Goal: Transaction & Acquisition: Purchase product/service

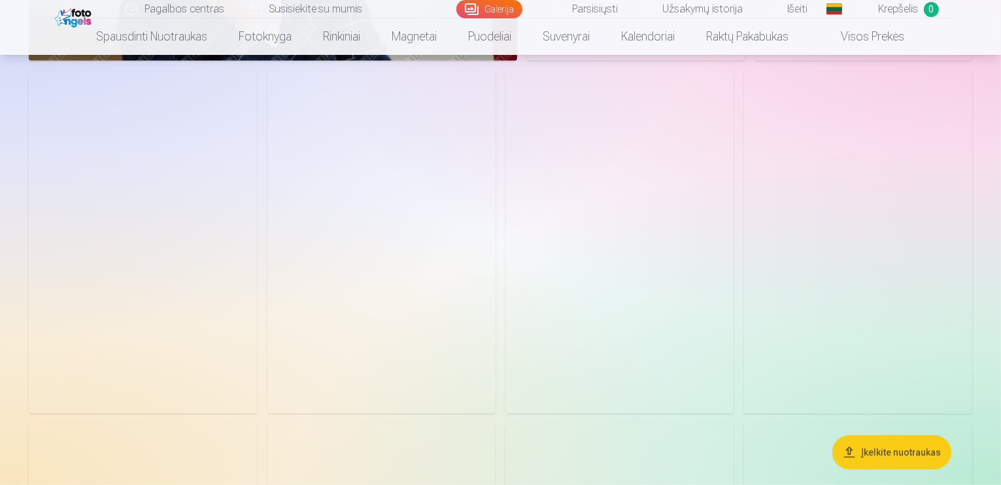
scroll to position [850, 0]
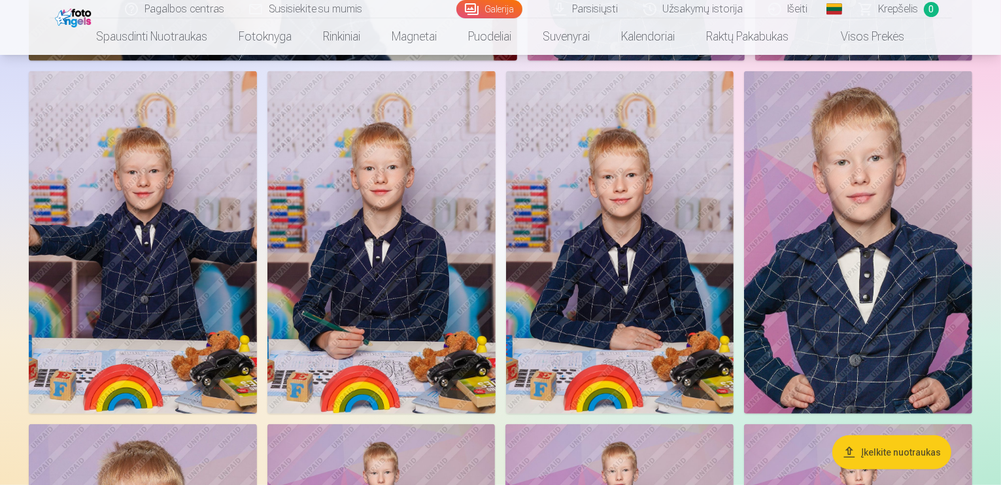
click at [506, 10] on link "Galerija" at bounding box center [490, 9] width 66 height 18
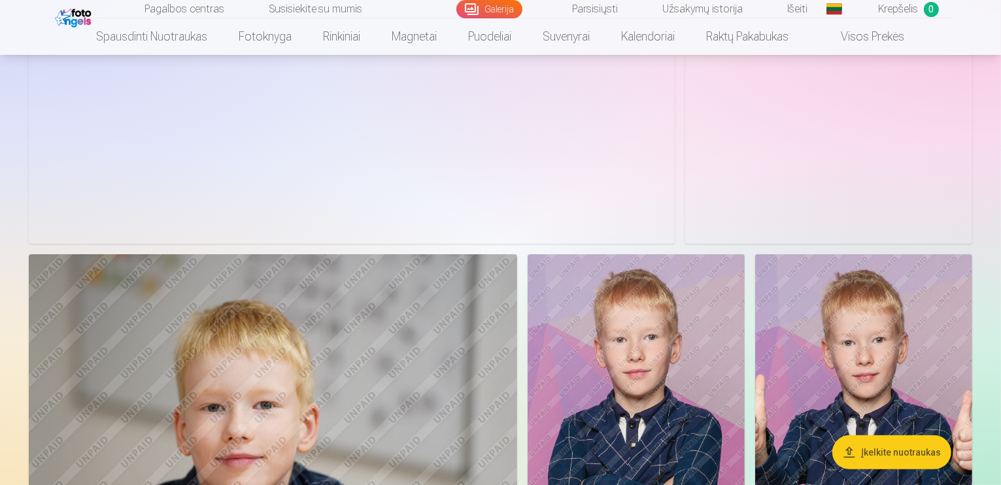
scroll to position [349, 0]
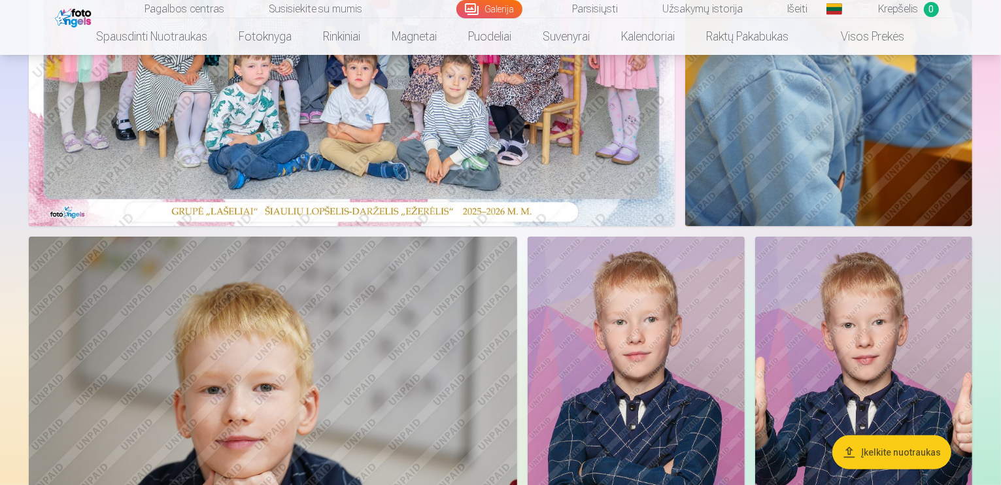
click at [886, 448] on button "Įkelkite nuotraukas" at bounding box center [892, 453] width 119 height 34
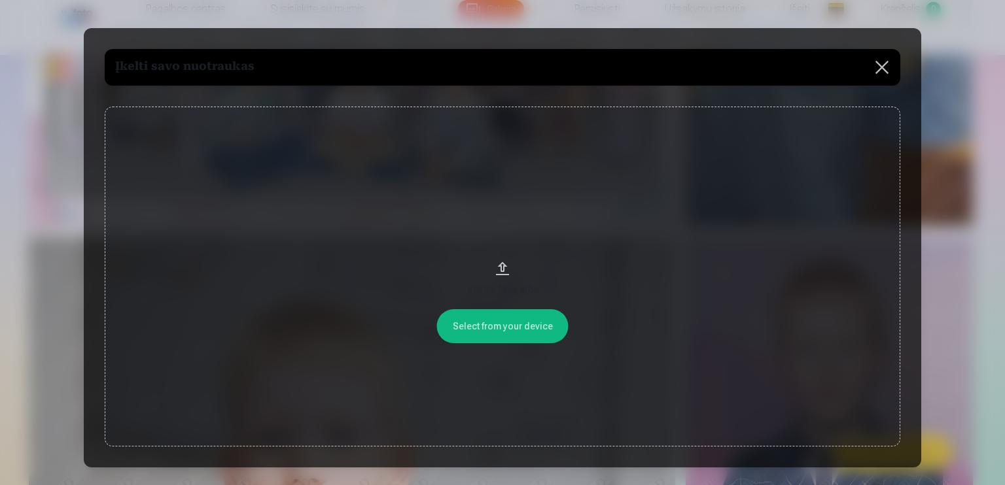
click at [884, 72] on button at bounding box center [881, 67] width 37 height 37
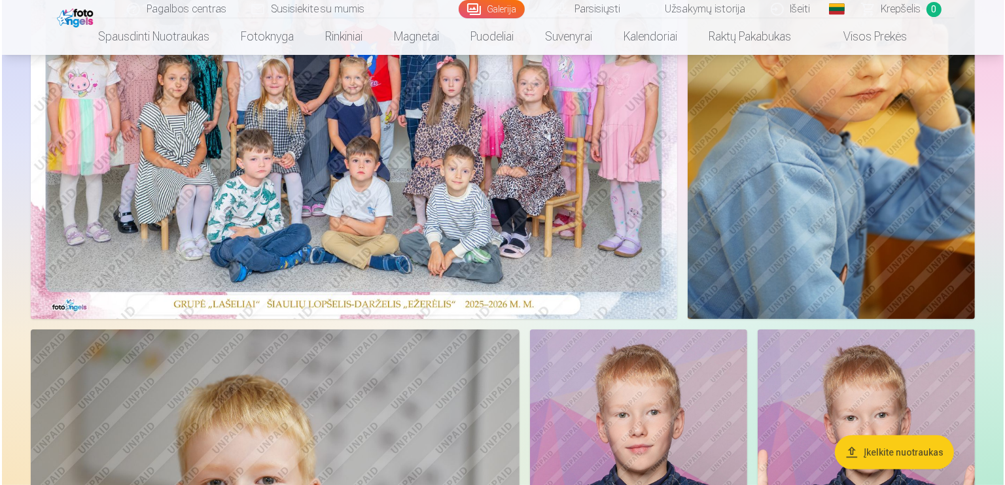
scroll to position [218, 0]
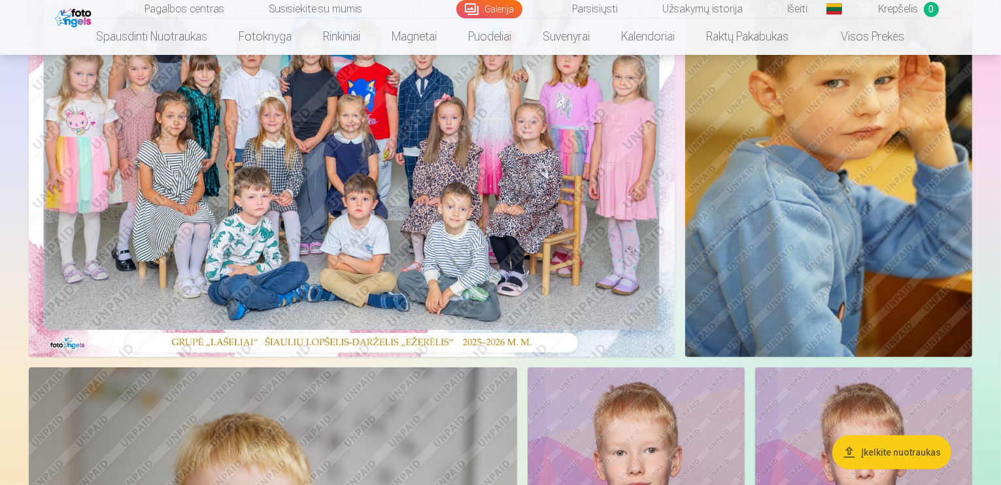
click at [514, 159] on img at bounding box center [352, 141] width 646 height 431
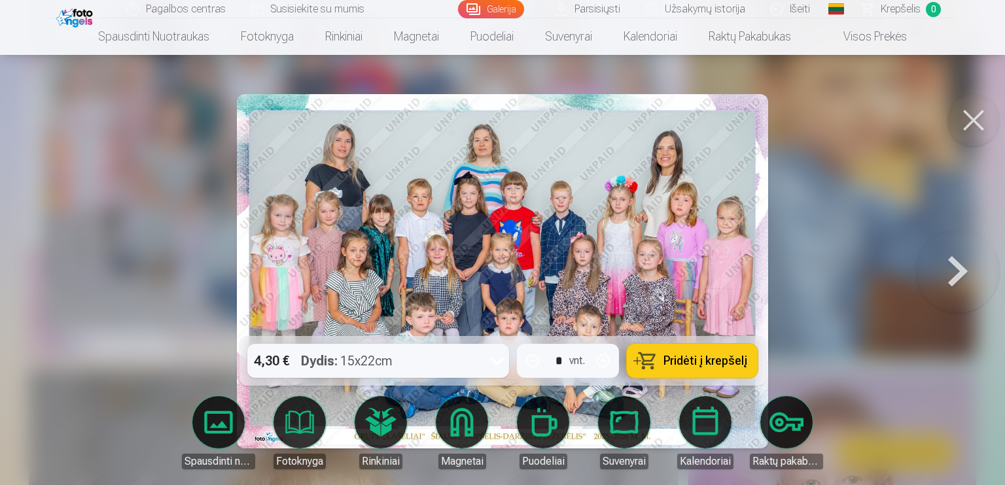
click at [682, 363] on span "Pridėti į krepšelį" at bounding box center [705, 361] width 84 height 12
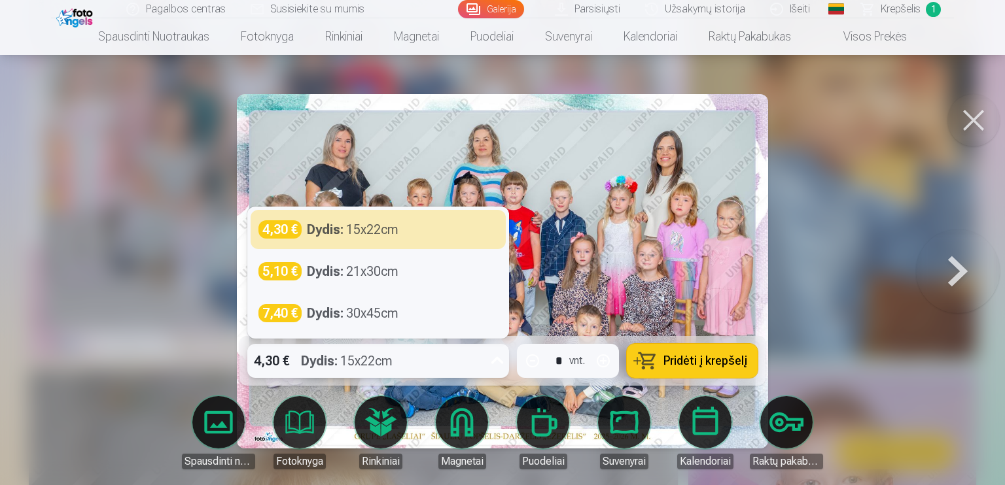
click at [497, 357] on icon at bounding box center [497, 361] width 21 height 21
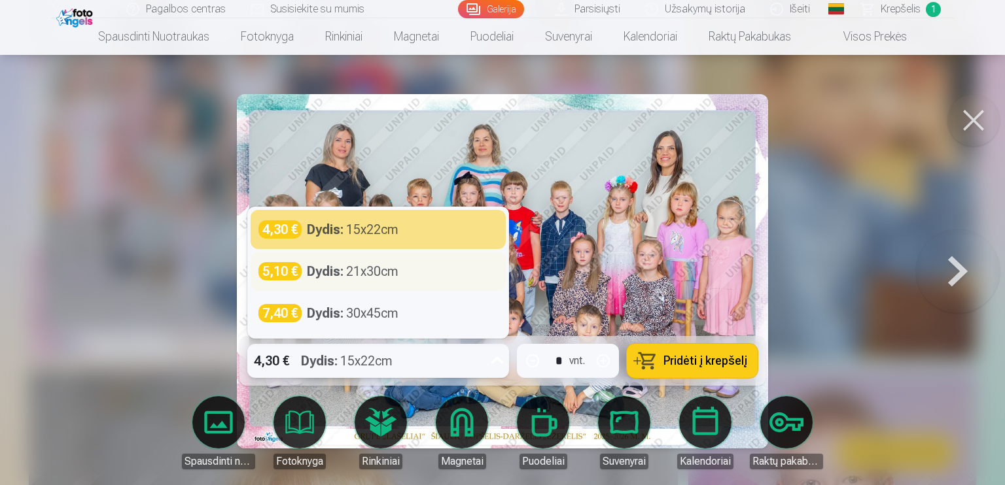
click at [370, 268] on div "Dydis : 21x30cm" at bounding box center [353, 271] width 92 height 18
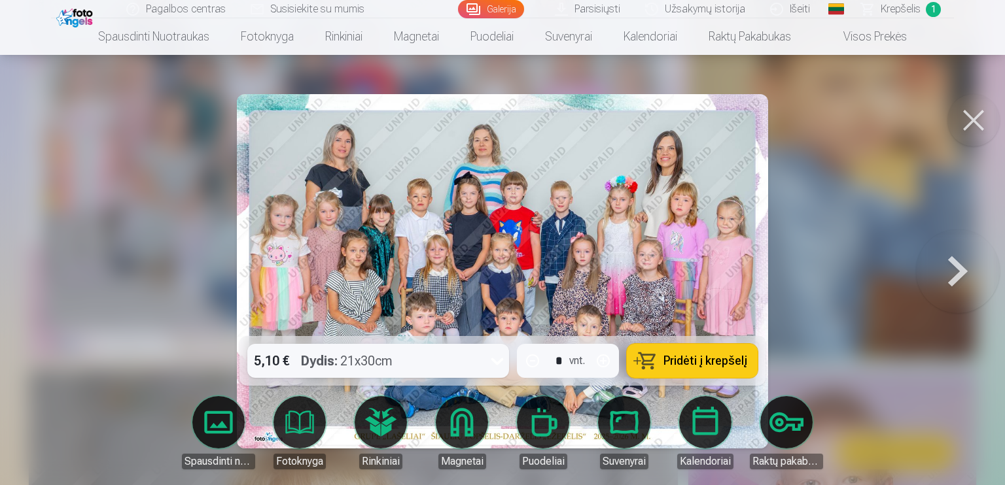
click at [931, 9] on span "1" at bounding box center [933, 9] width 15 height 15
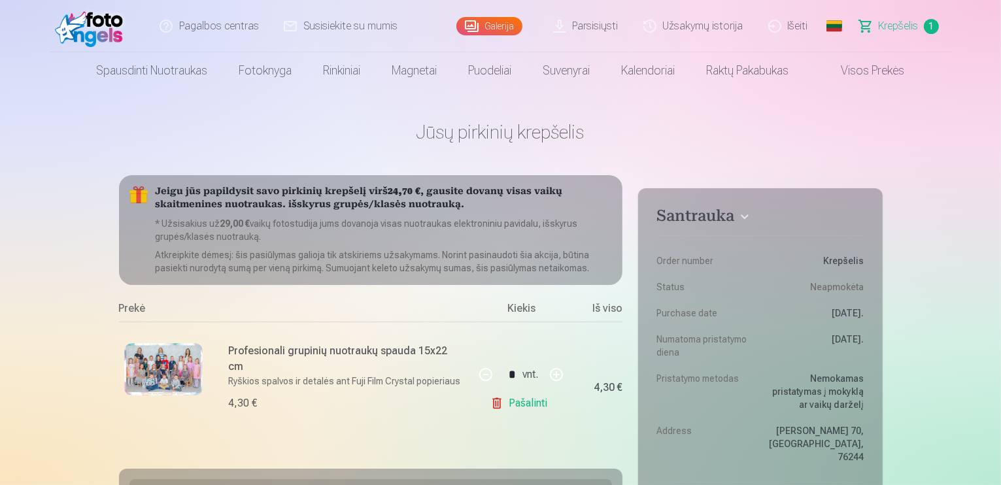
click at [537, 407] on link "Pašalinti" at bounding box center [522, 403] width 62 height 26
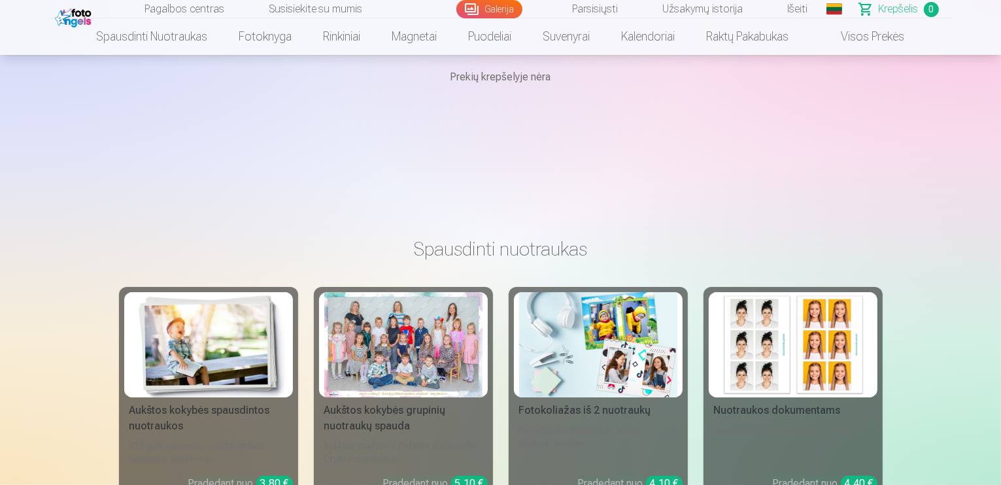
scroll to position [174, 0]
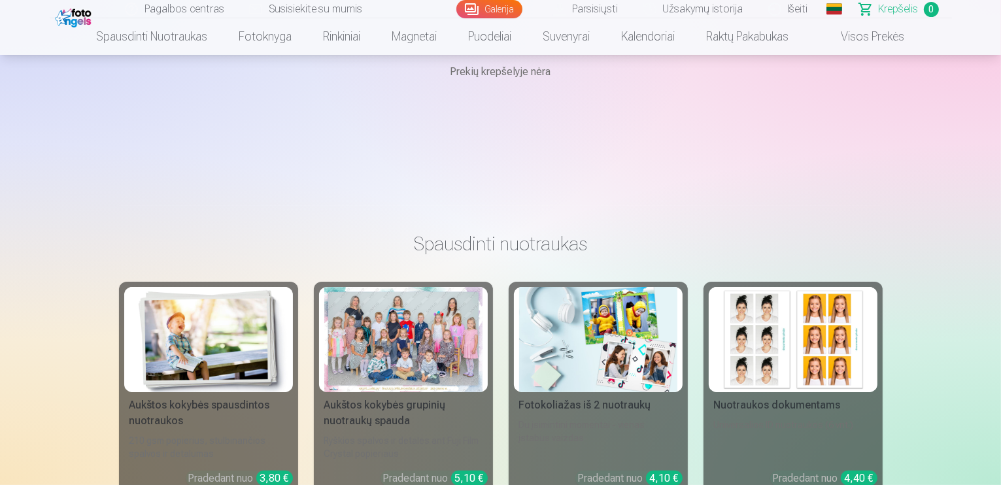
click at [395, 335] on div at bounding box center [403, 339] width 158 height 105
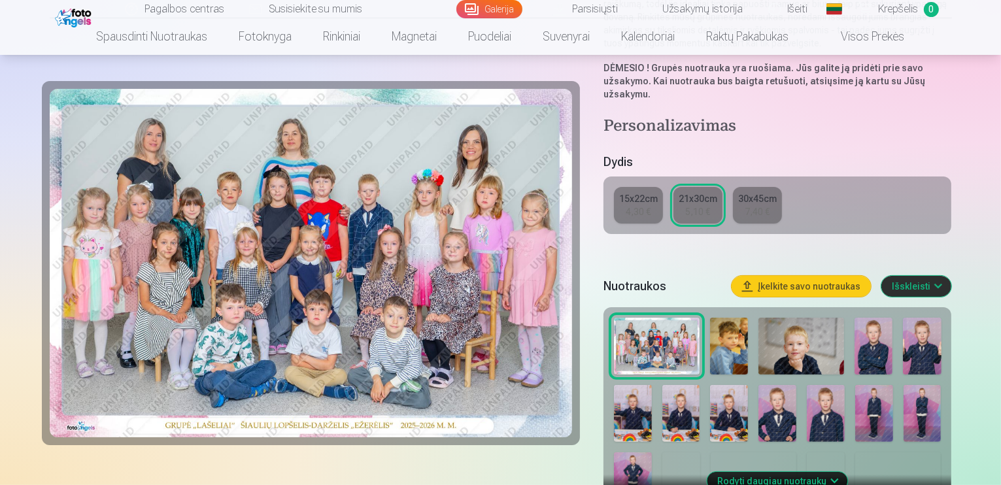
scroll to position [240, 0]
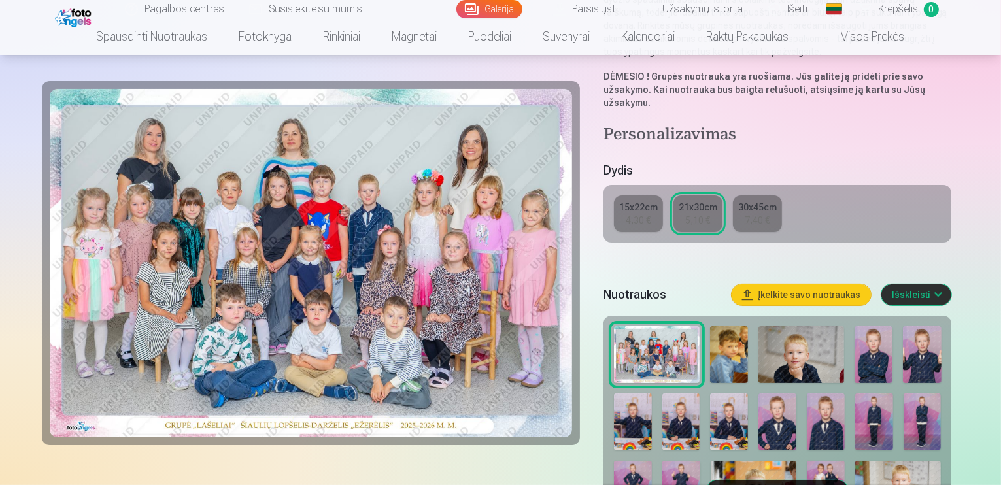
click at [338, 188] on img at bounding box center [311, 263] width 523 height 349
click at [425, 182] on img at bounding box center [311, 263] width 523 height 349
click at [710, 214] on div "5,10 €" at bounding box center [697, 220] width 25 height 13
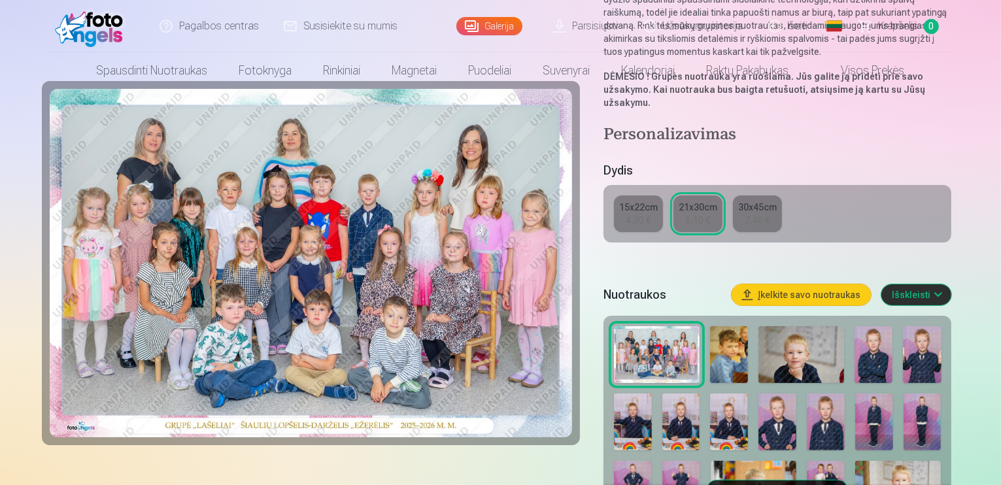
scroll to position [0, 0]
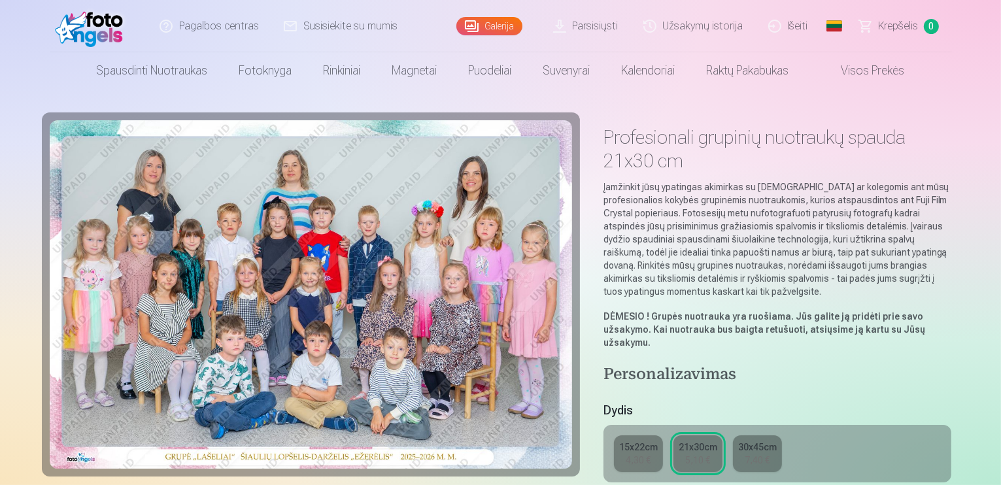
click at [477, 279] on img at bounding box center [311, 294] width 523 height 349
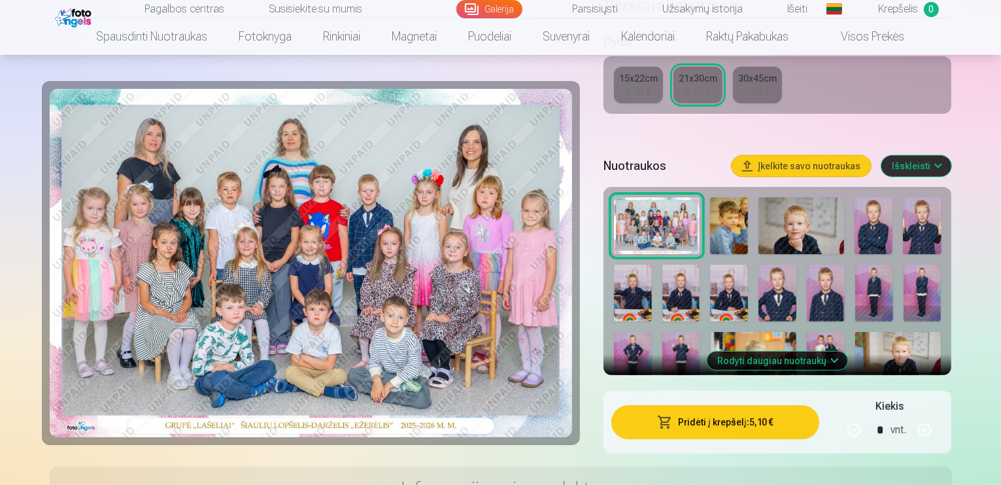
scroll to position [370, 0]
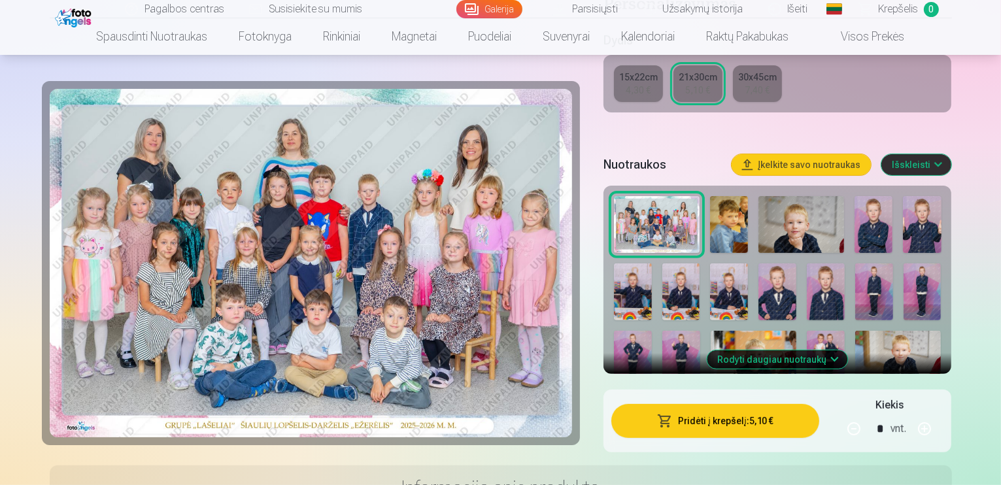
click at [769, 404] on button "Pridėti į krepšelį : 5,10 €" at bounding box center [716, 421] width 209 height 34
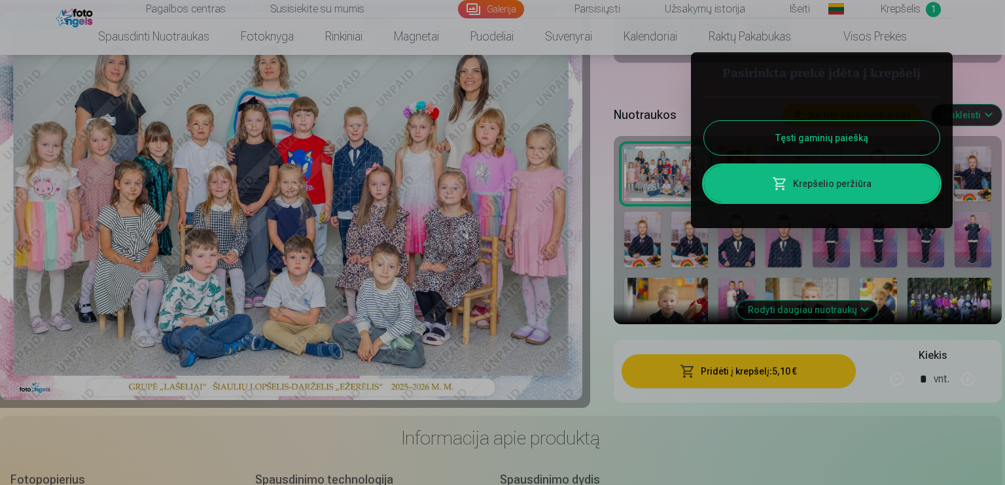
click at [847, 137] on button "Tęsti gaminių paiešką" at bounding box center [821, 138] width 235 height 34
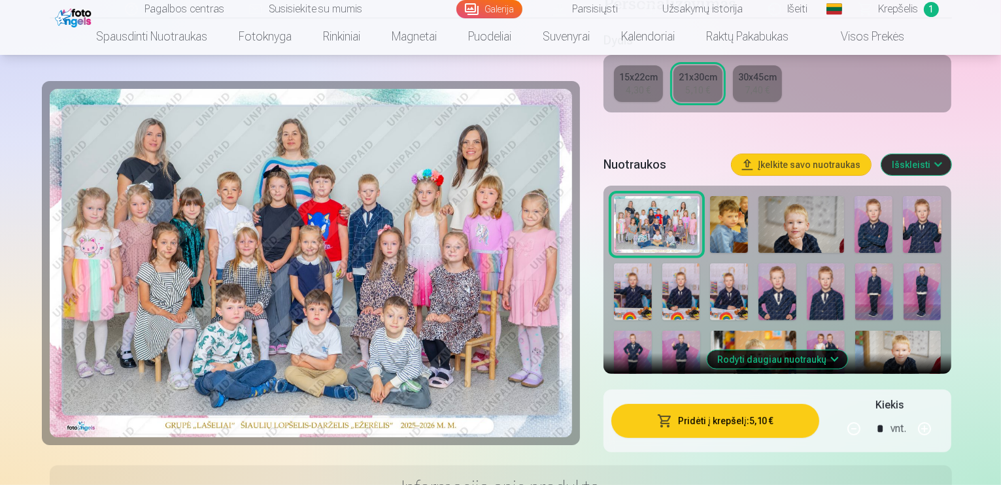
click at [748, 196] on img at bounding box center [729, 224] width 38 height 57
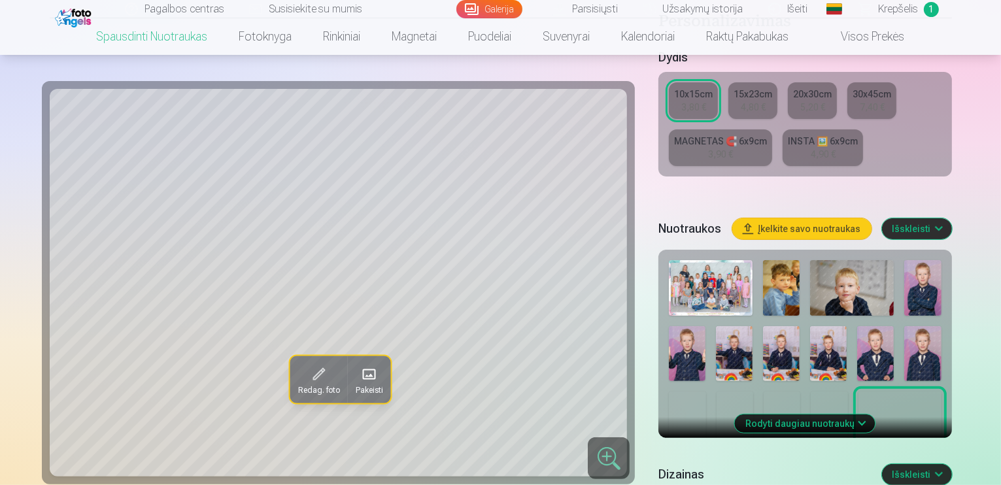
scroll to position [305, 0]
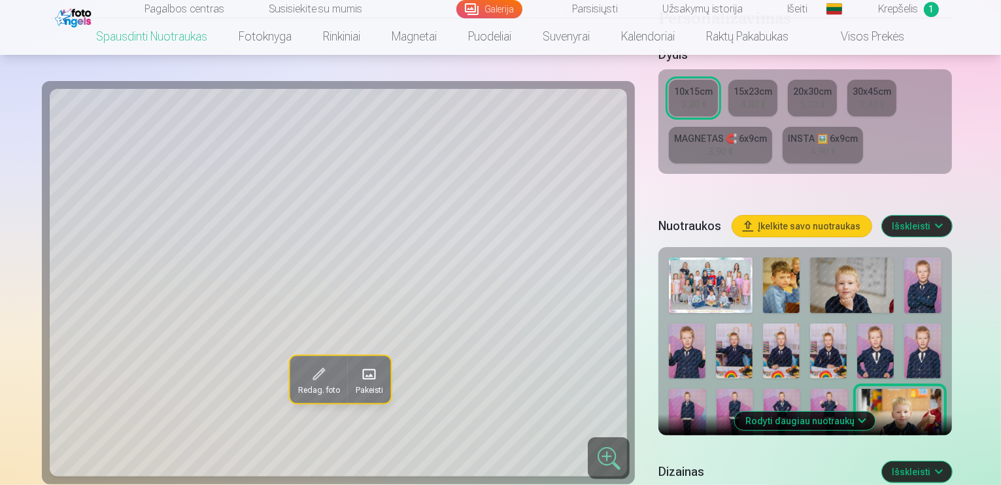
click at [763, 258] on img at bounding box center [781, 286] width 37 height 56
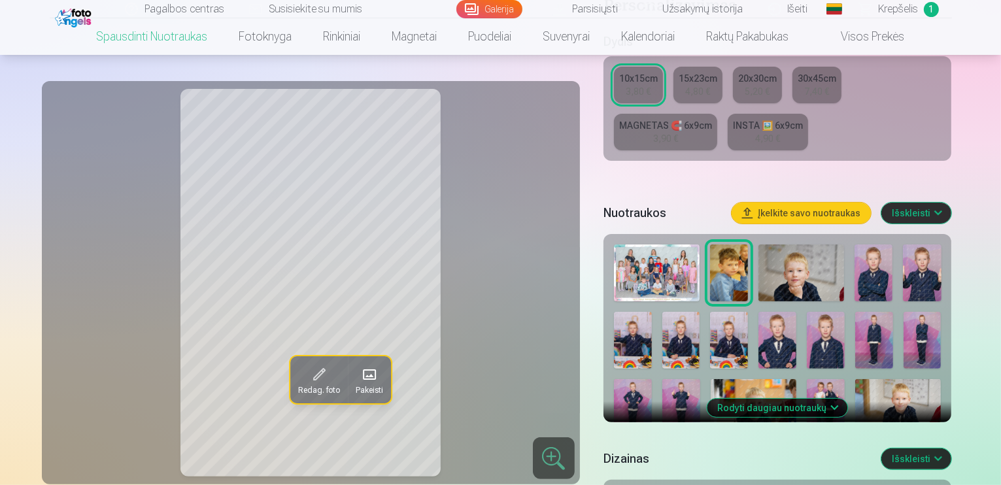
click at [732, 258] on img at bounding box center [729, 273] width 38 height 57
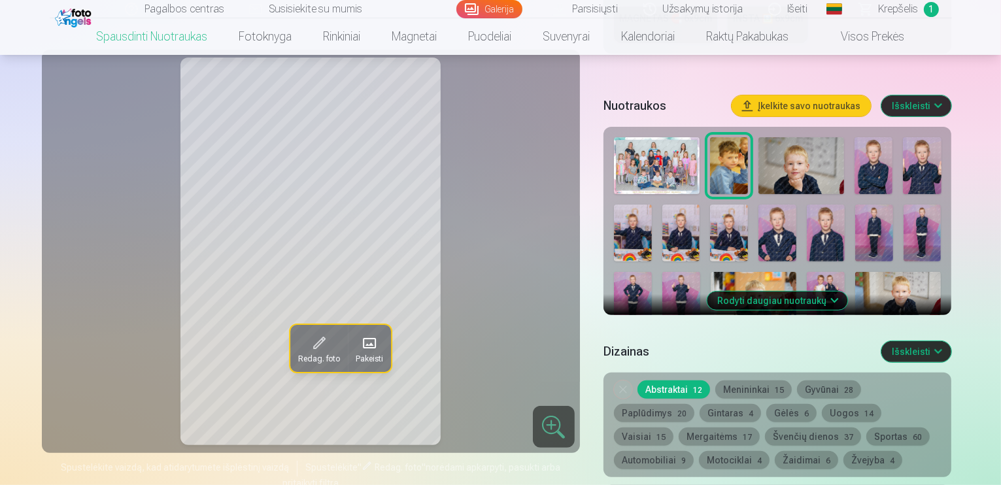
scroll to position [414, 0]
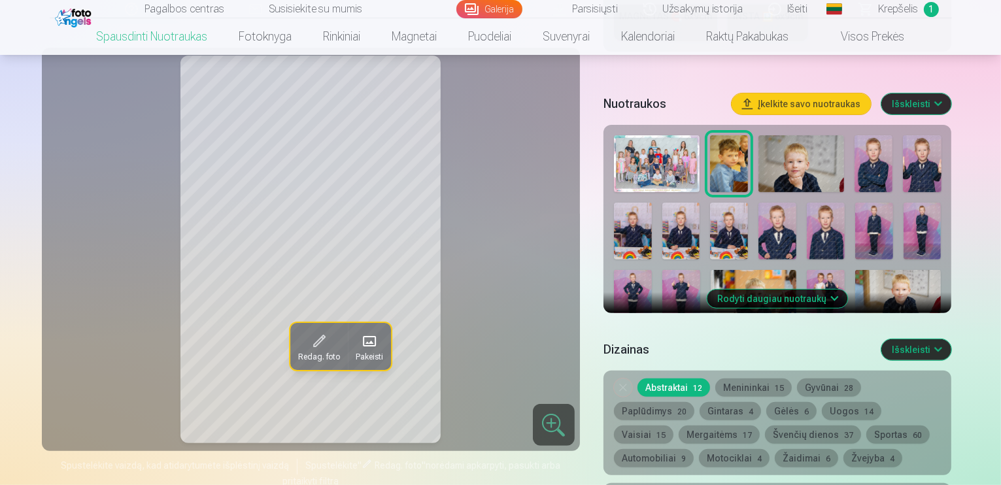
click at [814, 147] on img at bounding box center [802, 163] width 86 height 57
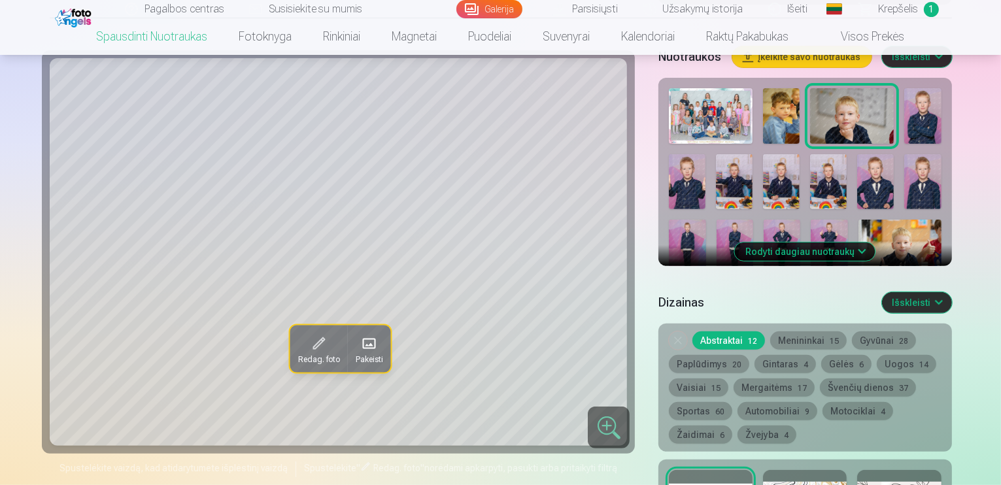
scroll to position [436, 0]
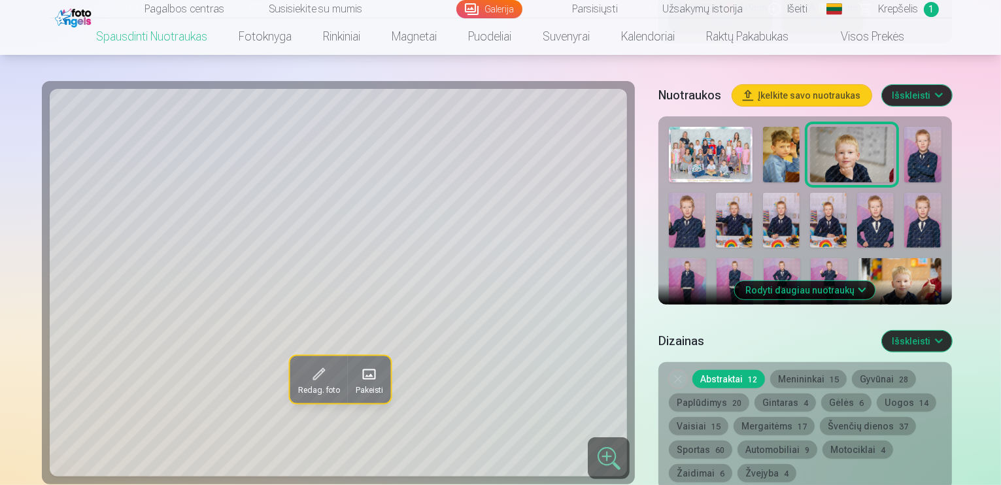
click at [905, 137] on img at bounding box center [923, 155] width 37 height 56
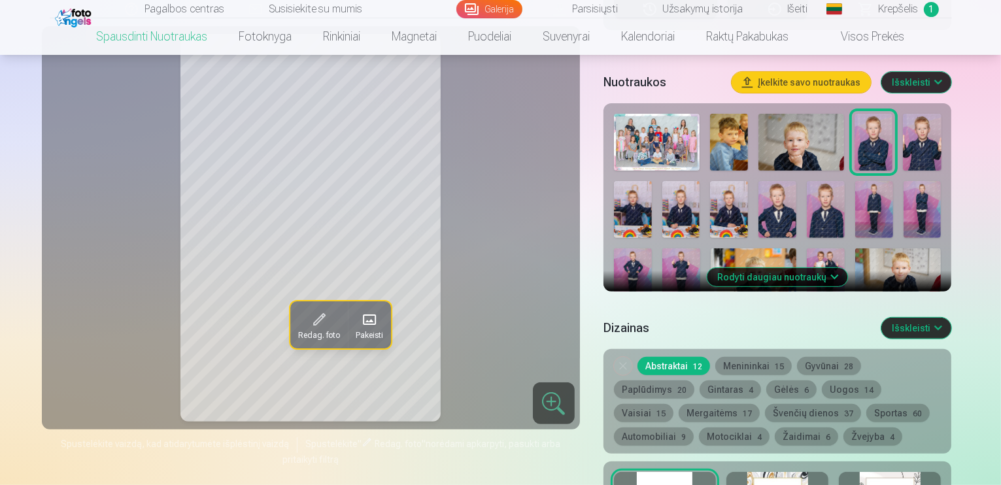
click at [824, 137] on img at bounding box center [802, 142] width 86 height 57
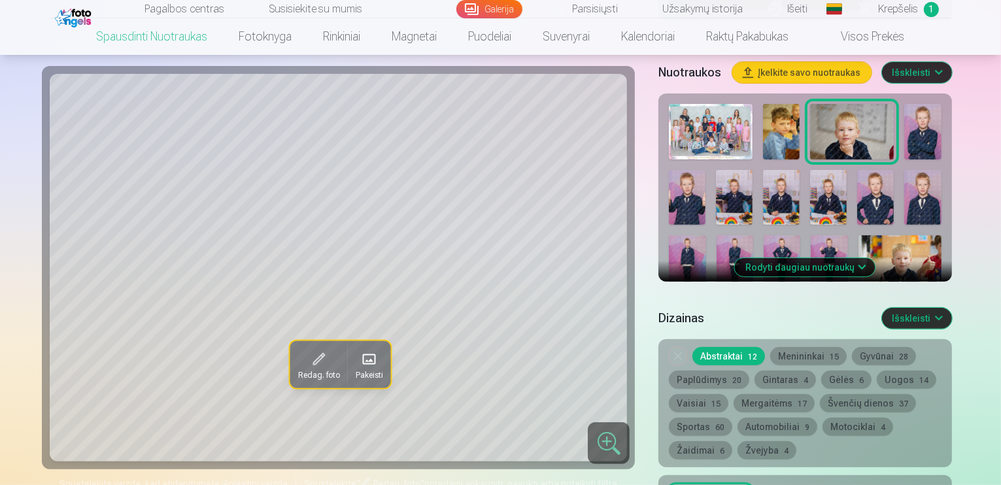
scroll to position [458, 0]
click at [588, 423] on div at bounding box center [609, 444] width 42 height 42
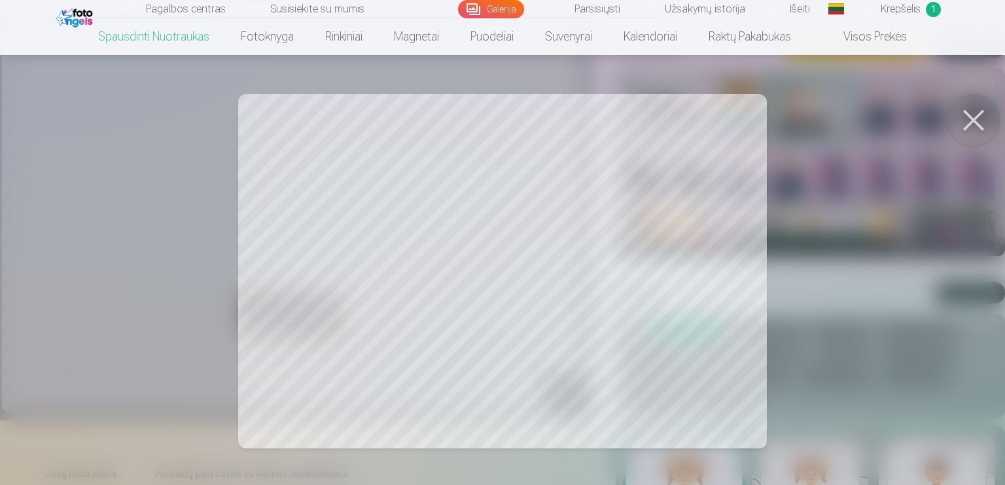
drag, startPoint x: 763, startPoint y: 394, endPoint x: 782, endPoint y: 392, distance: 19.1
click at [787, 392] on div at bounding box center [502, 242] width 1005 height 485
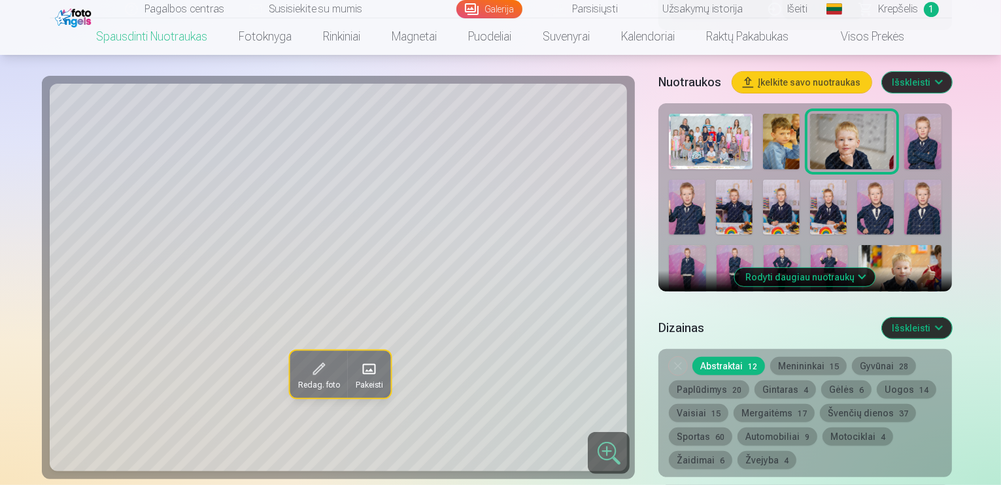
scroll to position [436, 0]
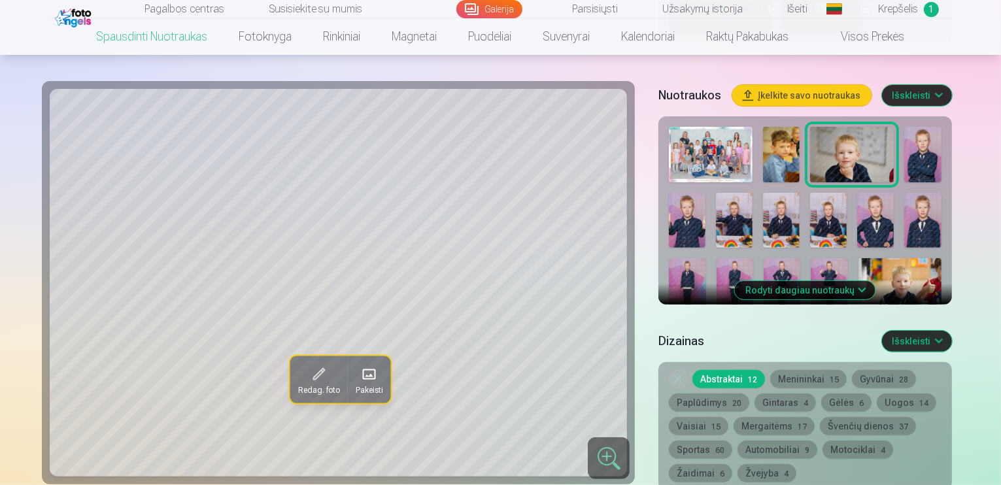
click at [905, 127] on img at bounding box center [923, 155] width 37 height 56
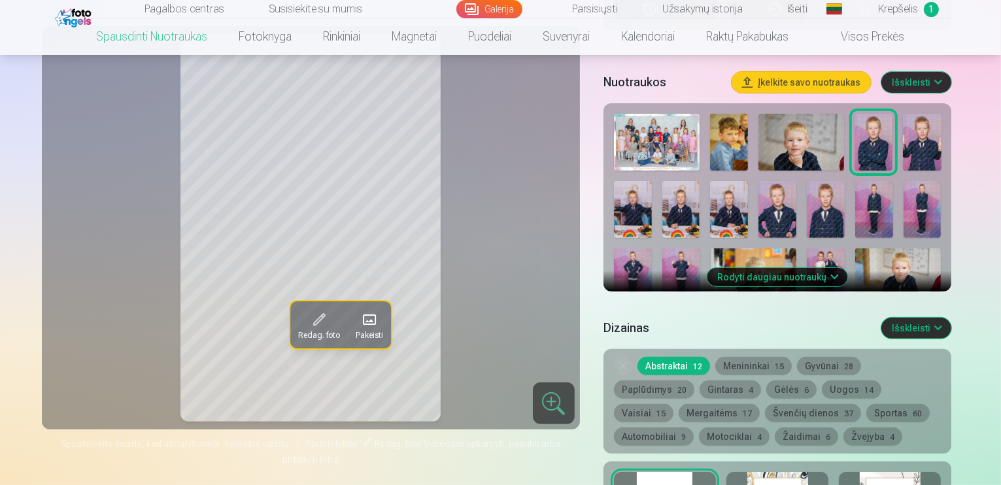
click at [925, 129] on img at bounding box center [922, 142] width 38 height 57
click at [652, 181] on img at bounding box center [633, 209] width 38 height 57
click at [915, 139] on img at bounding box center [922, 142] width 38 height 57
click at [889, 141] on img at bounding box center [874, 142] width 38 height 57
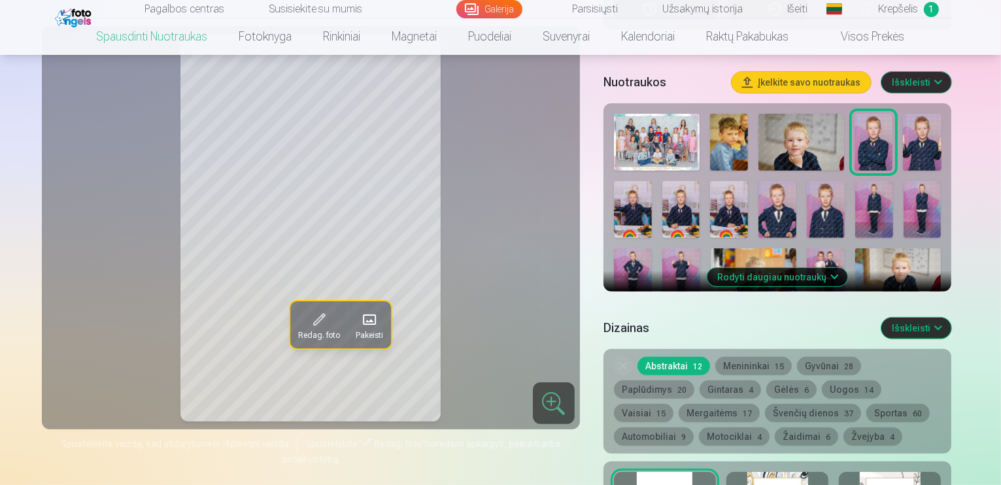
click at [663, 193] on img at bounding box center [682, 209] width 38 height 57
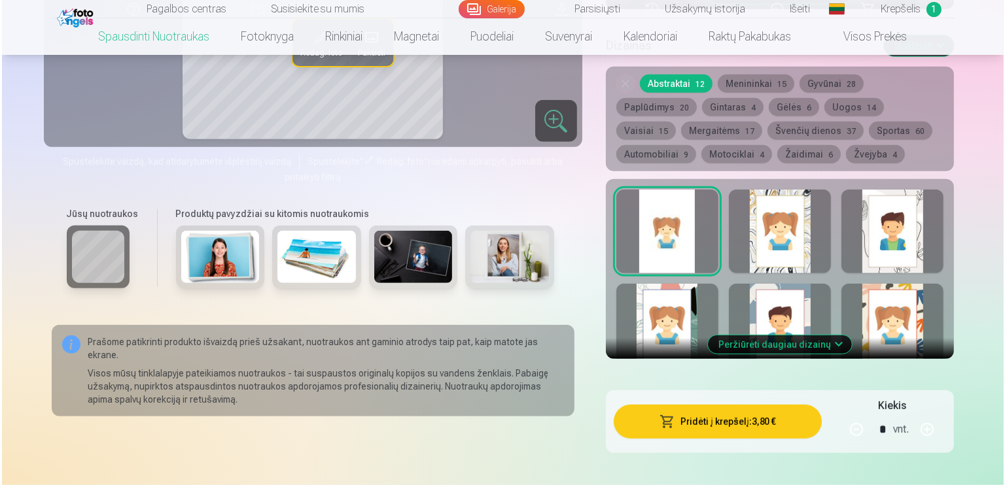
scroll to position [720, 0]
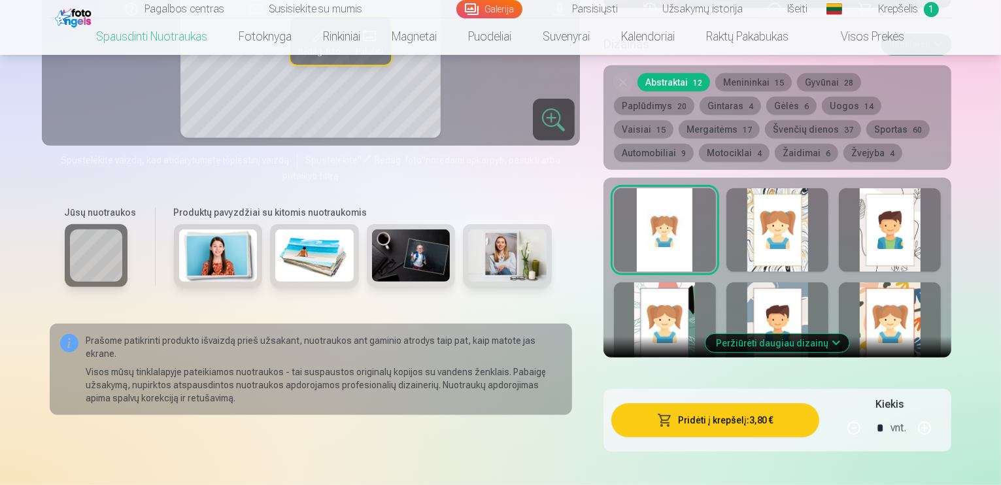
click at [785, 404] on button "Pridėti į krepšelį : 3,80 €" at bounding box center [716, 421] width 209 height 34
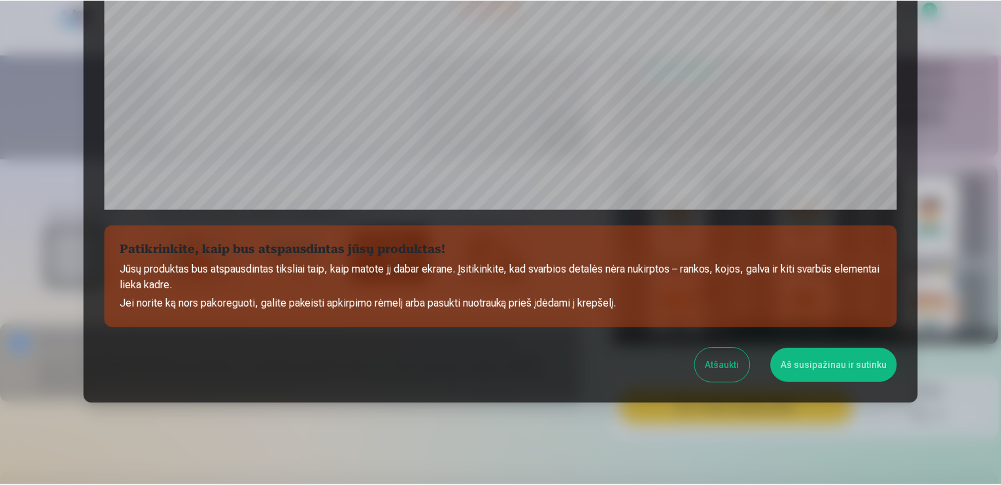
scroll to position [434, 0]
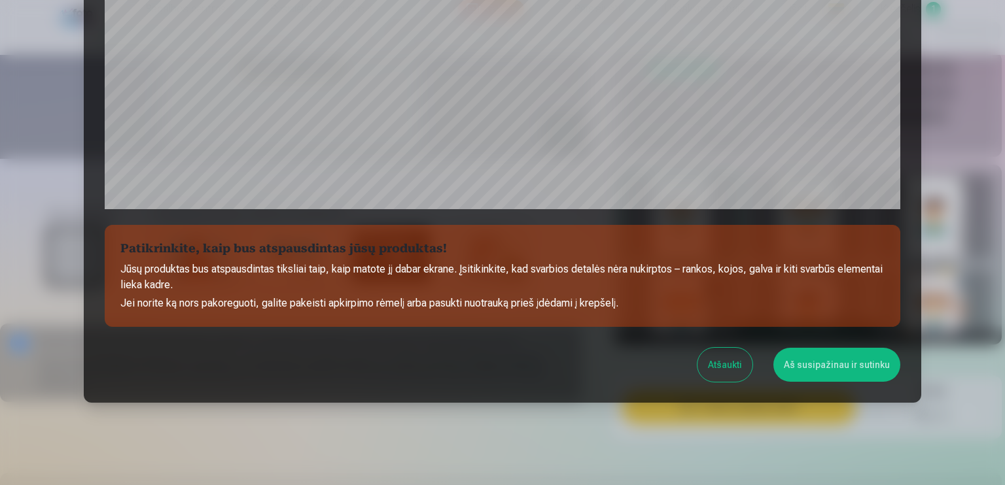
click at [791, 364] on button "Aš susipažinau ir sutinku" at bounding box center [836, 365] width 127 height 34
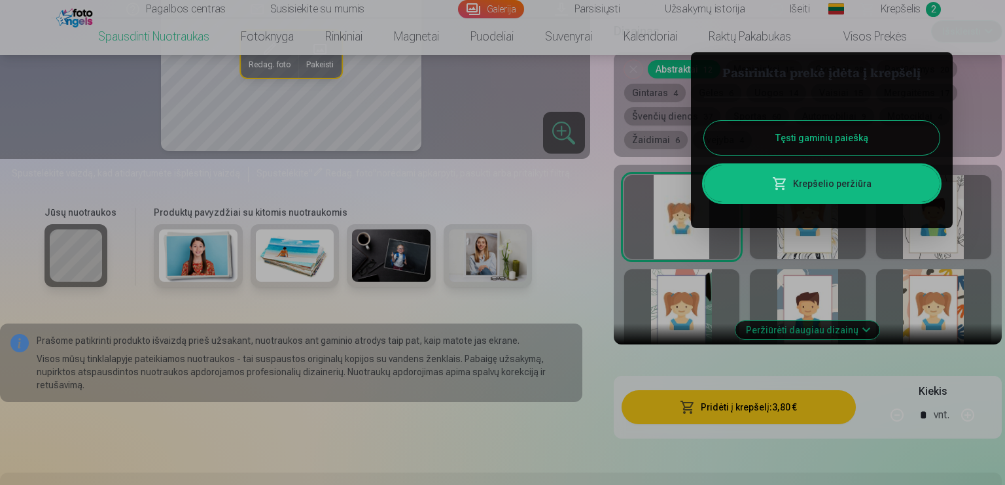
click at [803, 143] on button "Tęsti gaminių paiešką" at bounding box center [821, 138] width 235 height 34
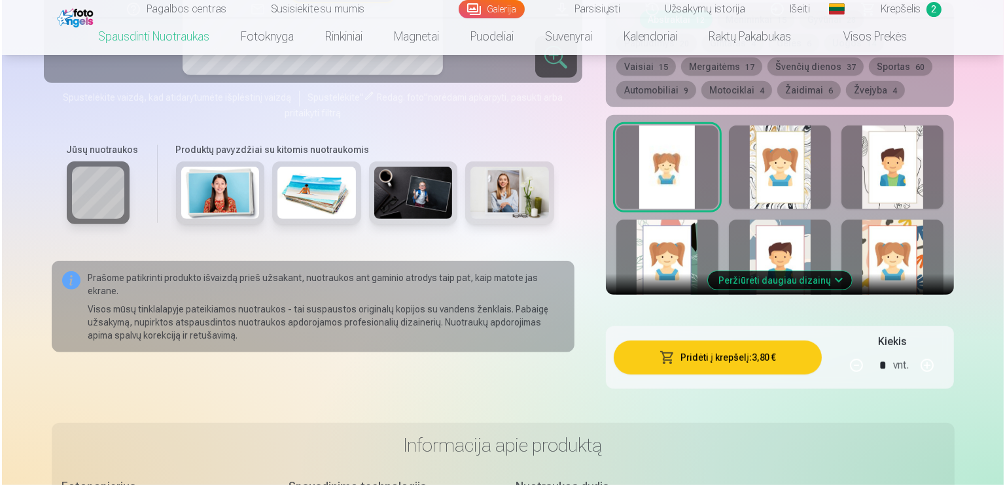
scroll to position [785, 0]
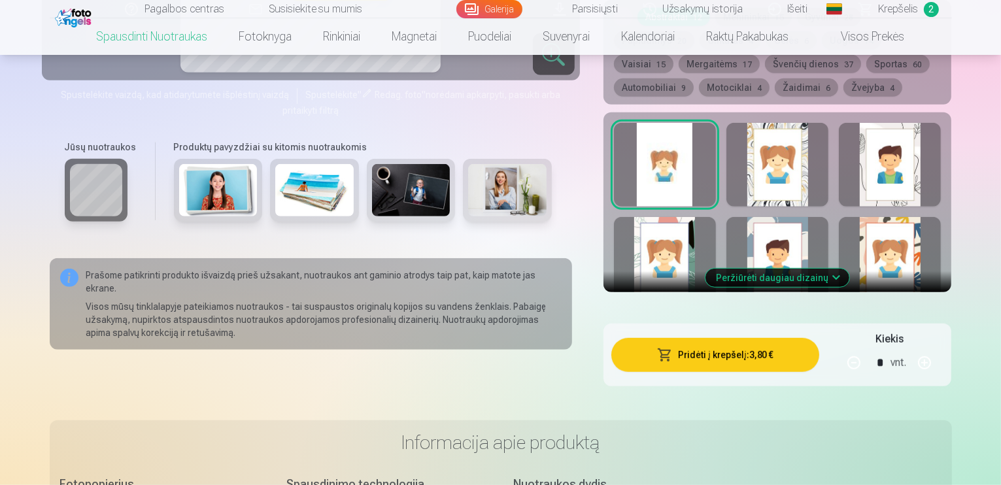
click at [733, 348] on button "Pridėti į krepšelį : 3,80 €" at bounding box center [716, 355] width 209 height 34
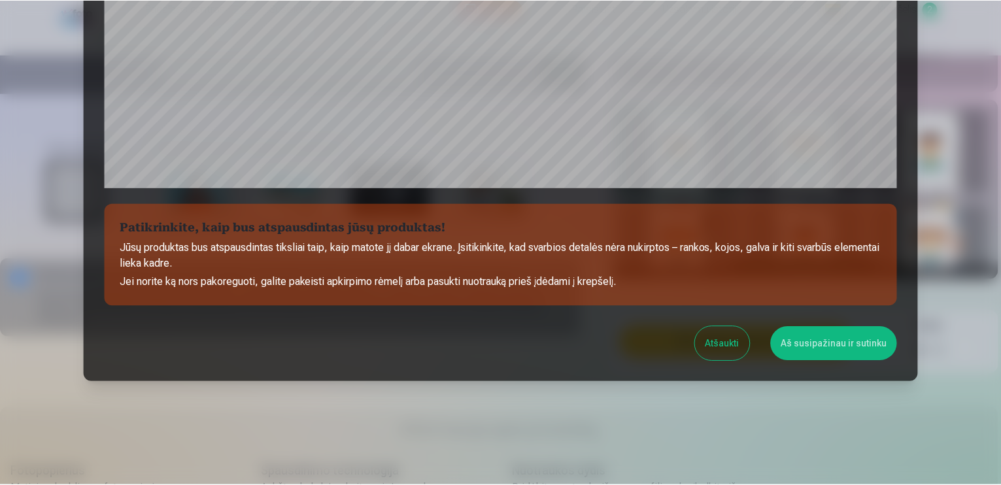
scroll to position [456, 0]
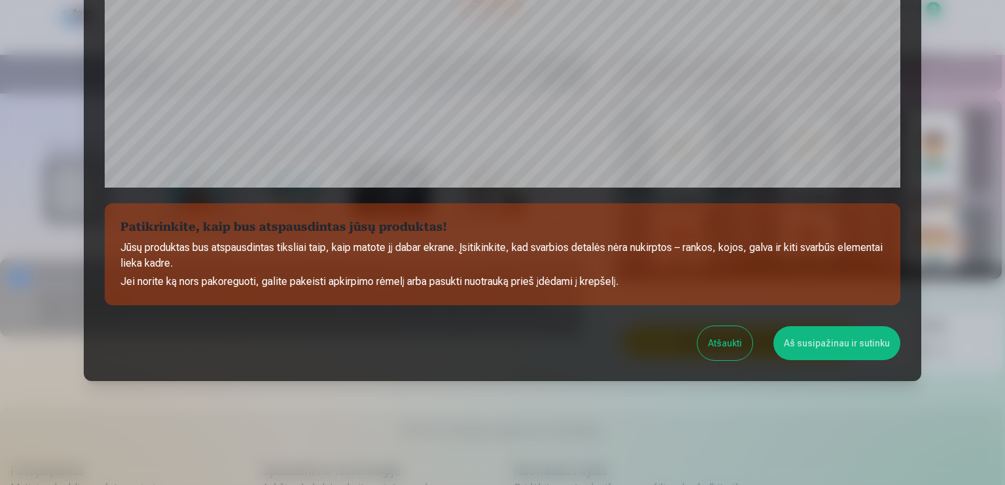
click at [812, 345] on button "Aš susipažinau ir sutinku" at bounding box center [836, 343] width 127 height 34
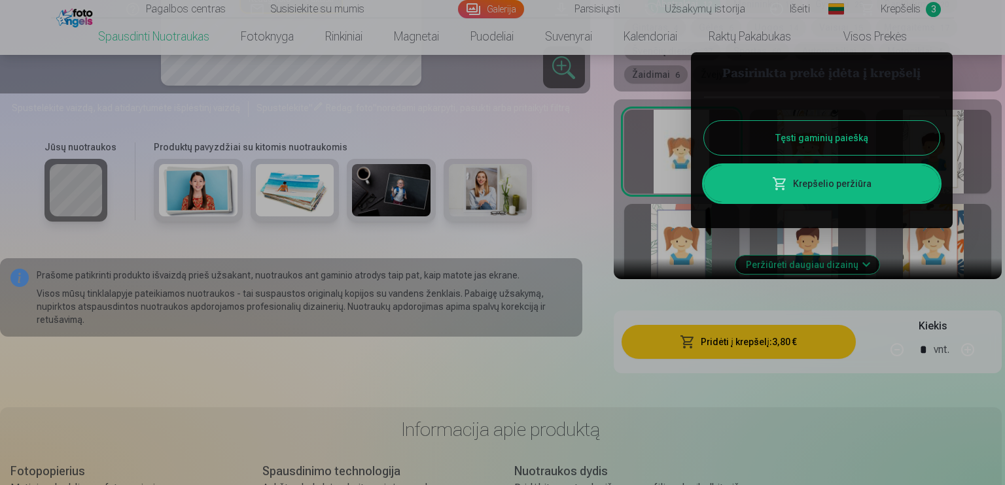
click at [803, 133] on button "Tęsti gaminių paiešką" at bounding box center [821, 138] width 235 height 34
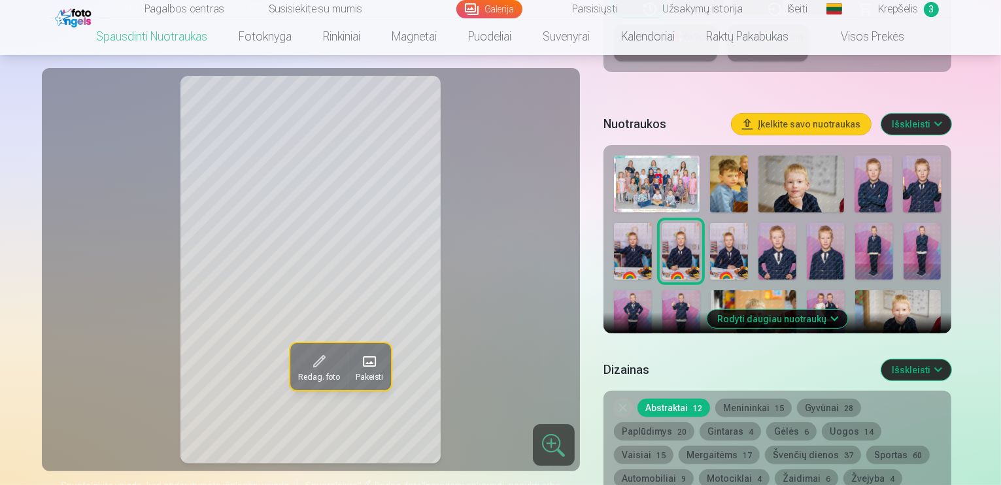
scroll to position [392, 0]
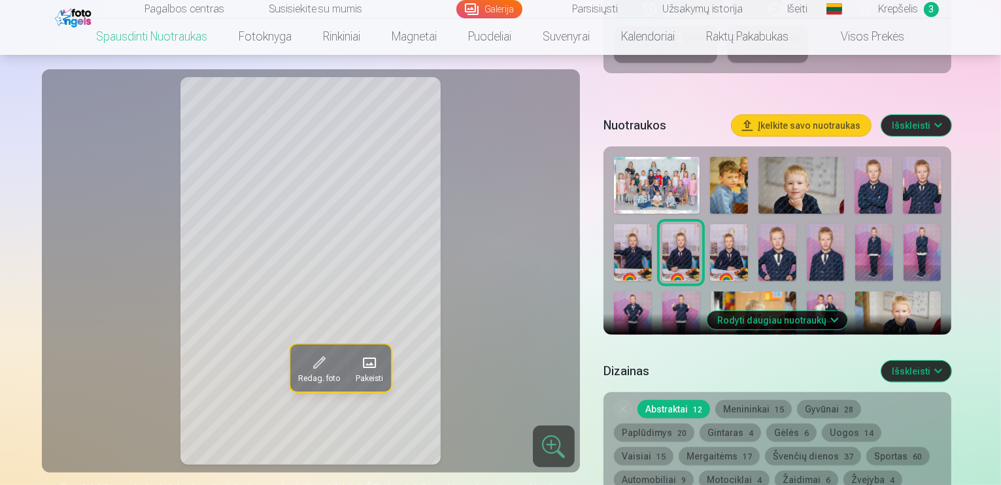
click at [710, 231] on img at bounding box center [729, 252] width 38 height 57
click at [759, 243] on img at bounding box center [778, 252] width 38 height 57
click at [807, 243] on img at bounding box center [826, 252] width 38 height 57
click at [856, 245] on img at bounding box center [875, 252] width 38 height 57
click at [904, 248] on img at bounding box center [923, 252] width 38 height 57
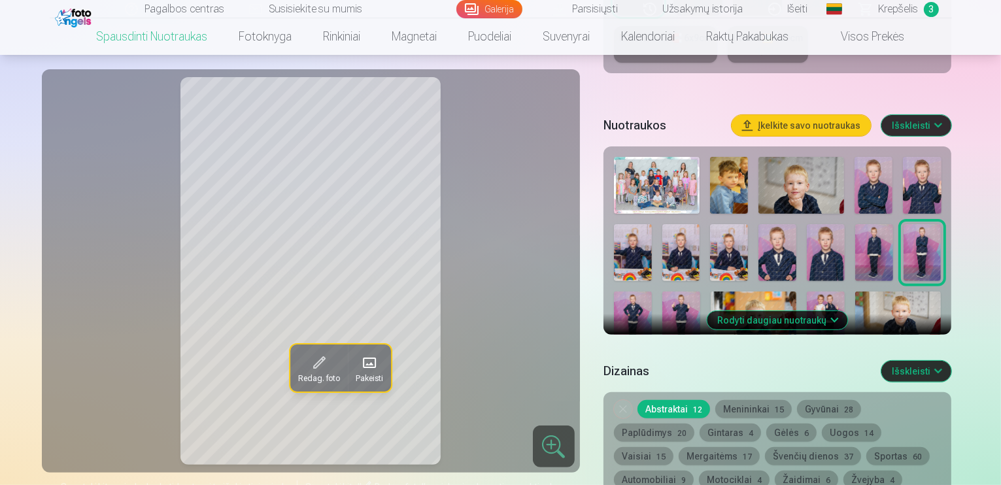
click at [652, 292] on img at bounding box center [633, 320] width 38 height 57
click at [701, 292] on img at bounding box center [682, 320] width 38 height 57
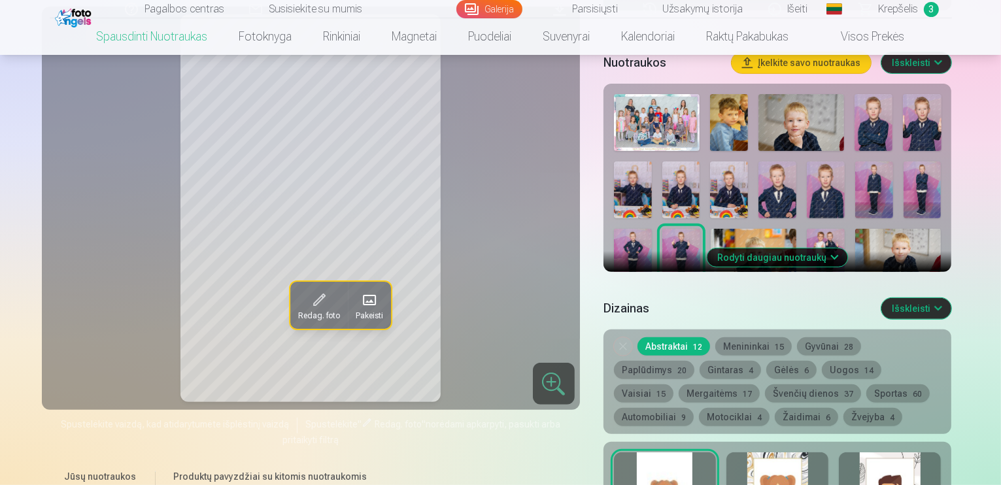
scroll to position [458, 0]
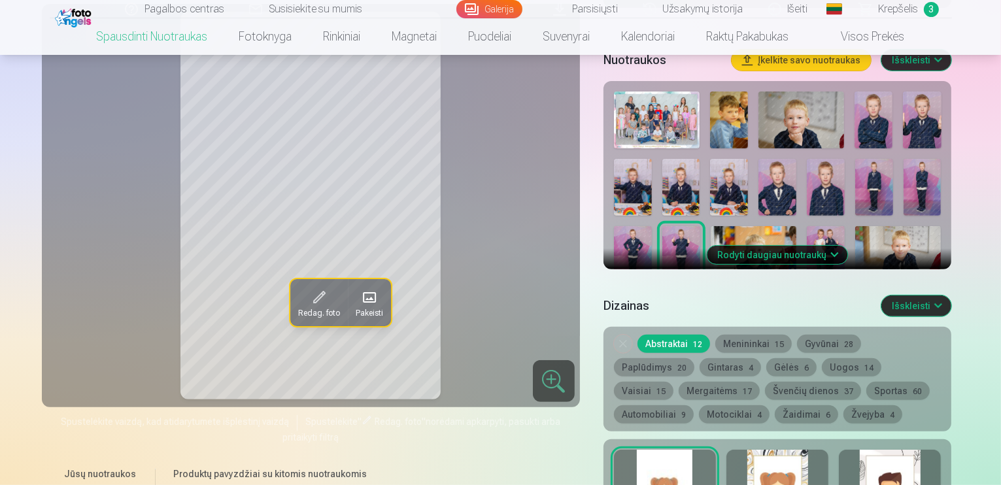
click at [711, 226] on img at bounding box center [754, 254] width 86 height 57
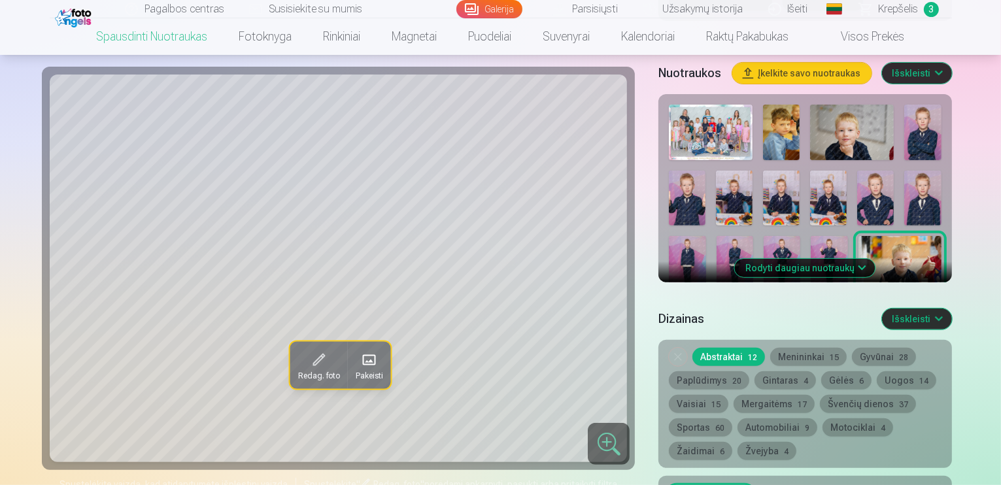
click at [706, 302] on img at bounding box center [687, 330] width 37 height 56
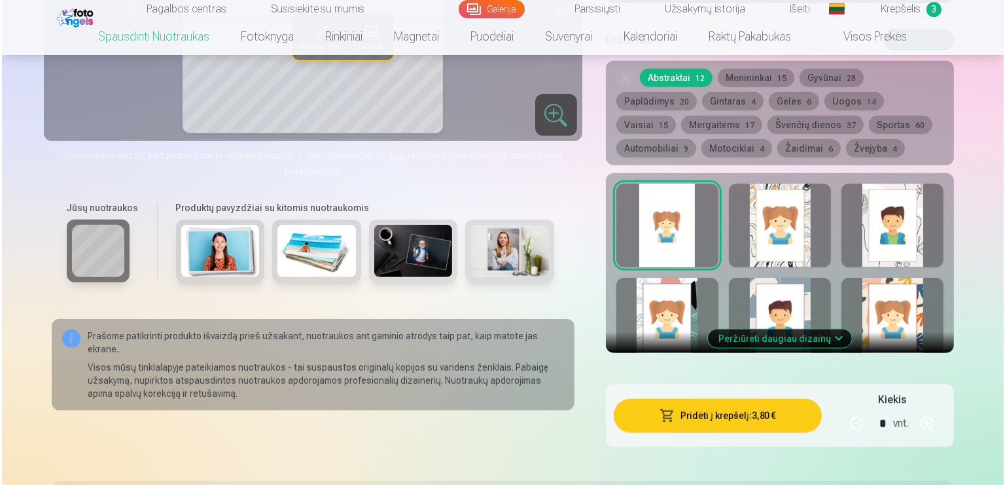
scroll to position [741, 0]
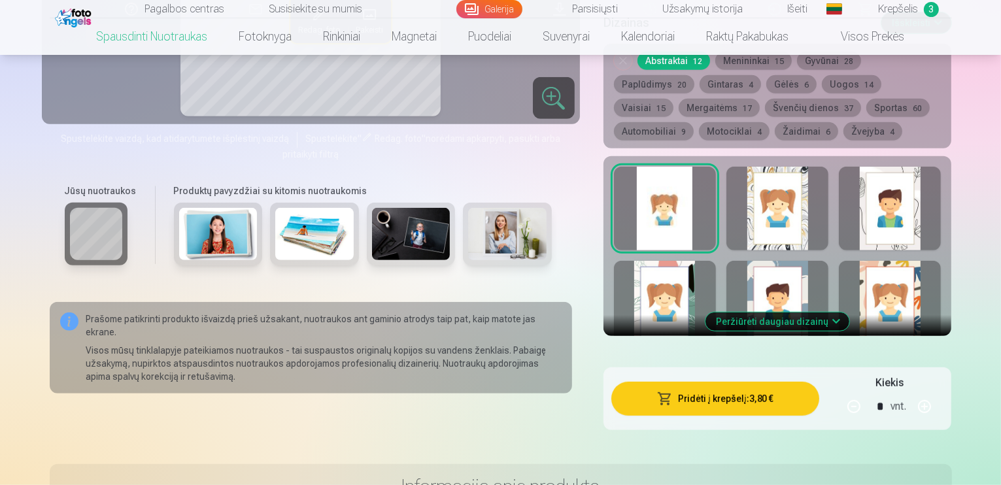
click at [761, 389] on button "Pridėti į krepšelį : 3,80 €" at bounding box center [716, 399] width 209 height 34
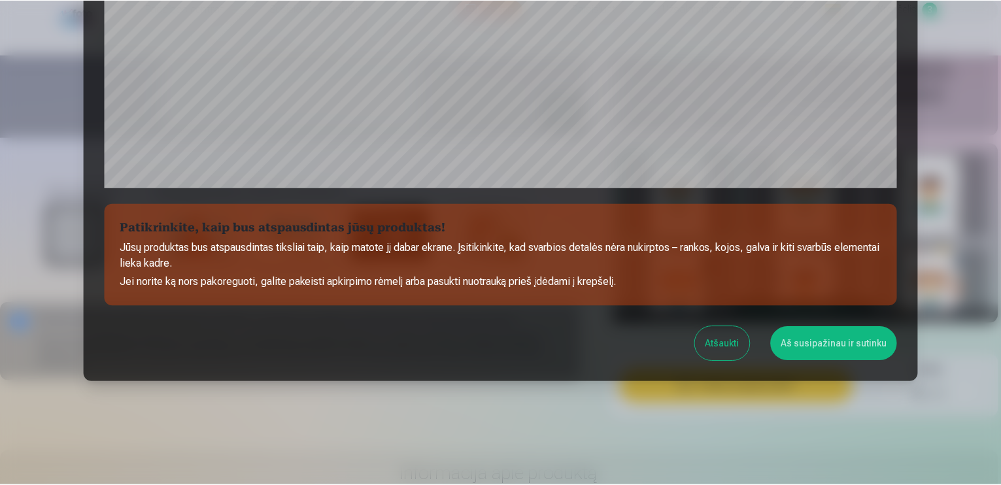
scroll to position [456, 0]
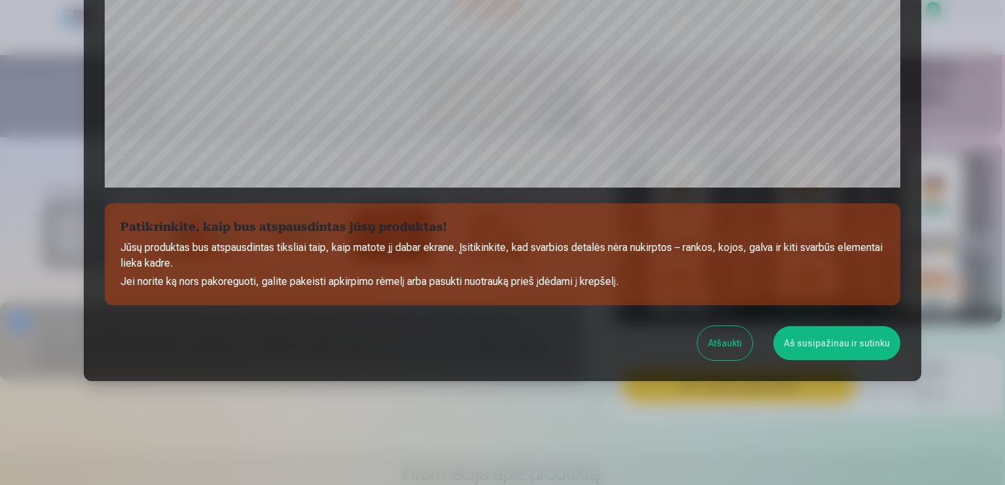
click at [815, 342] on button "Aš susipažinau ir sutinku" at bounding box center [836, 343] width 127 height 34
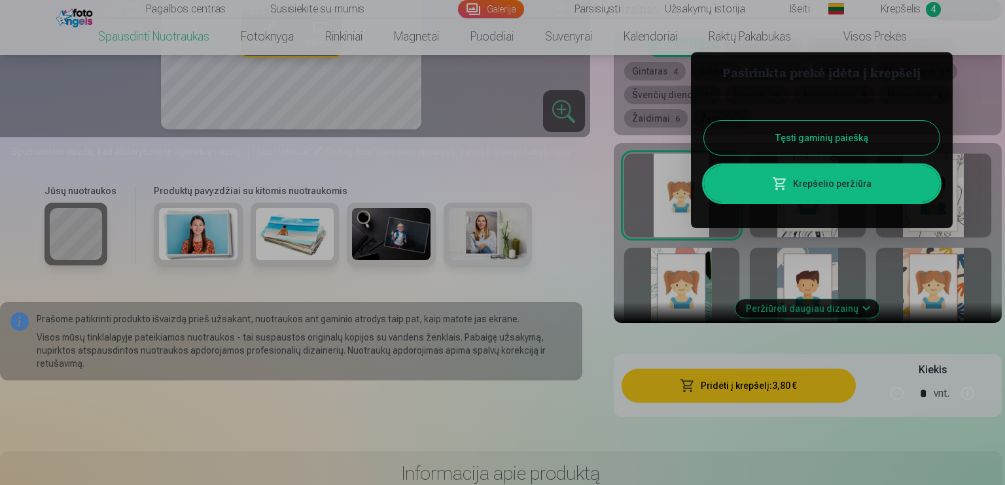
click at [782, 132] on button "Tęsti gaminių paiešką" at bounding box center [821, 138] width 235 height 34
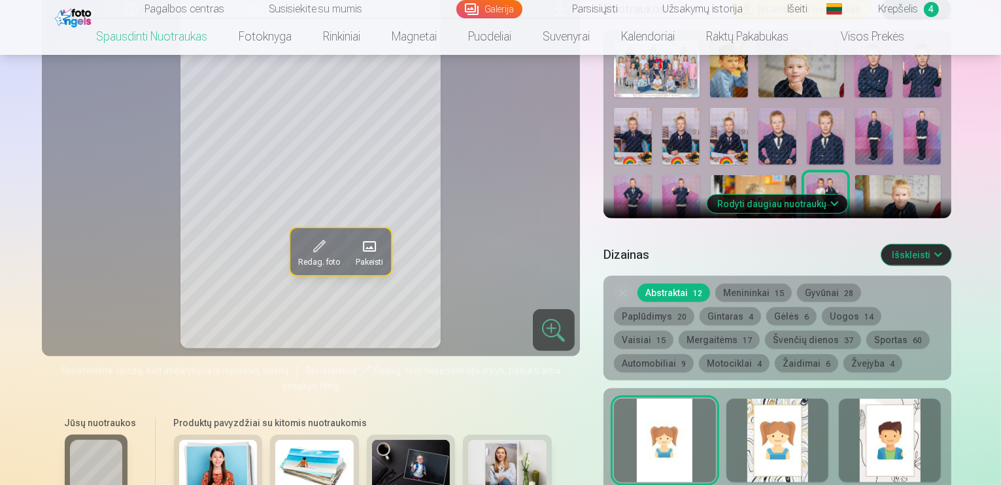
scroll to position [458, 0]
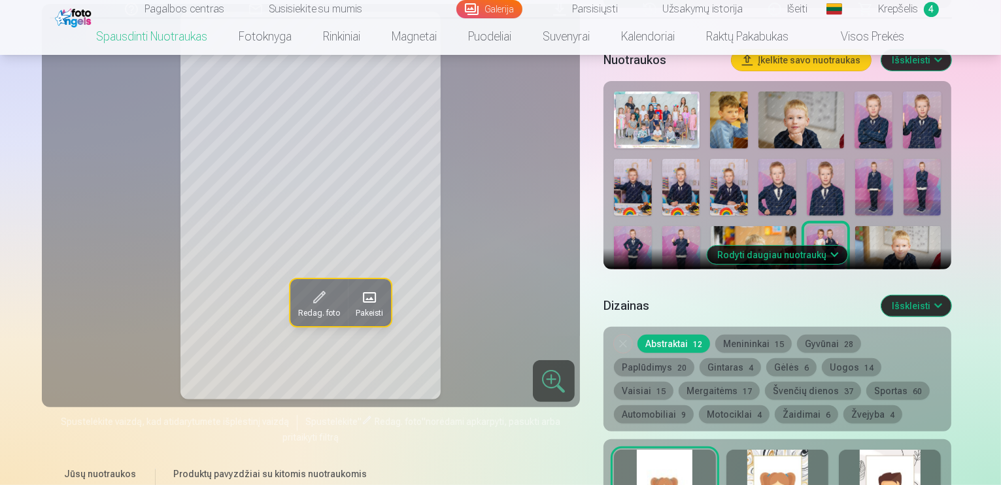
click at [952, 296] on button "Išskleisti" at bounding box center [917, 306] width 70 height 21
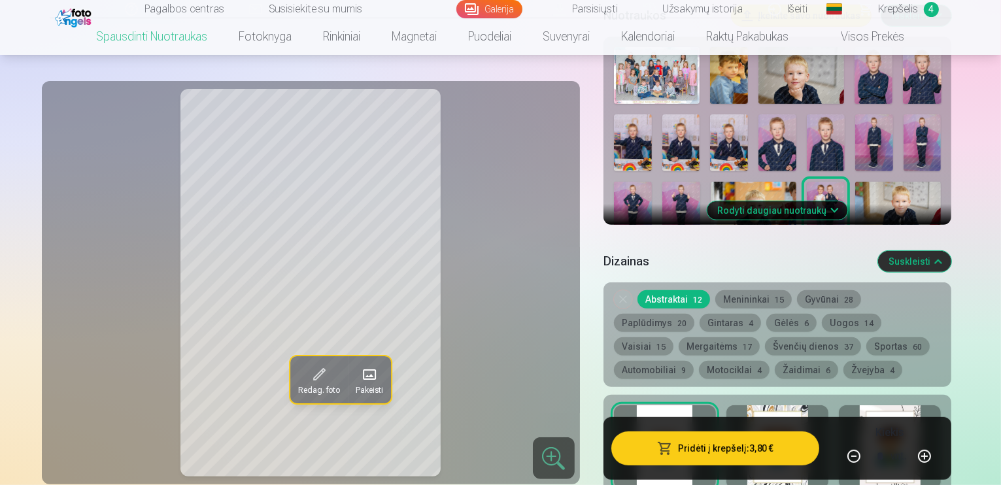
scroll to position [501, 0]
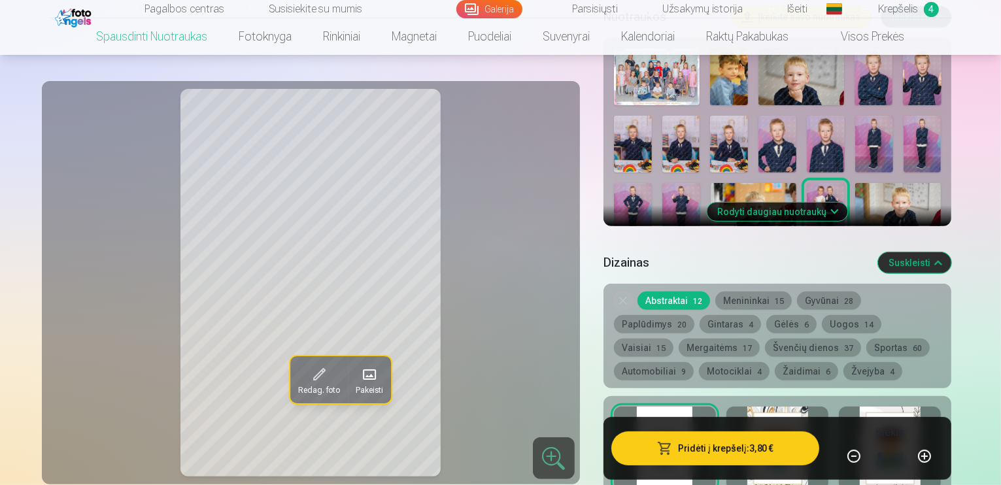
click at [928, 8] on span "4" at bounding box center [931, 9] width 15 height 15
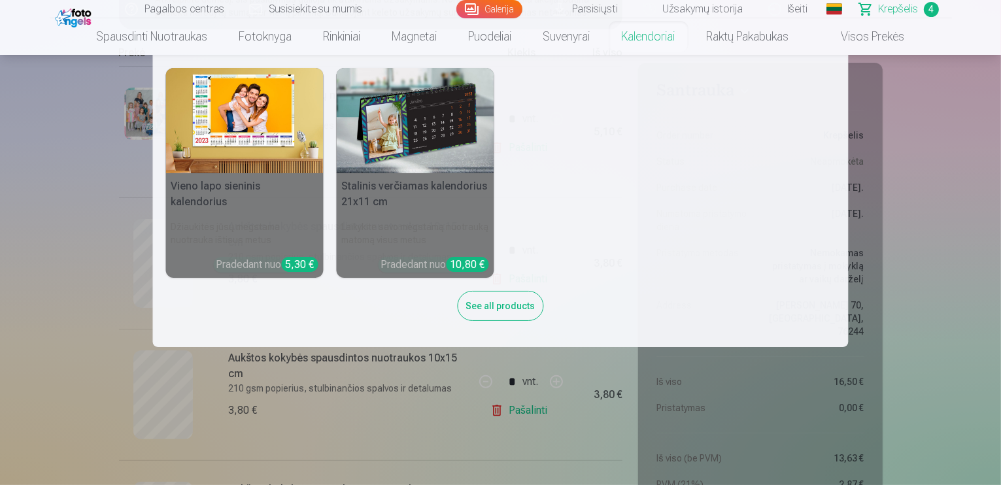
scroll to position [262, 0]
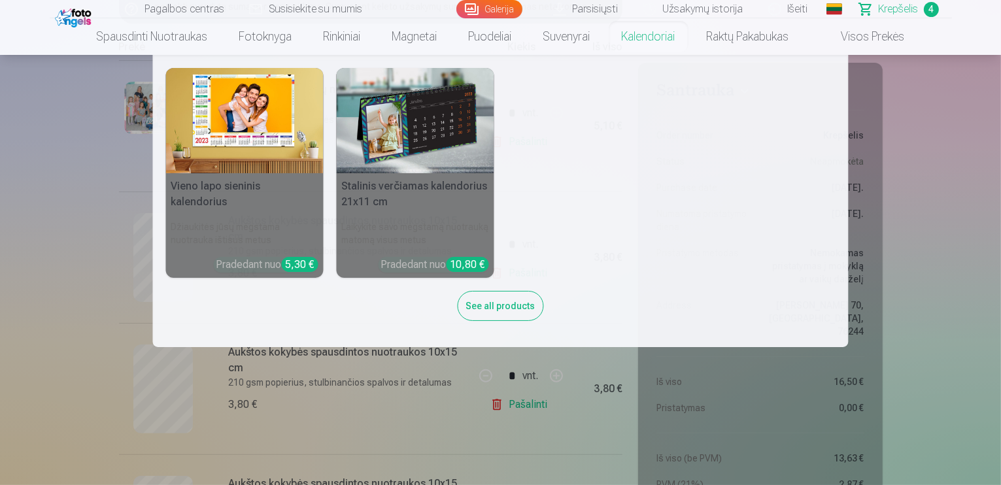
click at [962, 150] on nav "Vieno lapo sieninis kalendorius Džiaukitės jūsų mėgstama nuotrauka ištisus metu…" at bounding box center [500, 201] width 1001 height 292
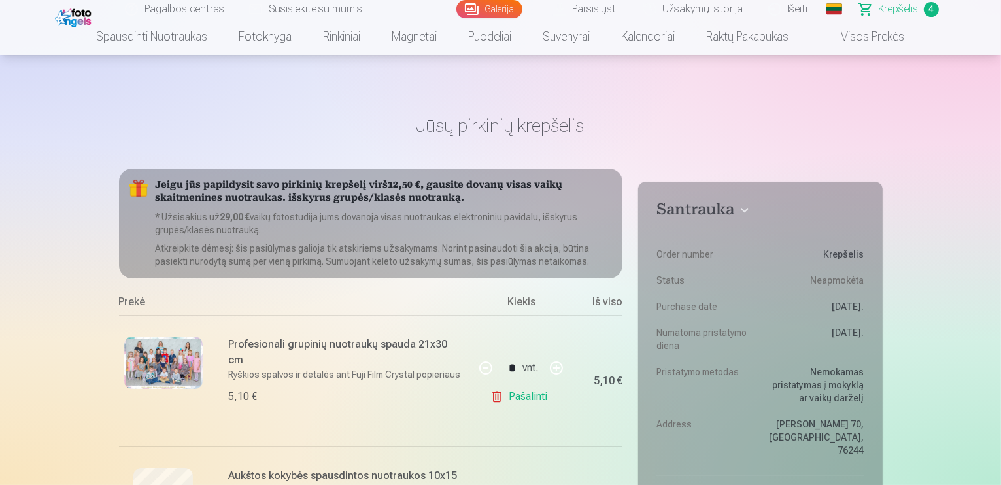
scroll to position [0, 0]
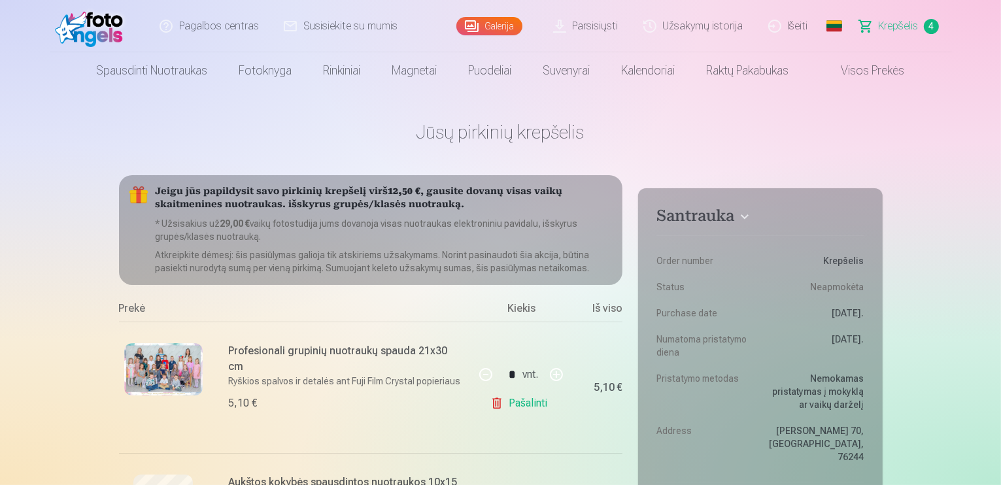
click at [890, 71] on link "Visos prekės" at bounding box center [863, 70] width 116 height 37
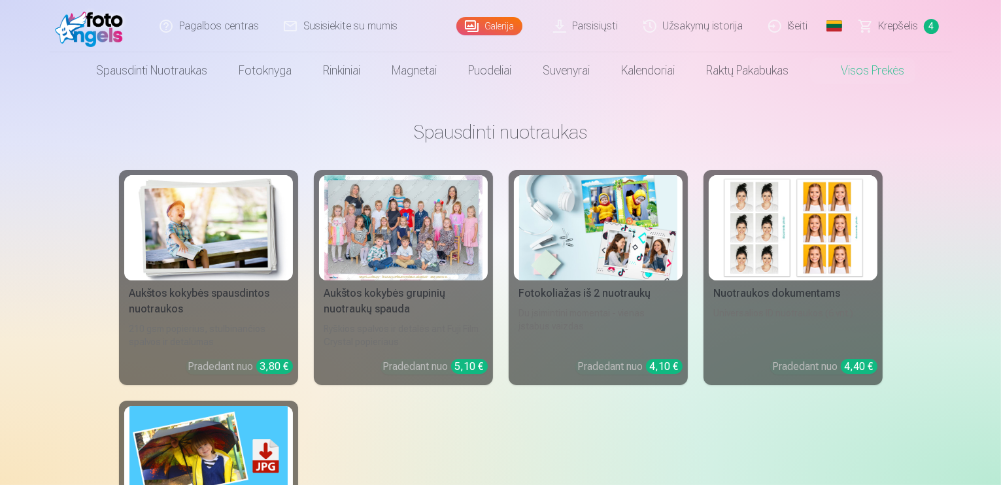
click at [449, 232] on div at bounding box center [403, 227] width 158 height 105
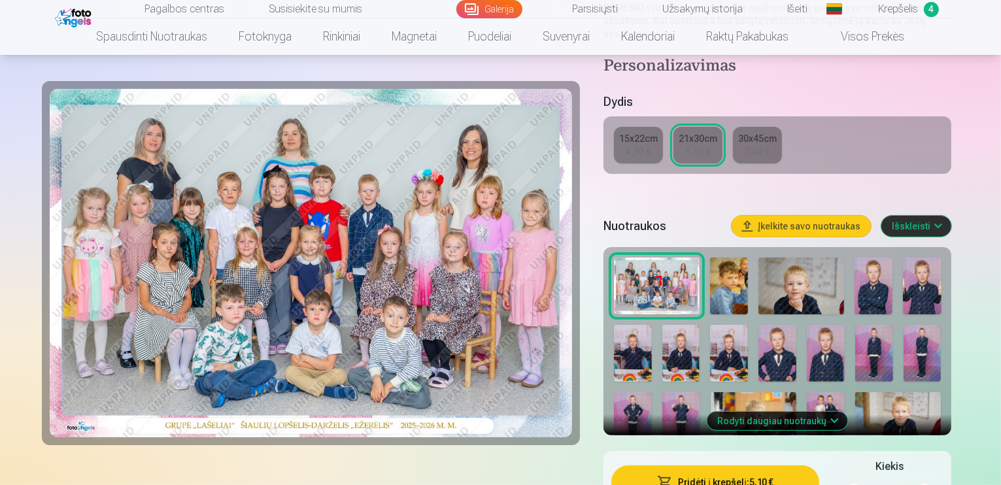
scroll to position [327, 0]
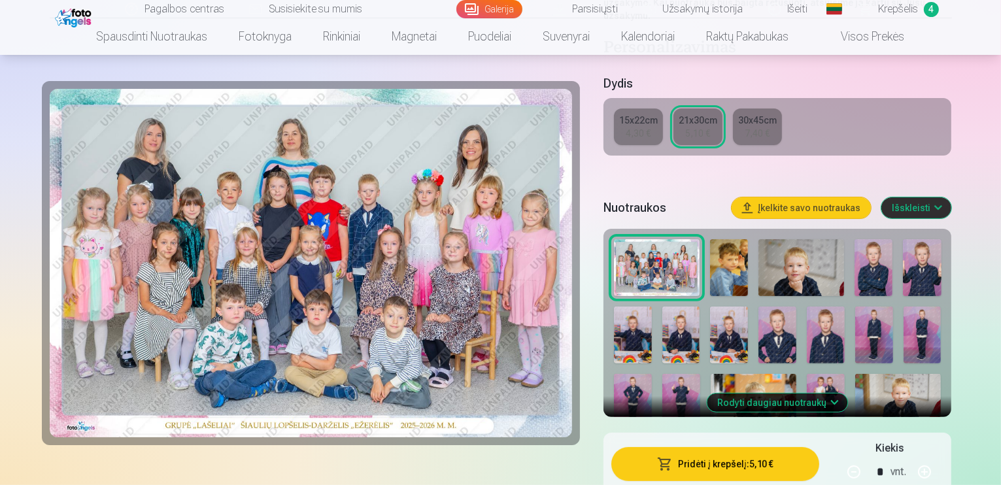
click at [803, 394] on button "Rodyti daugiau nuotraukų" at bounding box center [778, 403] width 141 height 18
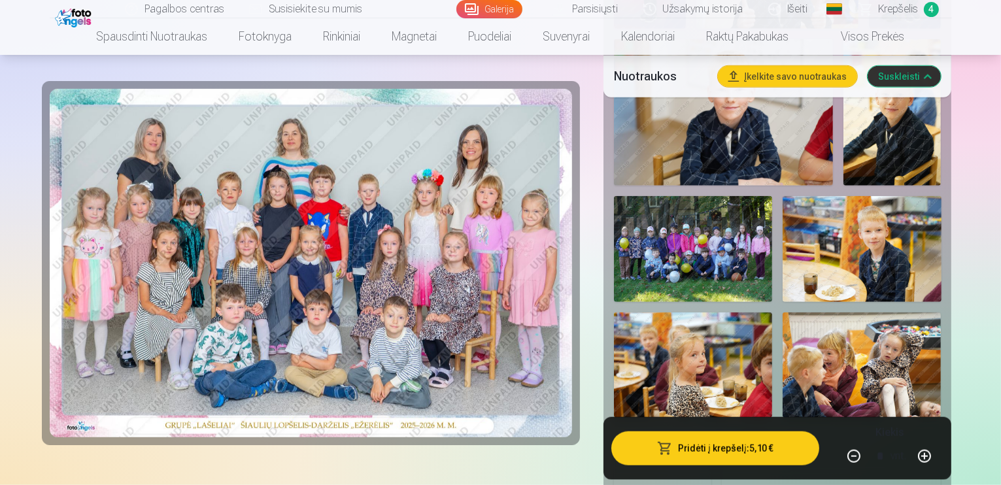
scroll to position [1177, 0]
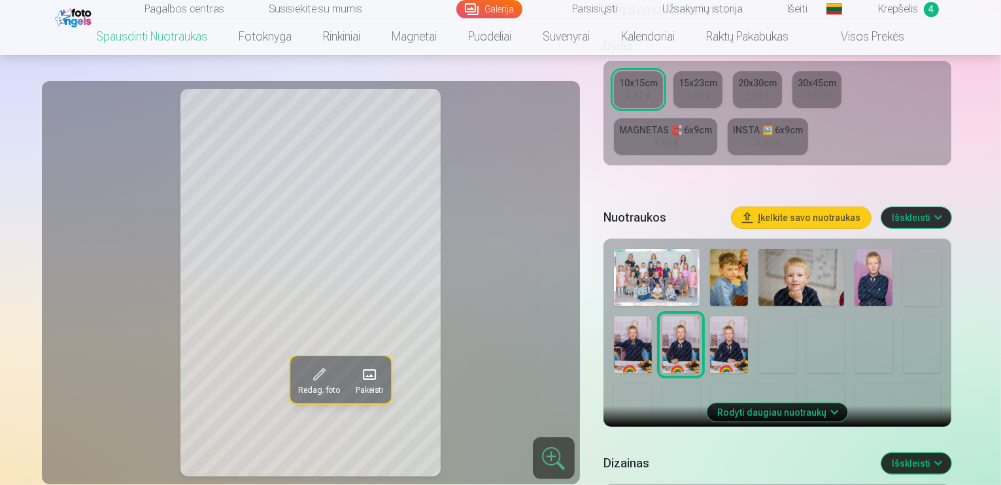
scroll to position [370, 0]
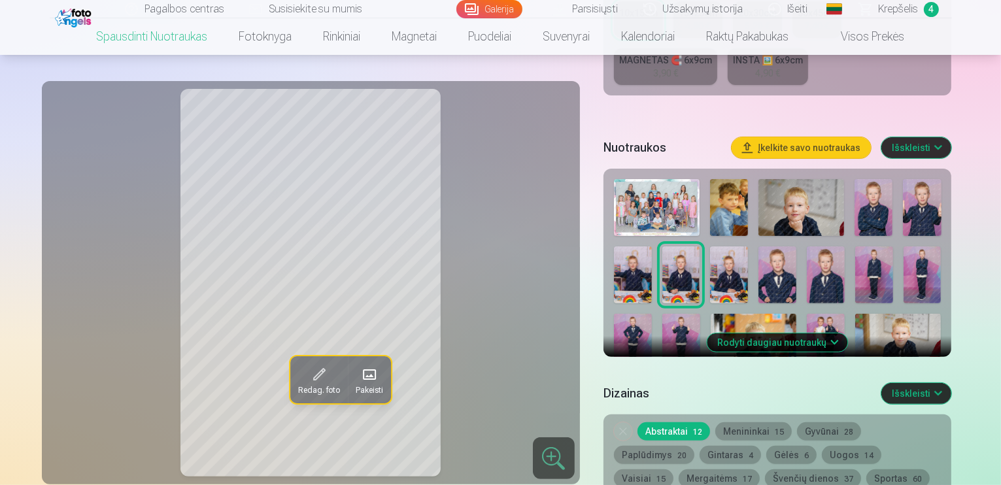
click at [710, 251] on img at bounding box center [729, 275] width 38 height 57
click at [759, 256] on img at bounding box center [778, 275] width 38 height 57
click at [807, 266] on img at bounding box center [826, 275] width 38 height 57
click at [856, 264] on img at bounding box center [875, 275] width 38 height 57
click at [904, 268] on img at bounding box center [923, 275] width 38 height 57
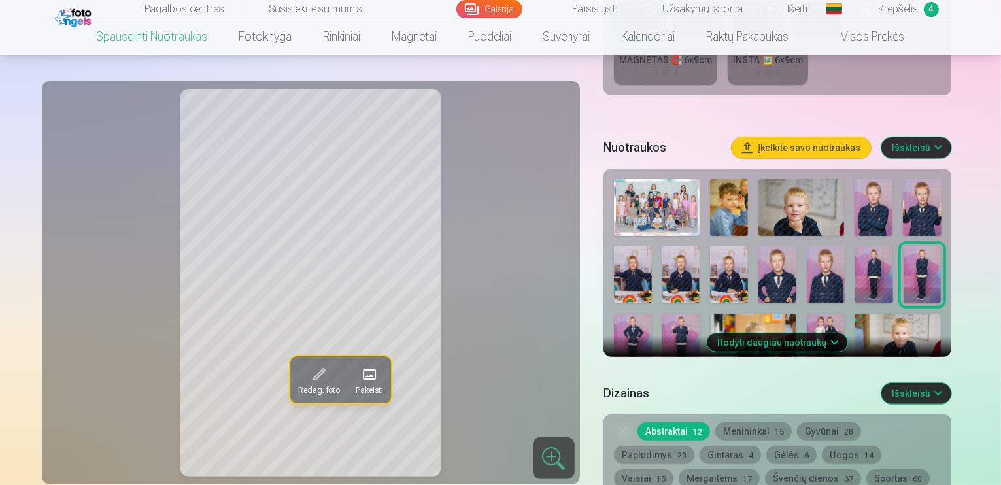
click at [652, 314] on img at bounding box center [633, 342] width 38 height 57
click at [701, 314] on img at bounding box center [682, 342] width 38 height 57
click at [711, 314] on img at bounding box center [754, 342] width 86 height 57
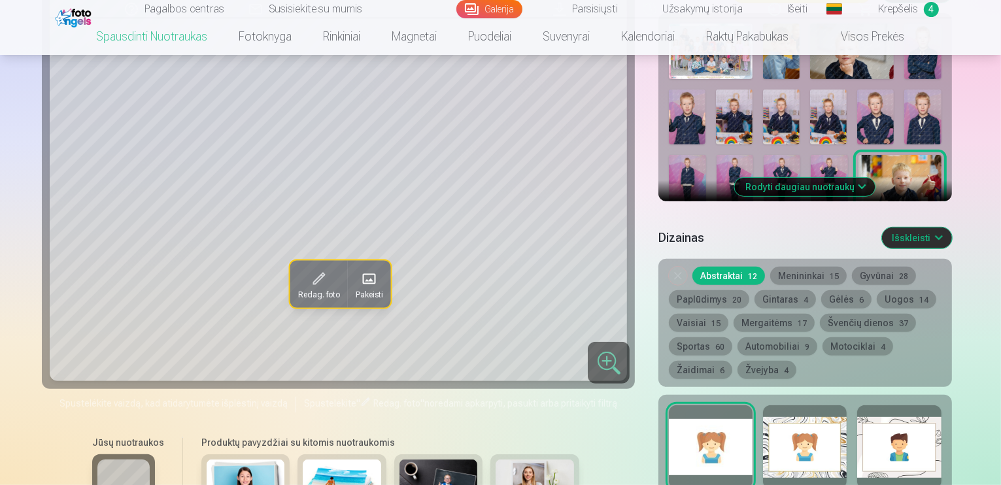
scroll to position [545, 0]
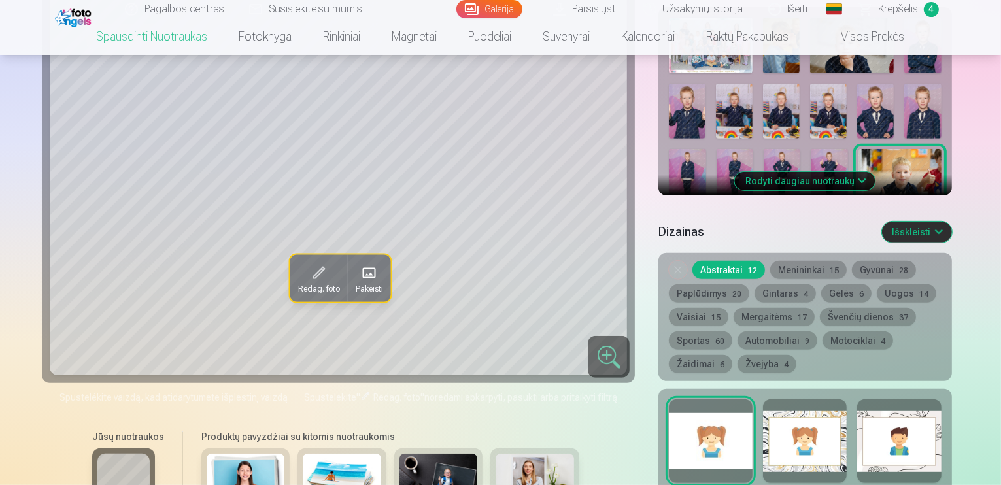
click at [784, 172] on button "Rodyti daugiau nuotraukų" at bounding box center [805, 181] width 141 height 18
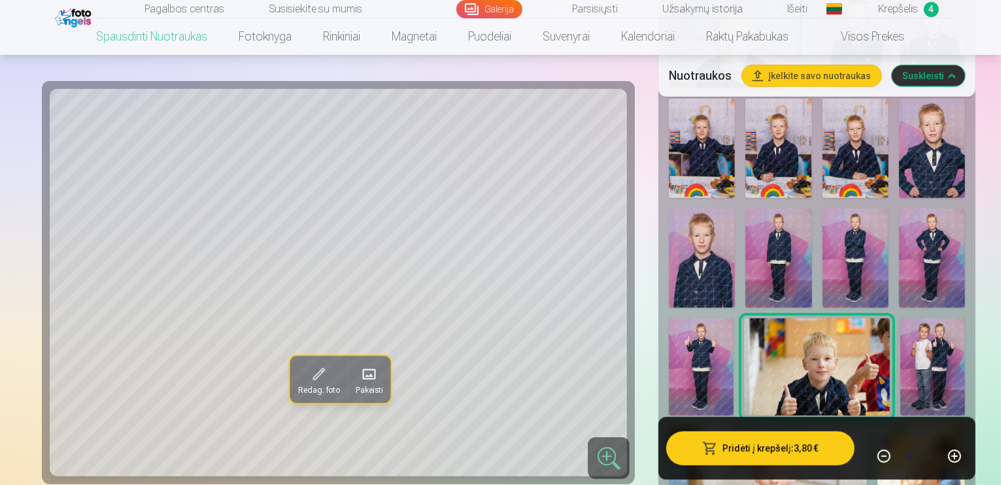
scroll to position [763, 0]
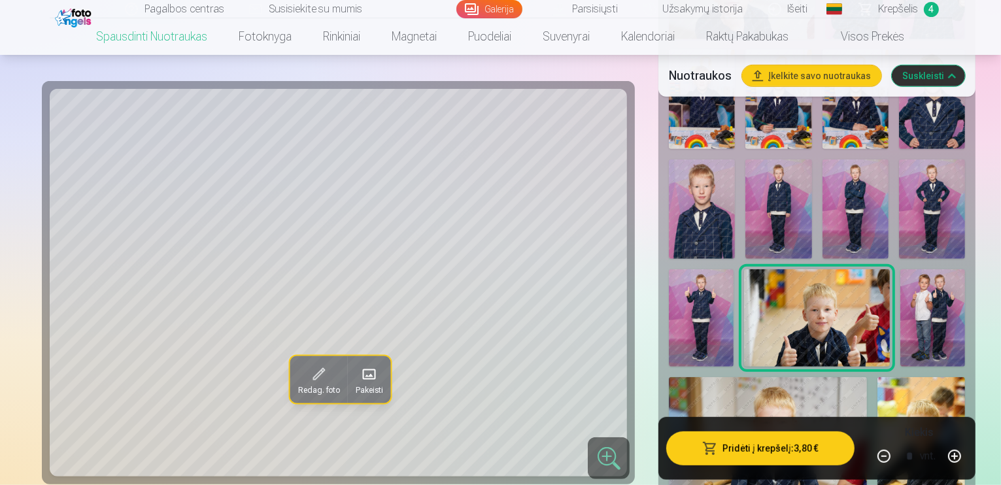
click at [945, 269] on img at bounding box center [933, 317] width 65 height 97
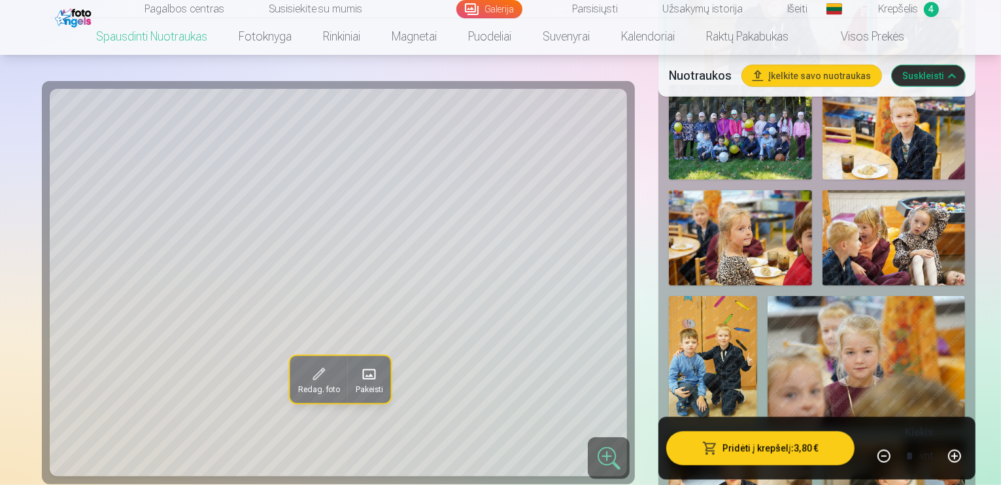
scroll to position [1199, 0]
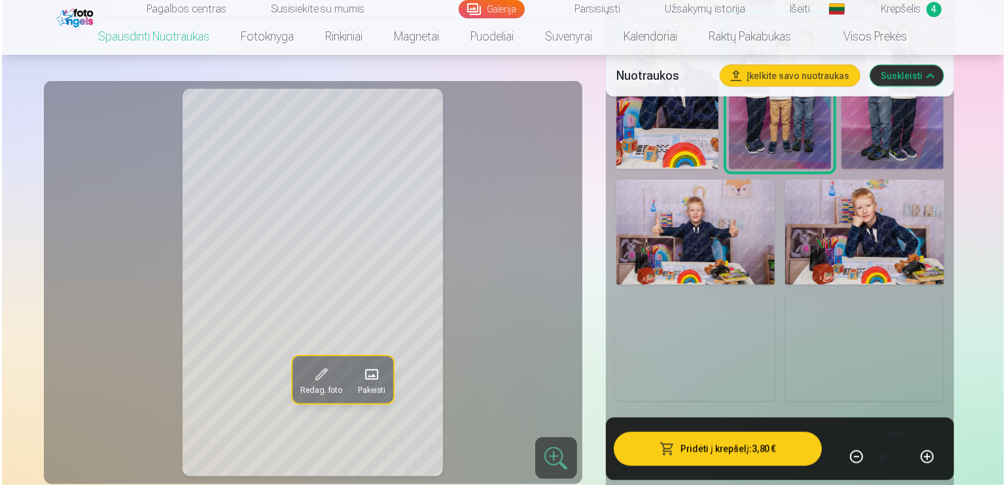
scroll to position [1853, 0]
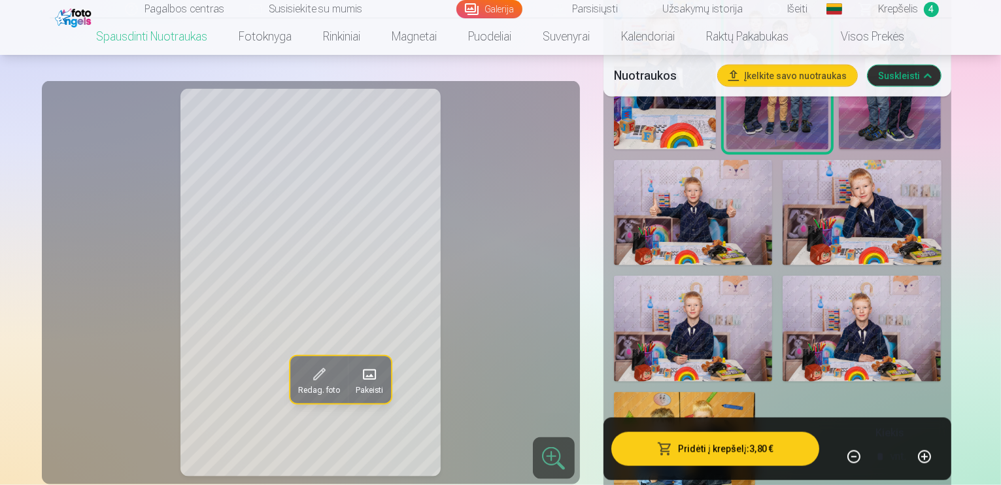
click at [769, 432] on button "Pridėti į krepšelį : 3,80 €" at bounding box center [716, 449] width 209 height 34
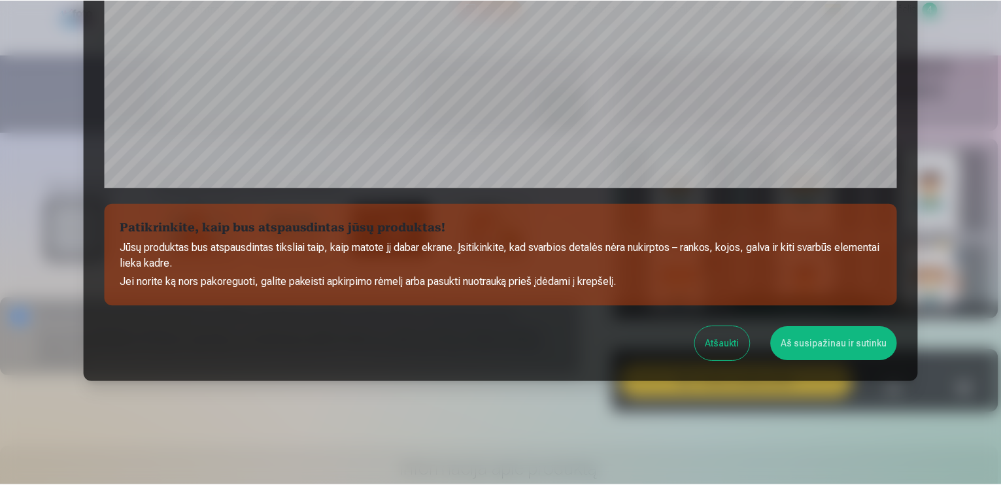
scroll to position [456, 0]
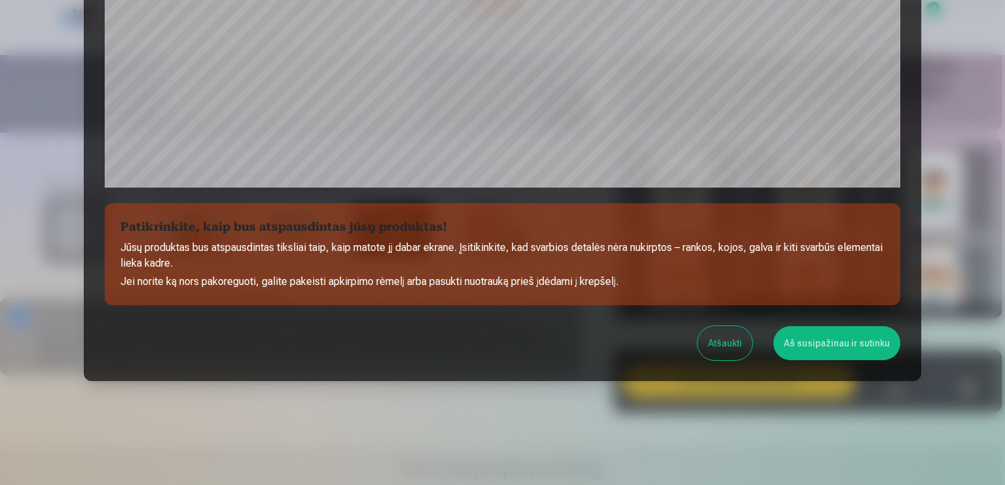
click at [825, 341] on button "Aš susipažinau ir sutinku" at bounding box center [836, 343] width 127 height 34
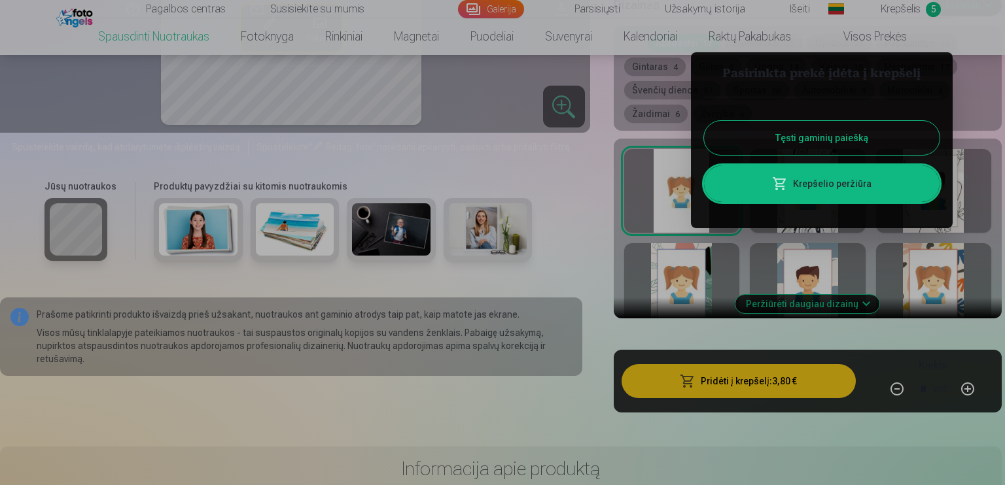
click at [848, 133] on button "Tęsti gaminių paiešką" at bounding box center [821, 138] width 235 height 34
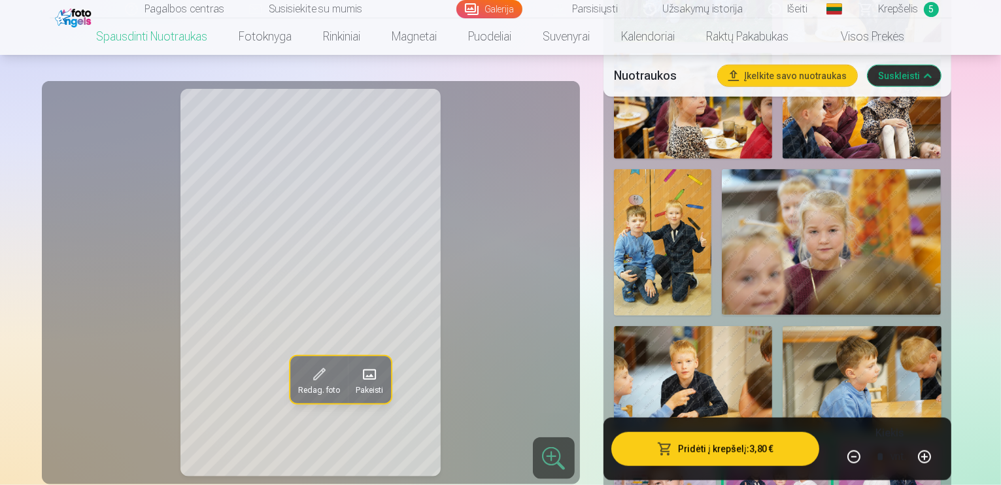
scroll to position [1374, 0]
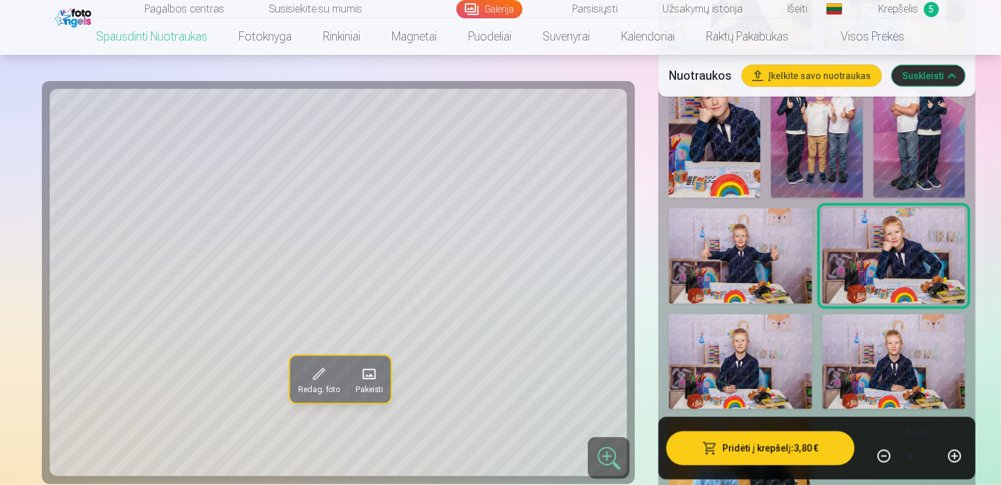
scroll to position [1635, 0]
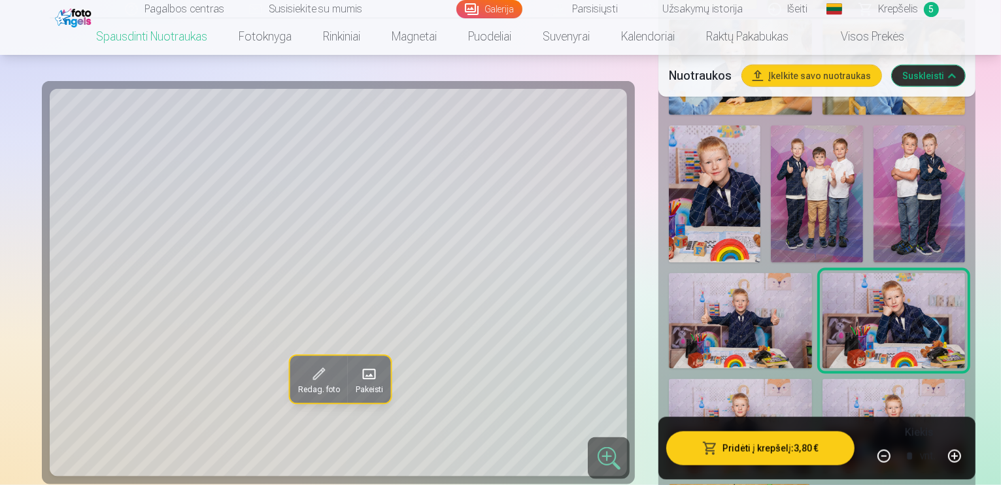
scroll to position [1657, 0]
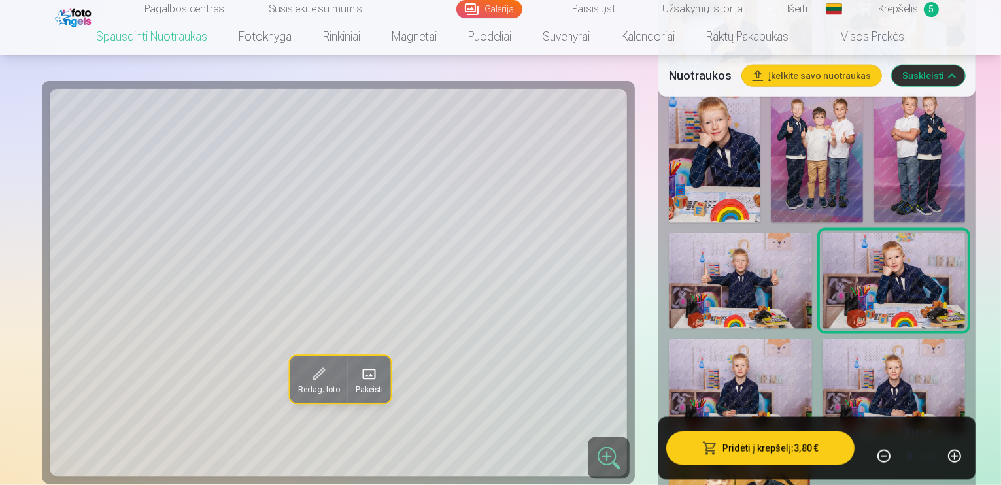
click at [880, 447] on div "Kiekis * vnt." at bounding box center [919, 448] width 97 height 47
click at [862, 436] on div "Pridėti į krepšelį : 3,80 € Kiekis * vnt." at bounding box center [817, 448] width 317 height 63
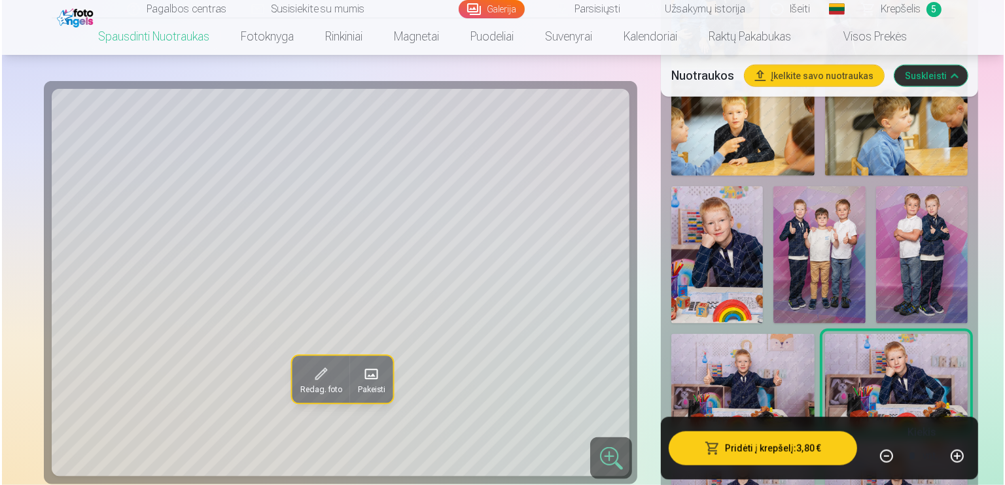
scroll to position [1548, 0]
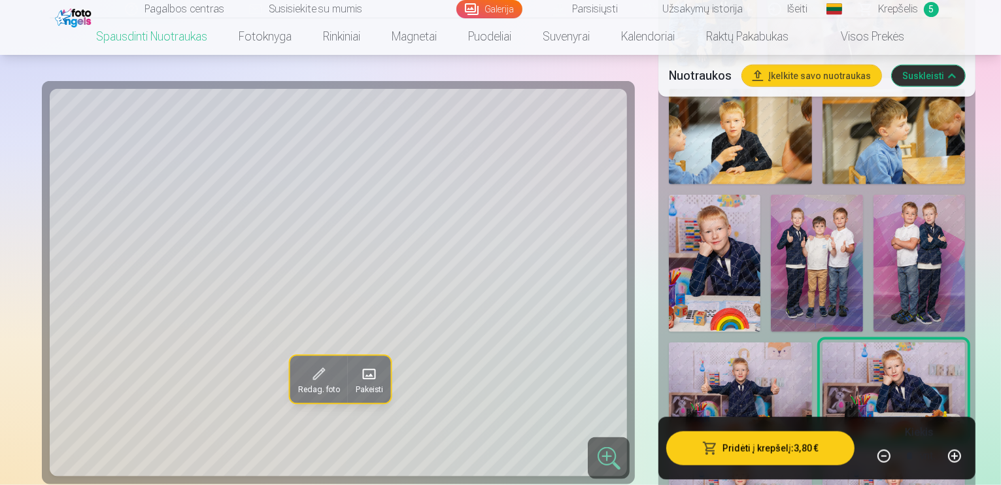
click at [968, 460] on button "button" at bounding box center [954, 456] width 31 height 31
type input "*"
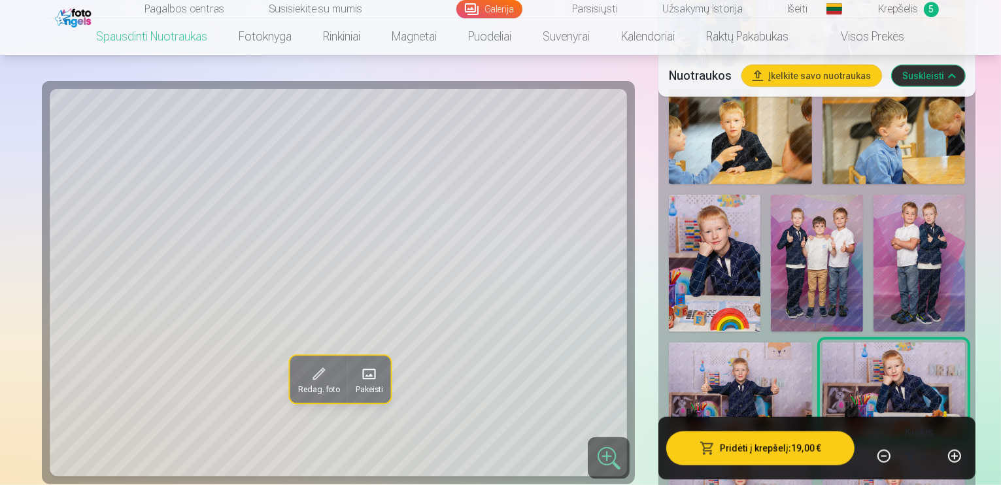
click at [801, 446] on button "Pridėti į krepšelį : 19,00 €" at bounding box center [761, 449] width 188 height 34
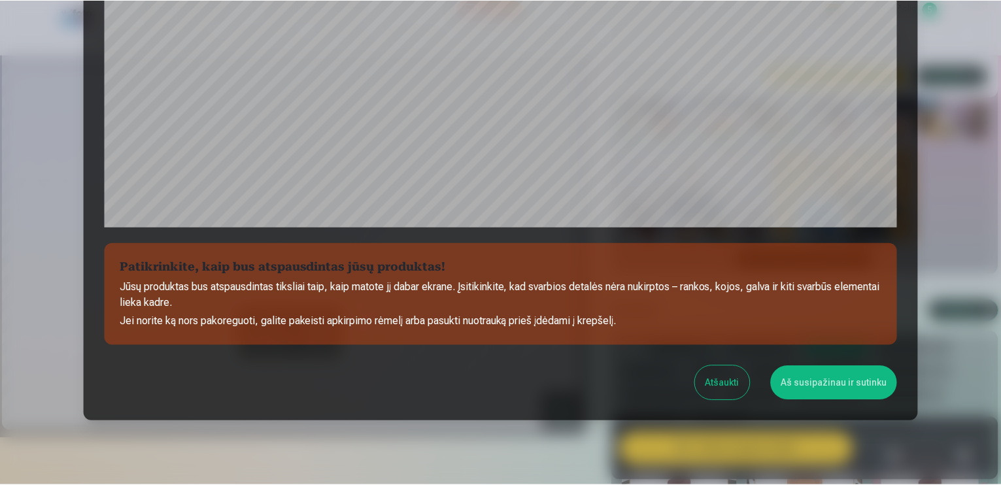
scroll to position [456, 0]
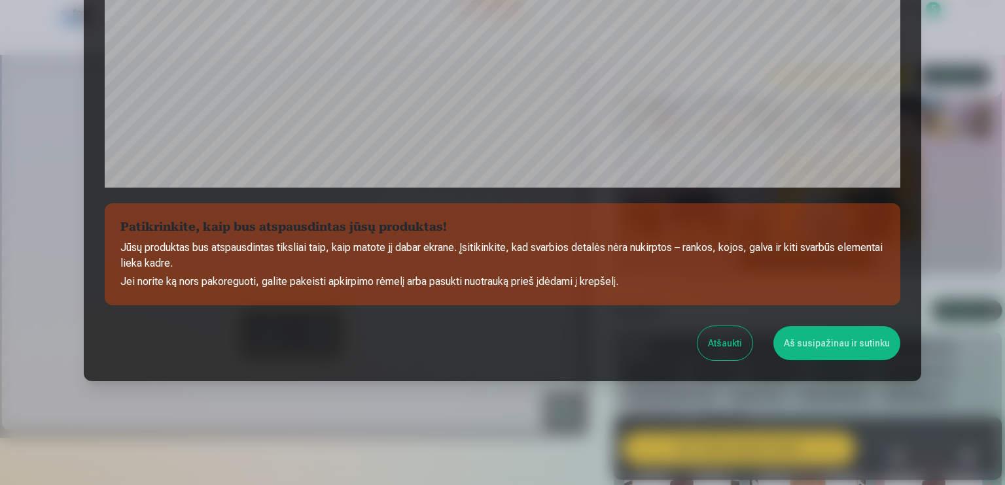
click at [807, 353] on button "Aš susipažinau ir sutinku" at bounding box center [836, 343] width 127 height 34
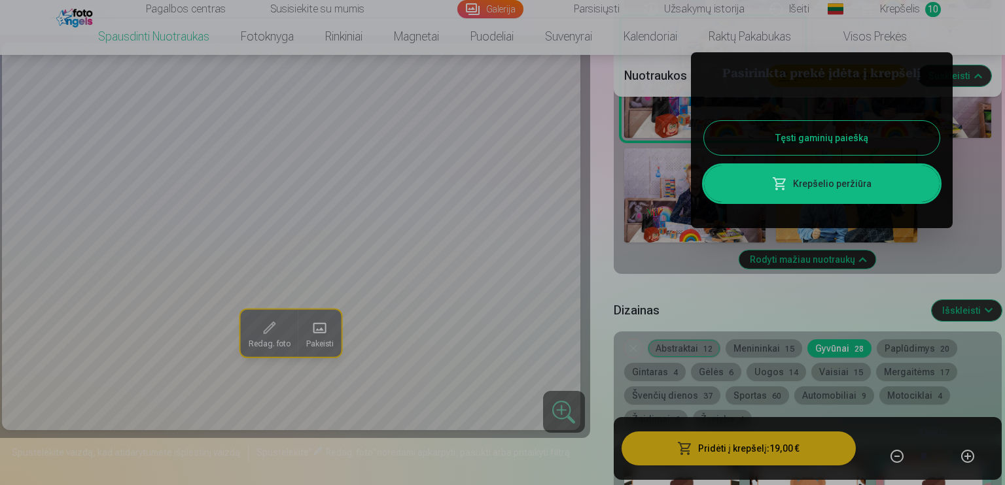
click at [833, 137] on button "Tęsti gaminių paiešką" at bounding box center [821, 138] width 235 height 34
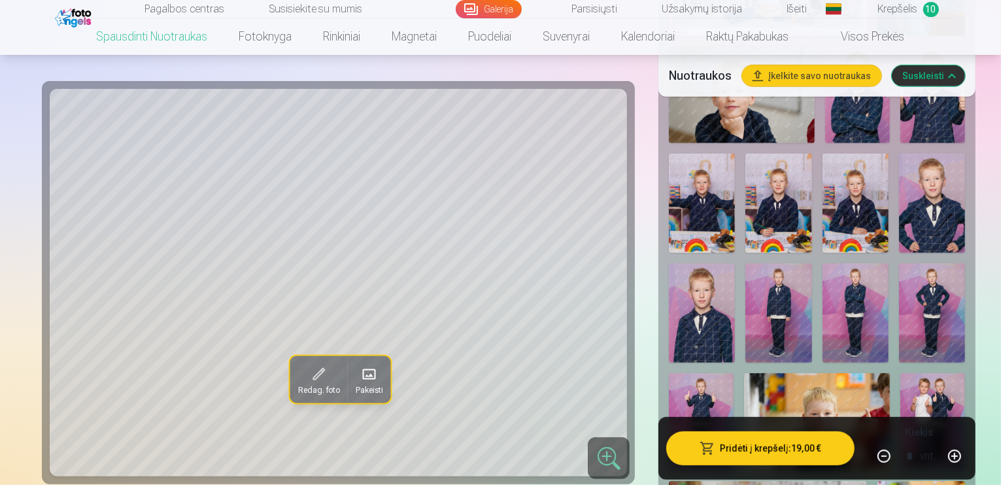
scroll to position [654, 0]
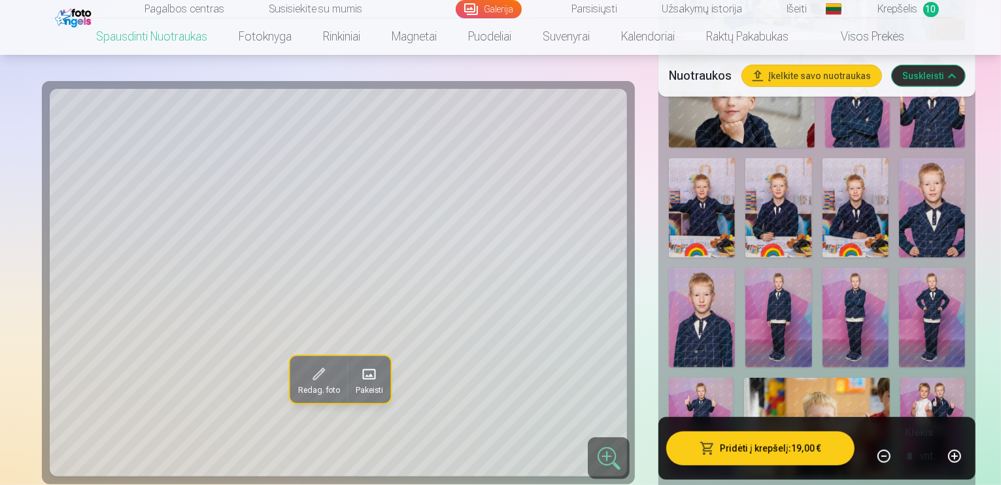
click at [915, 10] on span "Krepšelis" at bounding box center [898, 9] width 40 height 16
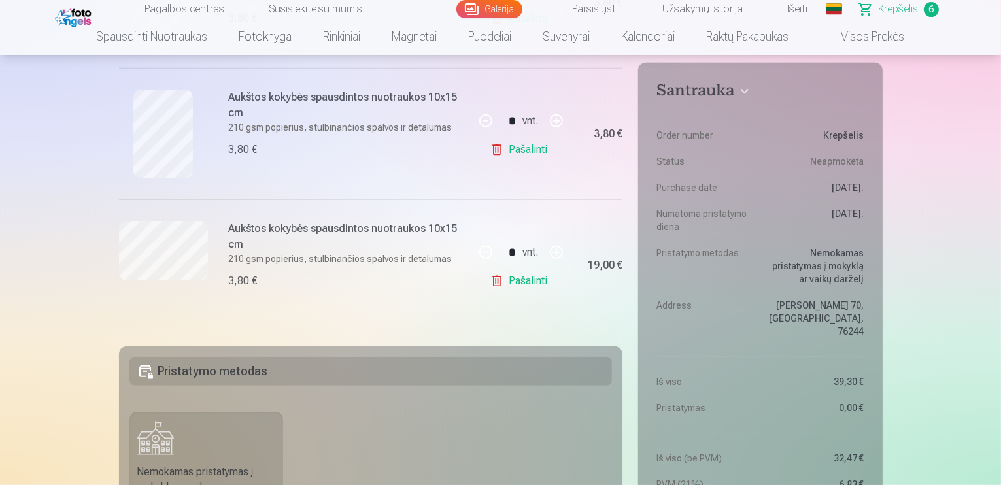
scroll to position [763, 0]
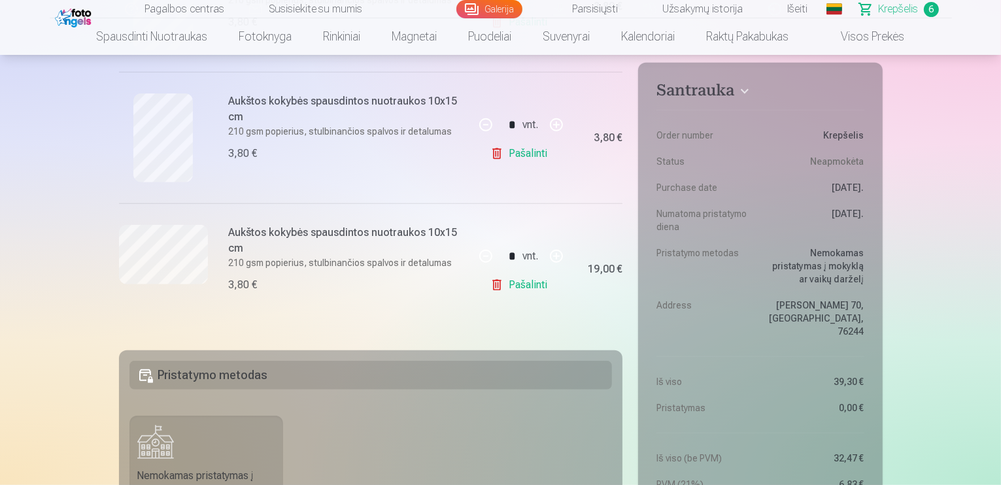
click at [871, 35] on link "Visos prekės" at bounding box center [863, 36] width 116 height 37
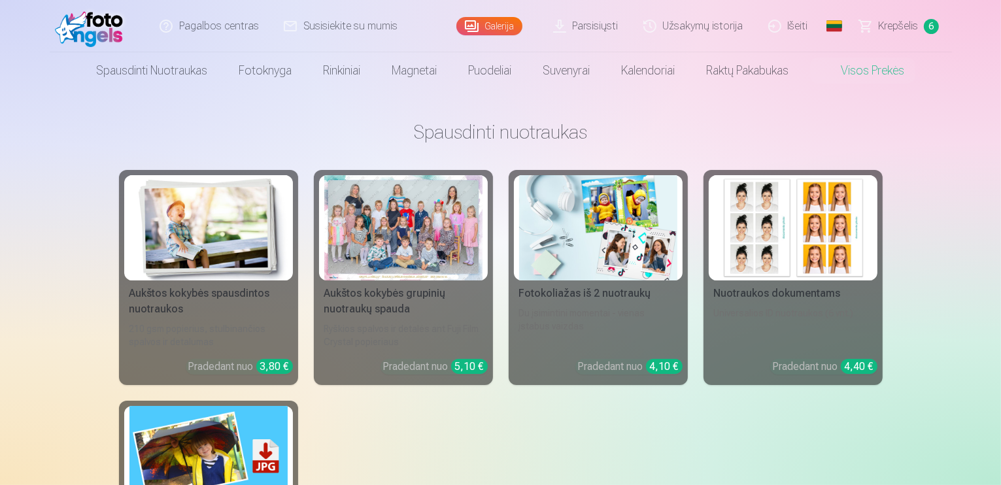
click at [411, 274] on div at bounding box center [403, 227] width 158 height 105
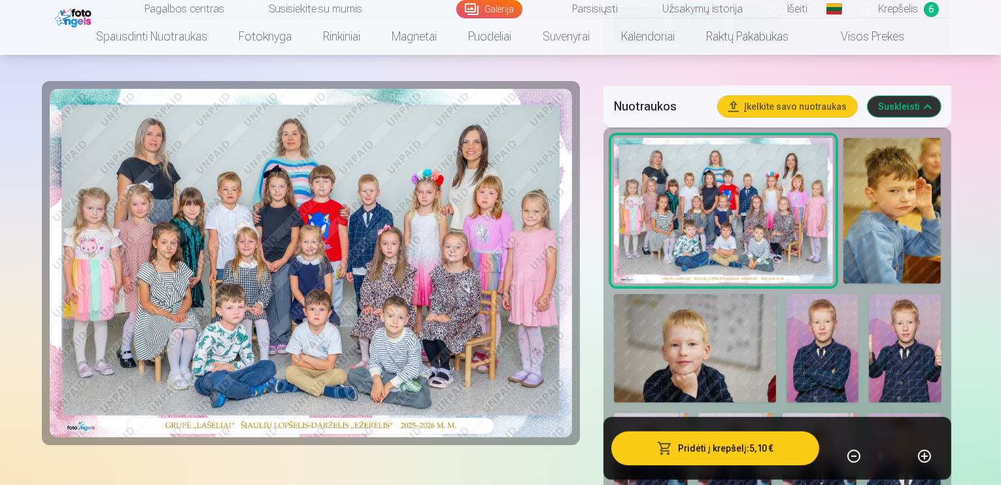
scroll to position [436, 0]
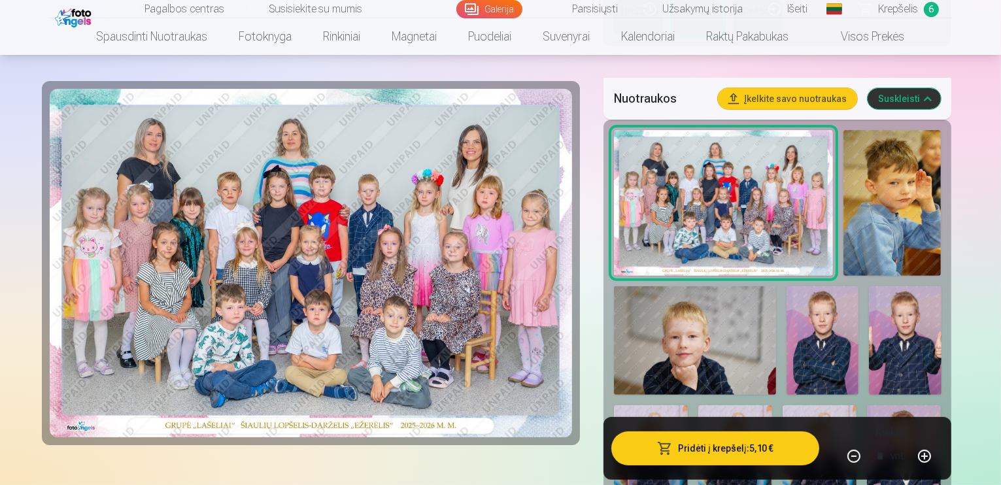
click at [787, 286] on img at bounding box center [823, 340] width 72 height 108
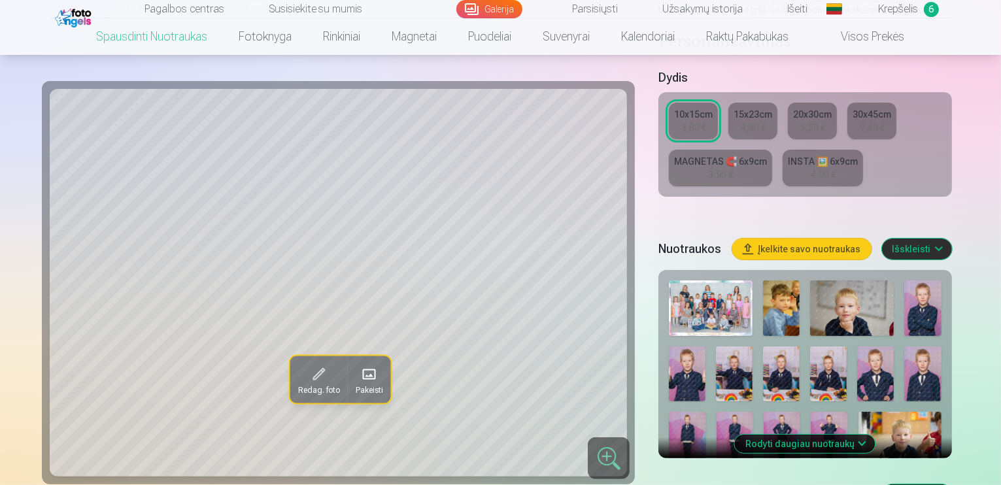
scroll to position [283, 0]
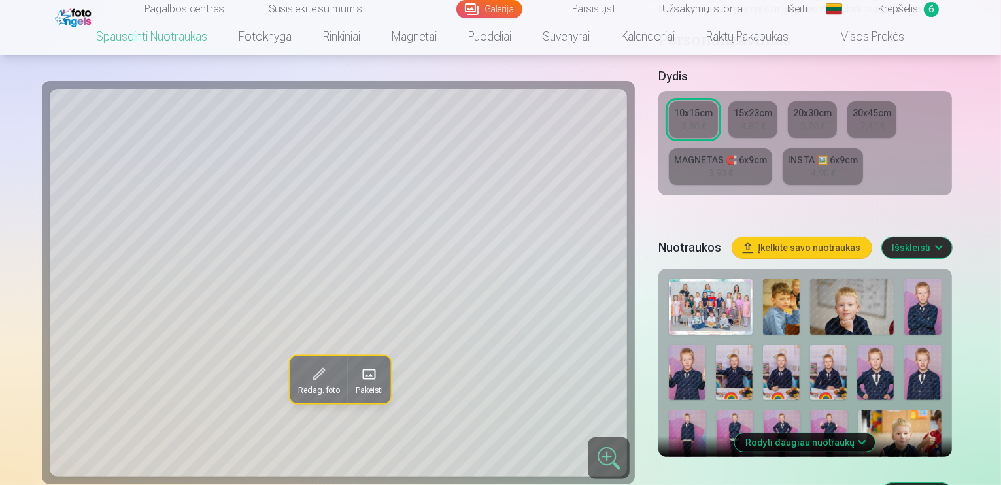
click at [905, 279] on img at bounding box center [923, 307] width 37 height 56
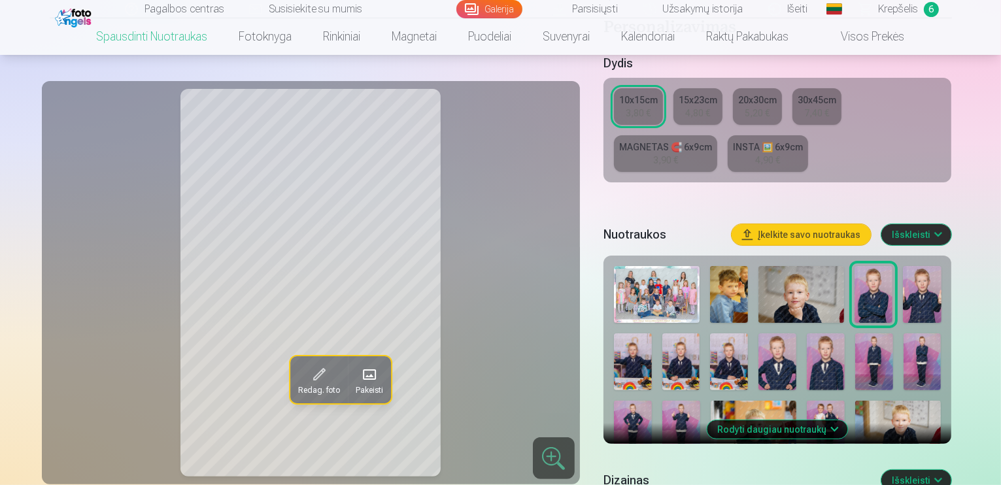
click at [713, 94] on div "15x23cm" at bounding box center [698, 100] width 39 height 13
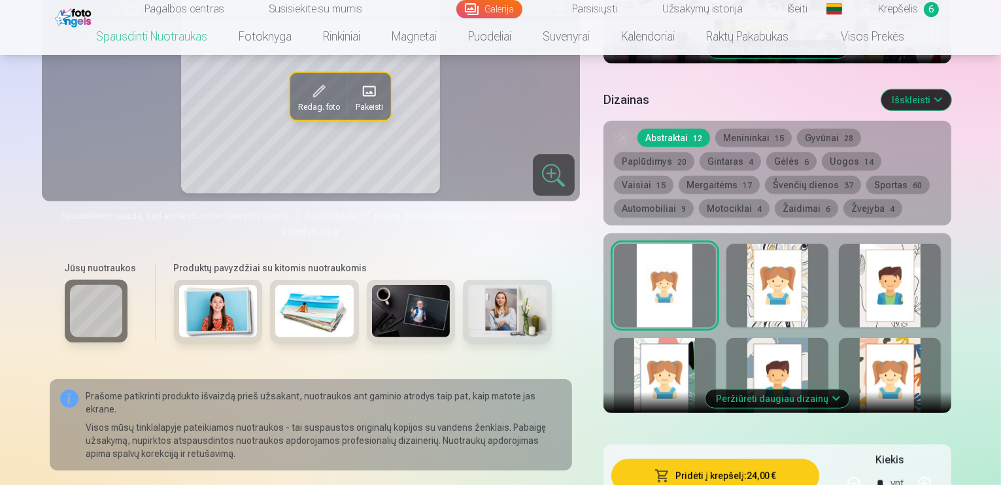
scroll to position [741, 0]
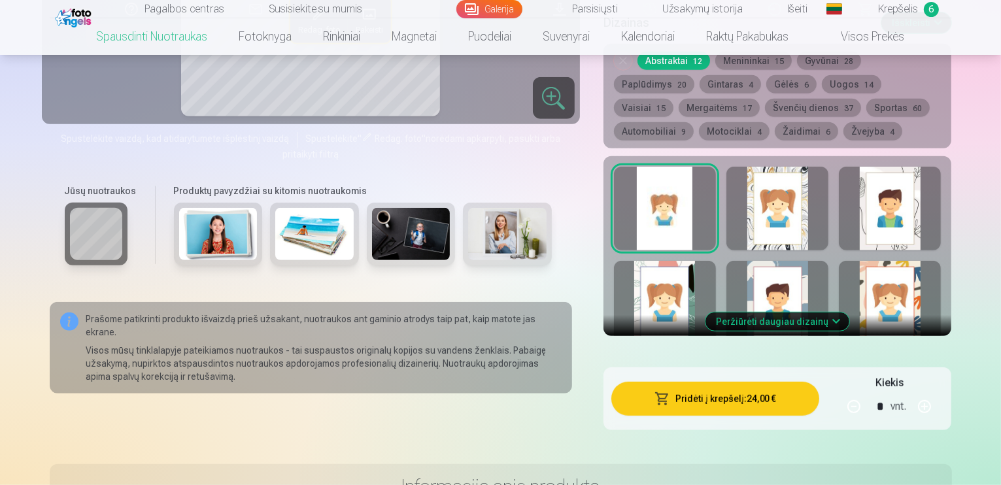
click at [870, 394] on button "button" at bounding box center [854, 406] width 31 height 31
click at [941, 391] on button "button" at bounding box center [924, 406] width 31 height 31
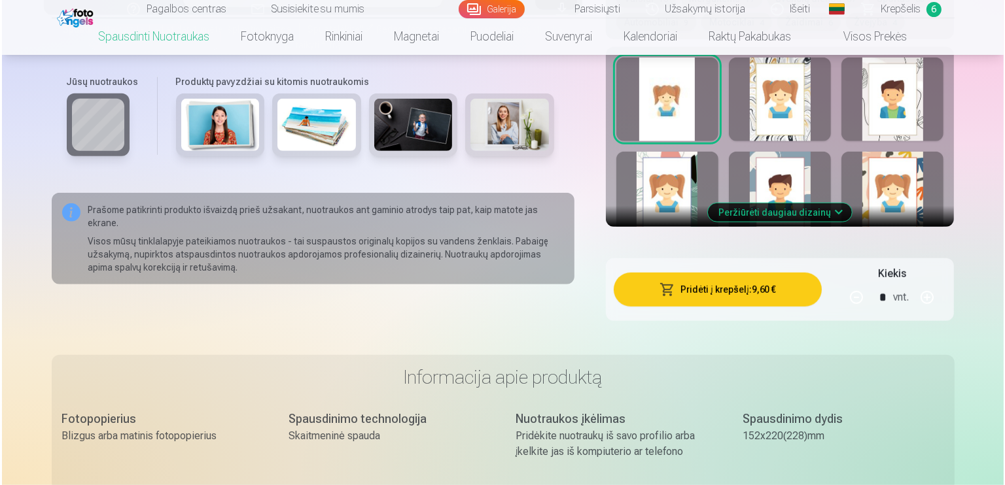
scroll to position [872, 0]
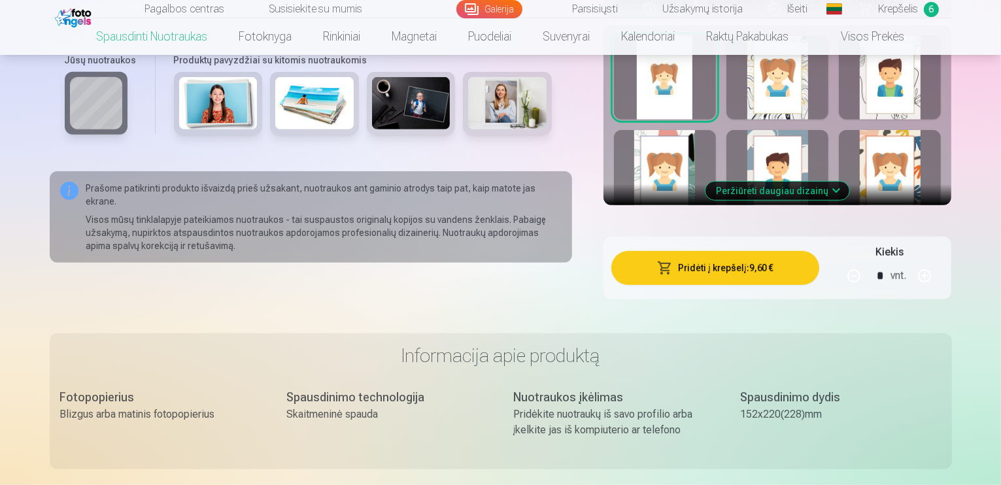
click at [781, 254] on button "Pridėti į krepšelį : 9,60 €" at bounding box center [716, 268] width 209 height 34
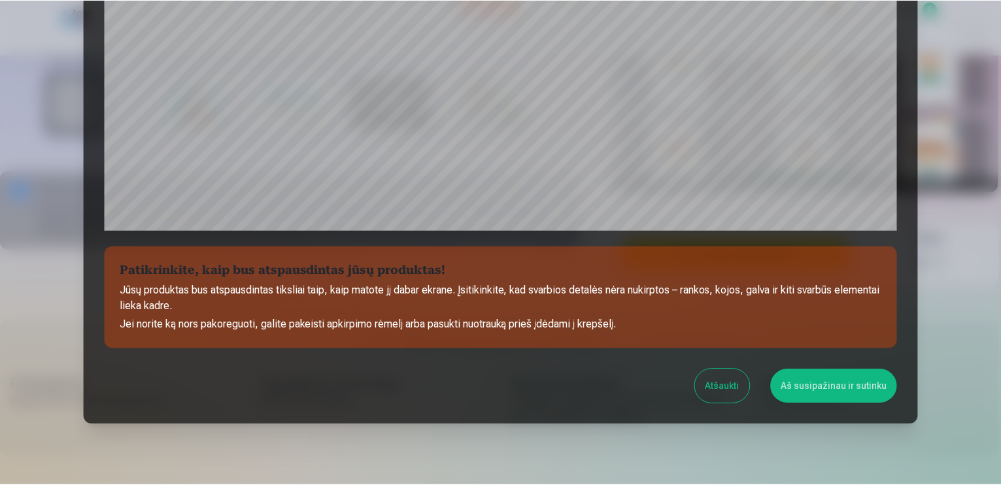
scroll to position [414, 0]
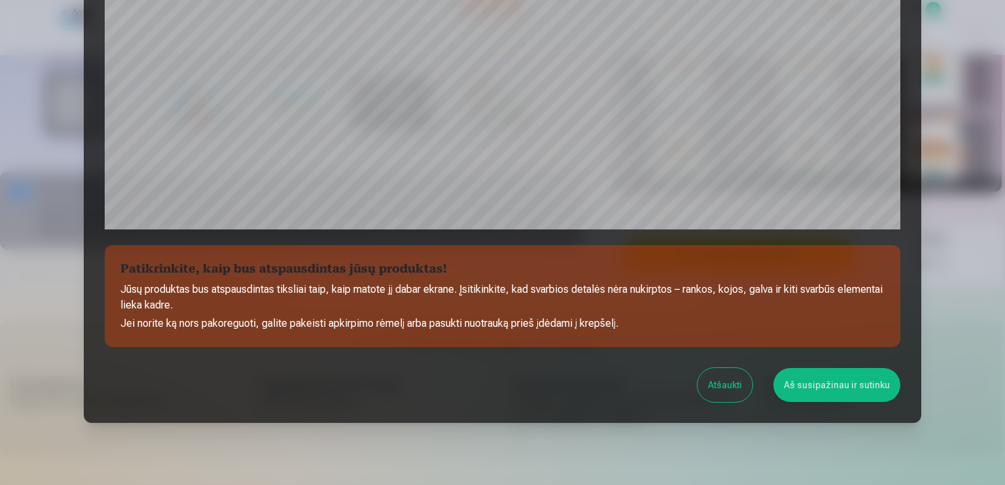
click at [829, 394] on button "Aš susipažinau ir sutinku" at bounding box center [836, 385] width 127 height 34
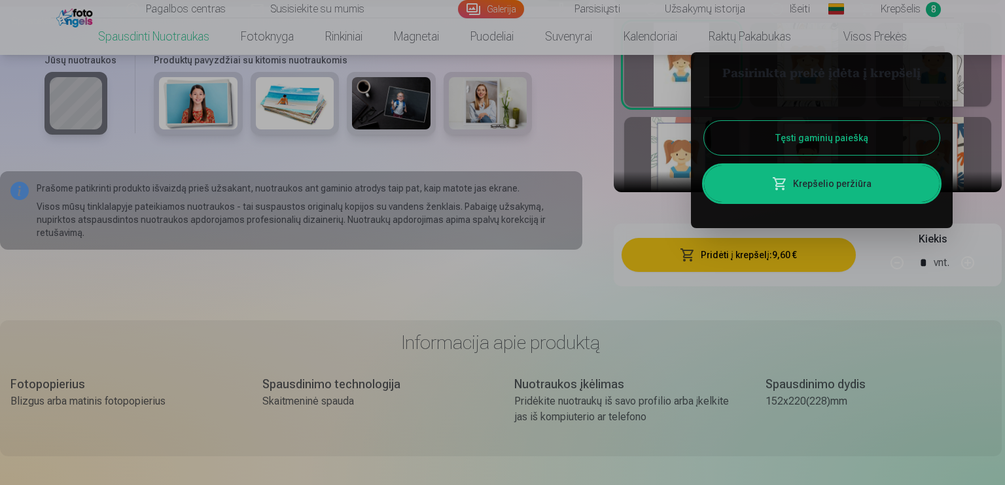
click at [812, 132] on button "Tęsti gaminių paiešką" at bounding box center [821, 138] width 235 height 34
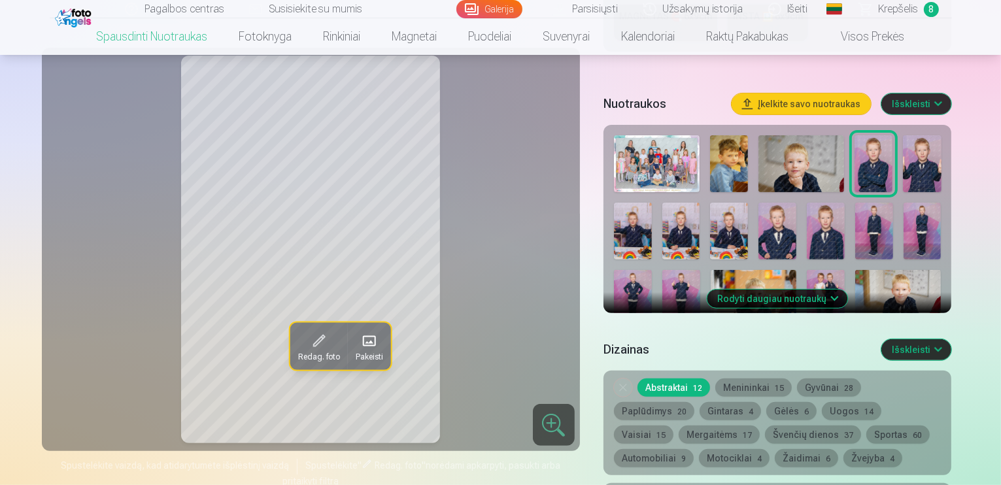
click at [856, 228] on img at bounding box center [875, 231] width 38 height 57
click at [904, 224] on img at bounding box center [923, 231] width 38 height 57
click at [652, 270] on img at bounding box center [633, 298] width 38 height 57
click at [701, 270] on img at bounding box center [682, 298] width 38 height 57
click at [856, 227] on img at bounding box center [875, 231] width 38 height 57
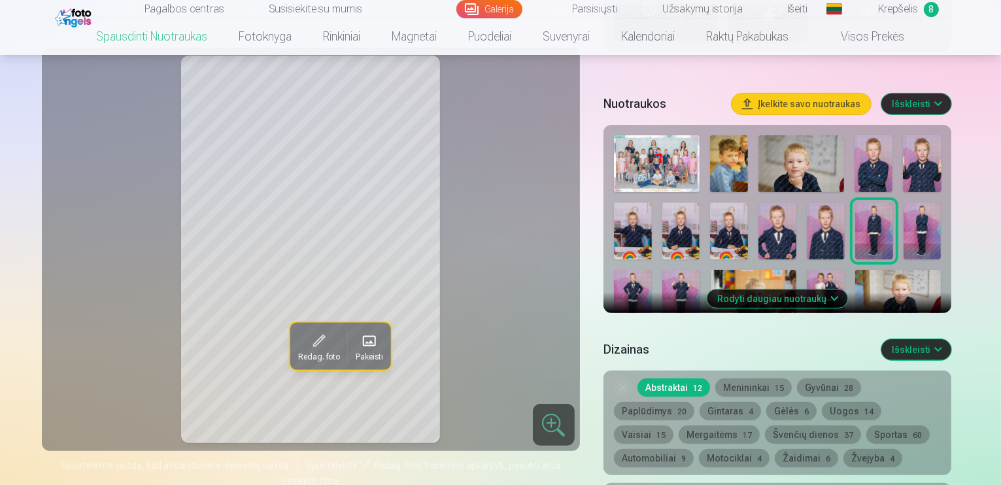
click at [904, 224] on img at bounding box center [923, 231] width 38 height 57
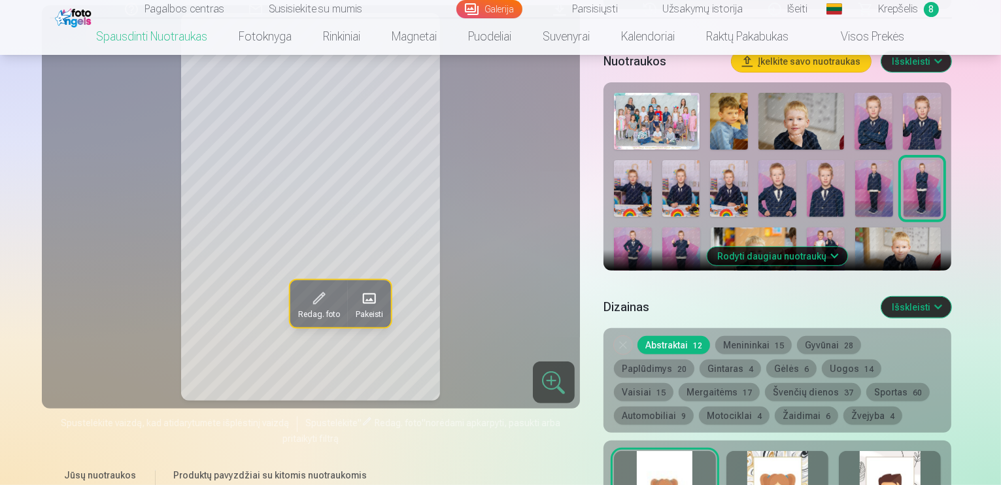
scroll to position [458, 0]
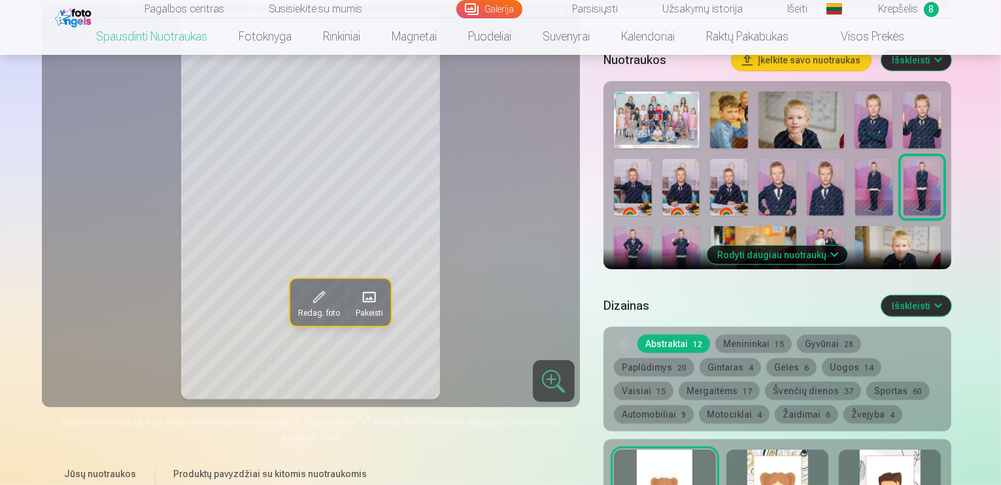
click at [759, 181] on img at bounding box center [778, 187] width 38 height 57
click at [807, 179] on img at bounding box center [826, 187] width 38 height 57
click at [856, 171] on img at bounding box center [875, 187] width 38 height 57
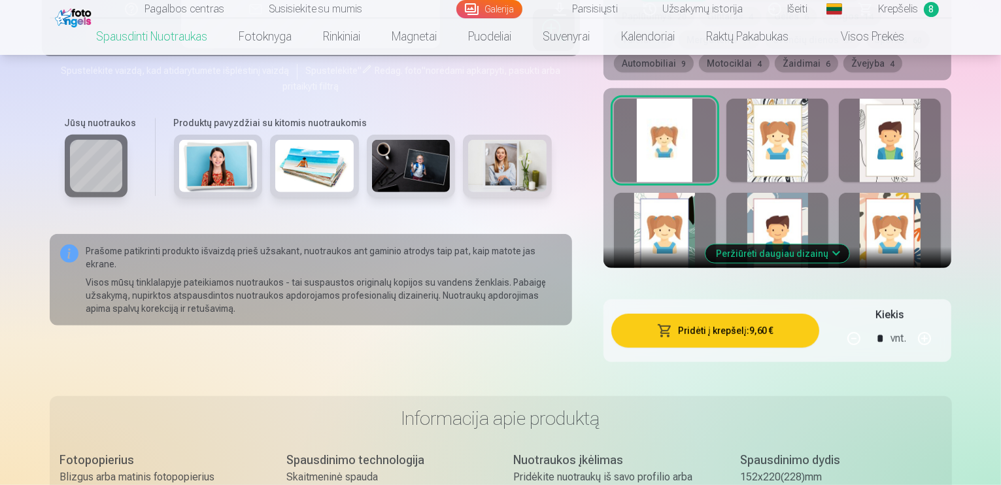
scroll to position [872, 0]
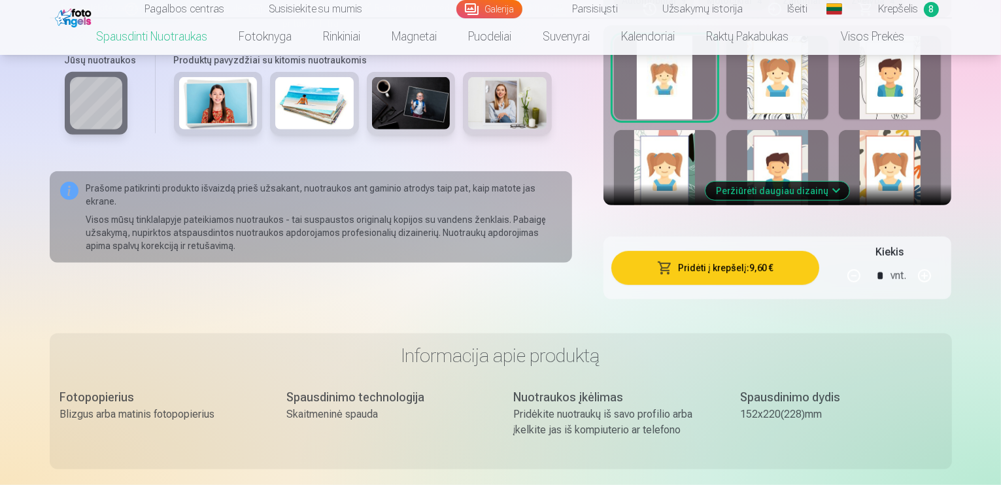
click at [941, 266] on button "button" at bounding box center [924, 275] width 31 height 31
type input "*"
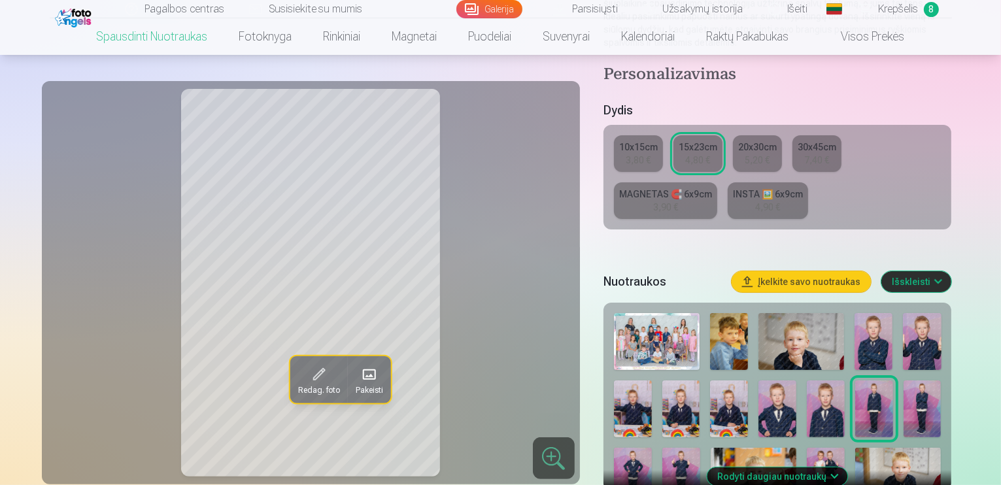
scroll to position [196, 0]
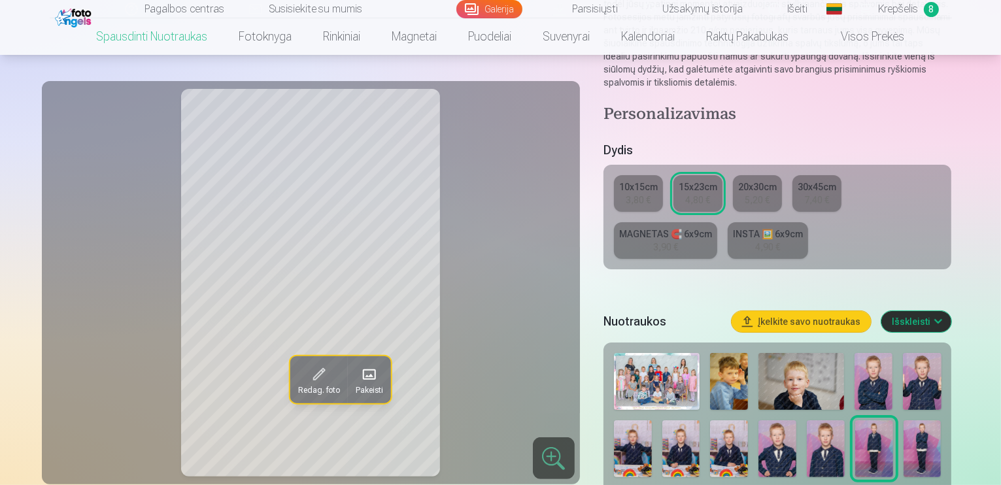
click at [651, 194] on div "3,80 €" at bounding box center [638, 200] width 25 height 13
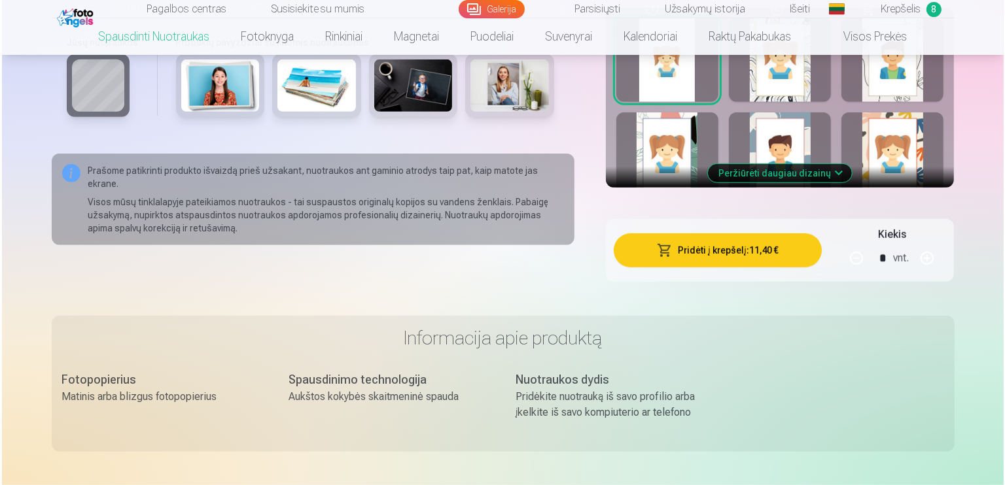
scroll to position [894, 0]
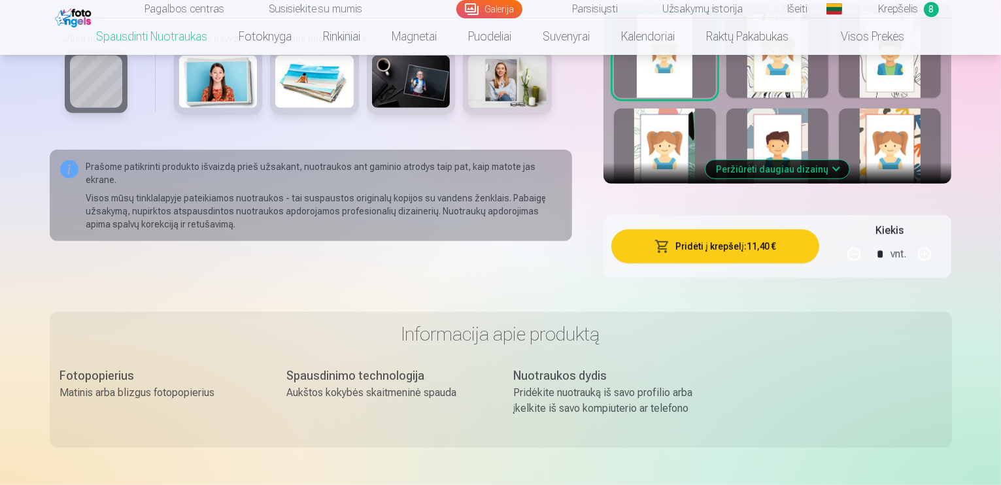
click at [765, 238] on button "Pridėti į krepšelį : 11,40 €" at bounding box center [716, 247] width 209 height 34
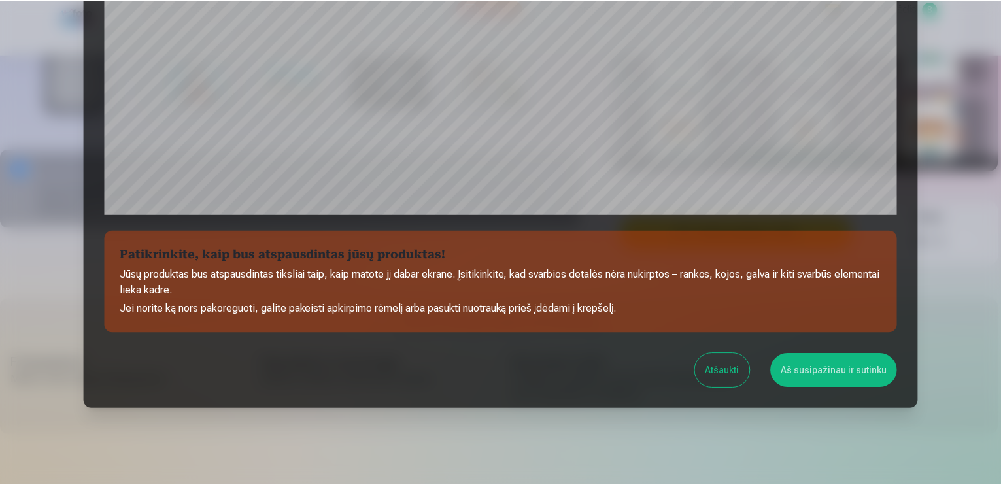
scroll to position [456, 0]
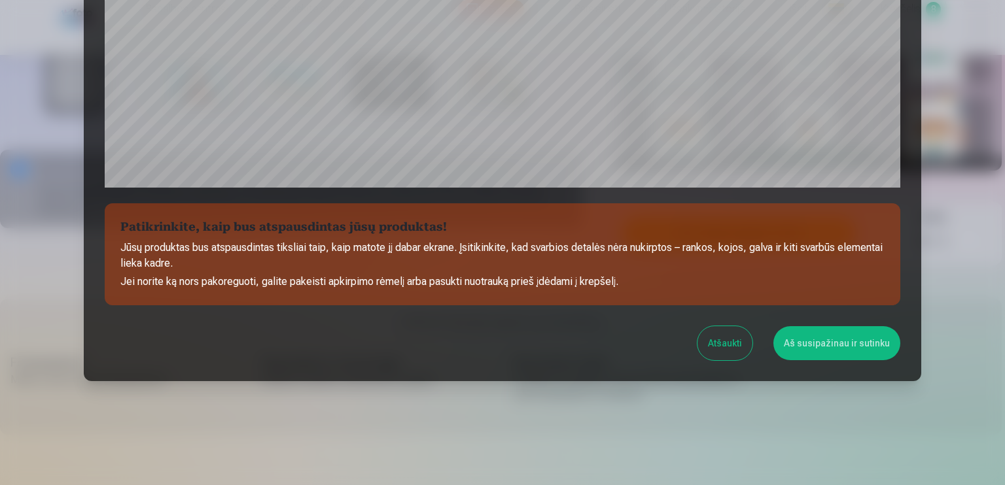
click at [840, 340] on button "Aš susipažinau ir sutinku" at bounding box center [836, 343] width 127 height 34
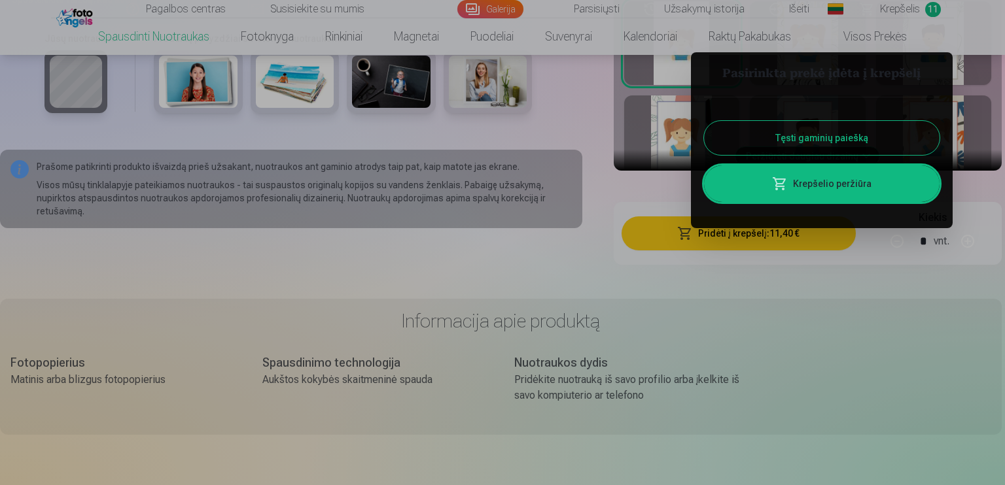
click at [828, 141] on button "Tęsti gaminių paiešką" at bounding box center [821, 138] width 235 height 34
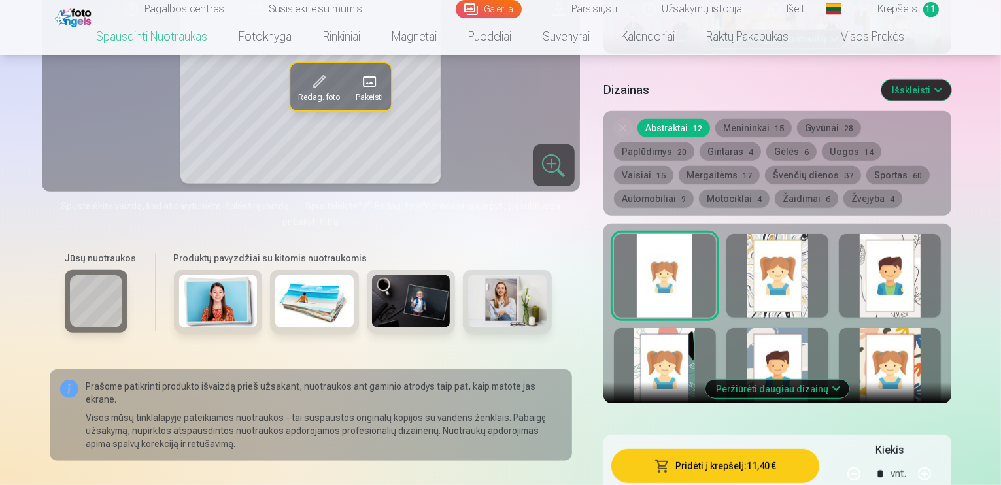
scroll to position [610, 0]
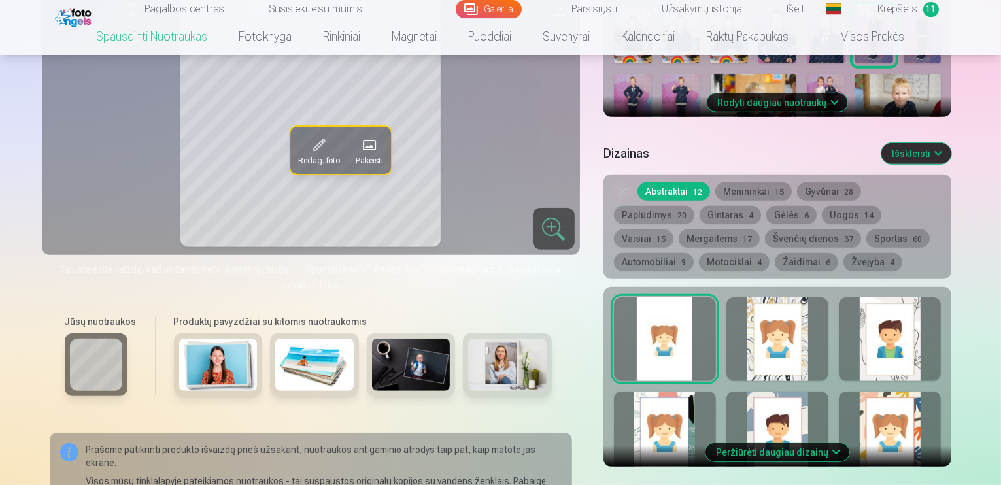
click at [909, 10] on span "Krepšelis" at bounding box center [898, 9] width 40 height 16
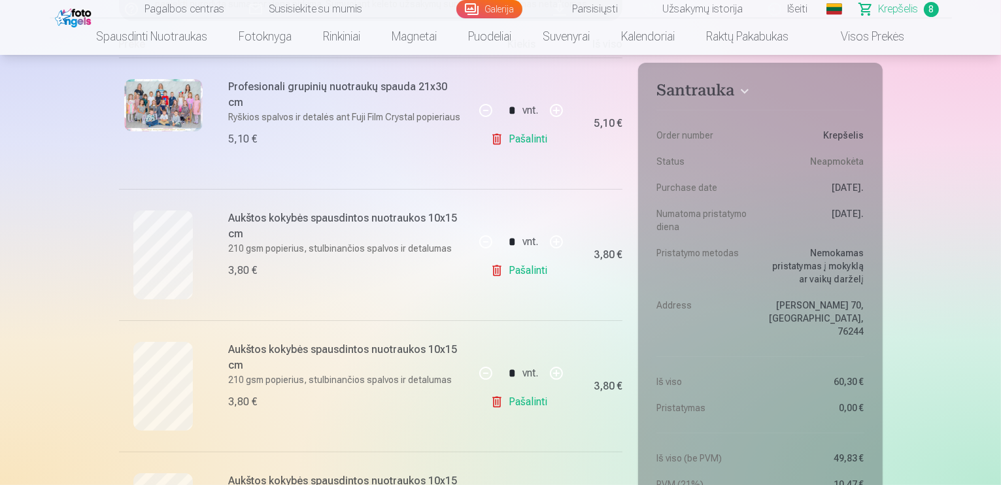
scroll to position [305, 0]
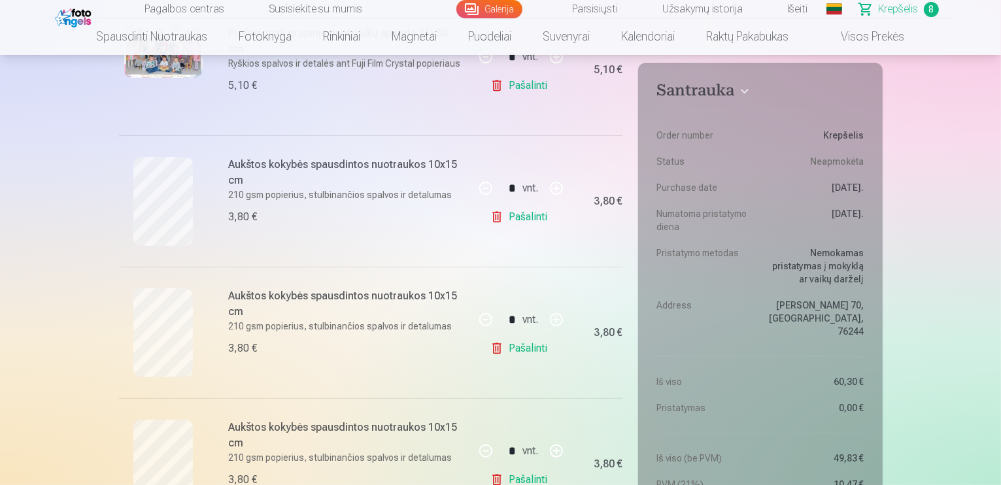
click at [554, 185] on button "button" at bounding box center [556, 188] width 31 height 31
type input "*"
click at [513, 345] on link "Pašalinti" at bounding box center [522, 349] width 62 height 26
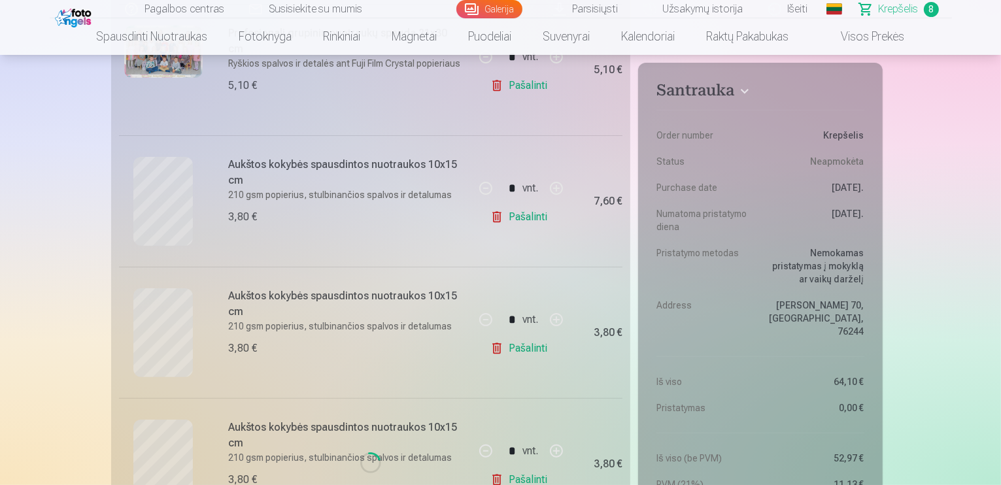
type input "*"
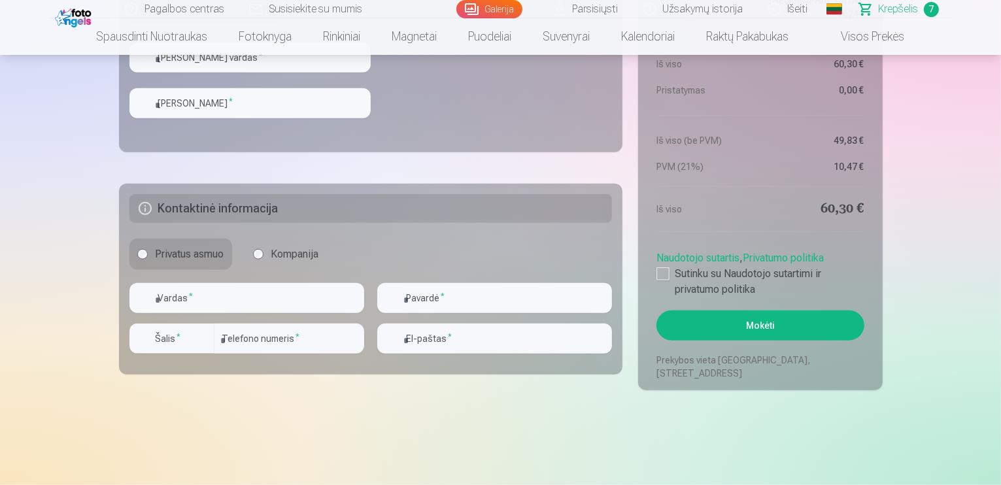
scroll to position [1461, 0]
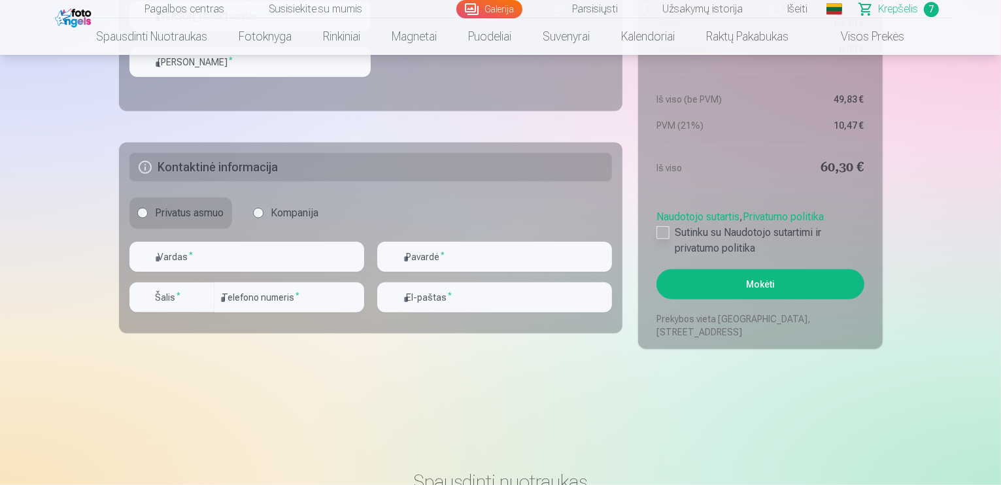
click at [659, 231] on div at bounding box center [663, 232] width 13 height 13
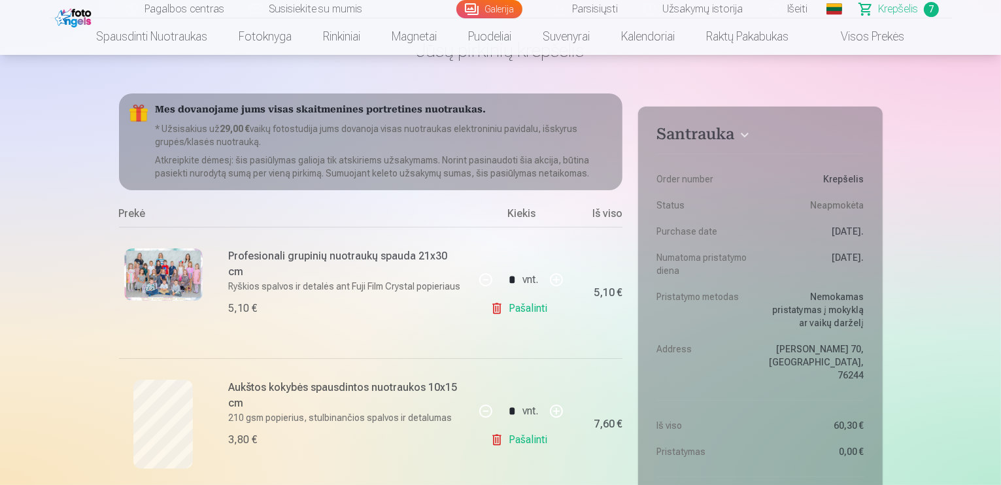
scroll to position [65, 0]
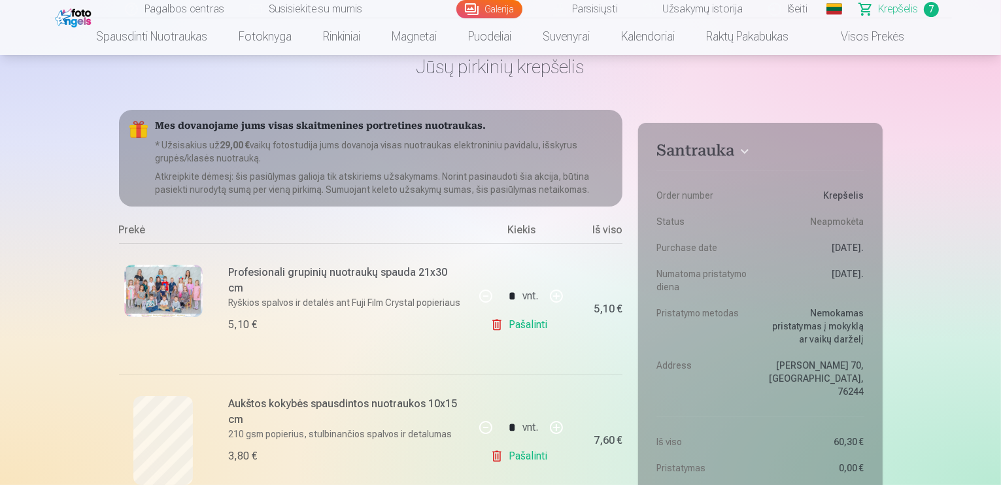
click at [890, 42] on link "Visos prekės" at bounding box center [863, 36] width 116 height 37
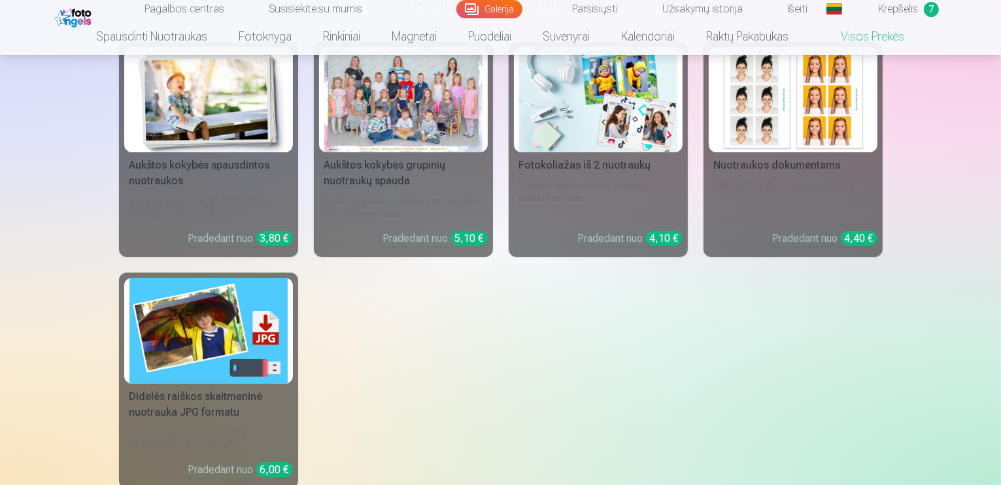
scroll to position [131, 0]
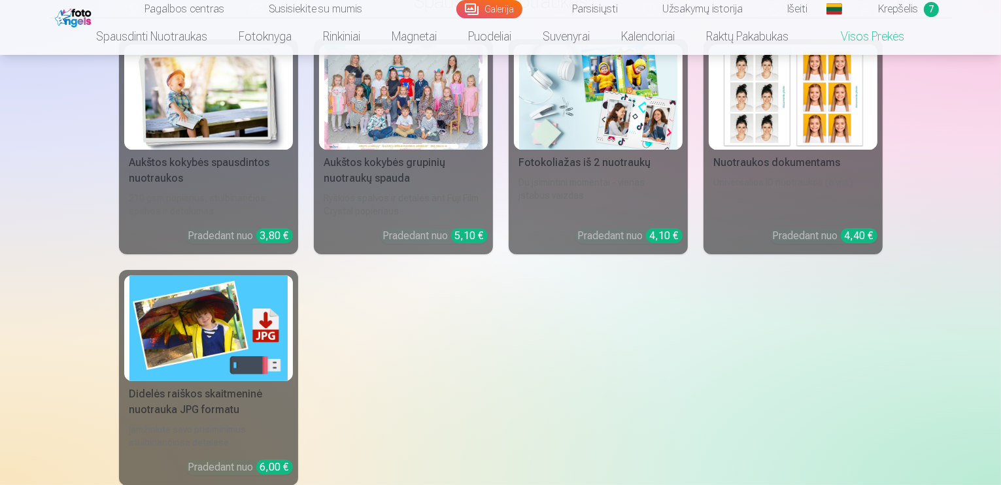
click at [447, 107] on div at bounding box center [403, 96] width 158 height 105
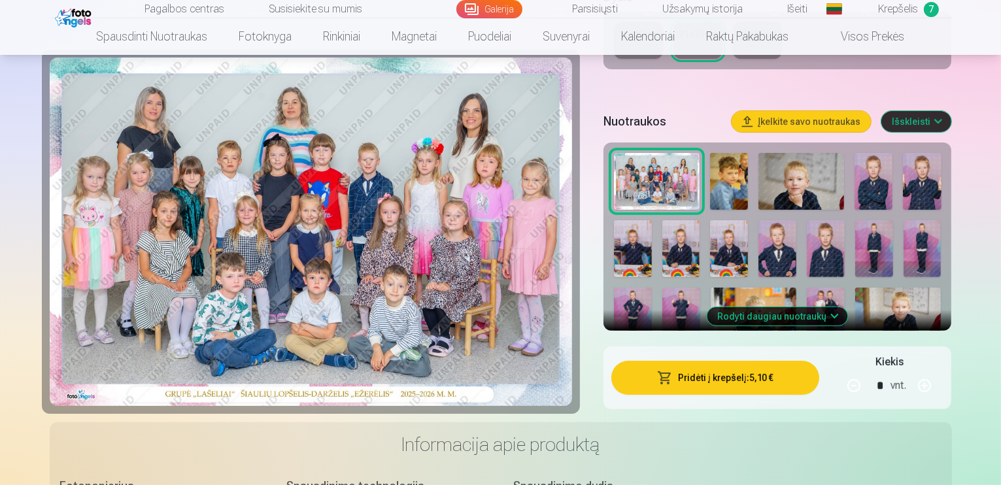
scroll to position [414, 0]
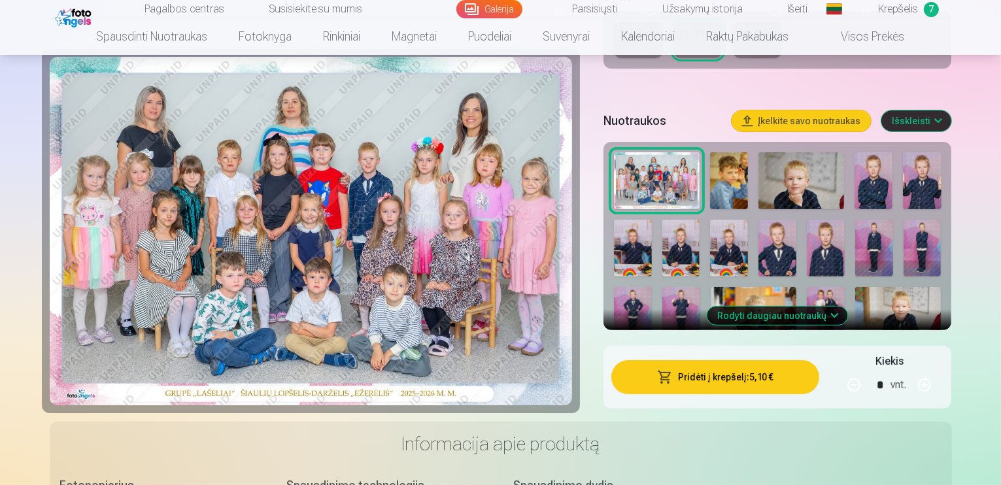
click at [710, 220] on img at bounding box center [729, 248] width 38 height 57
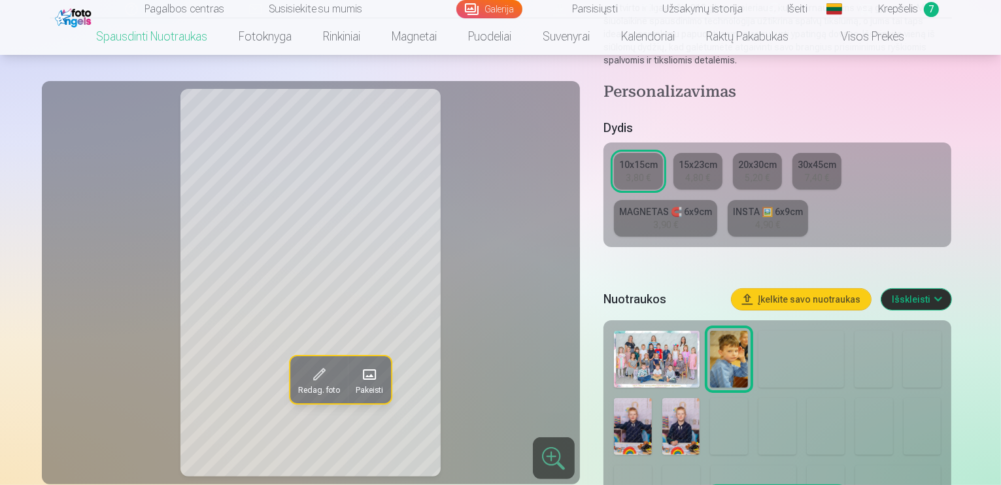
scroll to position [283, 0]
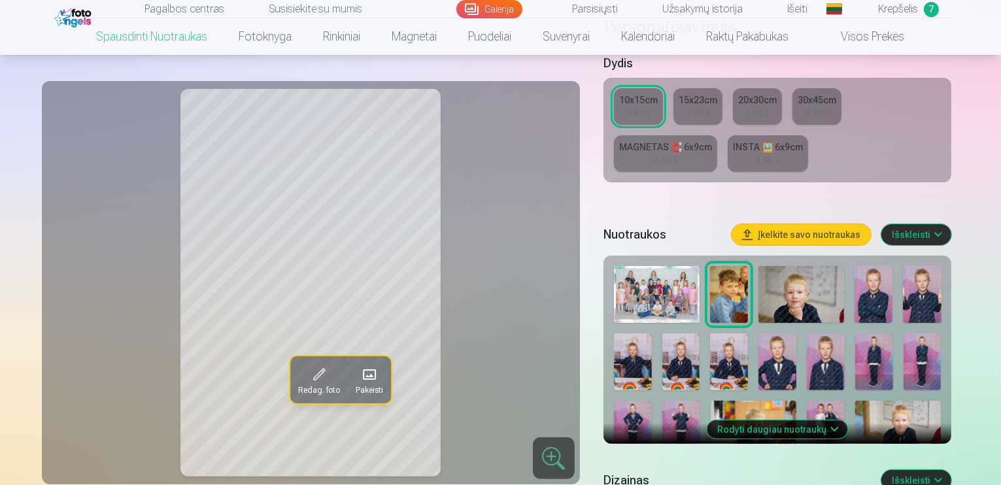
click at [710, 358] on img at bounding box center [729, 362] width 38 height 57
click at [897, 9] on span "Krepšelis" at bounding box center [899, 9] width 40 height 16
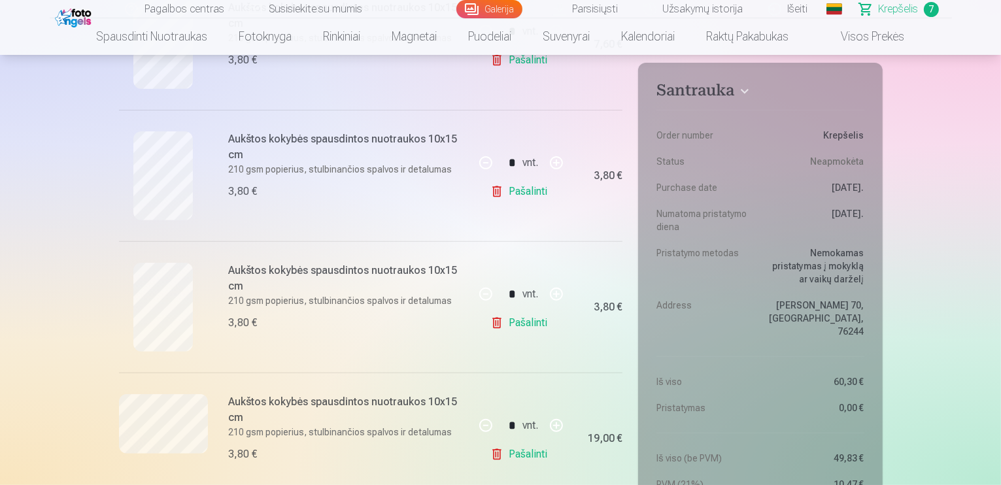
scroll to position [523, 0]
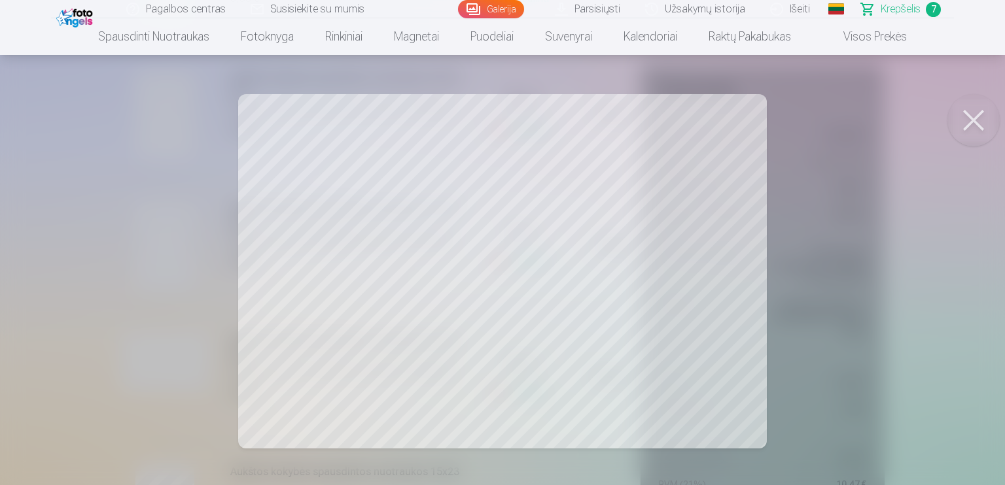
click at [984, 118] on button at bounding box center [973, 120] width 52 height 52
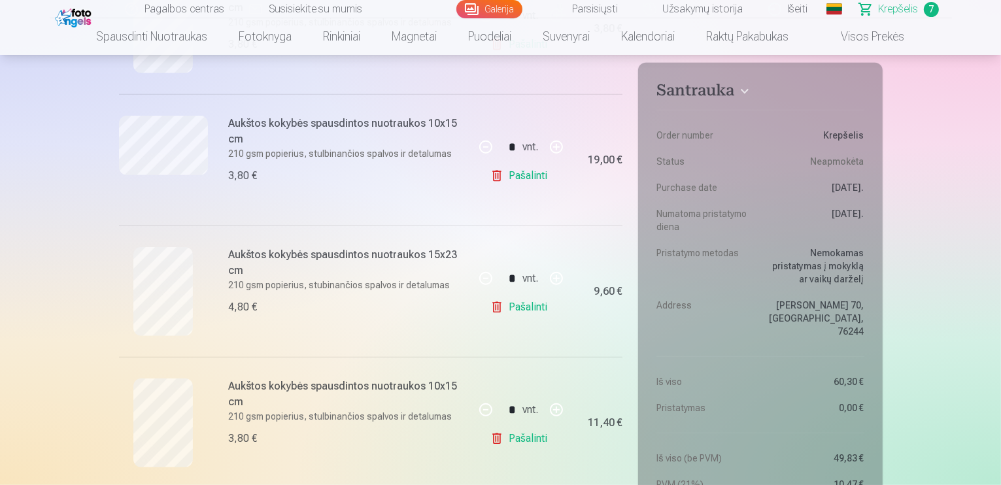
scroll to position [741, 0]
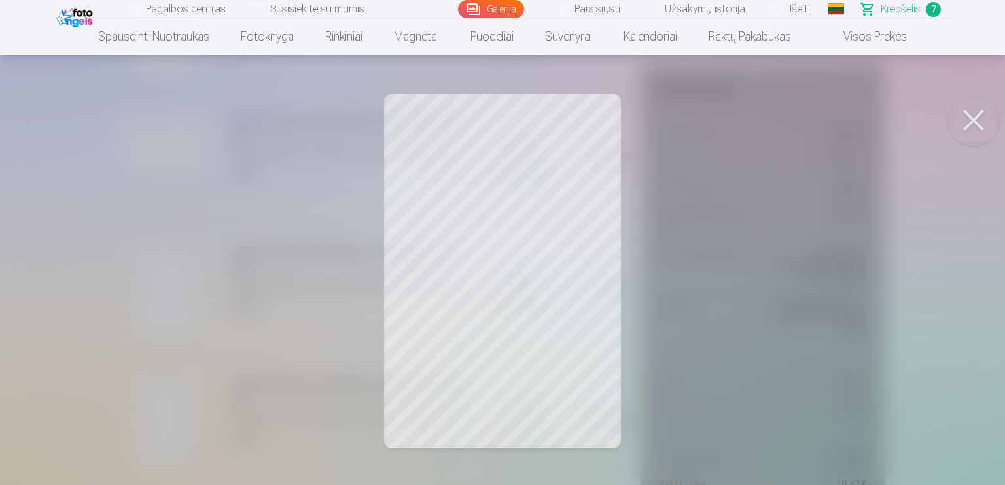
click at [979, 118] on button at bounding box center [973, 120] width 52 height 52
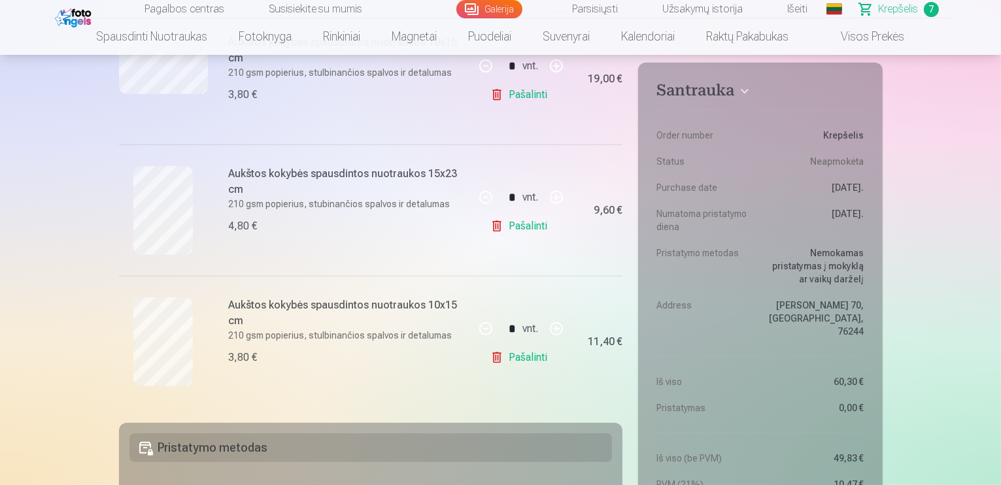
scroll to position [828, 0]
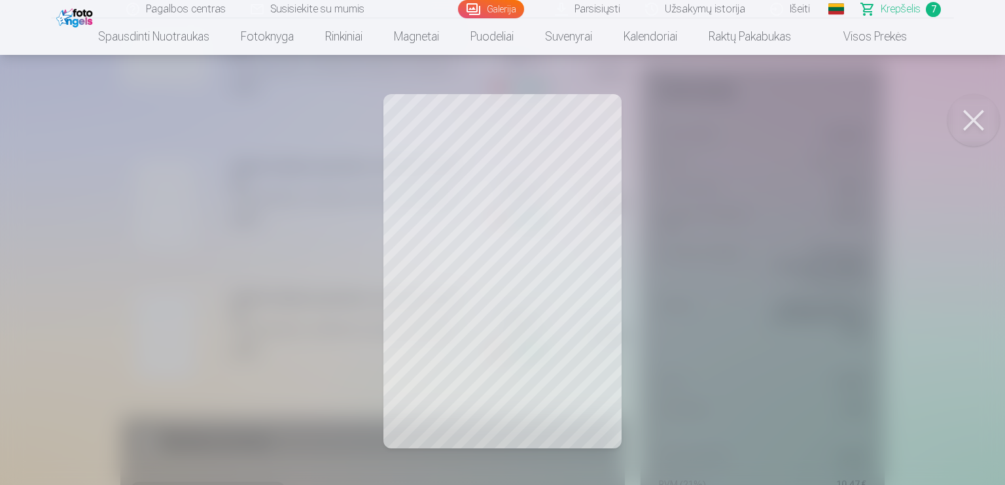
click at [978, 118] on button at bounding box center [973, 120] width 52 height 52
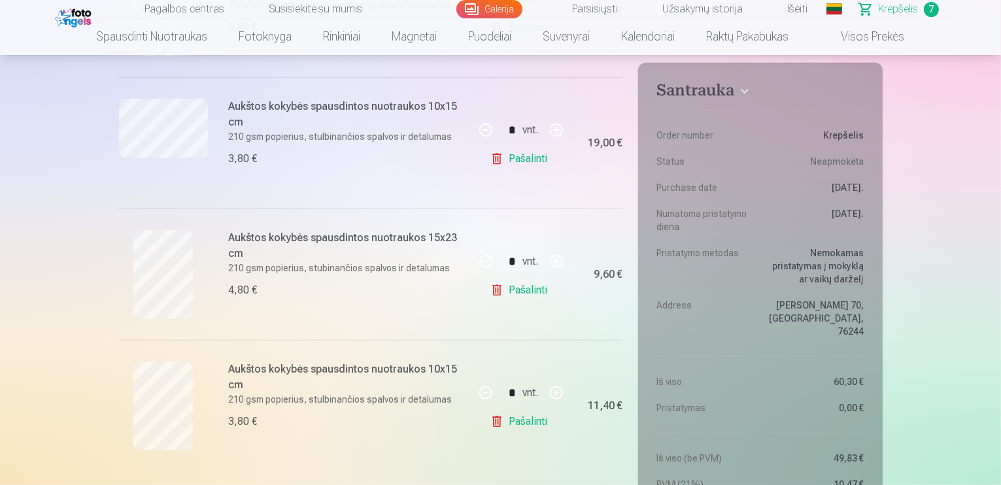
scroll to position [741, 0]
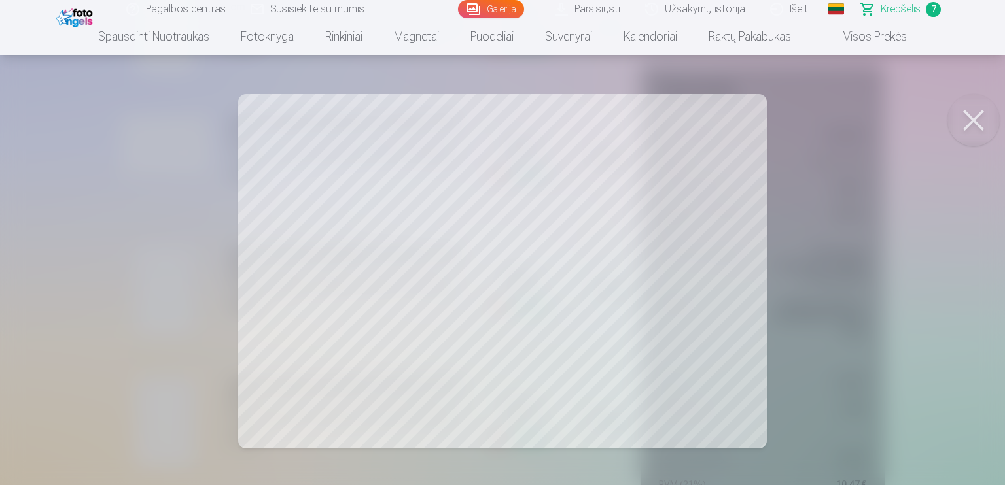
click at [975, 120] on button at bounding box center [973, 120] width 52 height 52
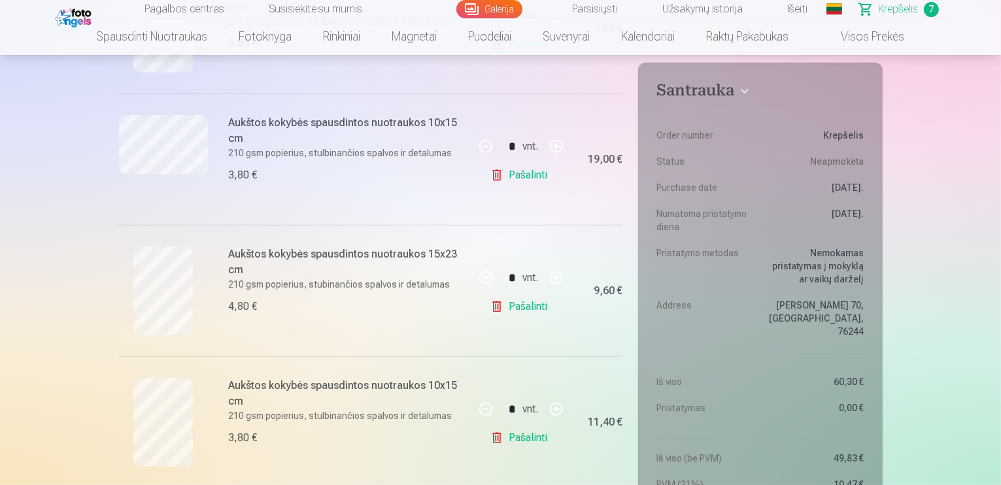
click at [555, 278] on button "button" at bounding box center [556, 277] width 31 height 31
type input "*"
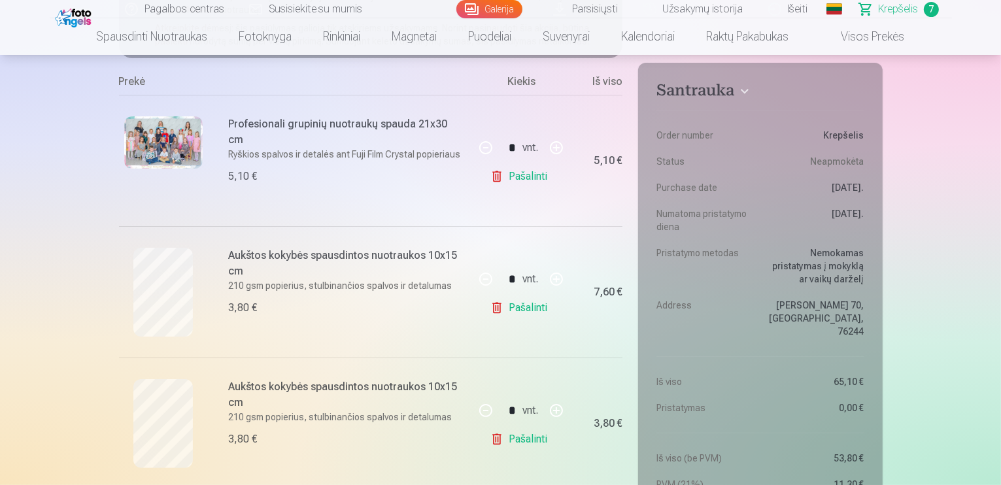
scroll to position [152, 0]
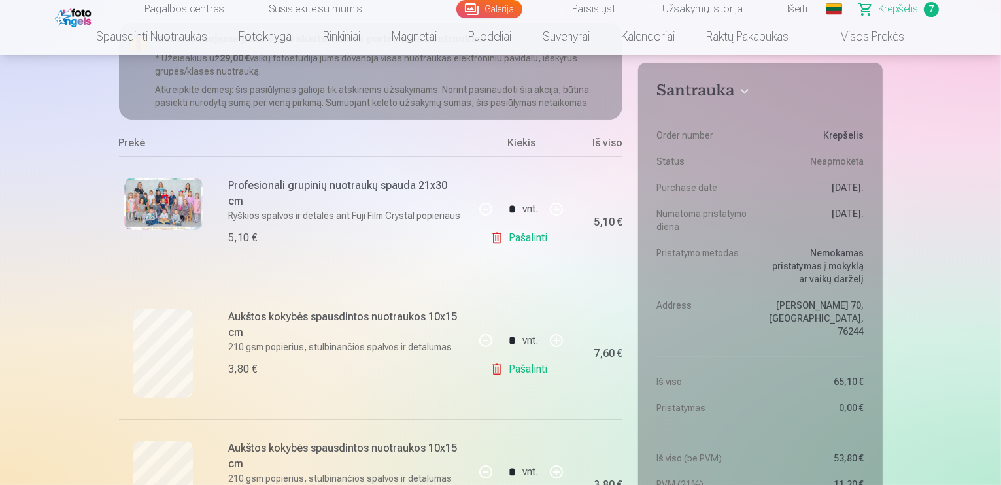
click at [886, 35] on link "Visos prekės" at bounding box center [863, 36] width 116 height 37
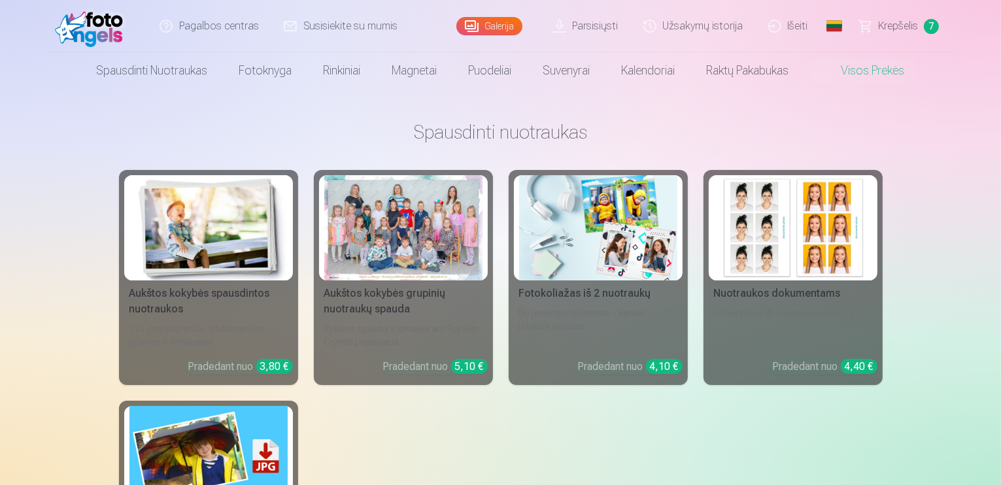
click at [441, 211] on div at bounding box center [403, 227] width 158 height 105
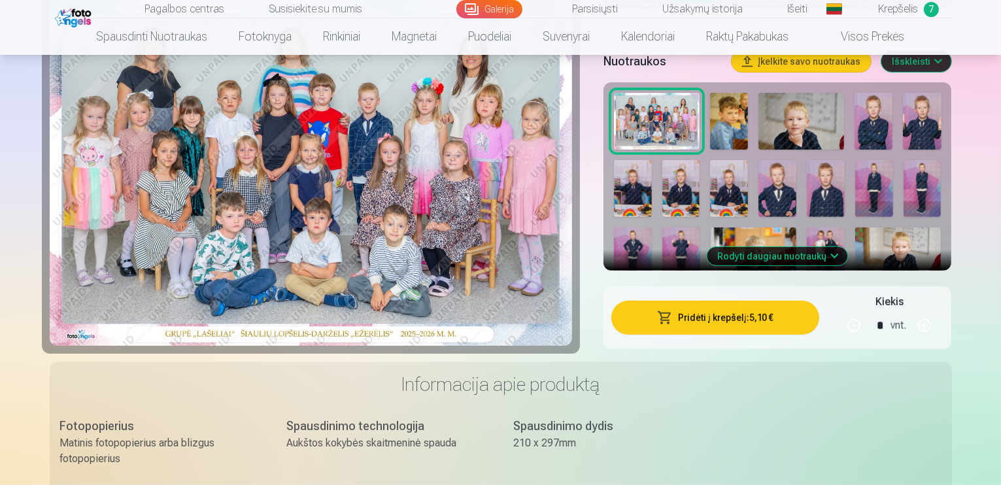
scroll to position [479, 0]
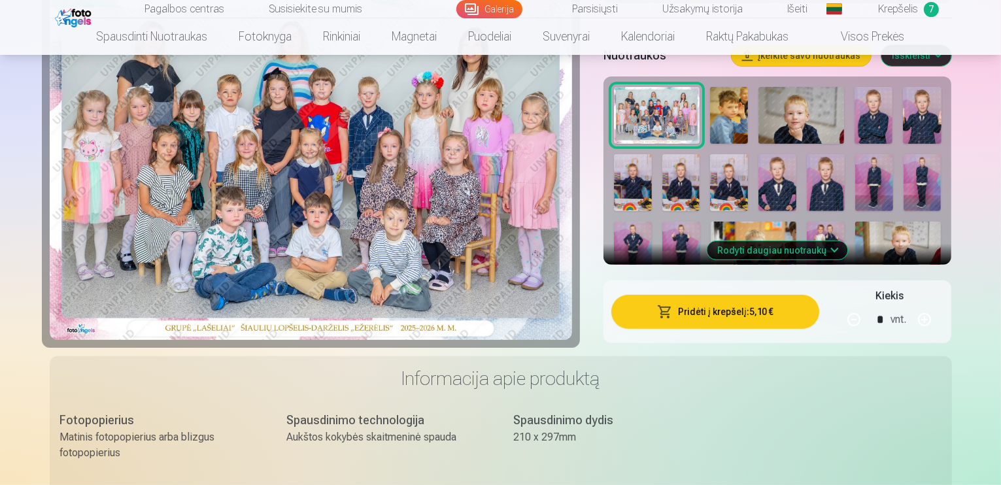
click at [821, 241] on button "Rodyti daugiau nuotraukų" at bounding box center [778, 250] width 141 height 18
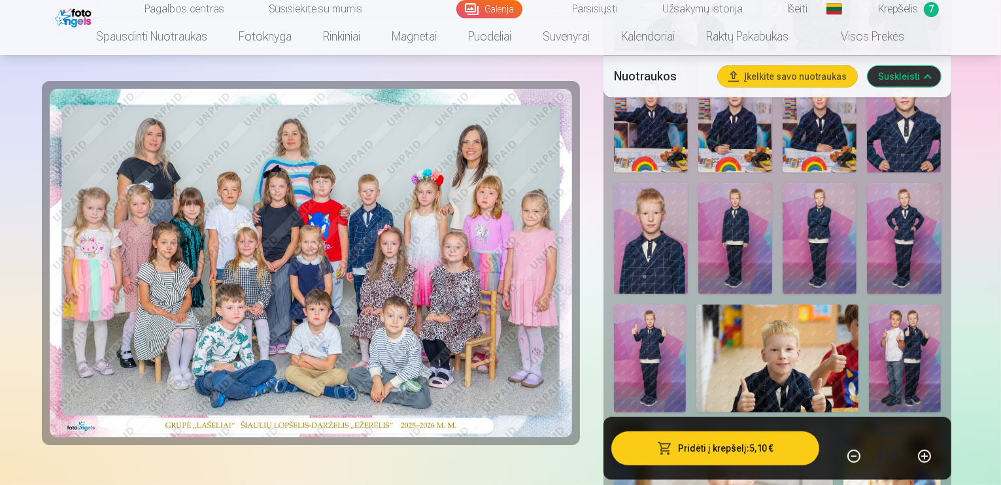
scroll to position [807, 0]
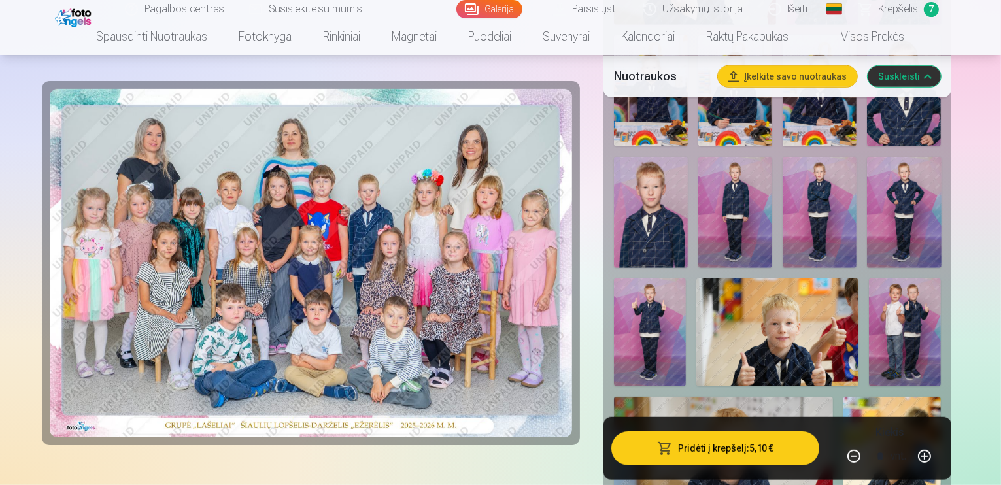
click at [742, 397] on img at bounding box center [724, 470] width 220 height 147
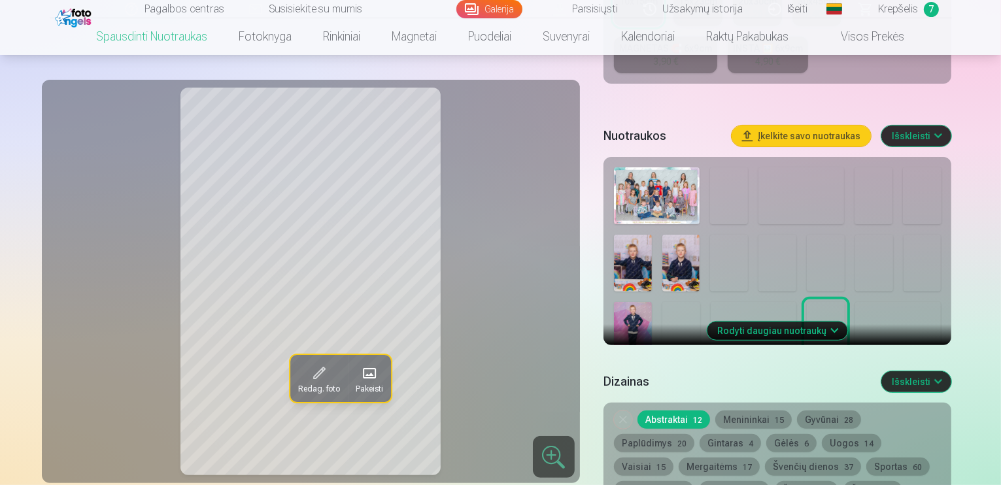
scroll to position [392, 0]
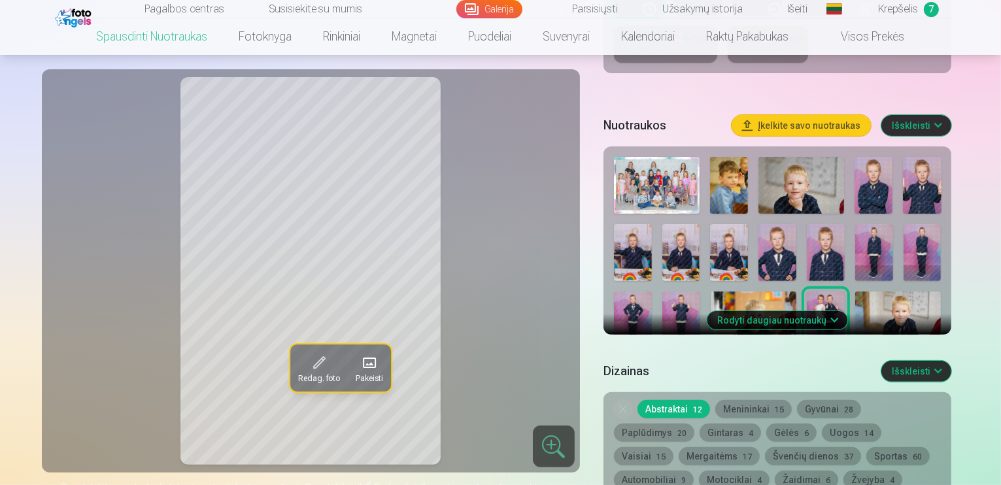
click at [711, 300] on img at bounding box center [754, 320] width 86 height 57
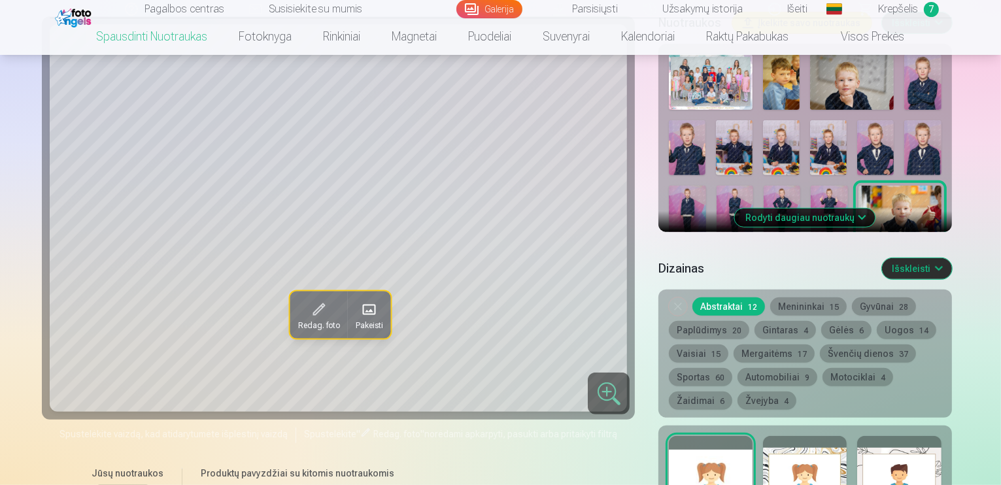
scroll to position [523, 0]
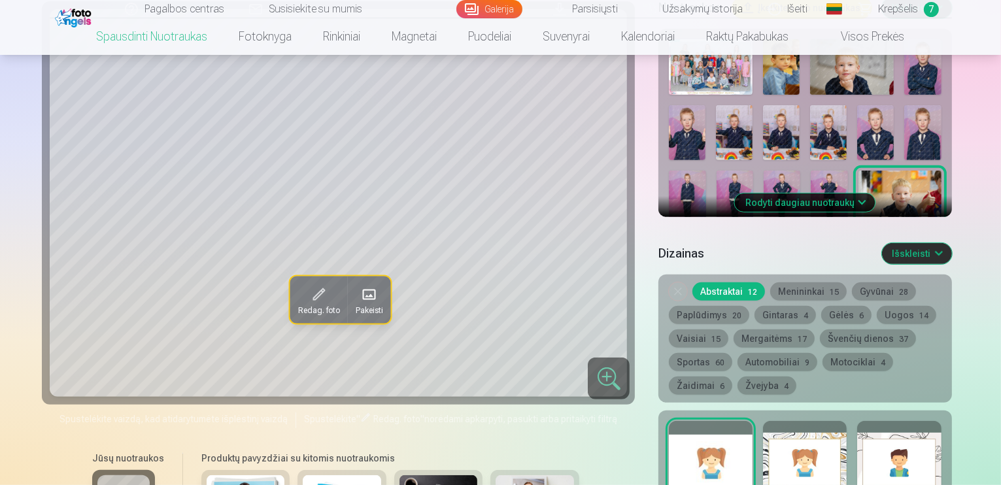
click at [801, 194] on button "Rodyti daugiau nuotraukų" at bounding box center [805, 203] width 141 height 18
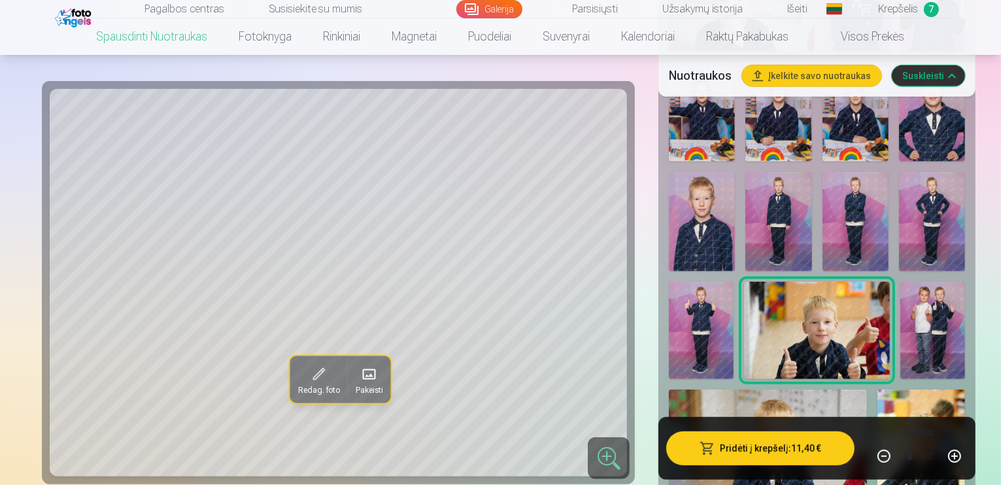
scroll to position [828, 0]
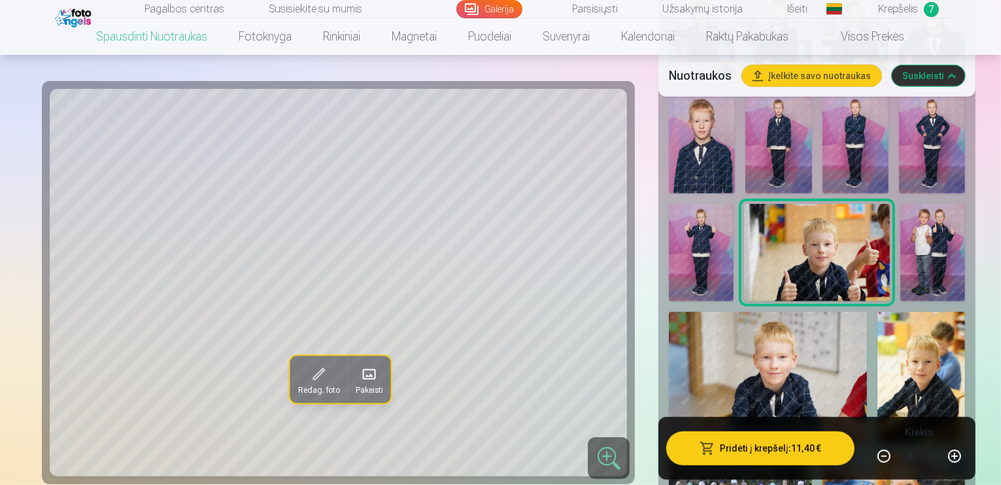
click at [722, 312] on img at bounding box center [768, 378] width 198 height 132
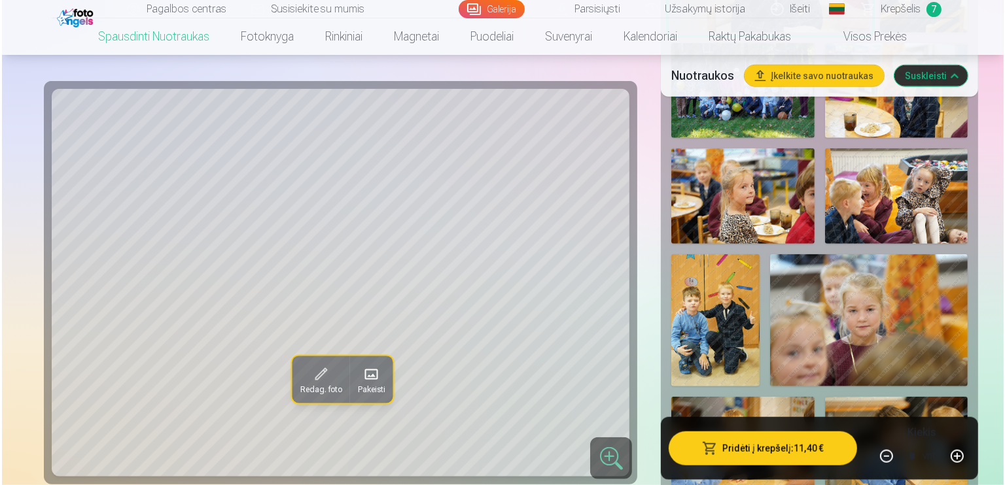
scroll to position [1243, 0]
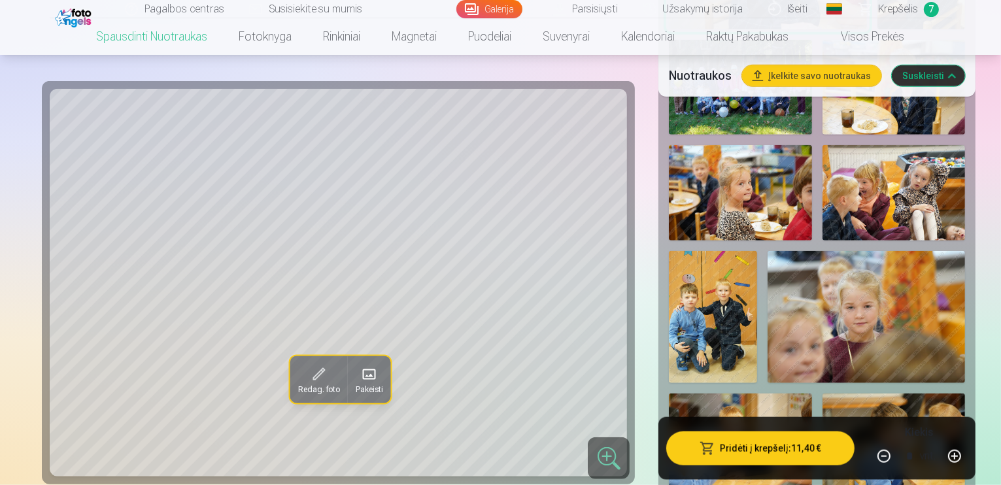
click at [899, 456] on button "button" at bounding box center [884, 456] width 31 height 31
type input "*"
click at [795, 451] on button "Pridėti į krepšelį : 3,80 €" at bounding box center [761, 449] width 188 height 34
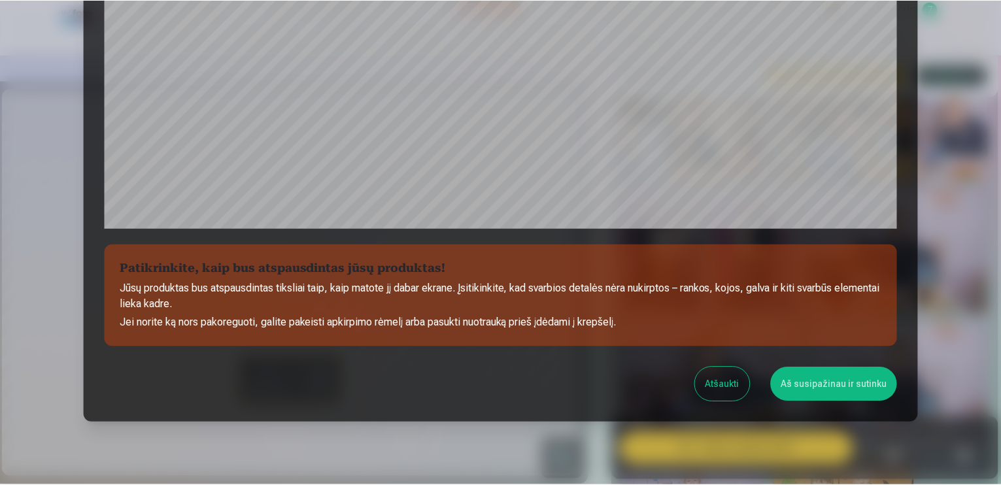
scroll to position [456, 0]
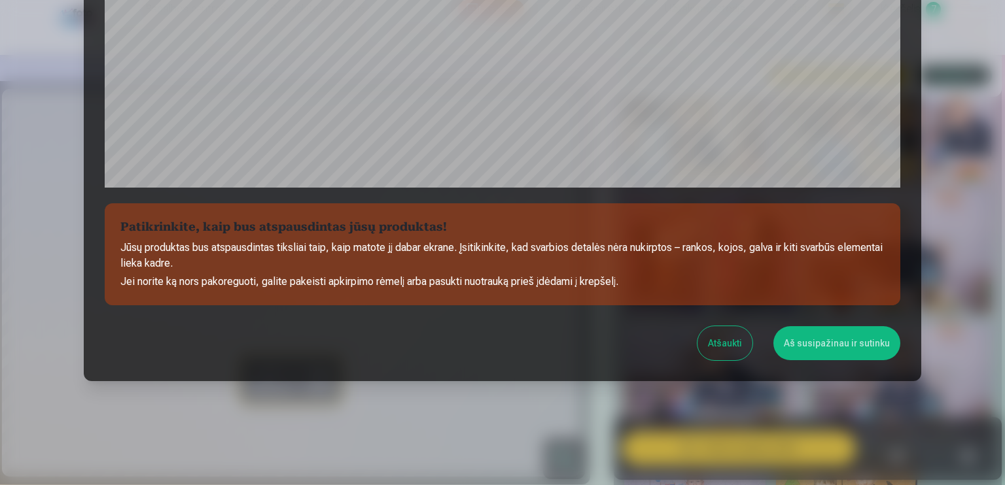
click at [733, 343] on button "Atšaukti" at bounding box center [724, 343] width 55 height 34
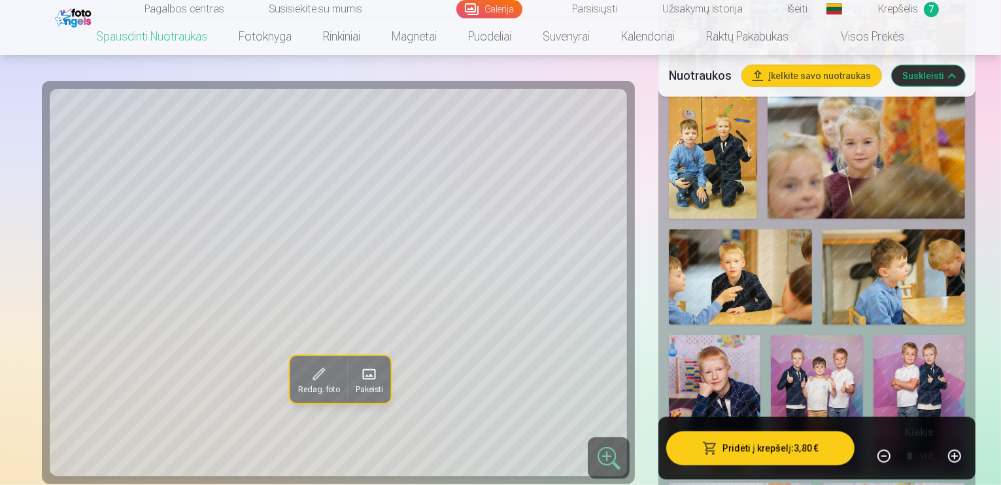
scroll to position [1439, 0]
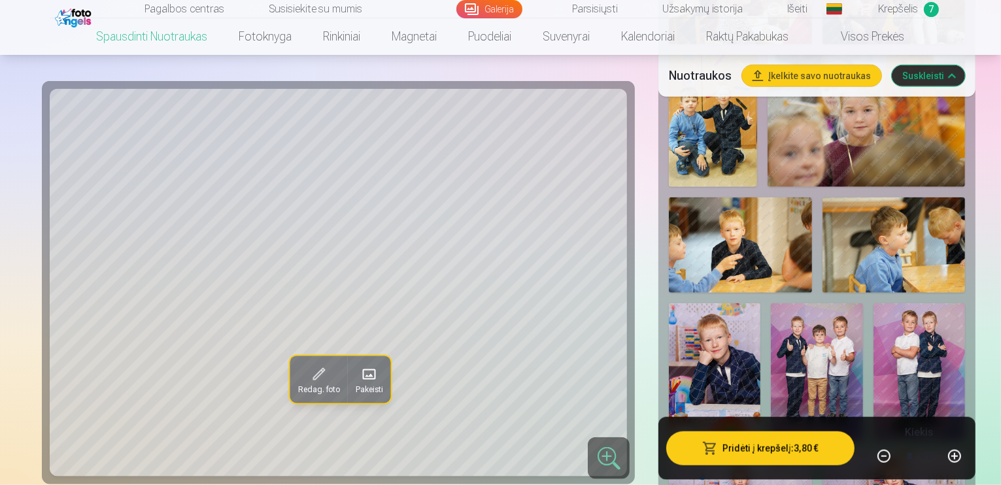
click at [909, 15] on span "Krepšelis" at bounding box center [899, 9] width 40 height 16
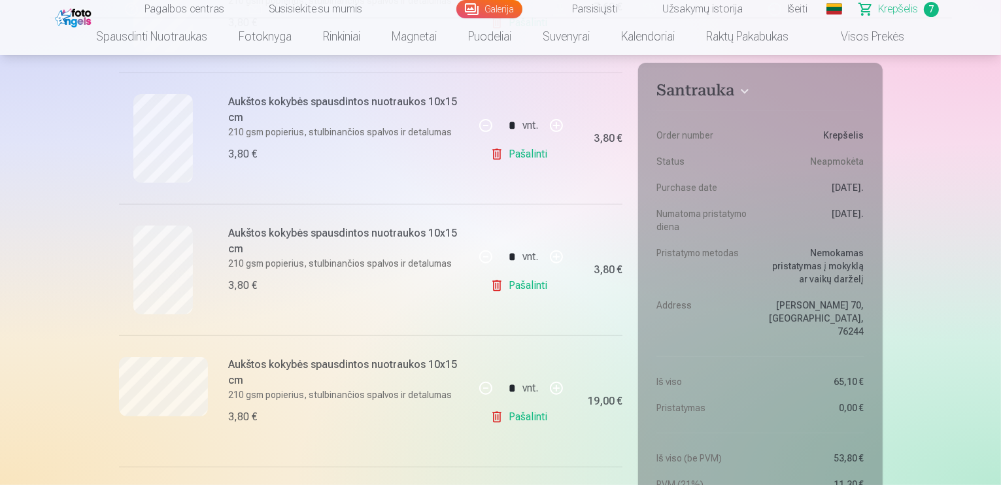
scroll to position [501, 0]
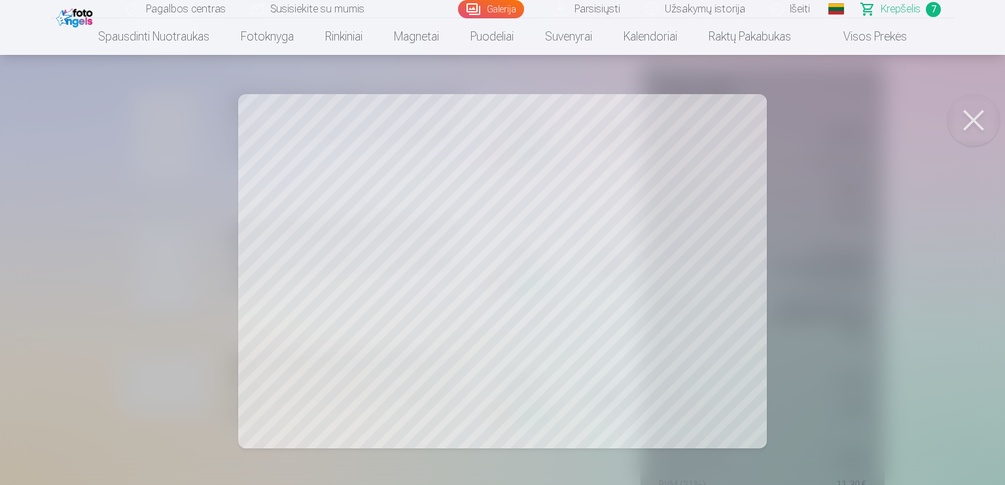
click at [972, 118] on button at bounding box center [973, 120] width 52 height 52
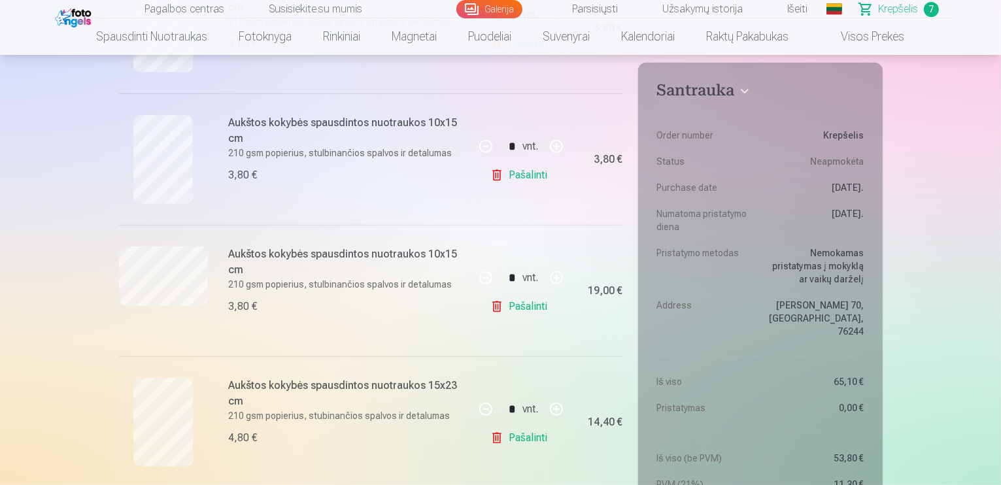
scroll to position [523, 0]
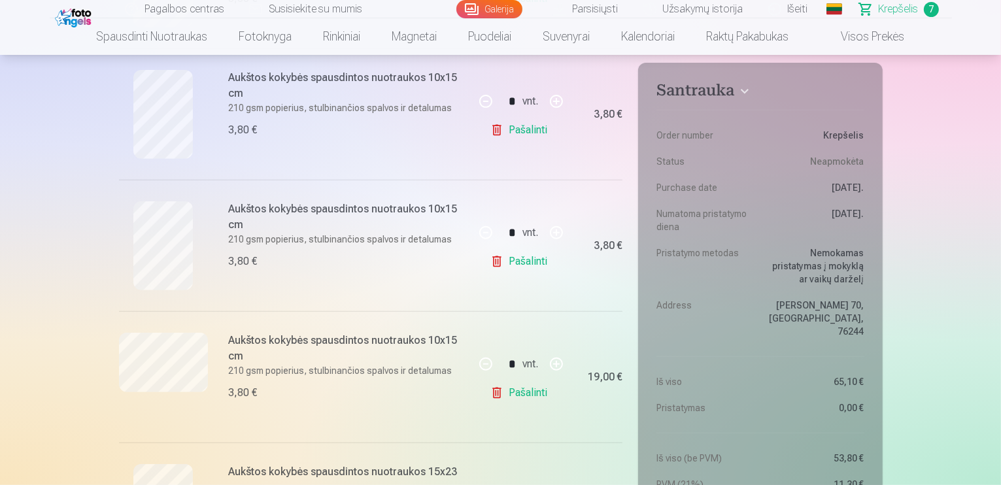
click at [896, 35] on link "Visos prekės" at bounding box center [863, 36] width 116 height 37
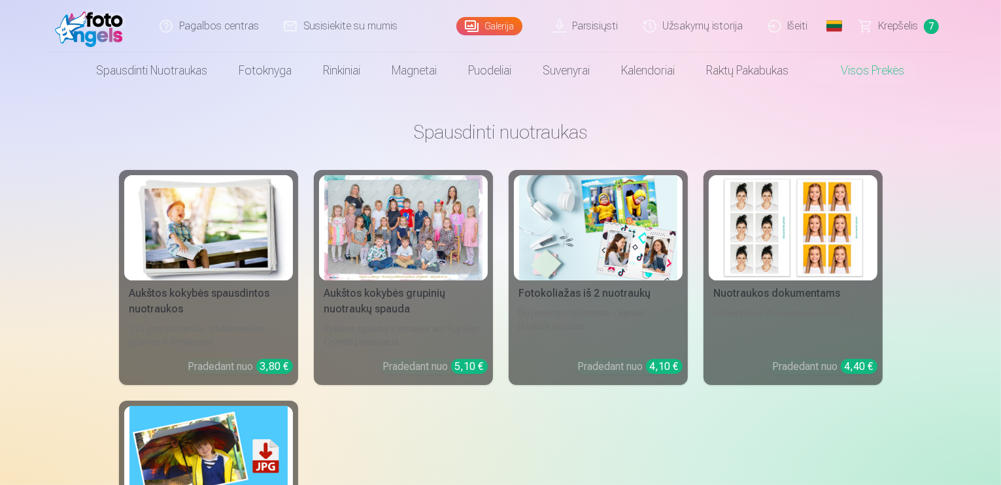
click at [451, 251] on div at bounding box center [403, 227] width 158 height 105
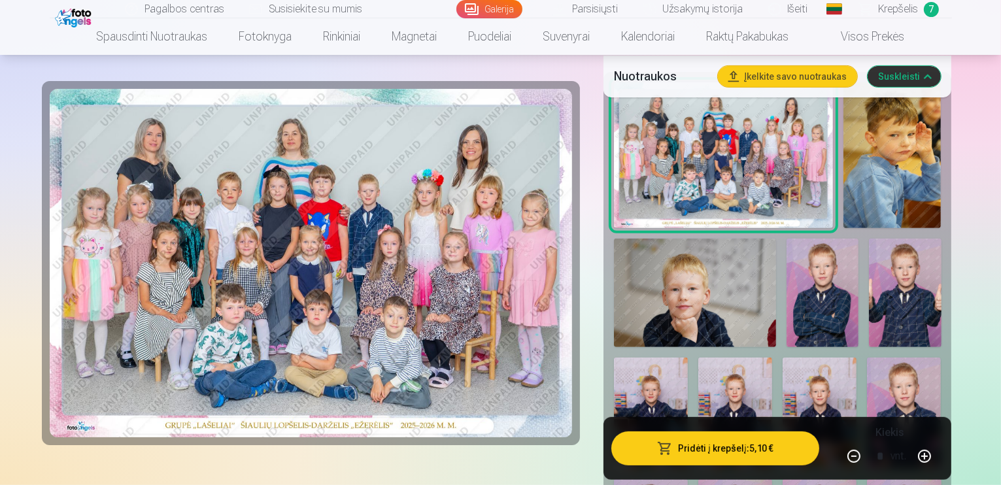
scroll to position [501, 0]
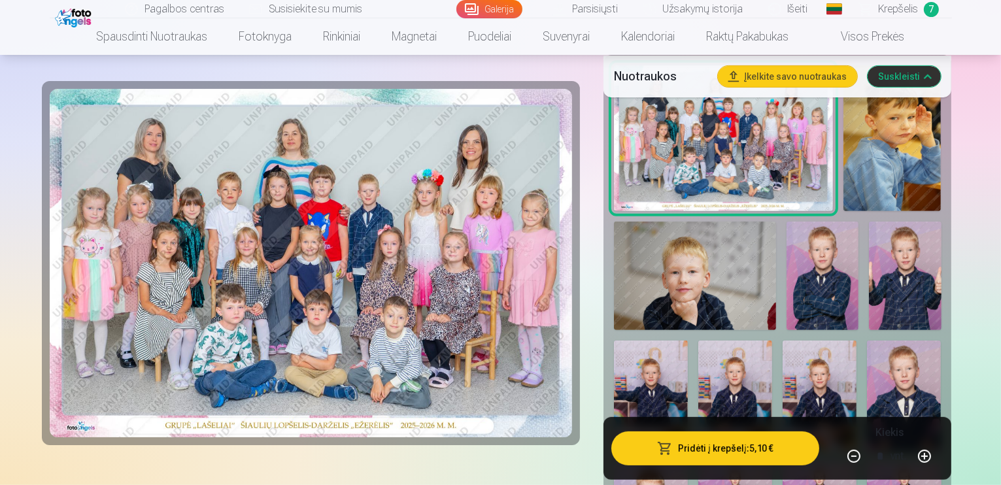
click at [909, 5] on span "Krepšelis" at bounding box center [899, 9] width 40 height 16
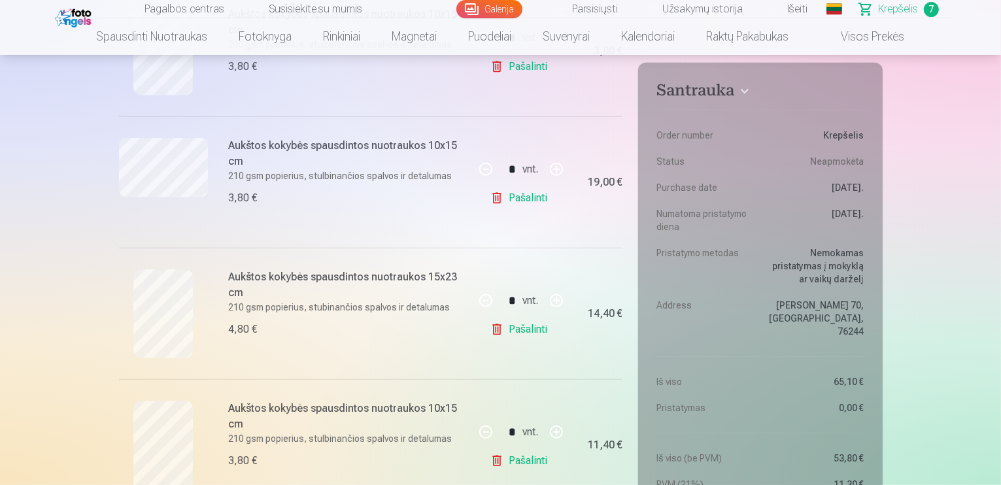
scroll to position [698, 0]
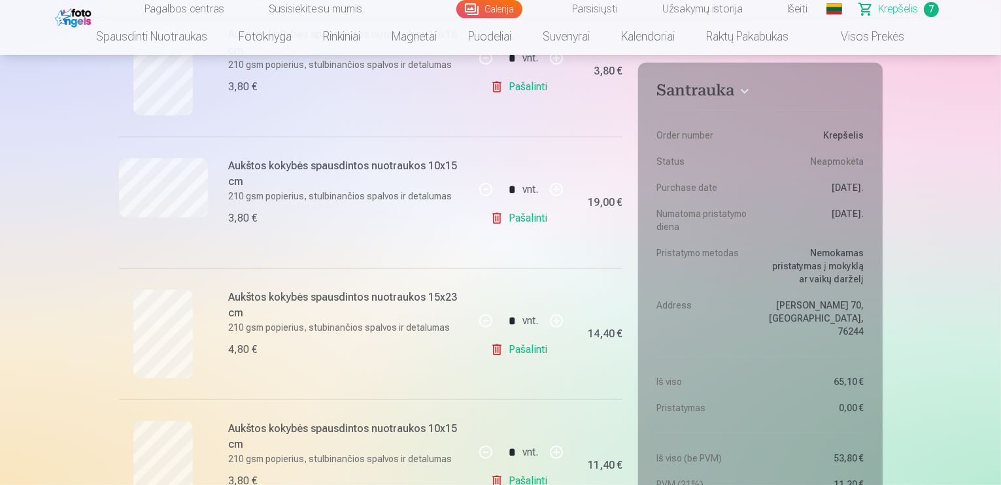
click at [879, 33] on link "Visos prekės" at bounding box center [863, 36] width 116 height 37
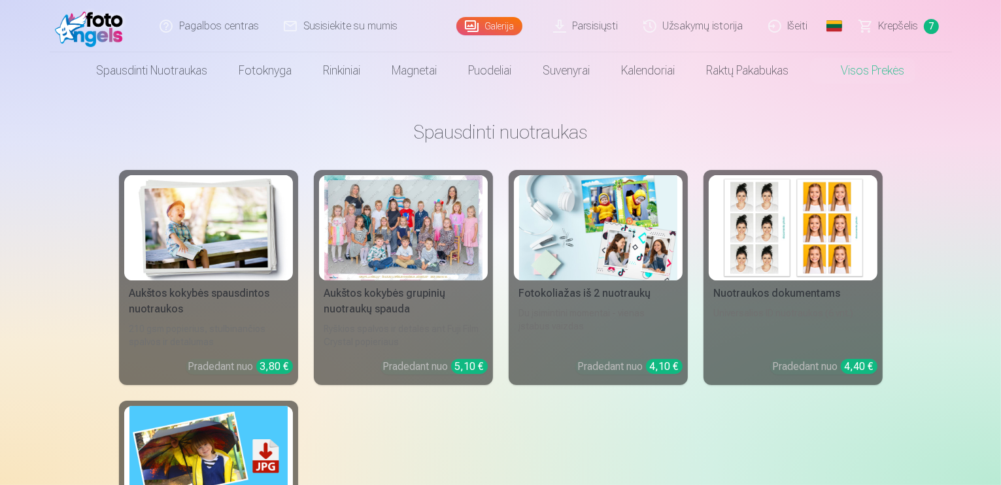
click at [442, 226] on div at bounding box center [403, 227] width 158 height 105
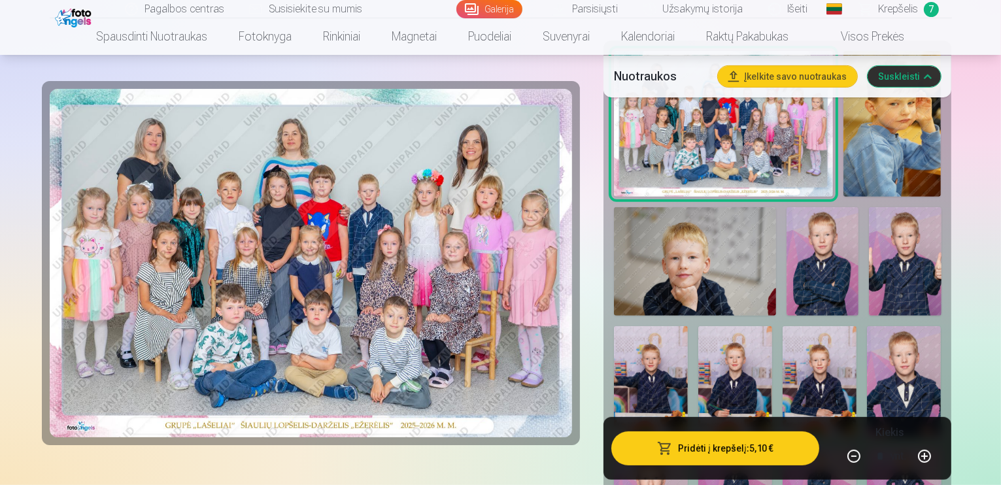
scroll to position [523, 0]
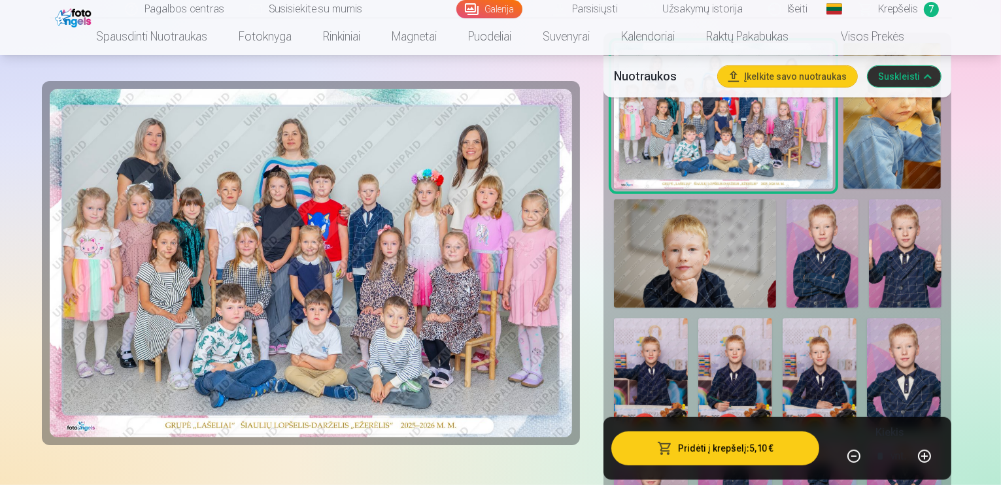
click at [787, 200] on img at bounding box center [823, 254] width 72 height 108
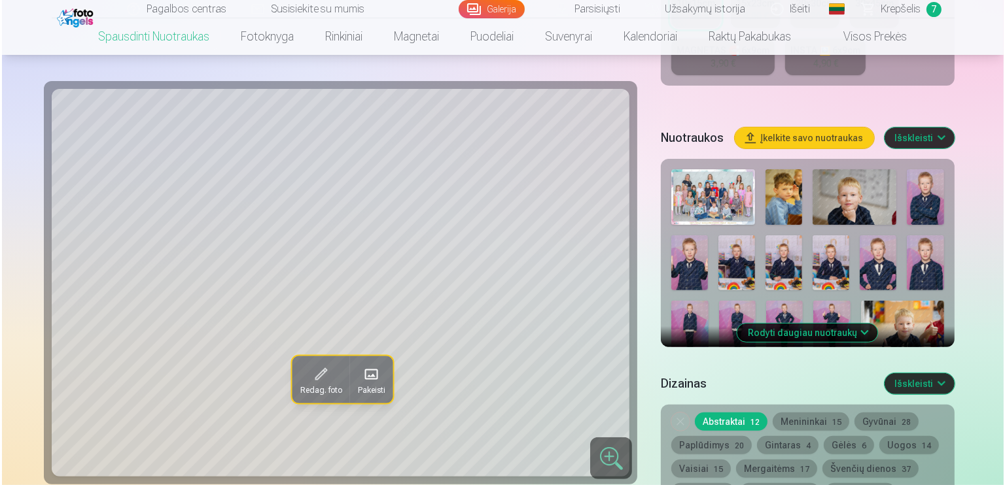
scroll to position [436, 0]
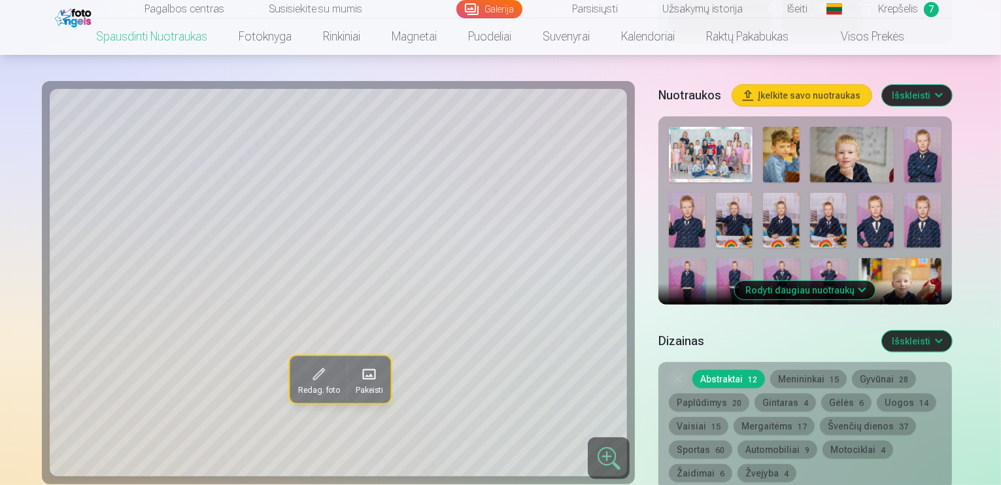
click at [905, 143] on img at bounding box center [923, 155] width 37 height 56
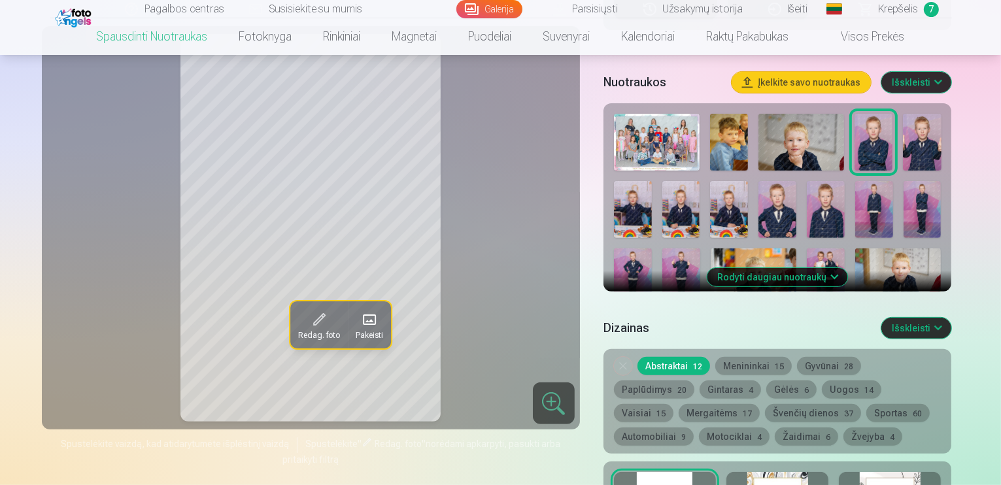
click at [355, 341] on span "Pakeisti" at bounding box center [368, 335] width 27 height 10
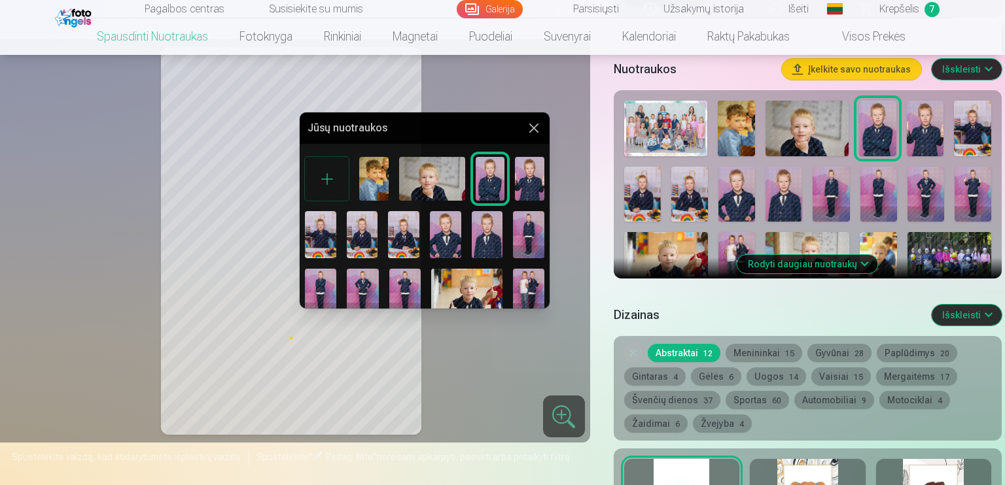
click at [489, 177] on img at bounding box center [490, 179] width 29 height 44
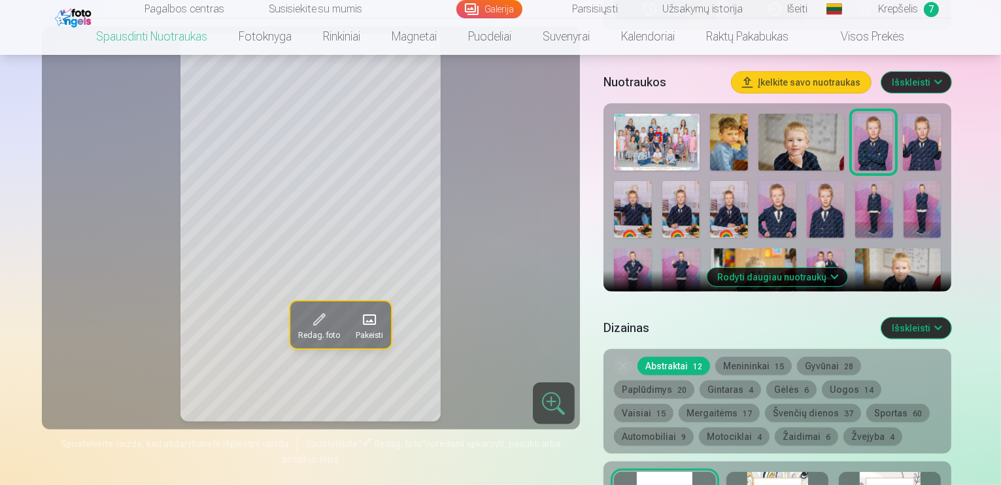
click at [308, 330] on span at bounding box center [318, 319] width 21 height 21
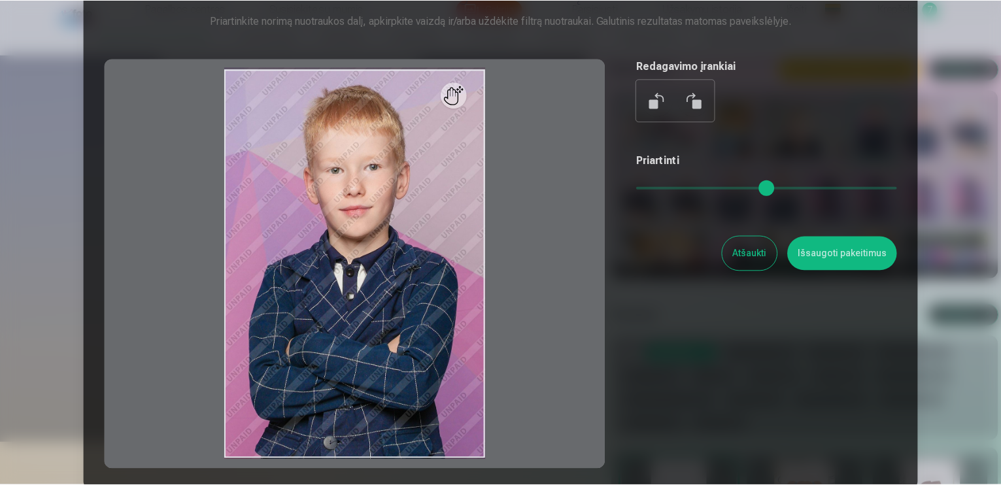
scroll to position [131, 0]
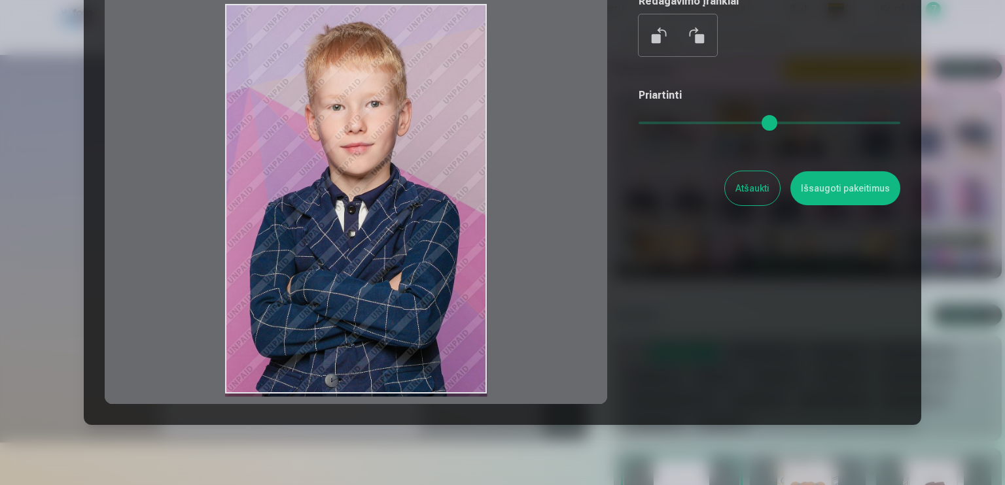
drag, startPoint x: 485, startPoint y: 344, endPoint x: 493, endPoint y: 366, distance: 22.8
click at [493, 369] on div at bounding box center [356, 198] width 502 height 411
click at [735, 175] on button "Atšaukti" at bounding box center [752, 188] width 55 height 34
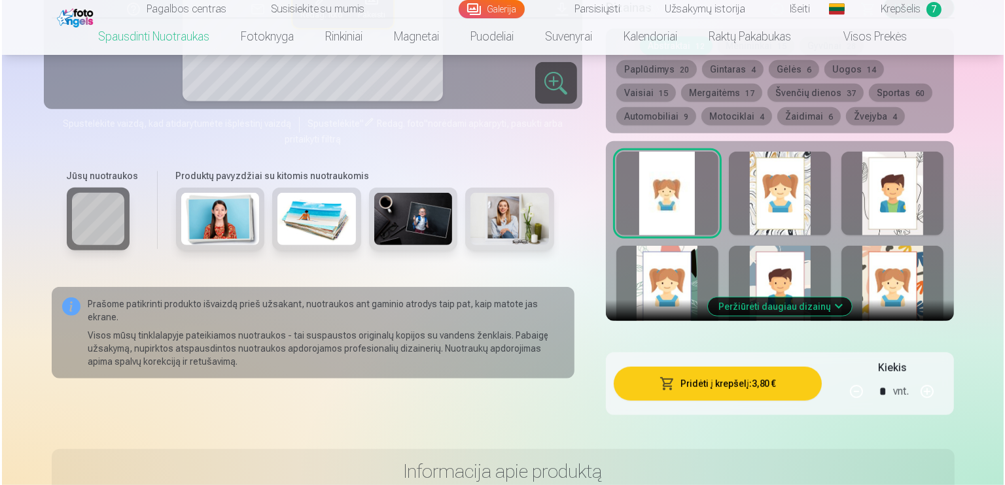
scroll to position [763, 0]
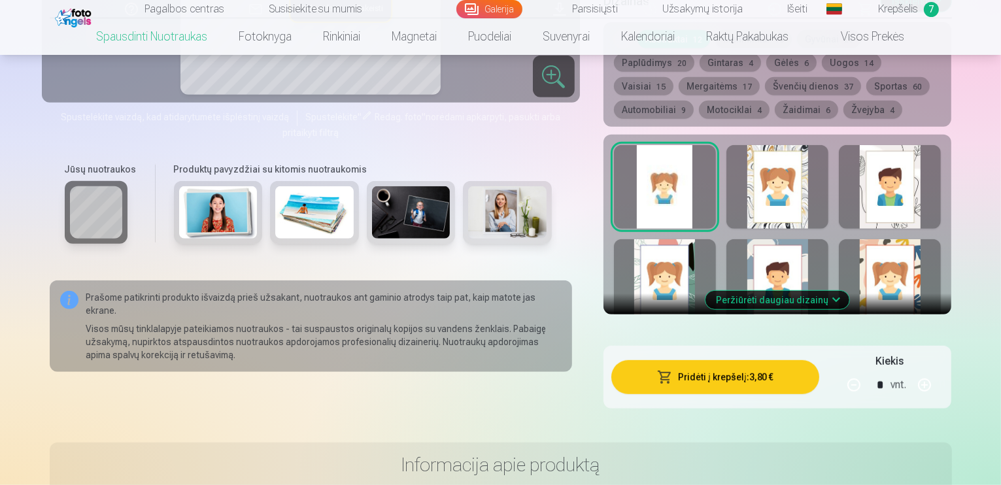
click at [941, 374] on button "button" at bounding box center [924, 385] width 31 height 31
type input "*"
click at [788, 366] on button "Pridėti į krepšelį : 11,40 €" at bounding box center [716, 377] width 209 height 34
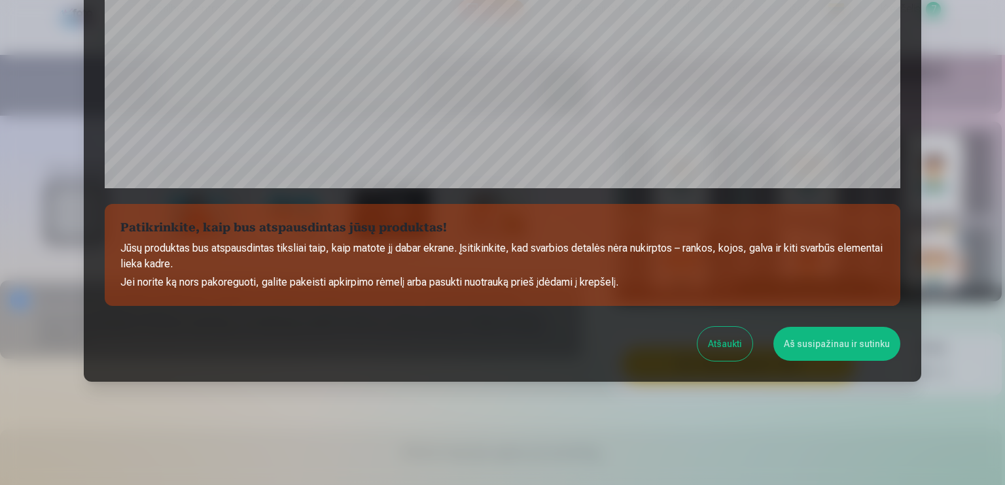
scroll to position [456, 0]
click at [837, 347] on button "Aš susipažinau ir sutinku" at bounding box center [836, 343] width 127 height 34
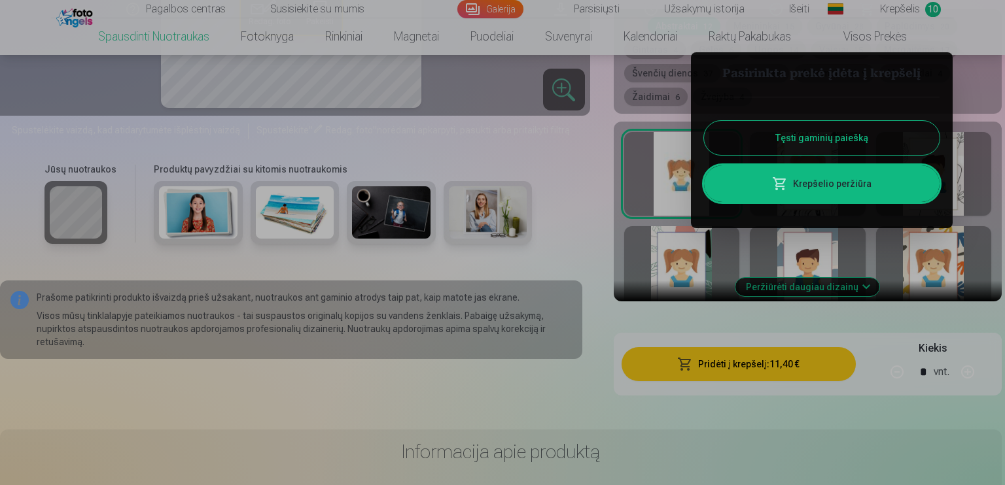
click at [817, 185] on link "Krepšelio peržiūra" at bounding box center [821, 183] width 235 height 37
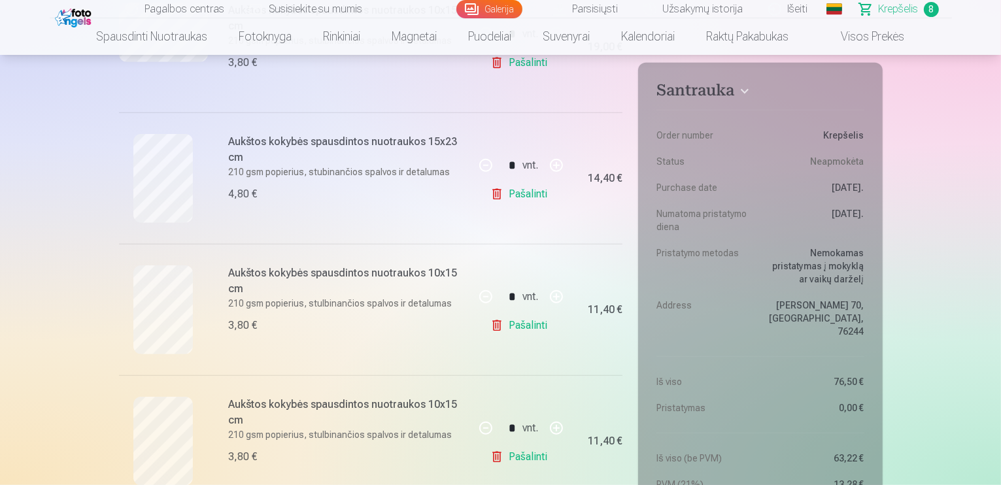
scroll to position [916, 0]
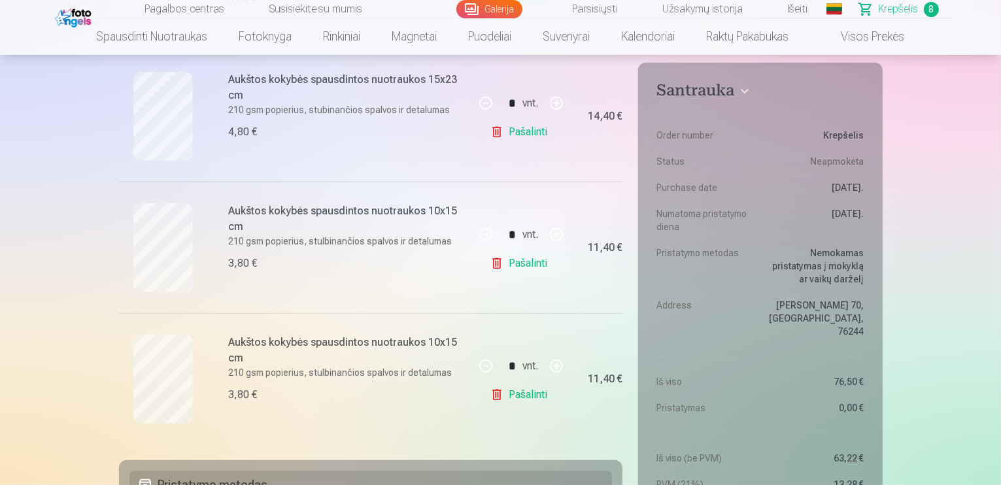
click at [520, 262] on link "Pašalinti" at bounding box center [522, 264] width 62 height 26
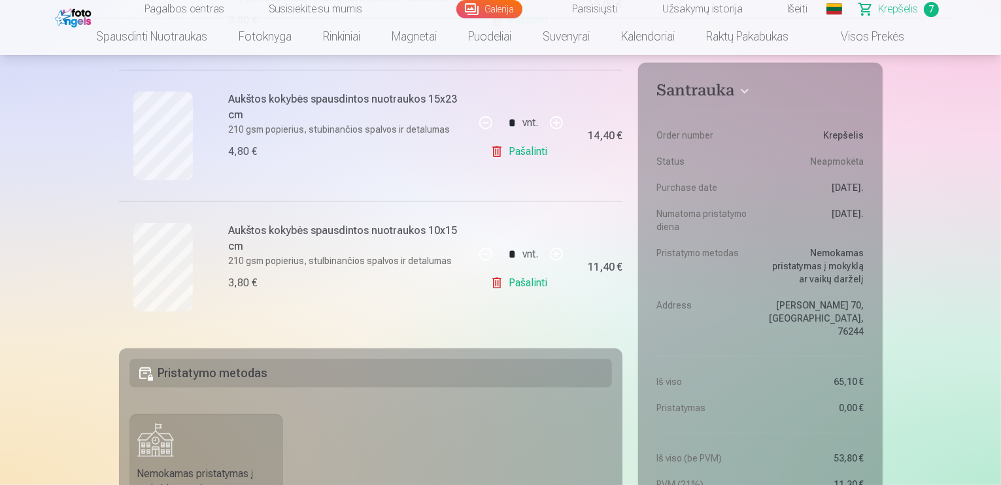
scroll to position [937, 0]
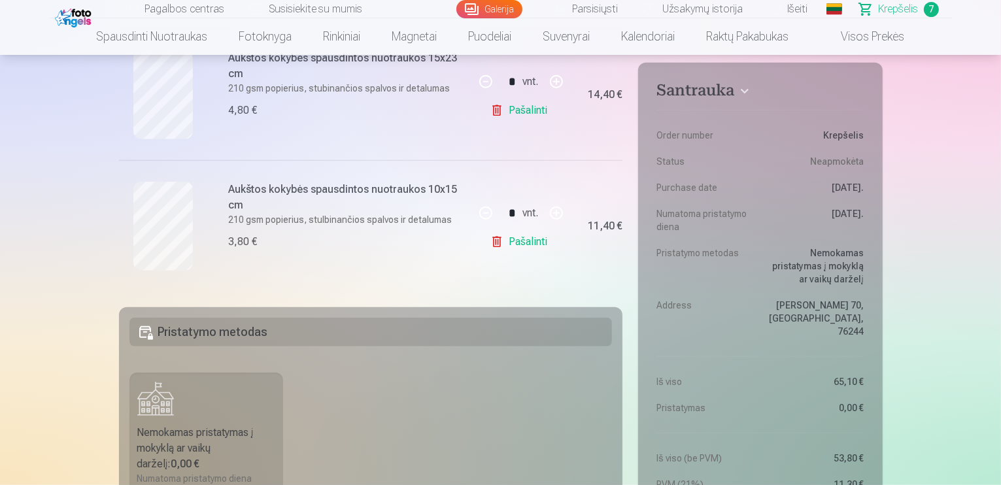
click at [523, 237] on link "Pašalinti" at bounding box center [522, 242] width 62 height 26
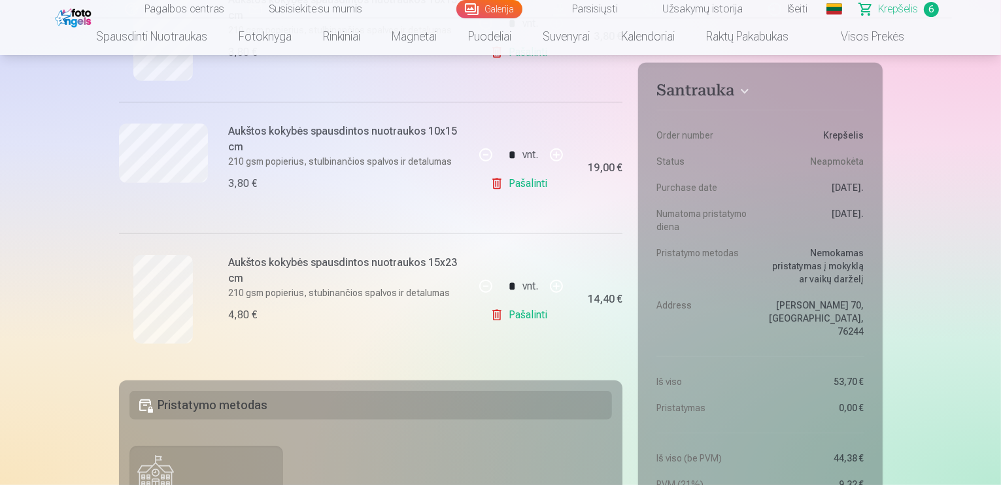
scroll to position [741, 0]
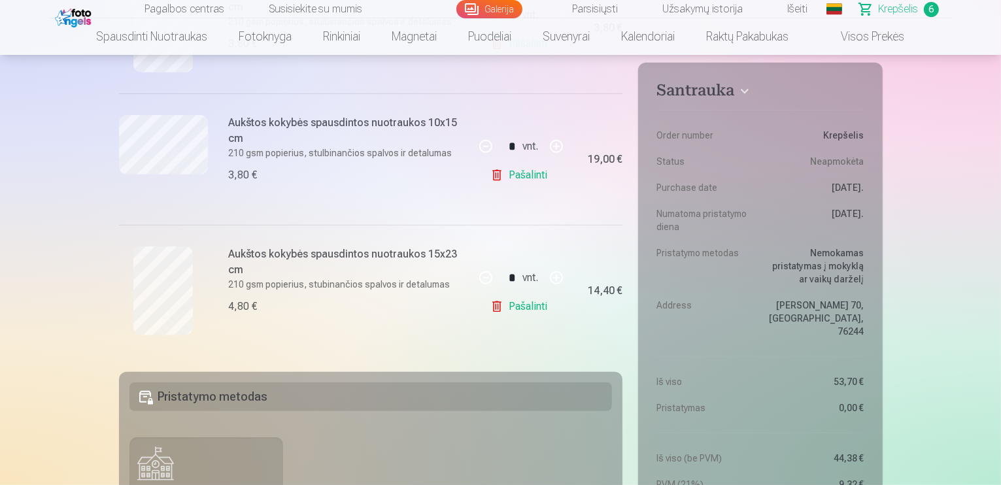
click at [891, 36] on link "Visos prekės" at bounding box center [863, 36] width 116 height 37
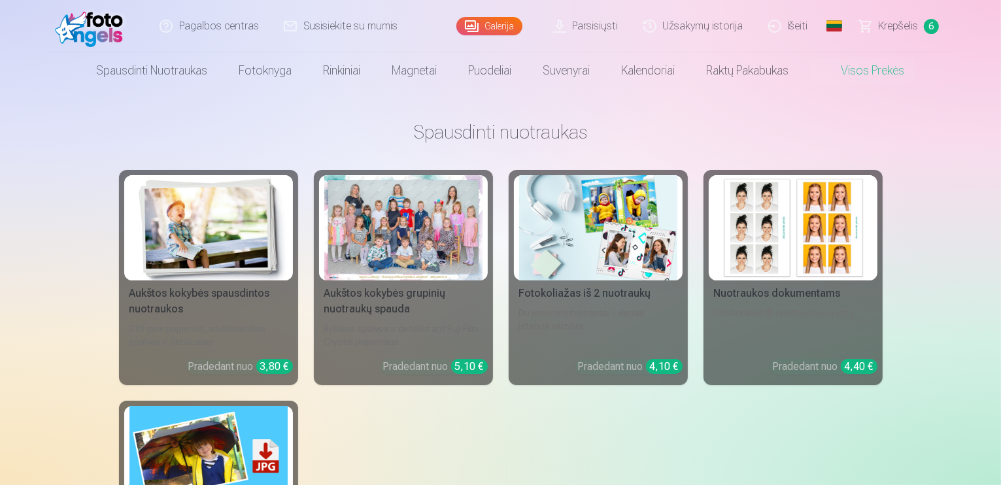
click at [432, 234] on div at bounding box center [403, 227] width 158 height 105
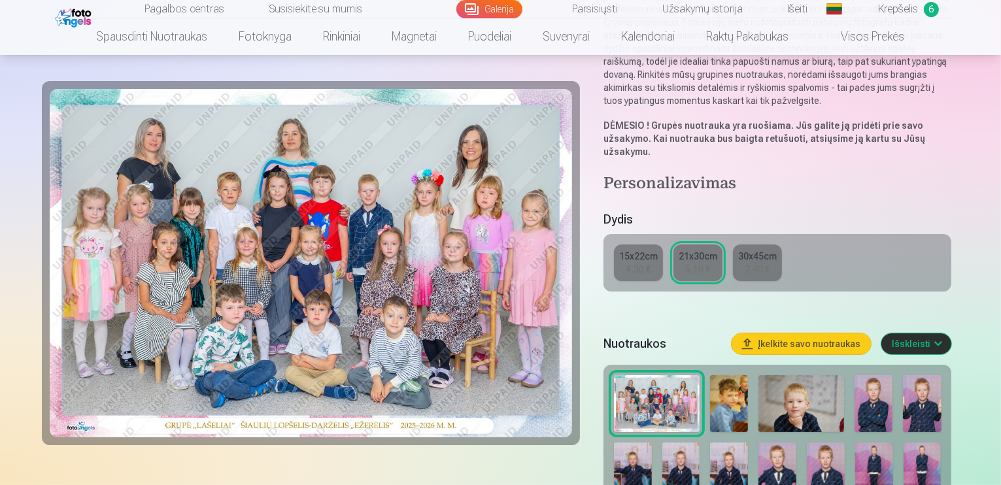
scroll to position [305, 0]
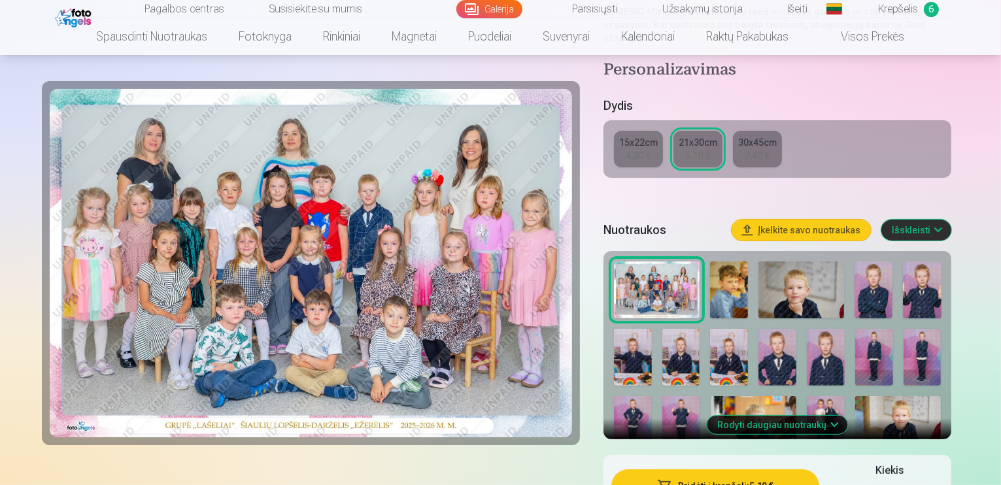
click at [856, 329] on img at bounding box center [875, 357] width 38 height 57
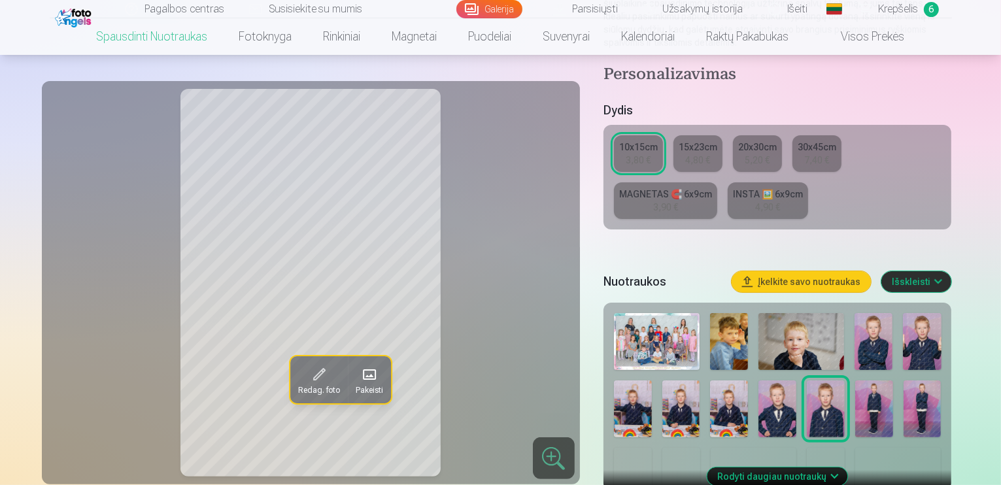
scroll to position [283, 0]
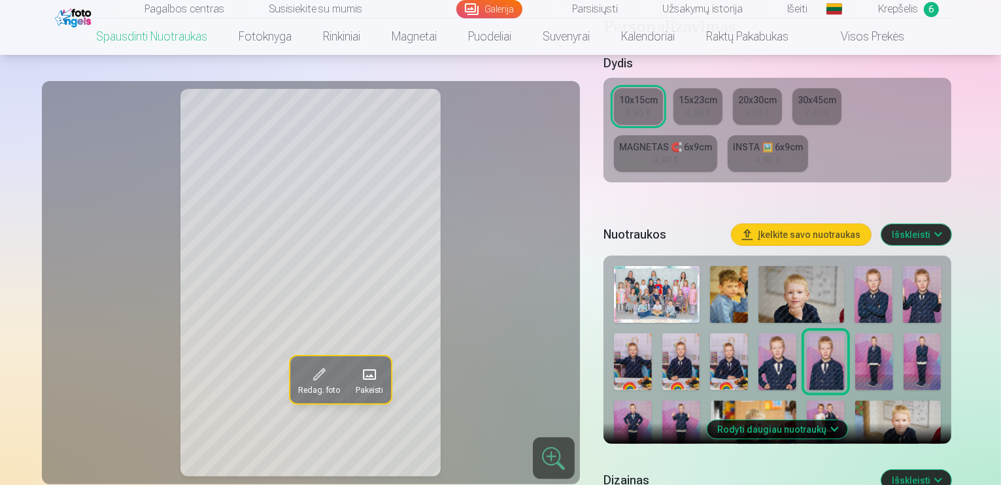
click at [856, 347] on img at bounding box center [875, 362] width 38 height 57
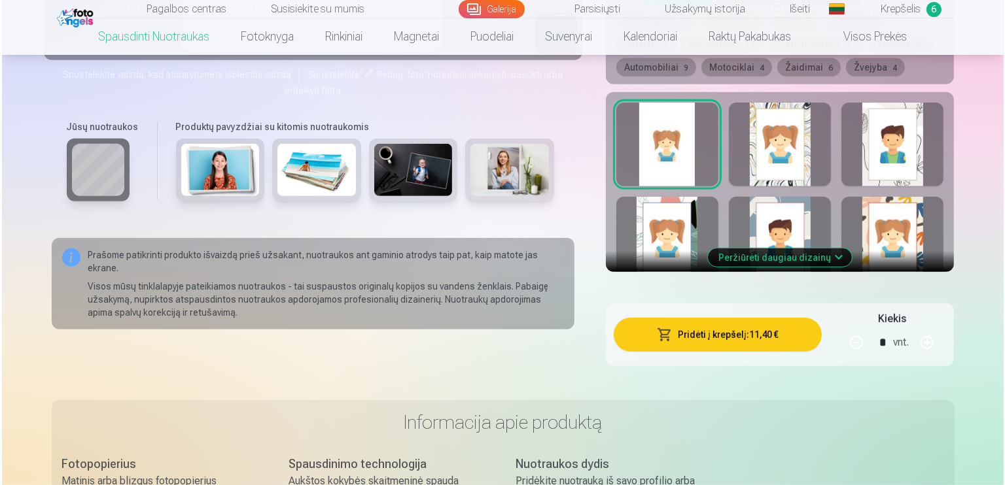
scroll to position [807, 0]
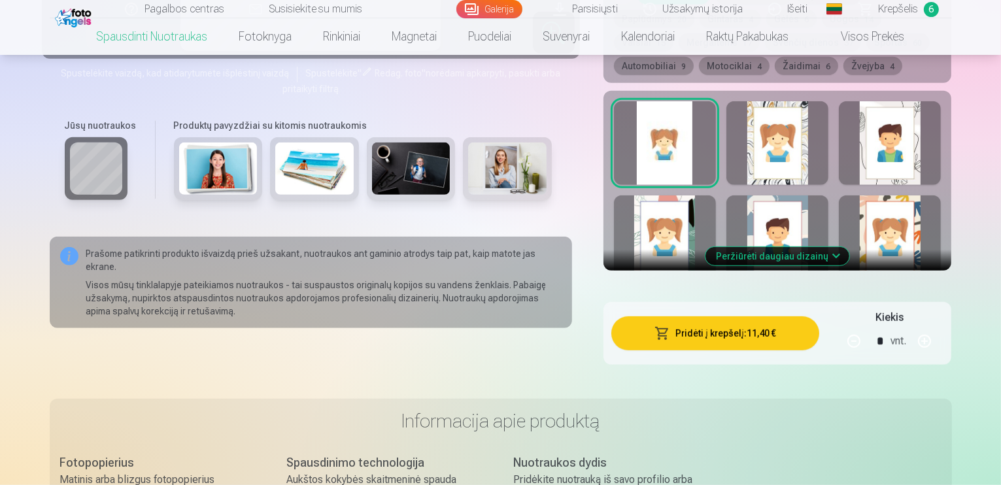
click at [780, 320] on button "Pridėti į krepšelį : 11,40 €" at bounding box center [716, 334] width 209 height 34
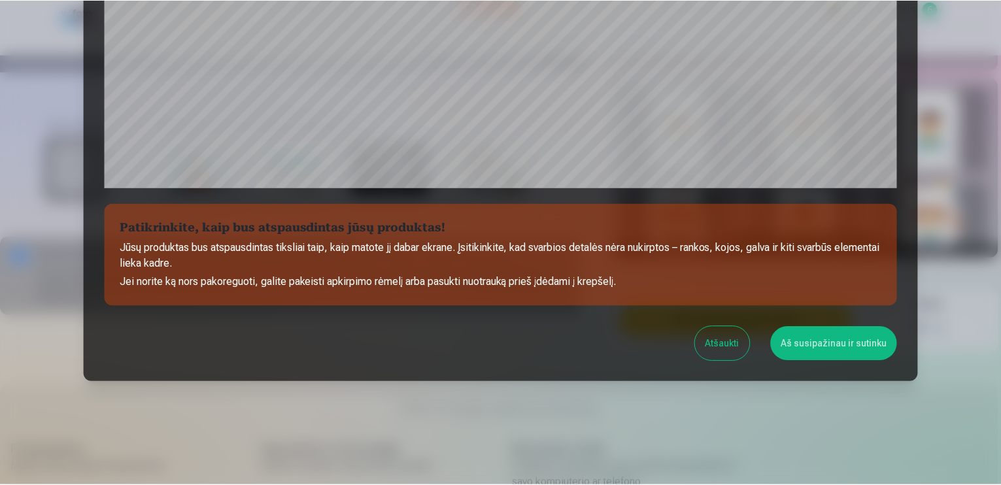
scroll to position [456, 0]
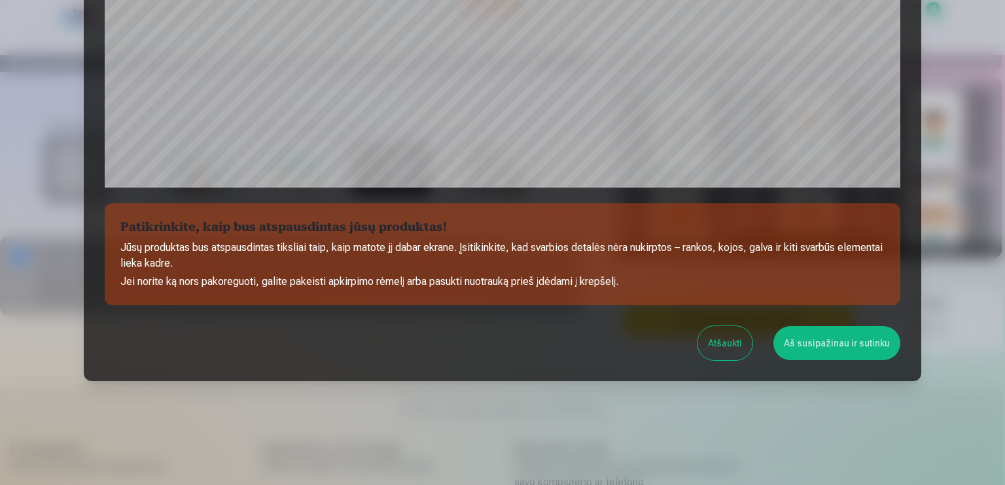
click at [824, 337] on button "Aš susipažinau ir sutinku" at bounding box center [836, 343] width 127 height 34
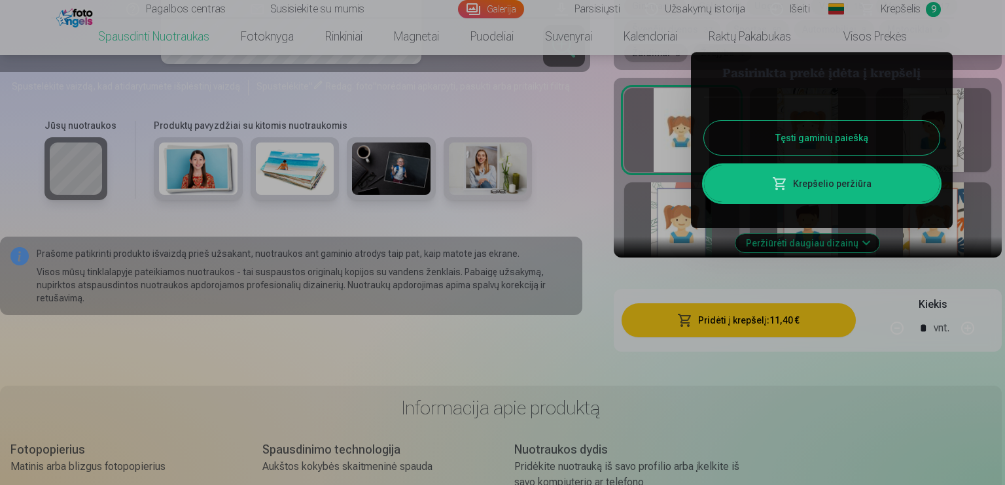
click at [848, 137] on button "Tęsti gaminių paiešką" at bounding box center [821, 138] width 235 height 34
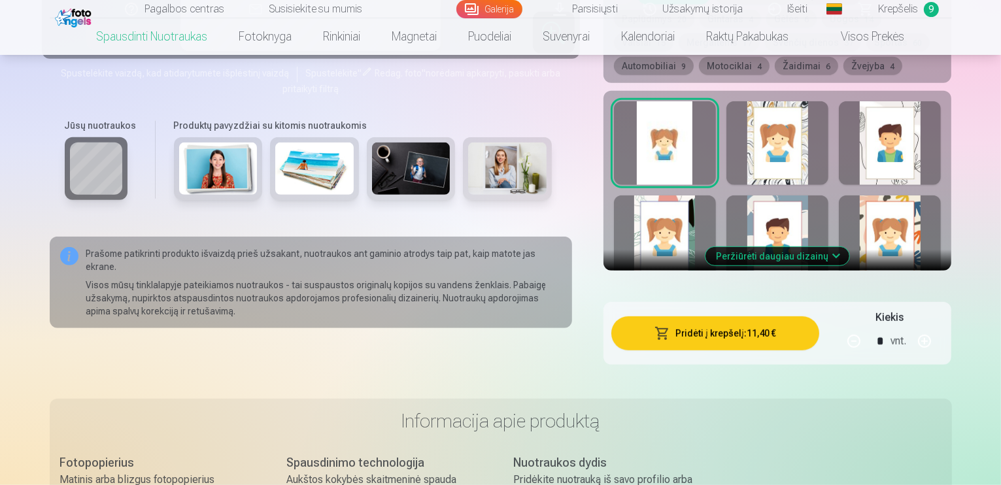
click at [895, 13] on span "Krepšelis" at bounding box center [899, 9] width 40 height 16
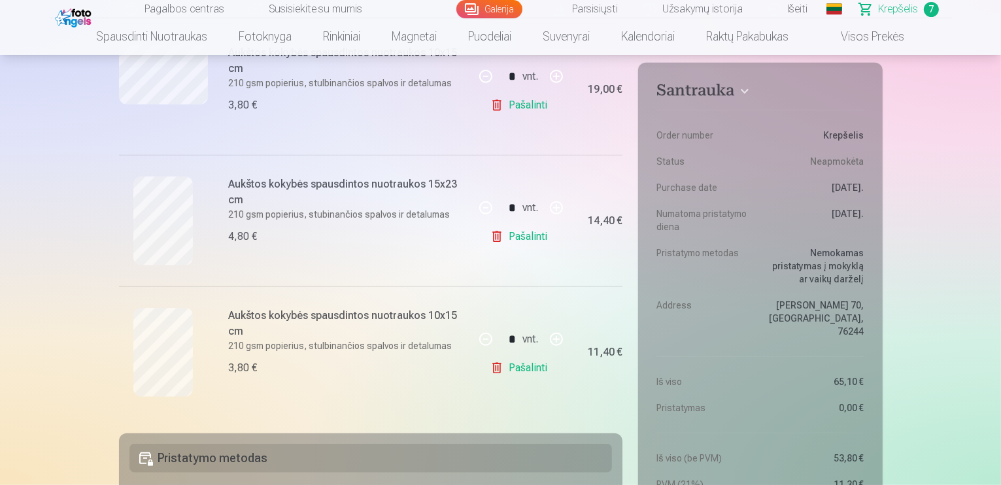
scroll to position [807, 0]
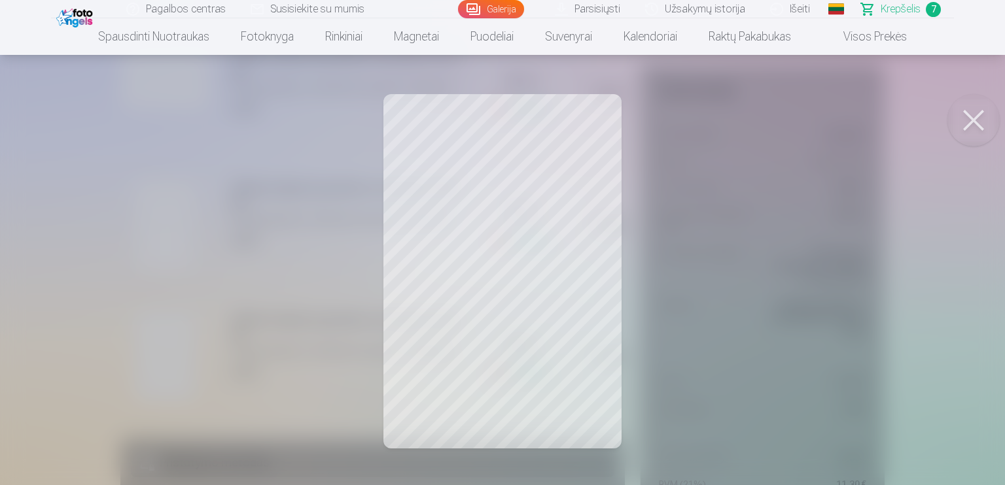
click at [980, 116] on button at bounding box center [973, 120] width 52 height 52
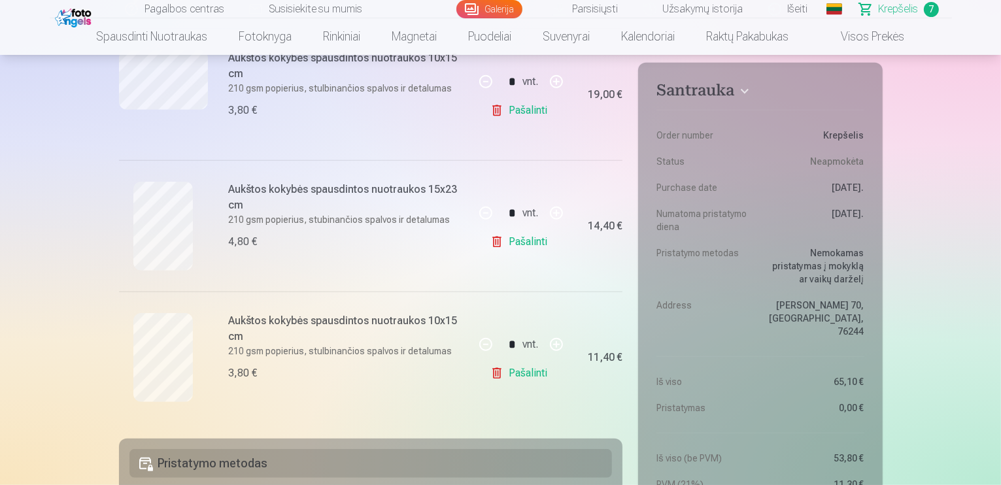
scroll to position [741, 0]
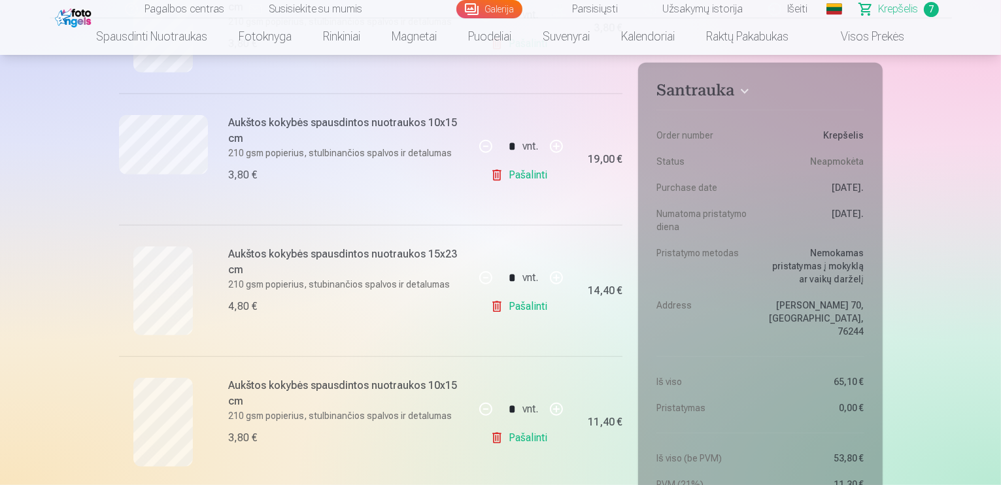
click at [877, 38] on link "Visos prekės" at bounding box center [863, 36] width 116 height 37
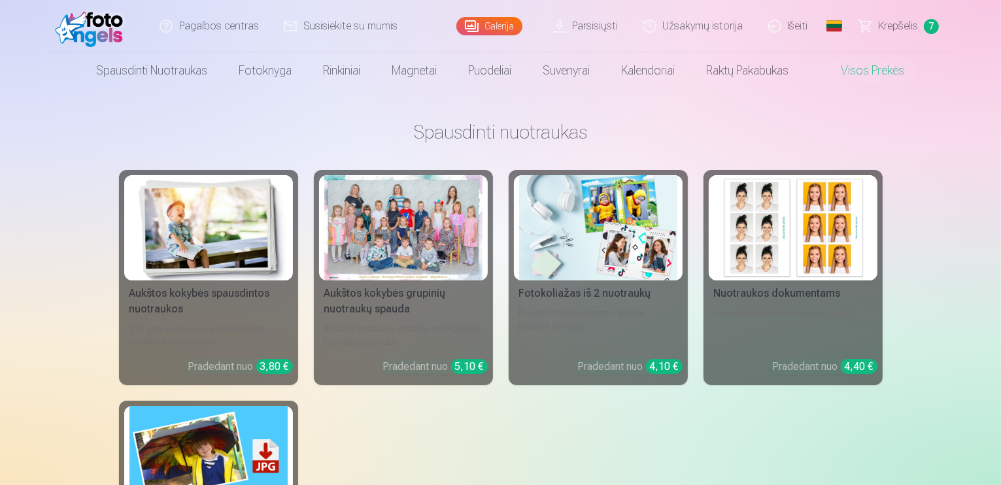
click at [476, 246] on div at bounding box center [403, 227] width 158 height 105
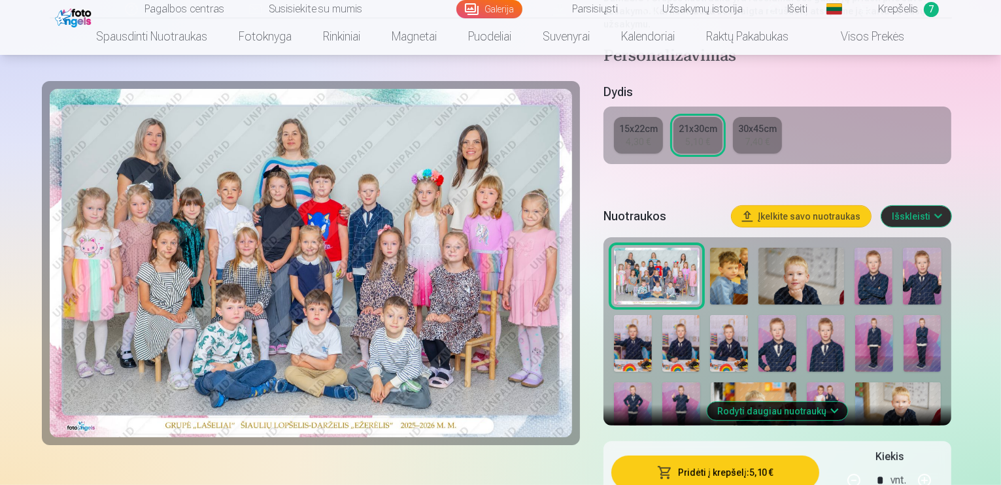
scroll to position [327, 0]
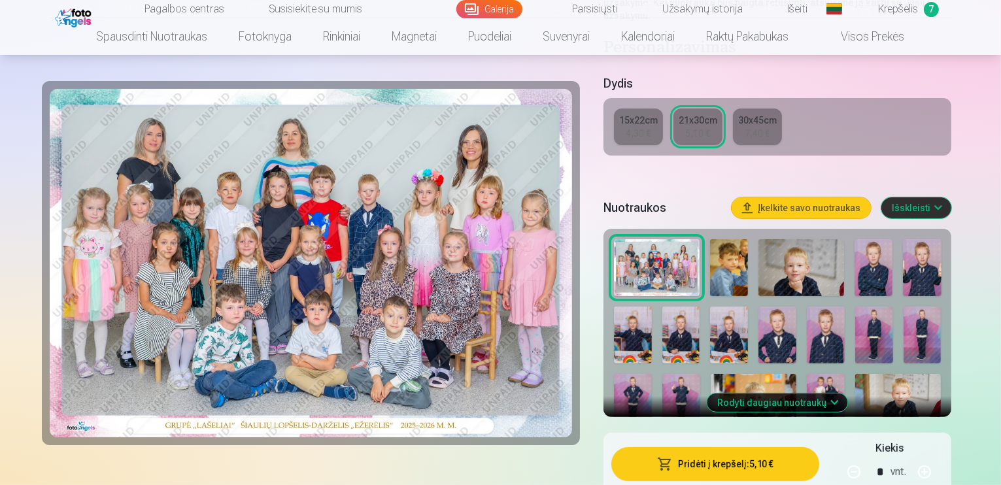
click at [710, 307] on img at bounding box center [729, 335] width 38 height 57
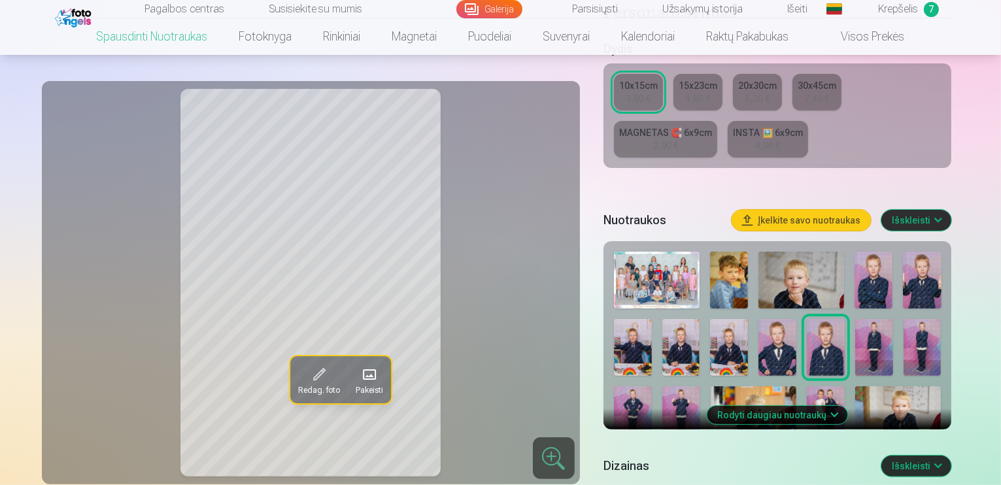
scroll to position [327, 0]
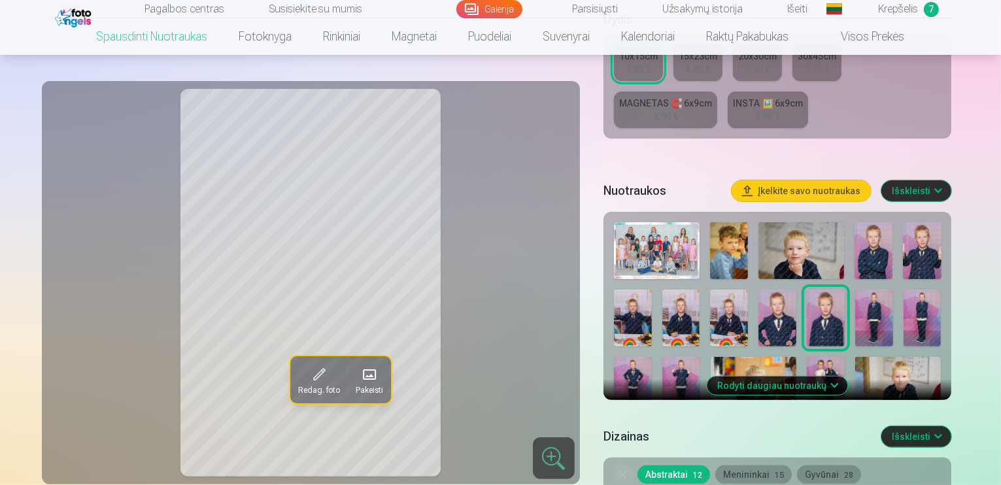
click at [710, 315] on img at bounding box center [729, 318] width 38 height 57
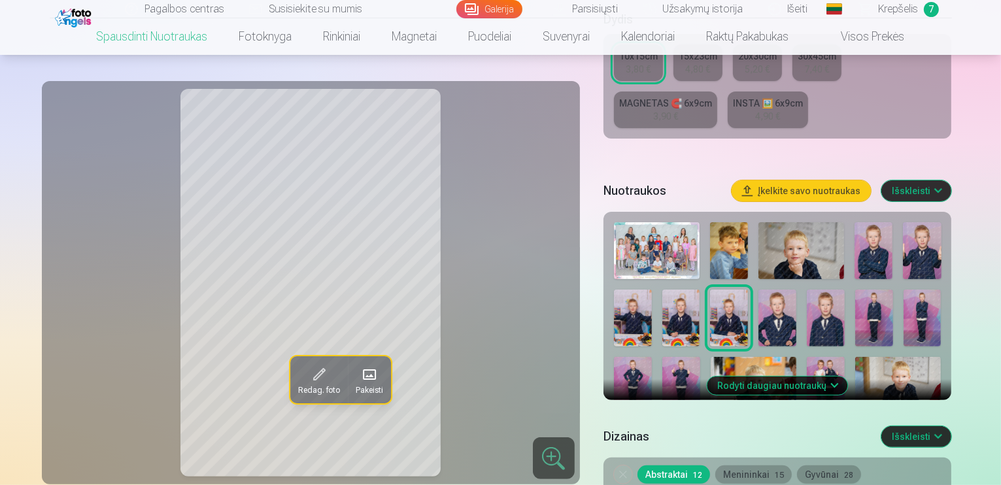
click at [663, 304] on img at bounding box center [682, 318] width 38 height 57
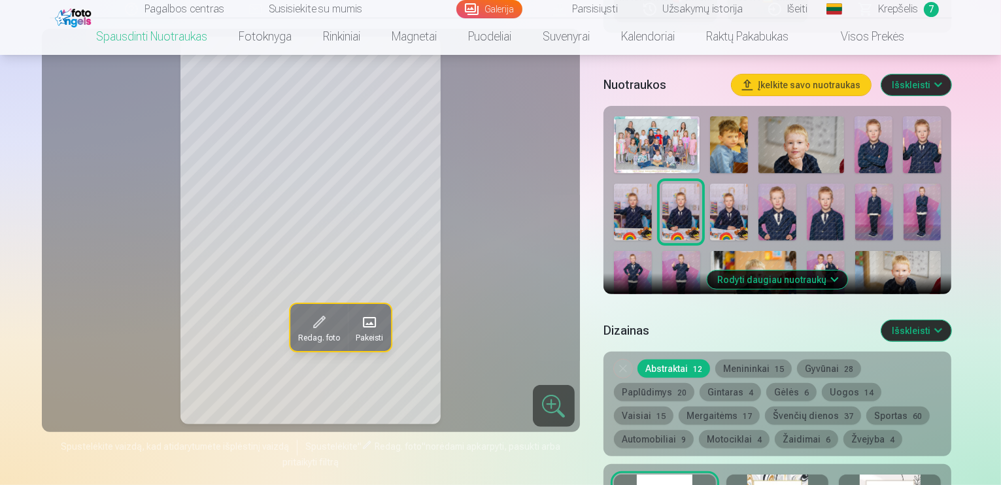
scroll to position [436, 0]
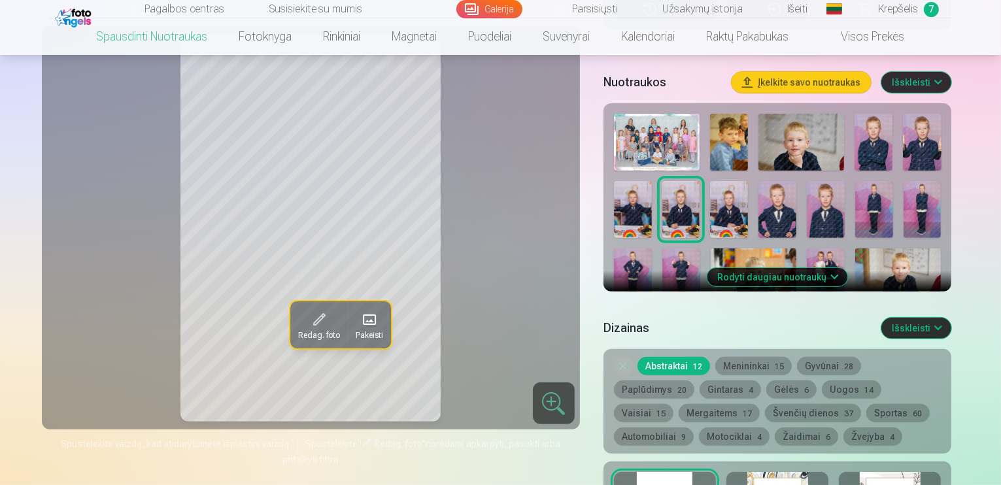
click at [748, 317] on img at bounding box center [706, 346] width 86 height 58
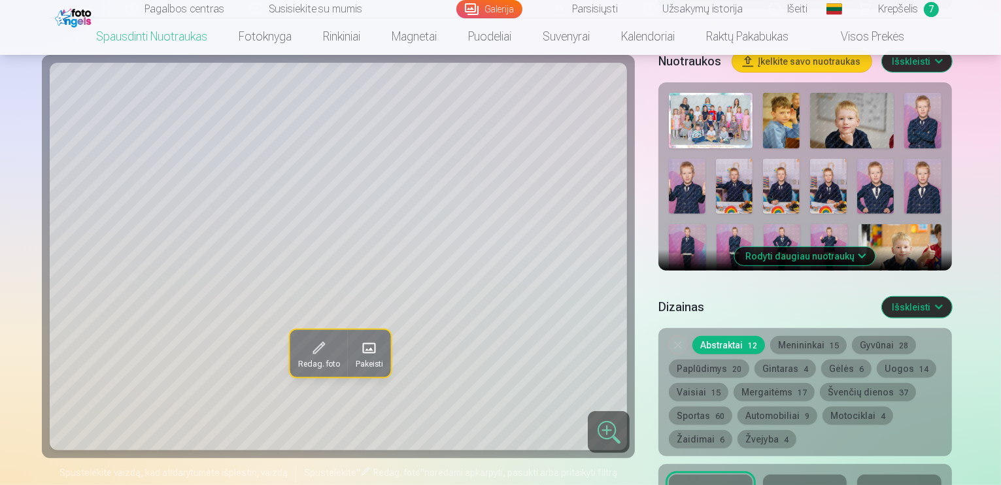
scroll to position [479, 0]
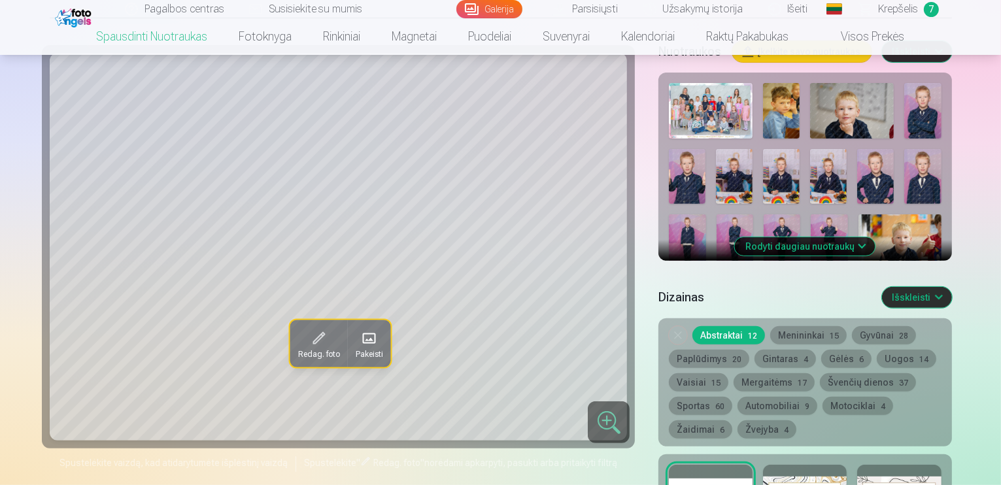
click at [867, 237] on button "Rodyti daugiau nuotraukų" at bounding box center [805, 246] width 141 height 18
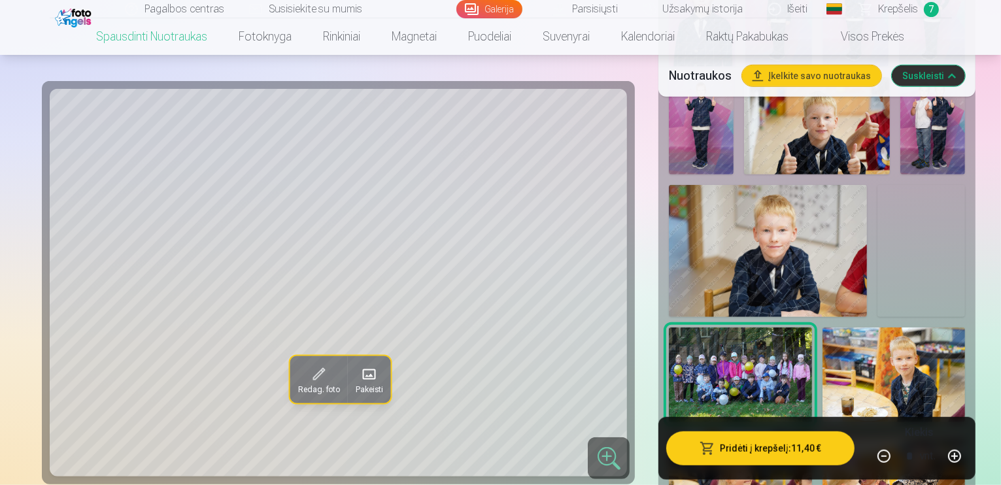
scroll to position [959, 0]
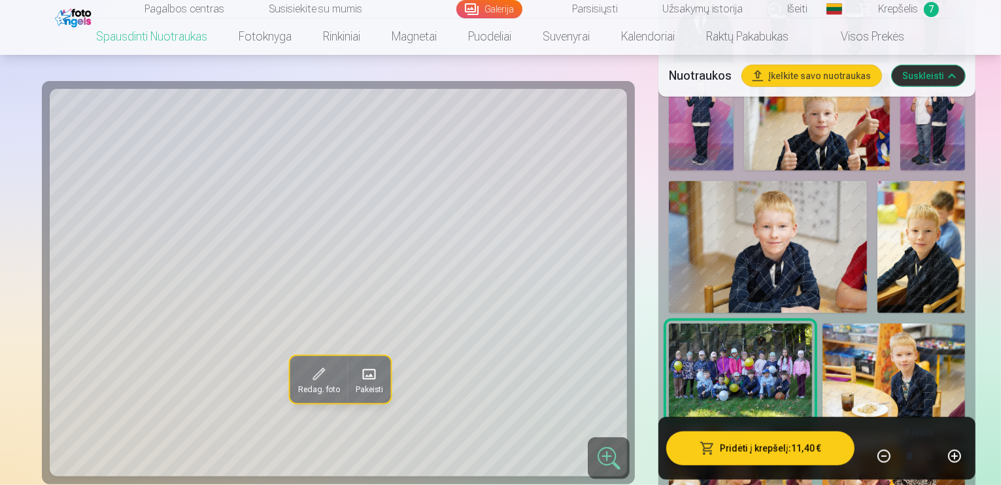
click at [823, 324] on img at bounding box center [894, 371] width 143 height 95
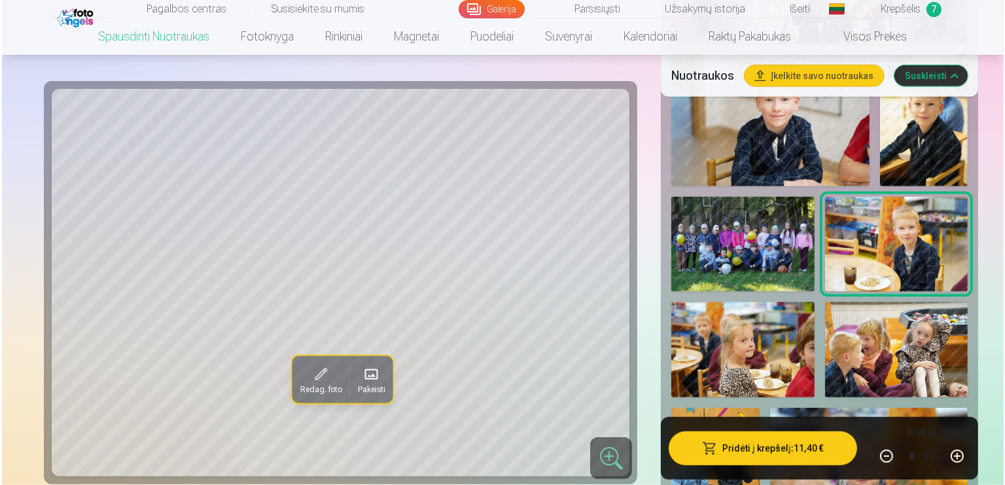
scroll to position [1090, 0]
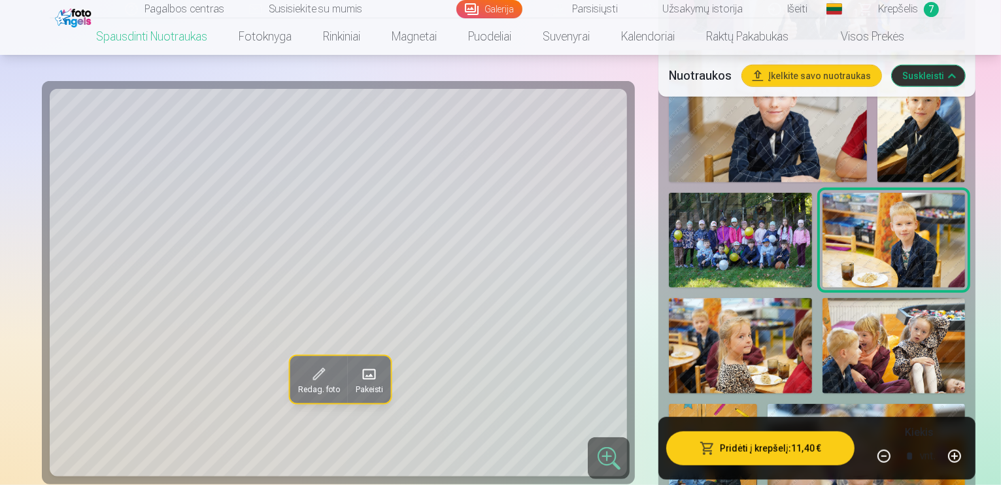
click at [897, 455] on button "button" at bounding box center [884, 456] width 31 height 31
type input "*"
click at [776, 440] on button "Pridėti į krepšelį : 3,80 €" at bounding box center [761, 449] width 188 height 34
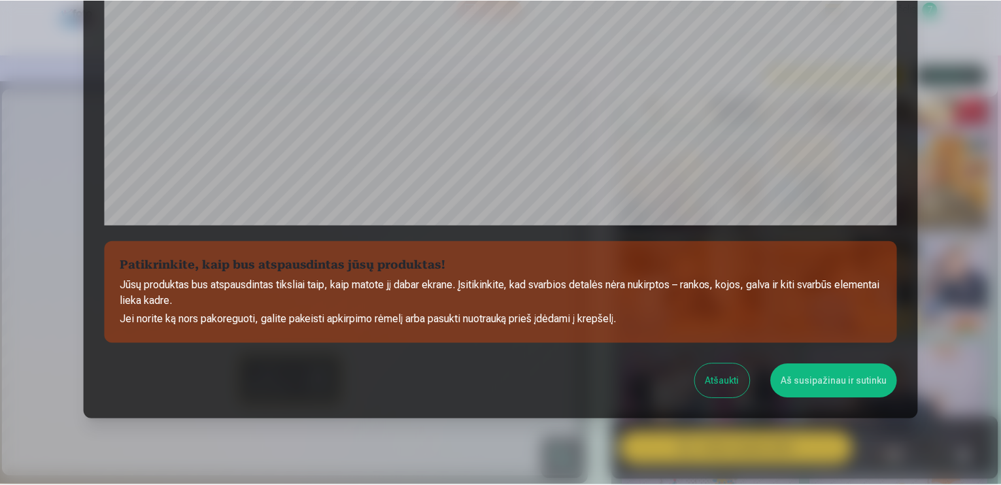
scroll to position [456, 0]
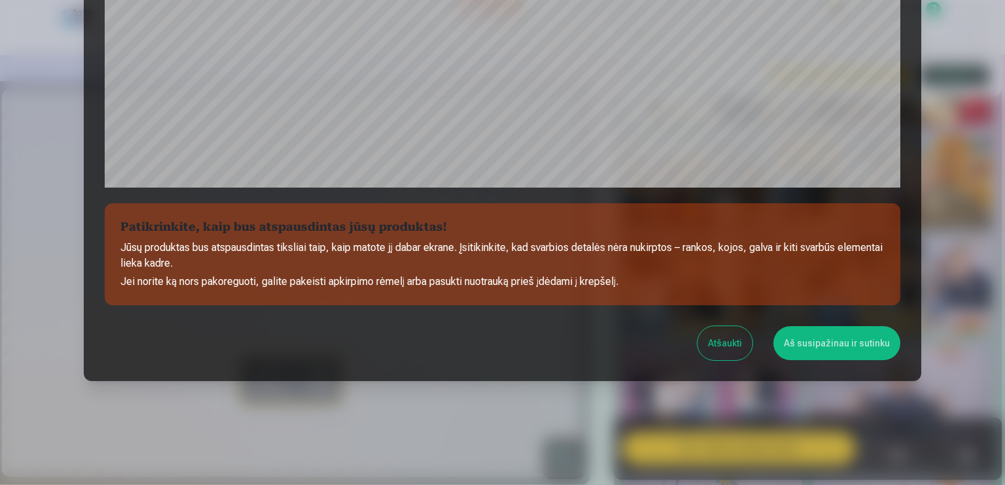
click at [836, 349] on button "Aš susipažinau ir sutinku" at bounding box center [836, 343] width 127 height 34
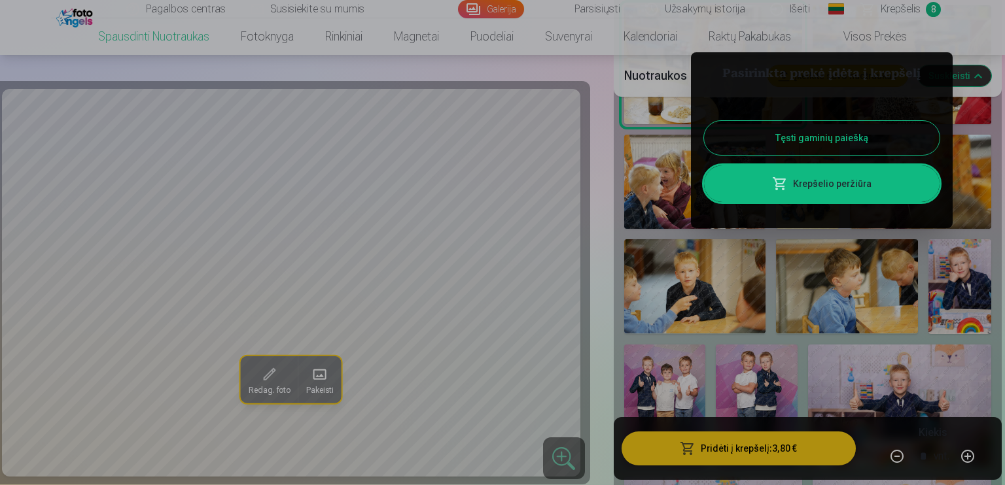
click at [976, 288] on div at bounding box center [502, 242] width 1005 height 485
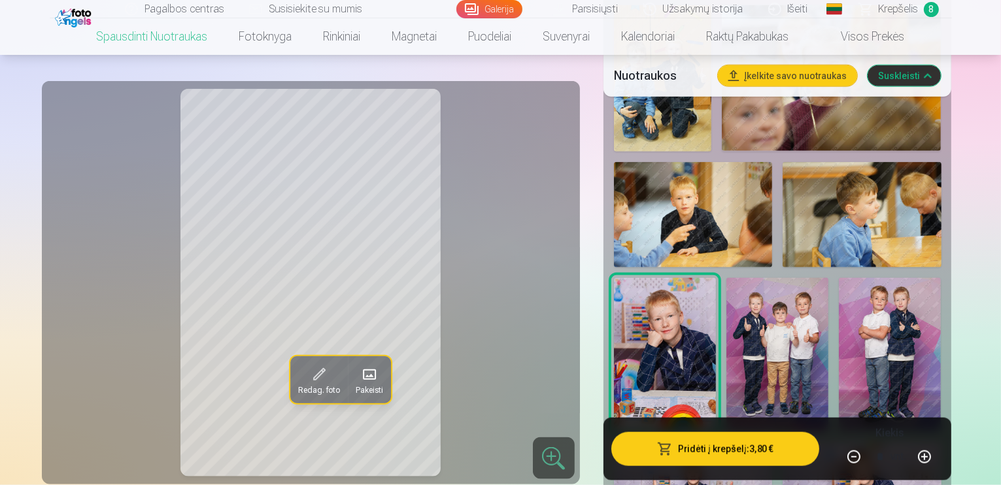
scroll to position [1570, 0]
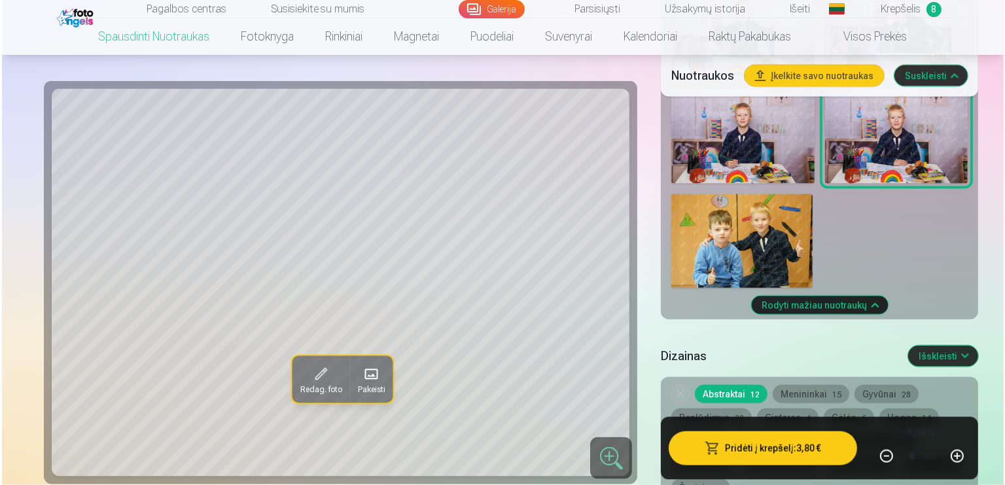
scroll to position [1918, 0]
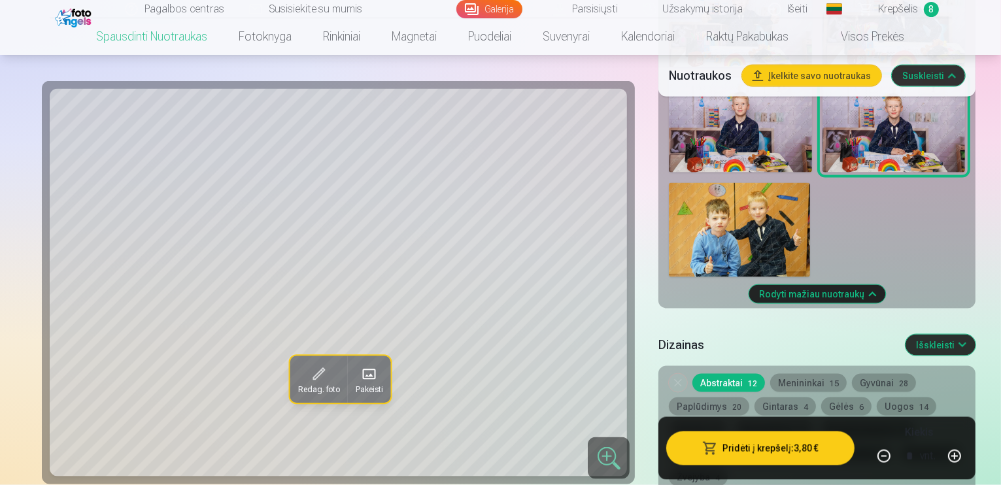
click at [774, 432] on button "Pridėti į krepšelį : 3,80 €" at bounding box center [761, 449] width 188 height 34
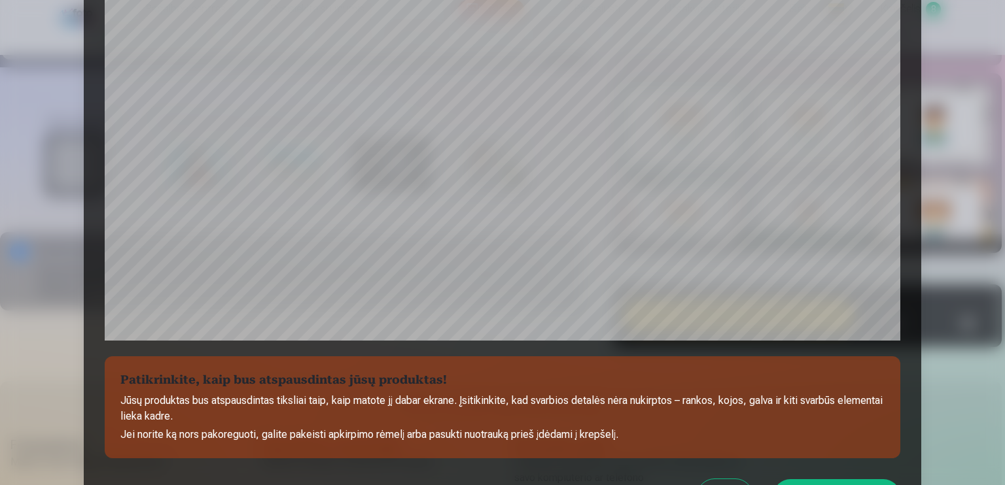
scroll to position [327, 0]
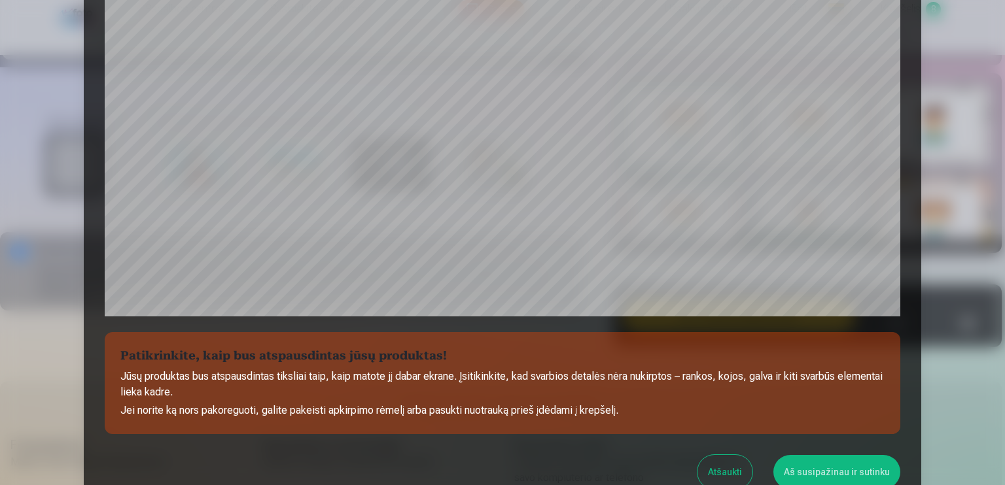
click at [862, 460] on button "Aš susipažinau ir sutinku" at bounding box center [836, 472] width 127 height 34
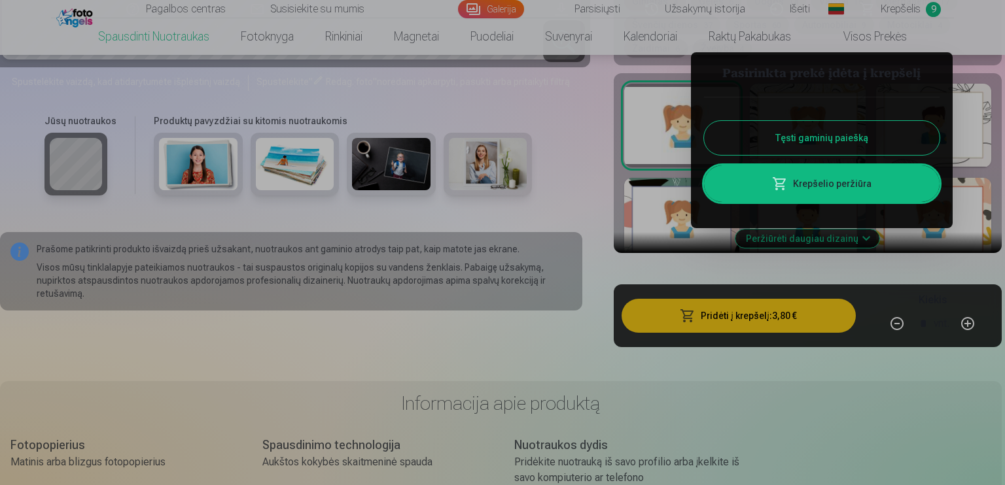
click at [858, 181] on link "Krepšelio peržiūra" at bounding box center [821, 183] width 235 height 37
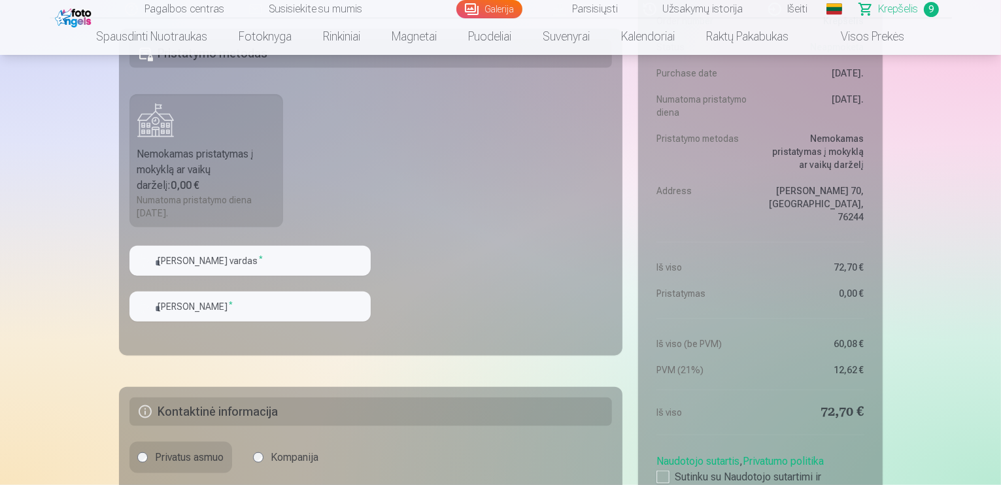
scroll to position [1526, 0]
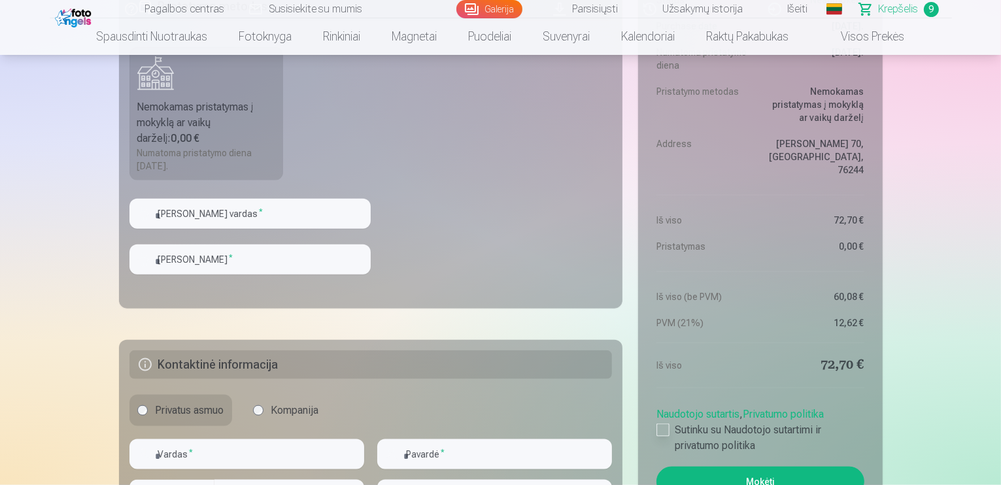
click at [665, 428] on div at bounding box center [663, 430] width 13 height 13
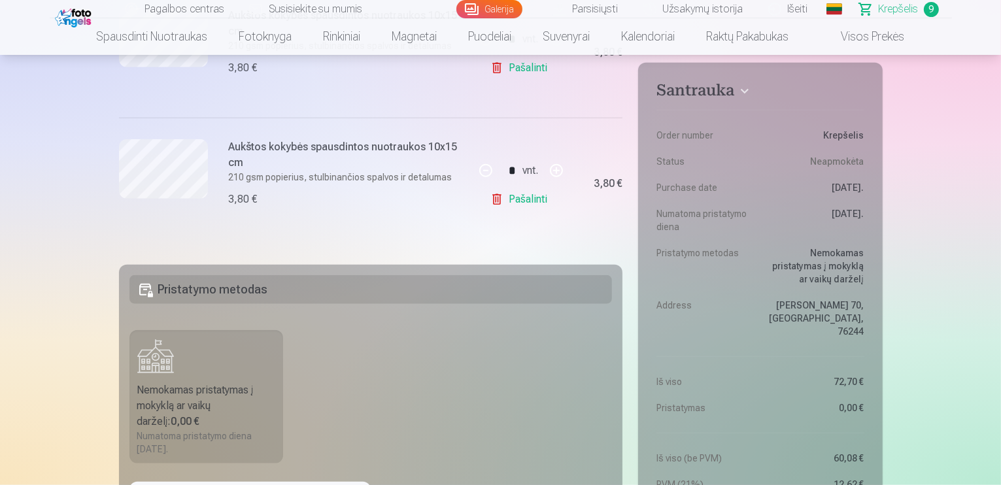
scroll to position [1177, 0]
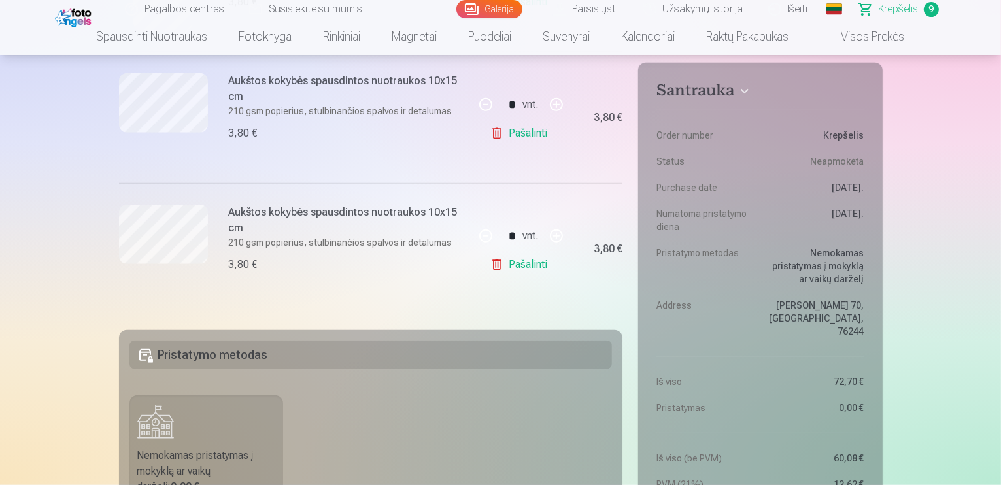
click at [555, 235] on button "button" at bounding box center [556, 235] width 31 height 31
type input "*"
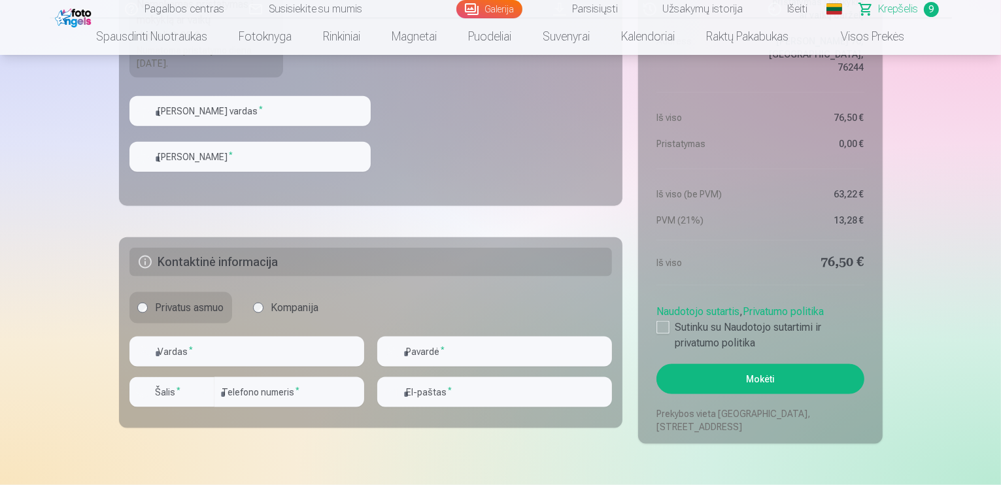
scroll to position [1635, 0]
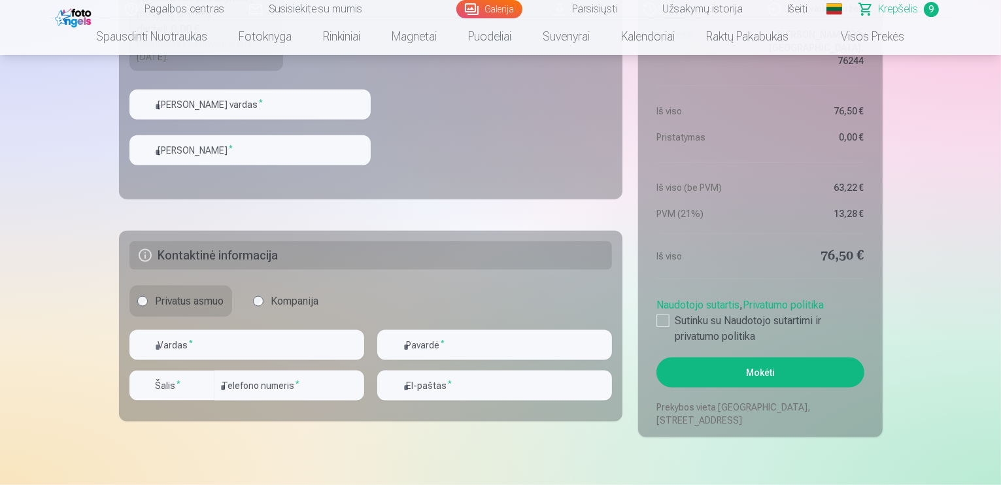
click at [764, 370] on button "Mokėti" at bounding box center [760, 373] width 207 height 30
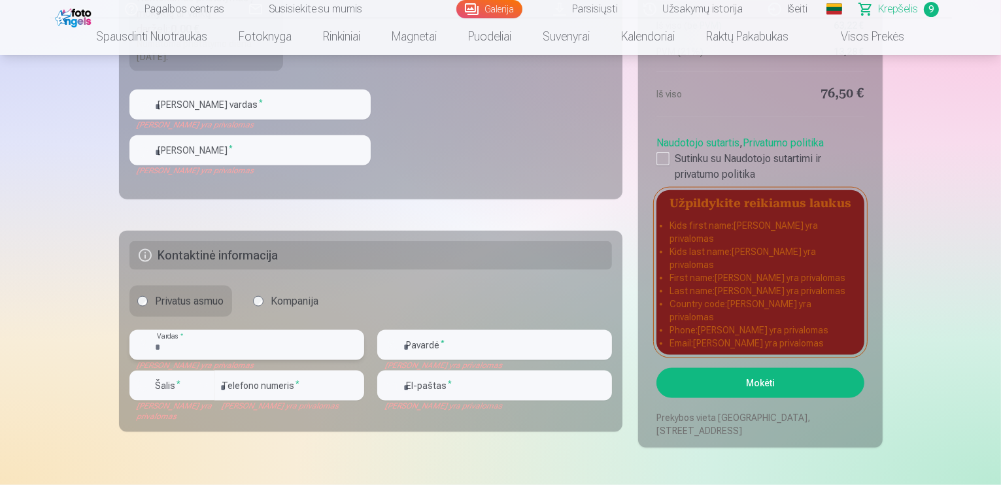
click at [246, 342] on input "text" at bounding box center [247, 345] width 235 height 30
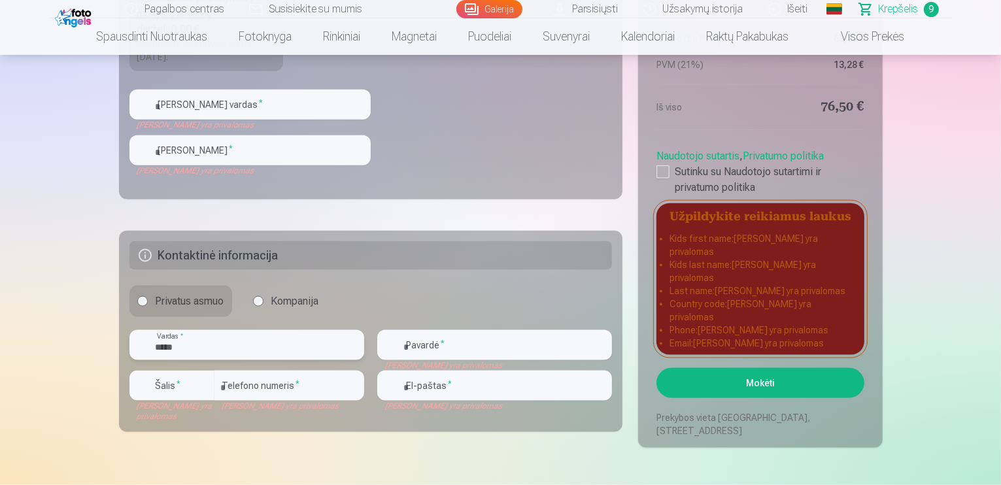
type input "*****"
click at [421, 351] on input "text" at bounding box center [494, 345] width 235 height 30
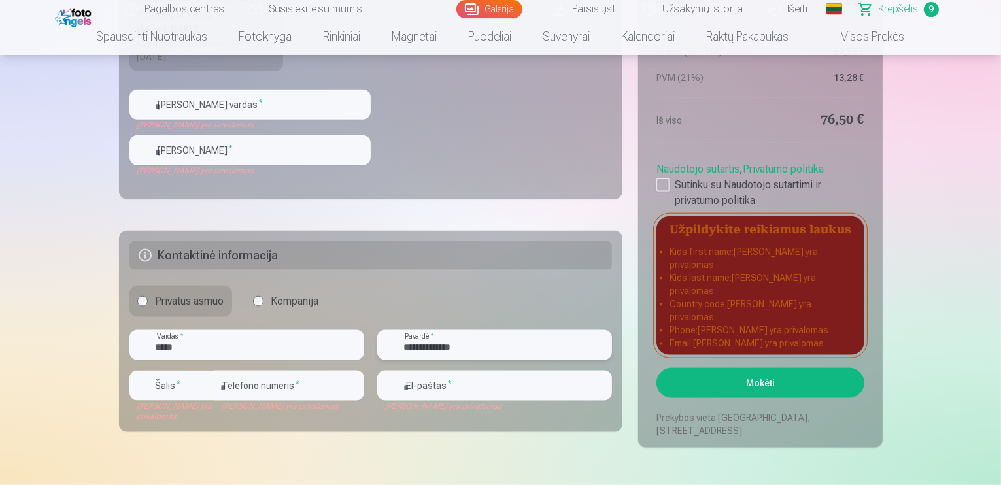
type input "**********"
click at [233, 387] on input "number" at bounding box center [290, 386] width 150 height 30
type input "*"
click at [201, 381] on div "button" at bounding box center [204, 386] width 16 height 16
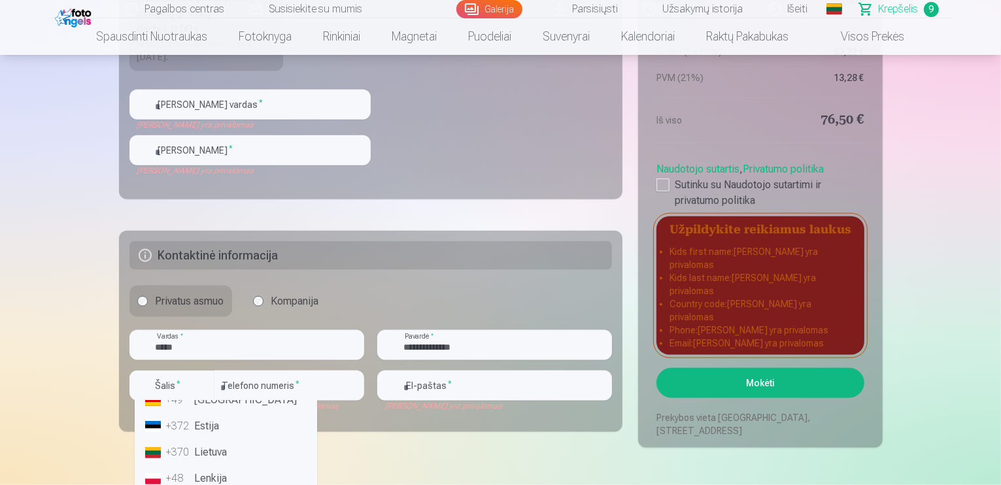
scroll to position [87, 0]
click at [221, 441] on li "+370 Lietuva" at bounding box center [226, 440] width 172 height 26
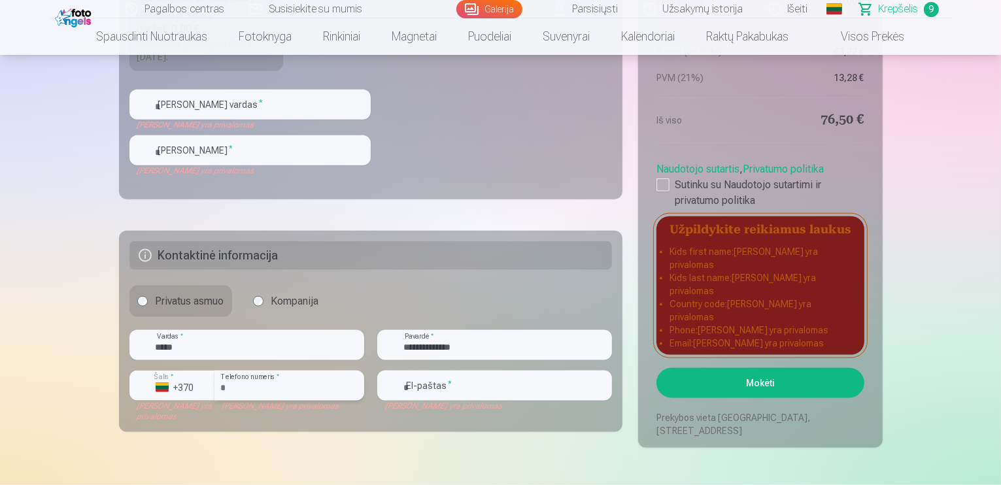
click at [239, 387] on input "number" at bounding box center [290, 386] width 150 height 30
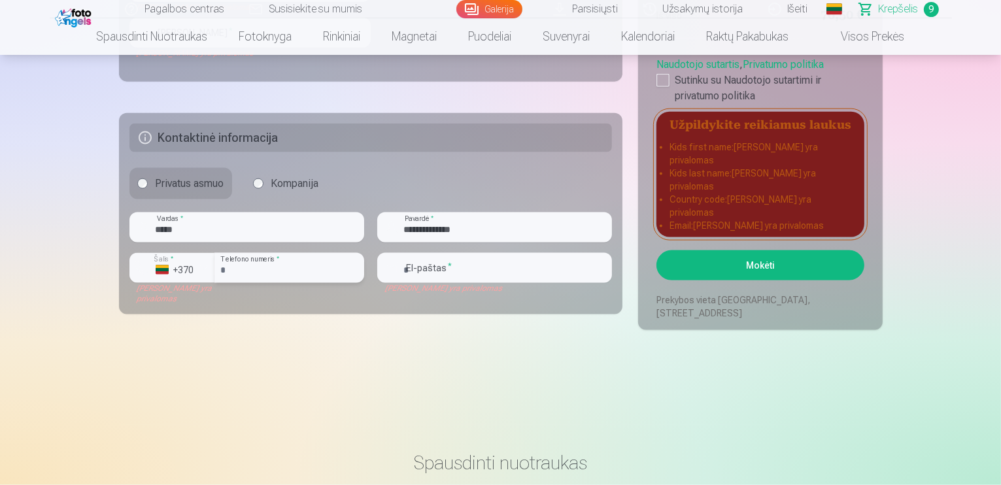
scroll to position [1766, 0]
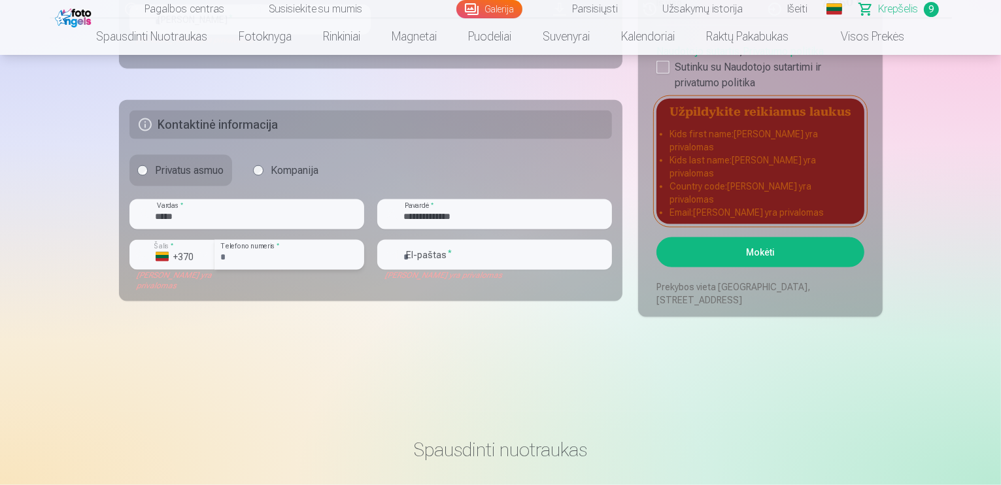
type input "********"
click at [449, 256] on input "email" at bounding box center [494, 255] width 235 height 30
type input "**********"
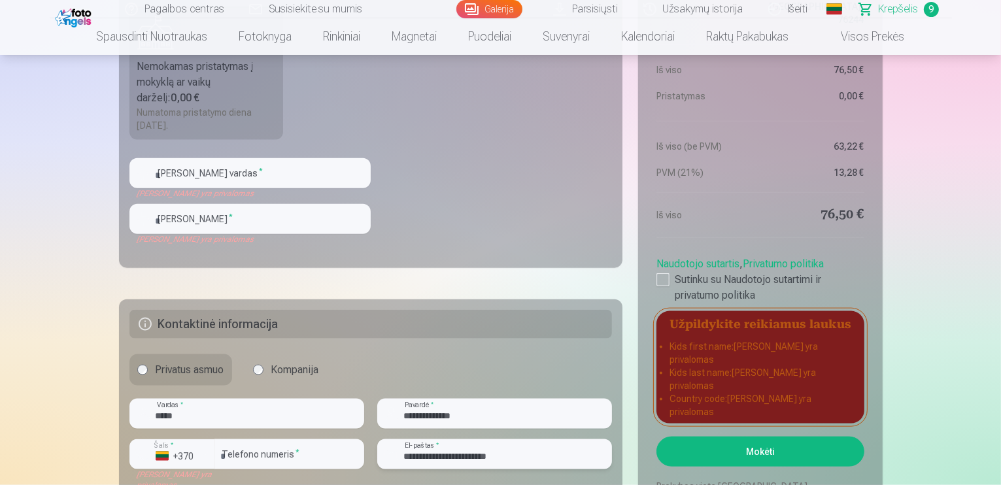
scroll to position [1526, 0]
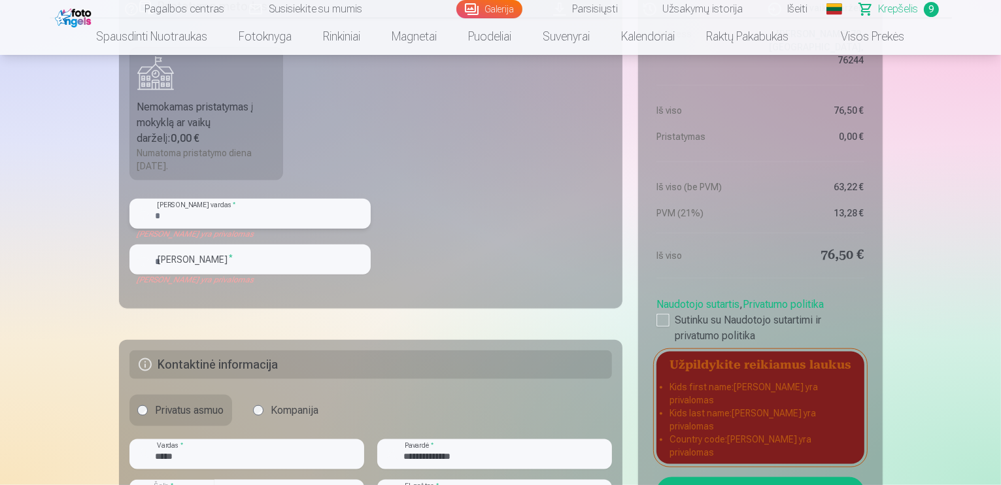
click at [243, 214] on input "text" at bounding box center [250, 214] width 241 height 30
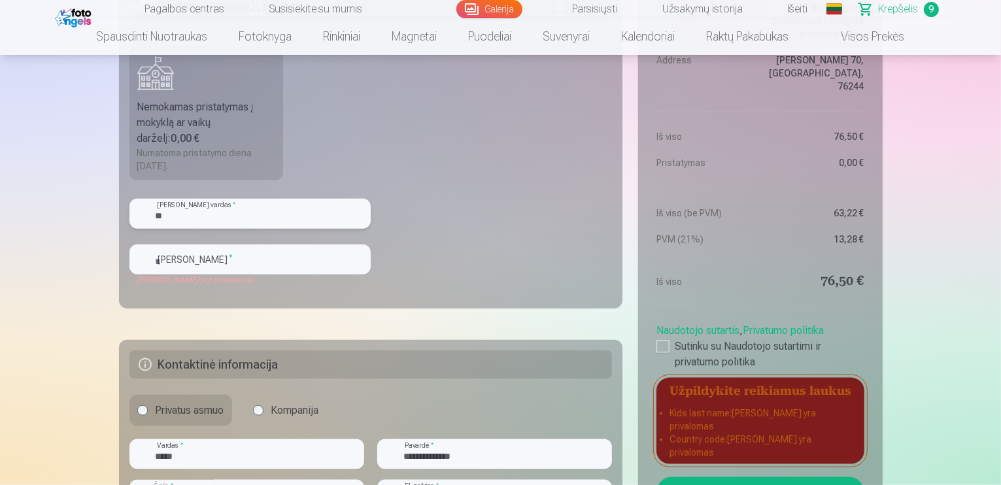
type input "*"
type input "*****"
click at [219, 258] on input "text" at bounding box center [250, 260] width 241 height 30
type input "**********"
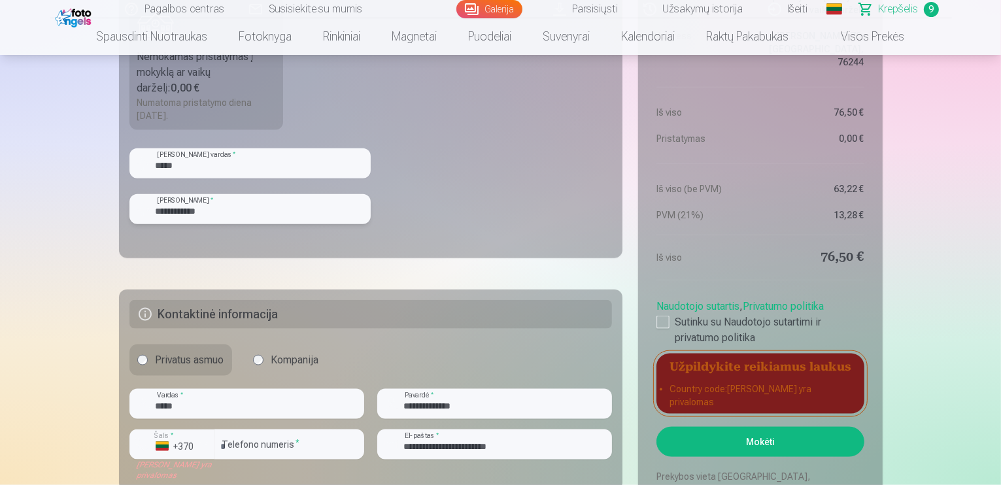
scroll to position [1635, 0]
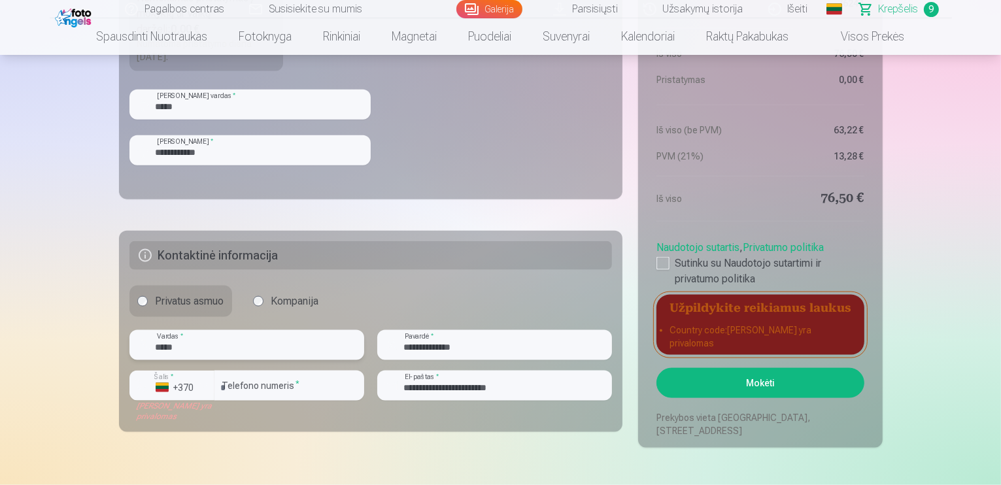
click at [160, 345] on input "*****" at bounding box center [247, 345] width 235 height 30
type input "*****"
click at [408, 344] on input "**********" at bounding box center [494, 345] width 235 height 30
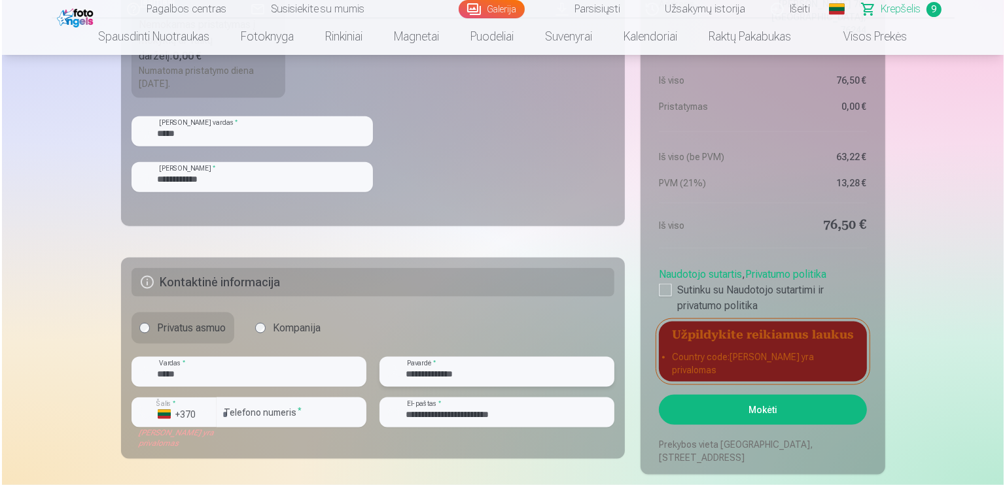
scroll to position [1657, 0]
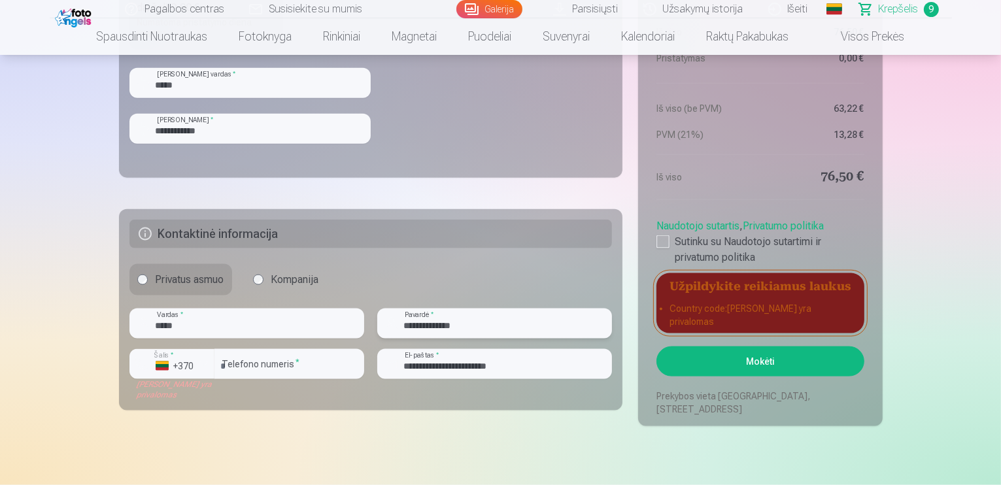
type input "**********"
click at [757, 362] on button "Mokėti" at bounding box center [760, 362] width 207 height 30
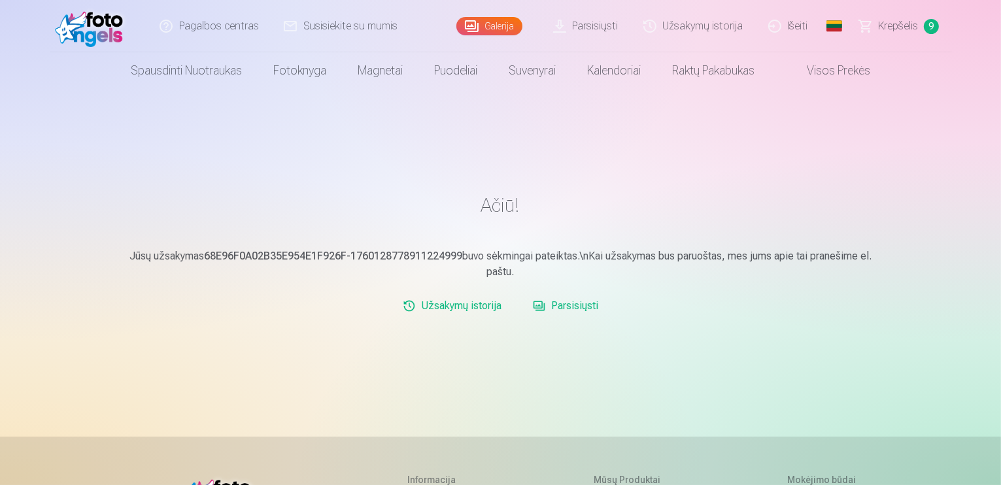
click at [576, 311] on link "Parsisiųsti" at bounding box center [566, 306] width 76 height 26
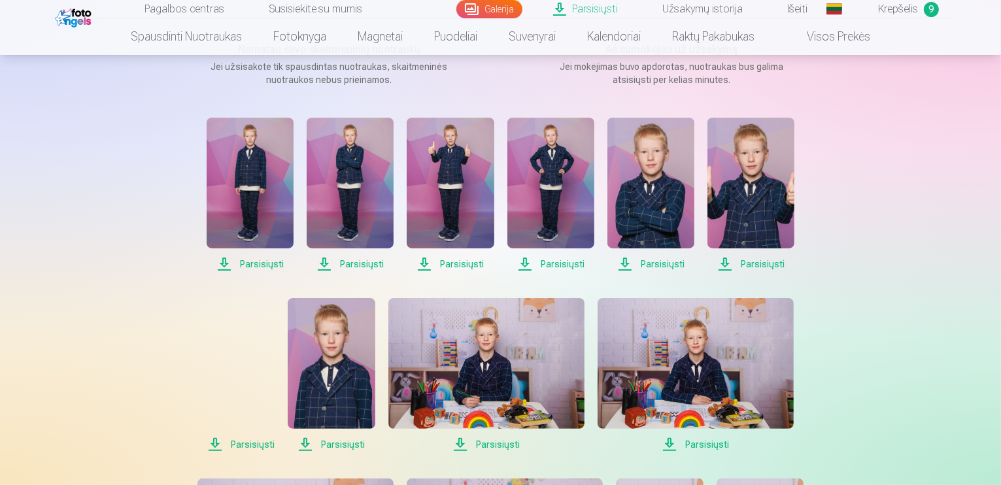
scroll to position [174, 0]
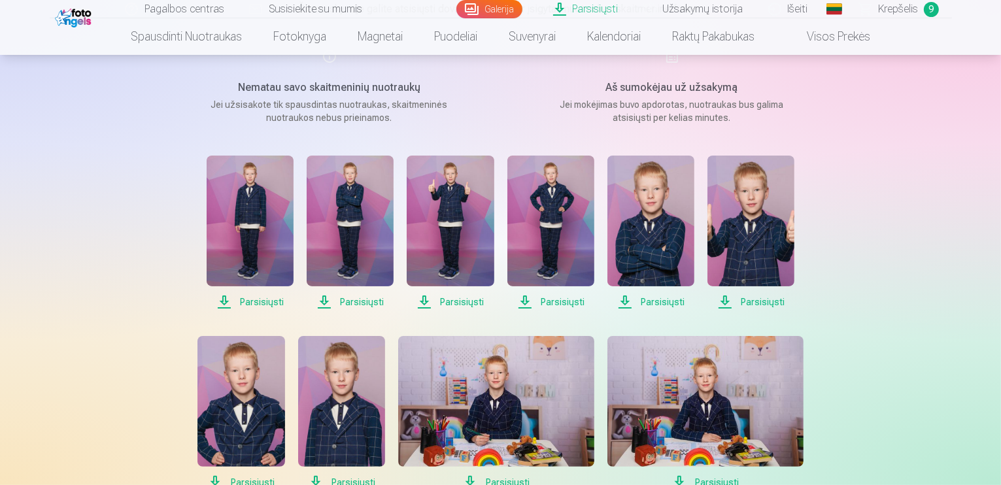
click at [264, 301] on span "Parsisiųsti" at bounding box center [250, 302] width 87 height 16
click at [351, 304] on span "Parsisiųsti" at bounding box center [350, 302] width 87 height 16
click at [451, 298] on span "Parsisiųsti" at bounding box center [450, 302] width 87 height 16
click at [555, 303] on span "Parsisiųsti" at bounding box center [551, 302] width 87 height 16
click at [678, 300] on span "Parsisiųsti" at bounding box center [651, 302] width 87 height 16
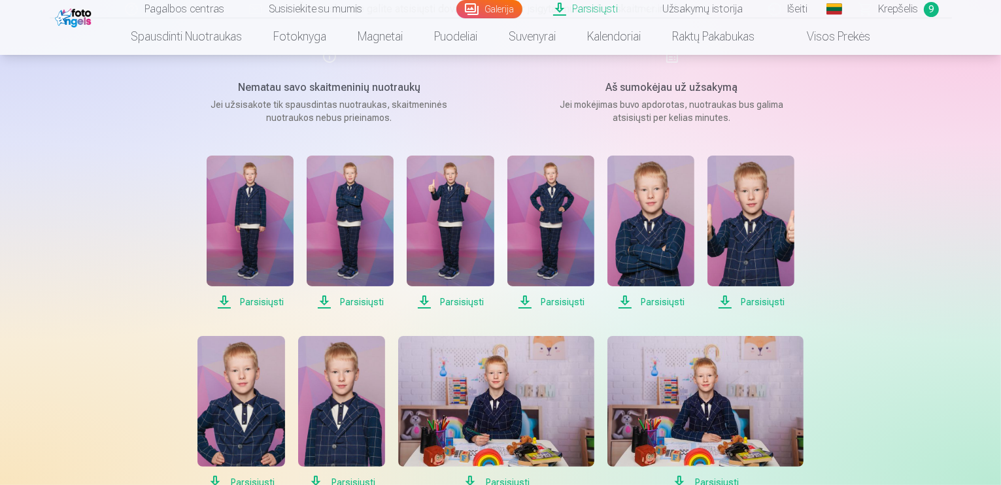
click at [763, 300] on span "Parsisiųsti" at bounding box center [751, 302] width 87 height 16
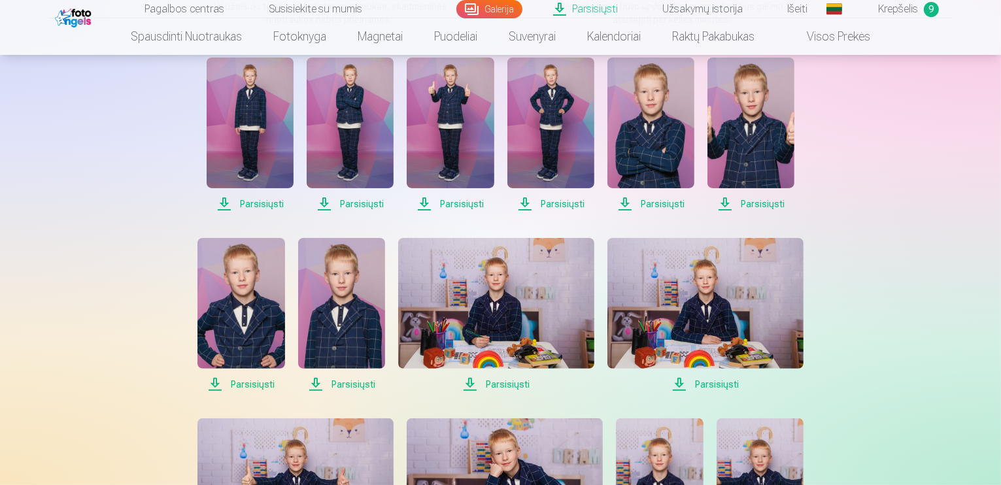
scroll to position [283, 0]
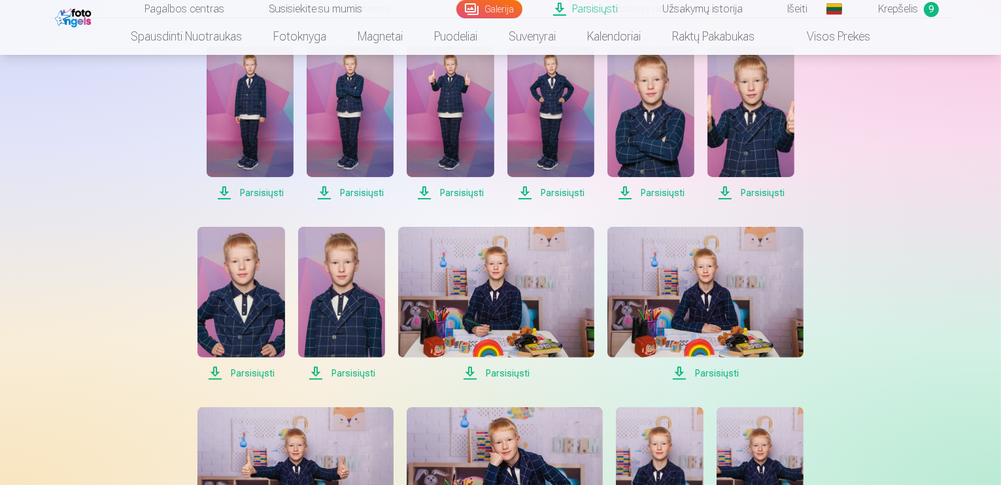
click at [259, 375] on span "Parsisiųsti" at bounding box center [241, 374] width 87 height 16
click at [343, 375] on span "Parsisiųsti" at bounding box center [341, 374] width 87 height 16
click at [498, 371] on span "Parsisiųsti" at bounding box center [496, 374] width 196 height 16
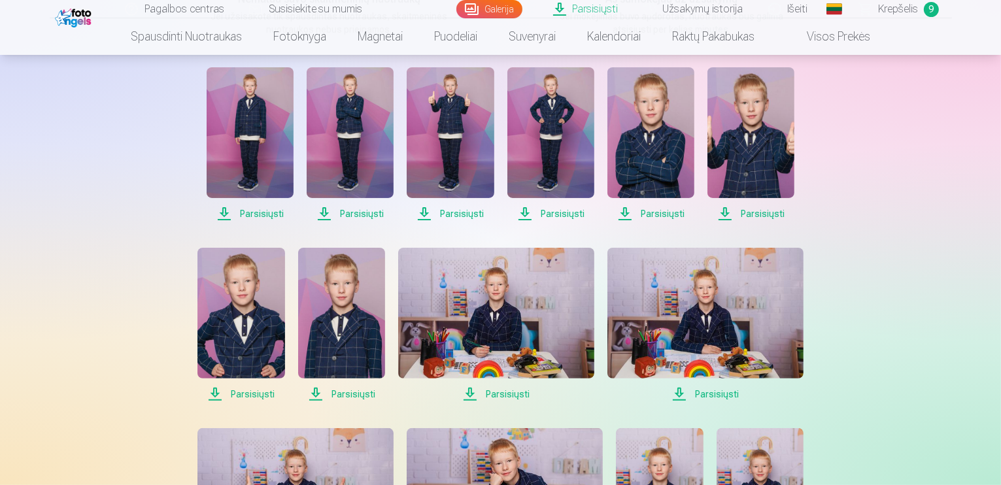
scroll to position [262, 0]
click at [725, 392] on span "Parsisiųsti" at bounding box center [706, 395] width 196 height 16
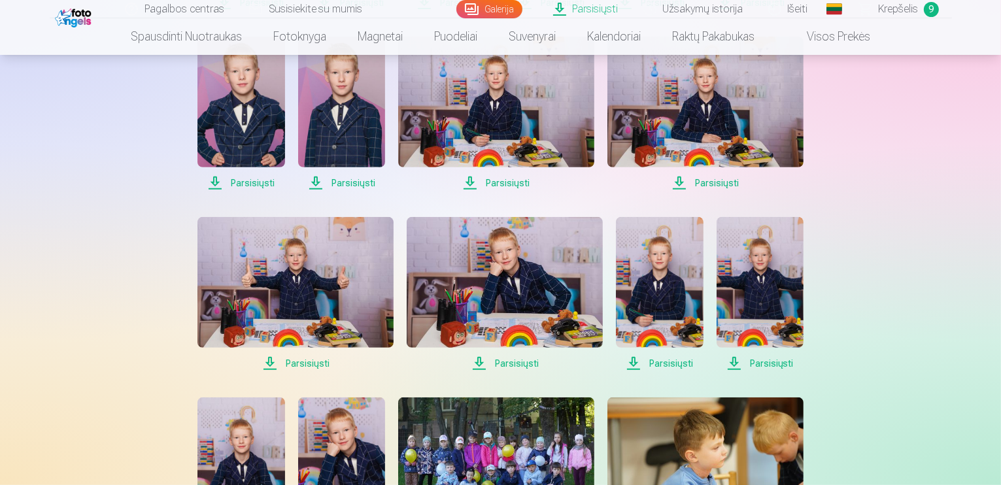
scroll to position [479, 0]
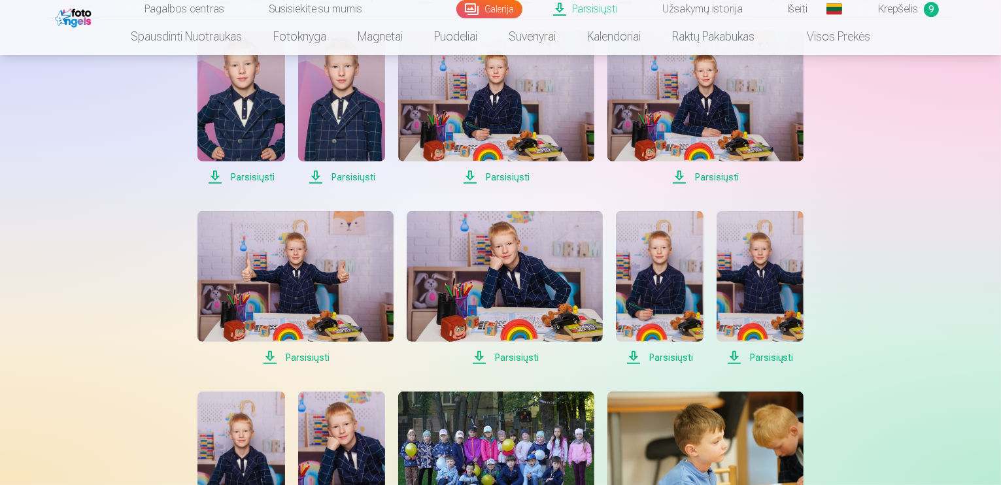
click at [317, 353] on span "Parsisiųsti" at bounding box center [296, 358] width 196 height 16
click at [505, 363] on span "Parsisiųsti" at bounding box center [505, 358] width 196 height 16
click at [675, 355] on span "Parsisiųsti" at bounding box center [659, 358] width 87 height 16
click at [759, 355] on span "Parsisiųsti" at bounding box center [760, 358] width 87 height 16
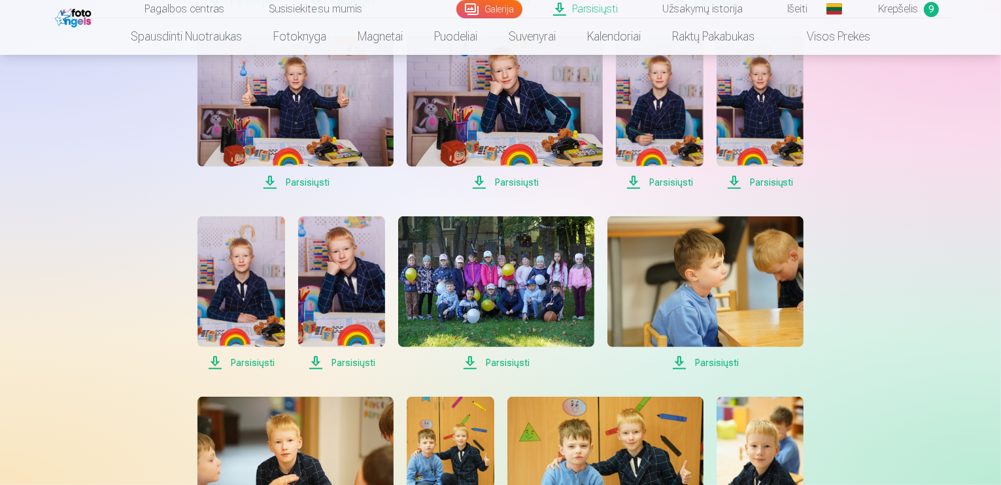
scroll to position [697, 0]
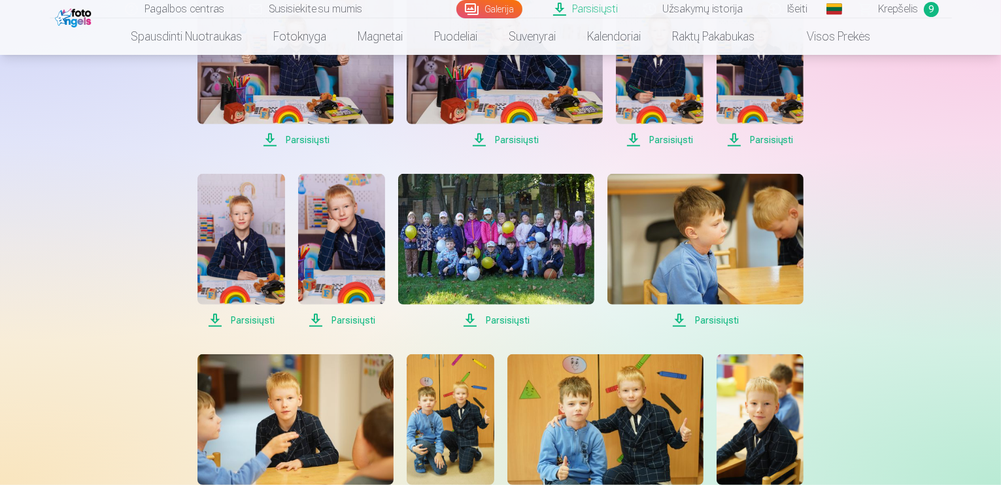
click at [238, 309] on link "Parsisiųsti" at bounding box center [241, 251] width 87 height 154
click at [332, 317] on span "Parsisiųsti" at bounding box center [341, 321] width 87 height 16
click at [504, 322] on span "Parsisiųsti" at bounding box center [496, 321] width 196 height 16
click at [717, 322] on span "Parsisiųsti" at bounding box center [706, 321] width 196 height 16
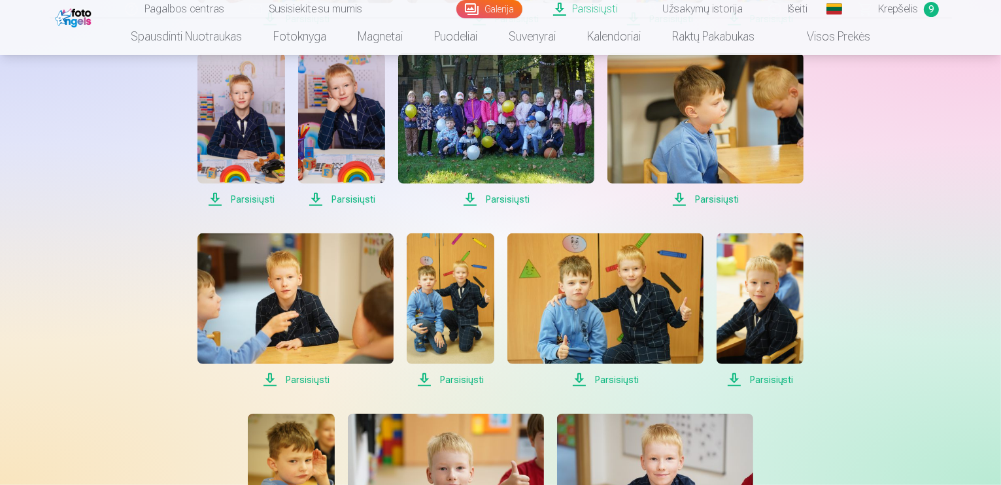
scroll to position [828, 0]
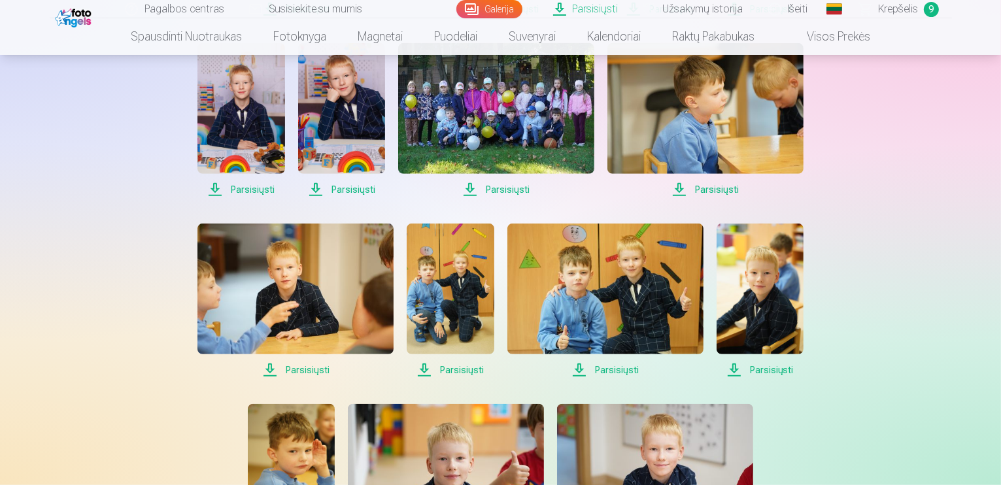
click at [309, 371] on span "Parsisiųsti" at bounding box center [296, 370] width 196 height 16
click at [460, 366] on span "Parsisiųsti" at bounding box center [450, 370] width 87 height 16
click at [599, 370] on span "Parsisiųsti" at bounding box center [606, 370] width 196 height 16
click at [766, 360] on link "Parsisiųsti" at bounding box center [760, 301] width 87 height 154
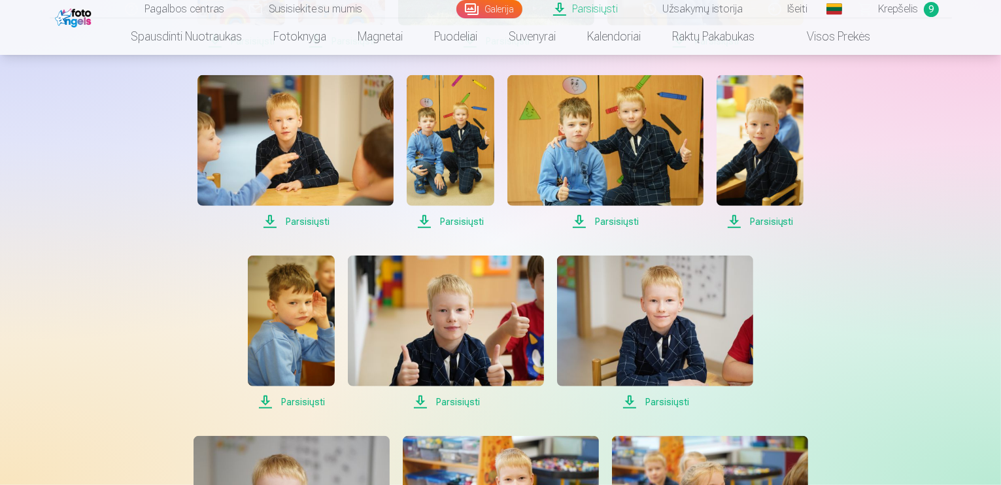
scroll to position [981, 0]
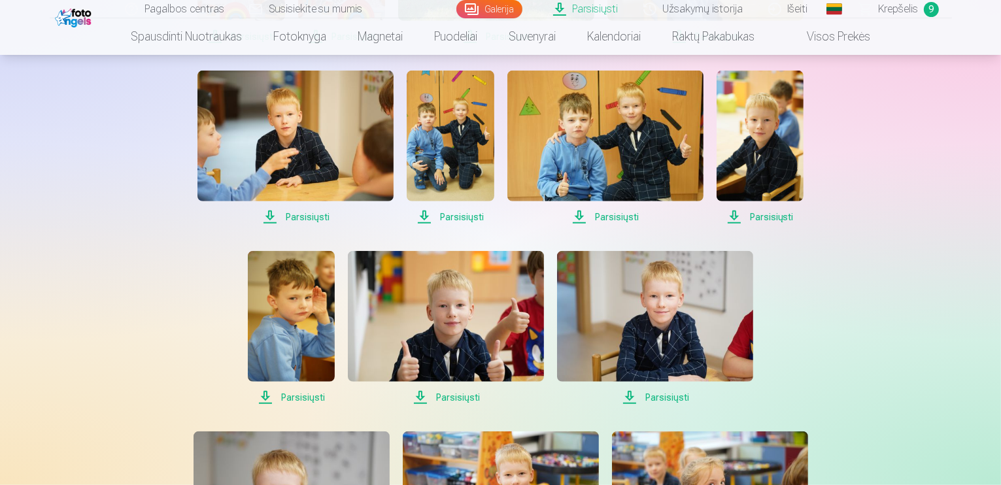
click at [307, 385] on link "Parsisiųsti" at bounding box center [291, 328] width 87 height 154
click at [428, 394] on span "Parsisiųsti" at bounding box center [446, 398] width 196 height 16
click at [670, 390] on span "Parsisiųsti" at bounding box center [655, 398] width 196 height 16
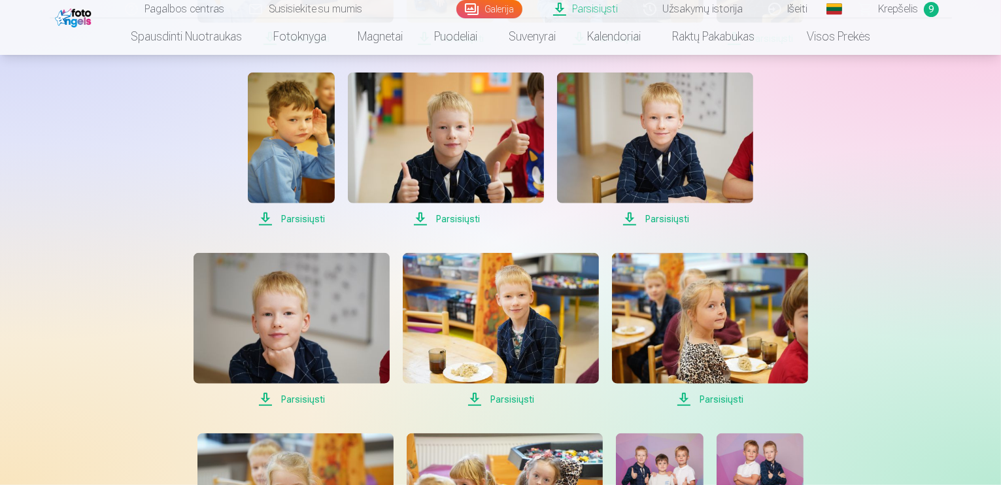
scroll to position [1177, 0]
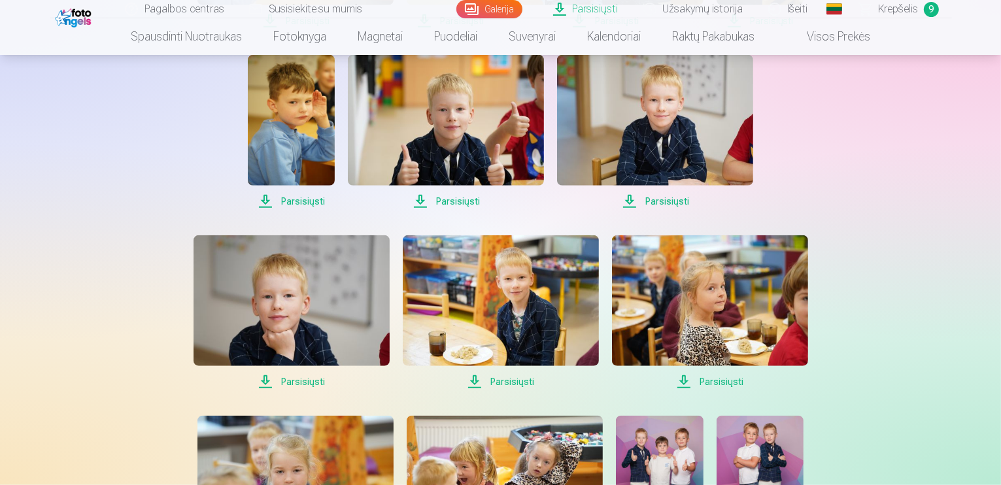
click at [317, 384] on span "Parsisiųsti" at bounding box center [292, 382] width 196 height 16
click at [510, 384] on span "Parsisiųsti" at bounding box center [501, 382] width 196 height 16
click at [718, 374] on span "Parsisiųsti" at bounding box center [710, 382] width 196 height 16
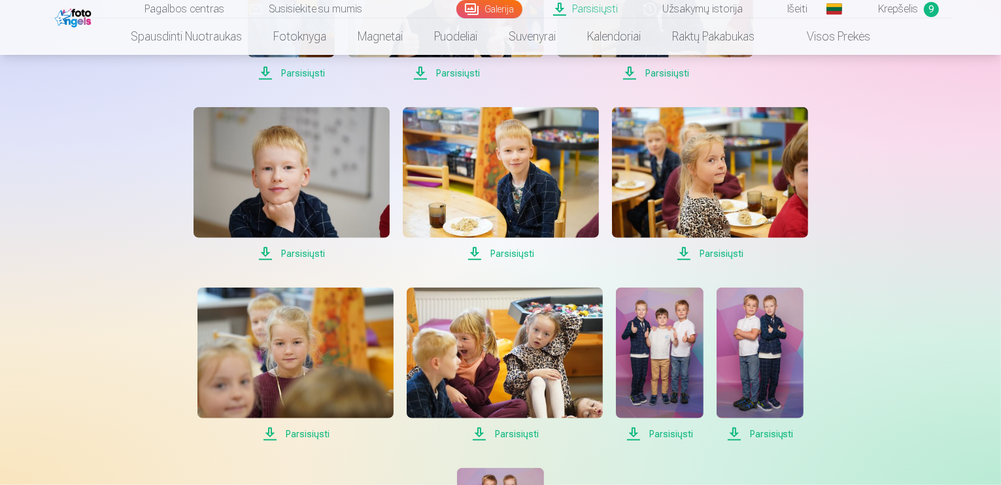
scroll to position [1308, 0]
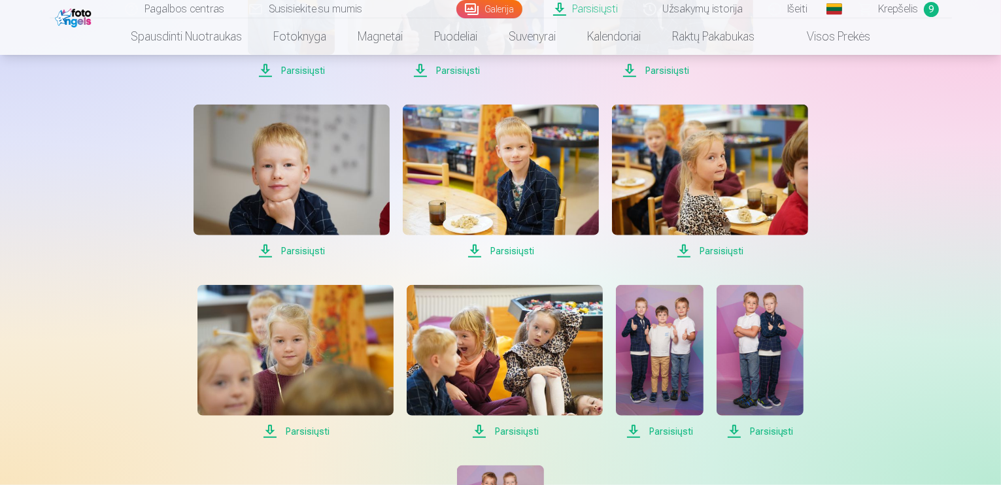
click at [296, 425] on span "Parsisiųsti" at bounding box center [296, 432] width 196 height 16
click at [495, 434] on span "Parsisiųsti" at bounding box center [505, 432] width 196 height 16
click at [670, 434] on span "Parsisiųsti" at bounding box center [659, 432] width 87 height 16
click at [790, 435] on span "Parsisiųsti" at bounding box center [760, 432] width 87 height 16
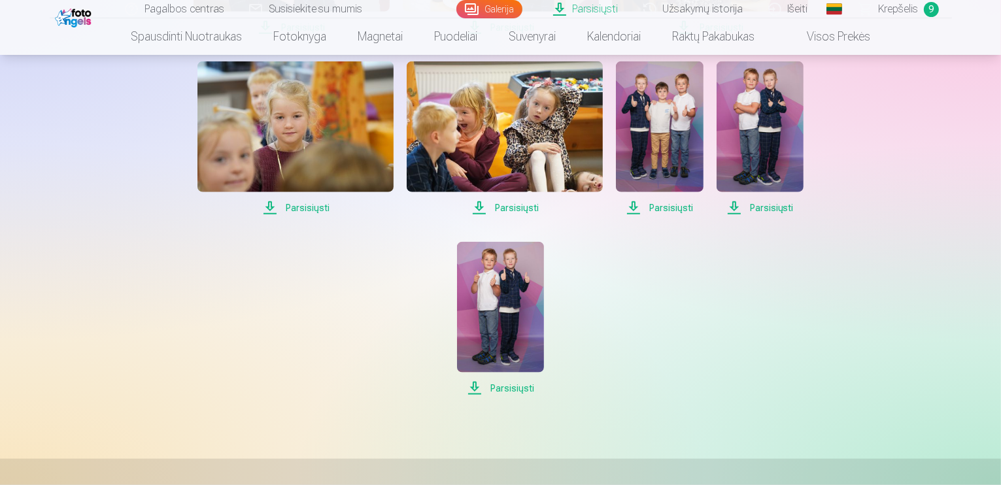
scroll to position [1570, 0]
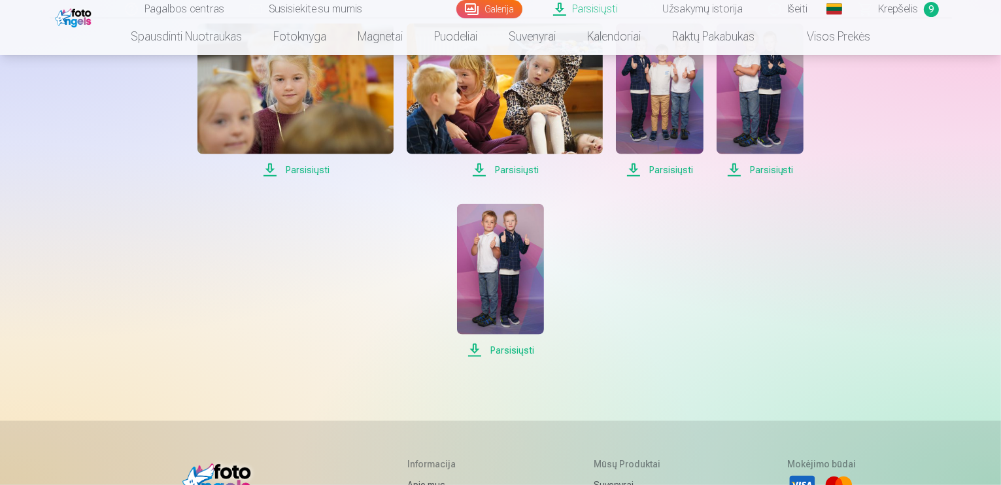
click at [489, 345] on span "Parsisiųsti" at bounding box center [500, 351] width 87 height 16
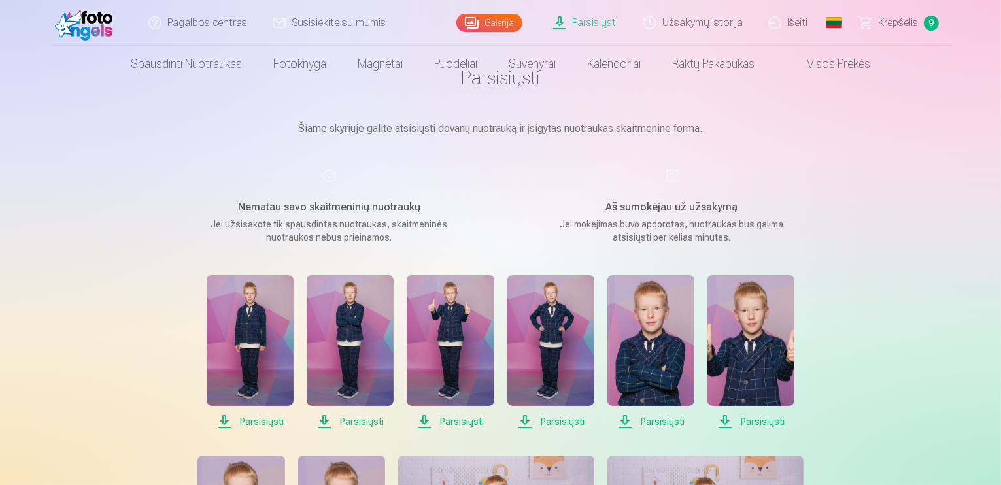
scroll to position [0, 0]
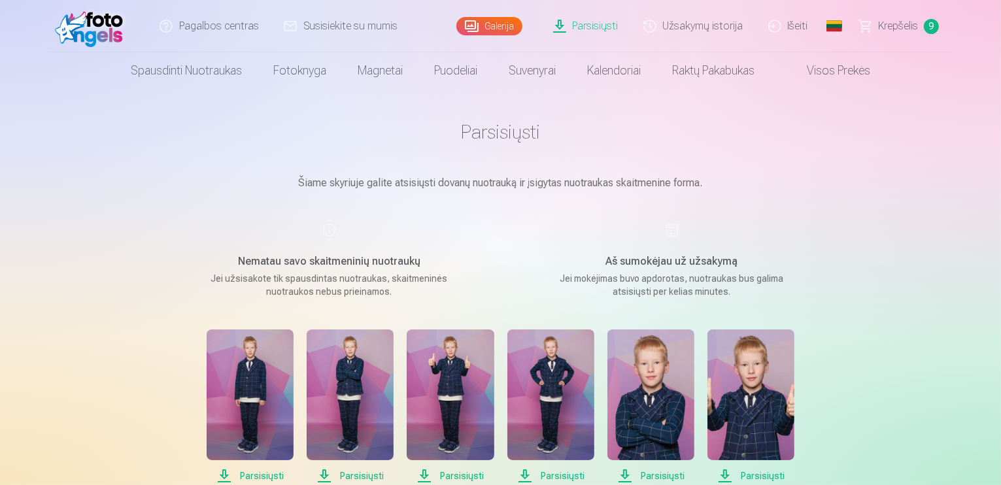
click at [902, 24] on span "Krepšelis" at bounding box center [899, 26] width 40 height 16
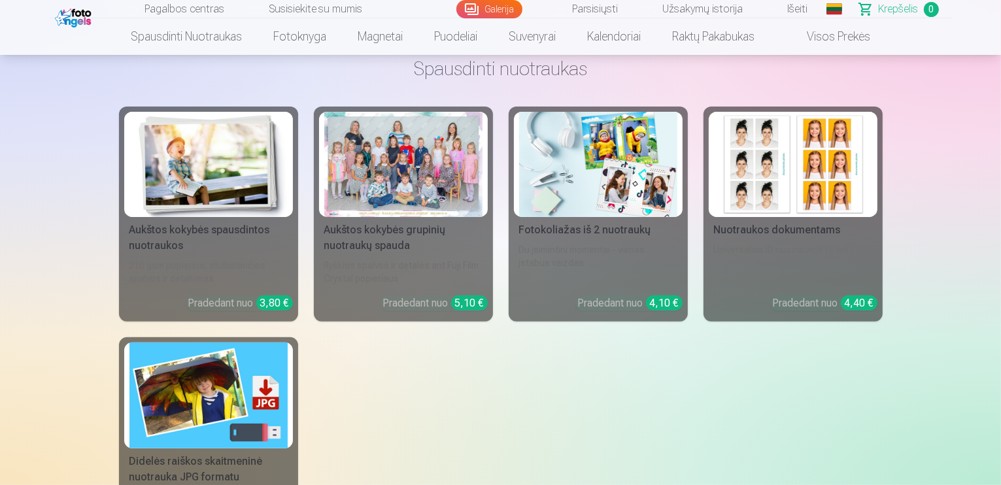
scroll to position [392, 0]
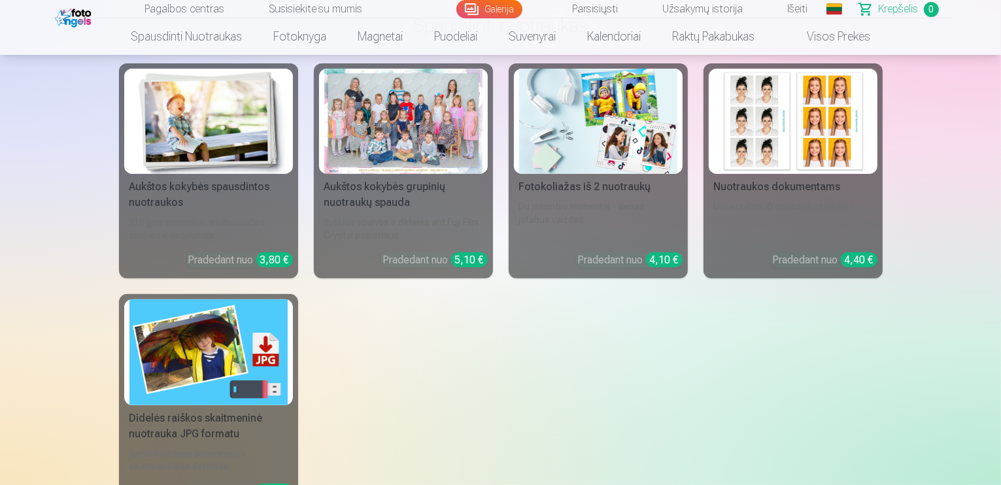
click at [657, 12] on link "Užsakymų istorija" at bounding box center [694, 9] width 125 height 18
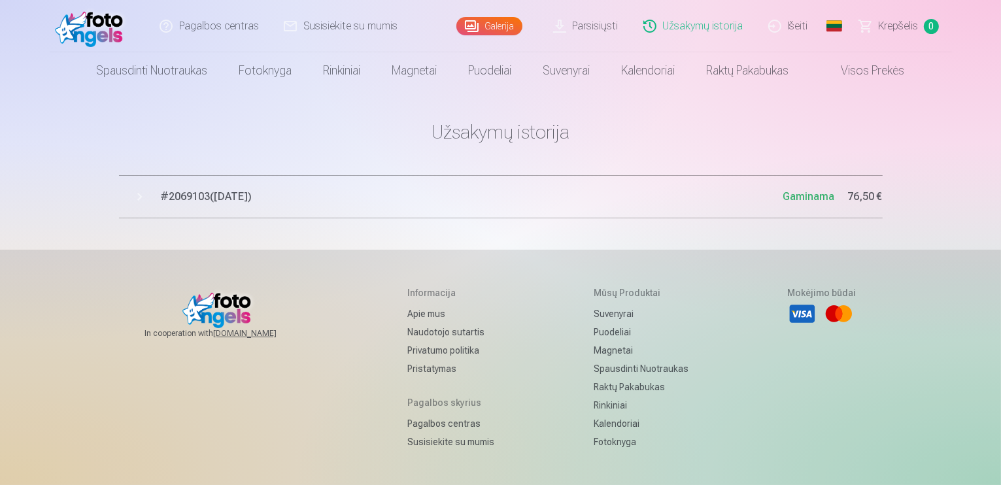
click at [217, 196] on span "# 2069103 ( [DATE] )" at bounding box center [472, 197] width 623 height 16
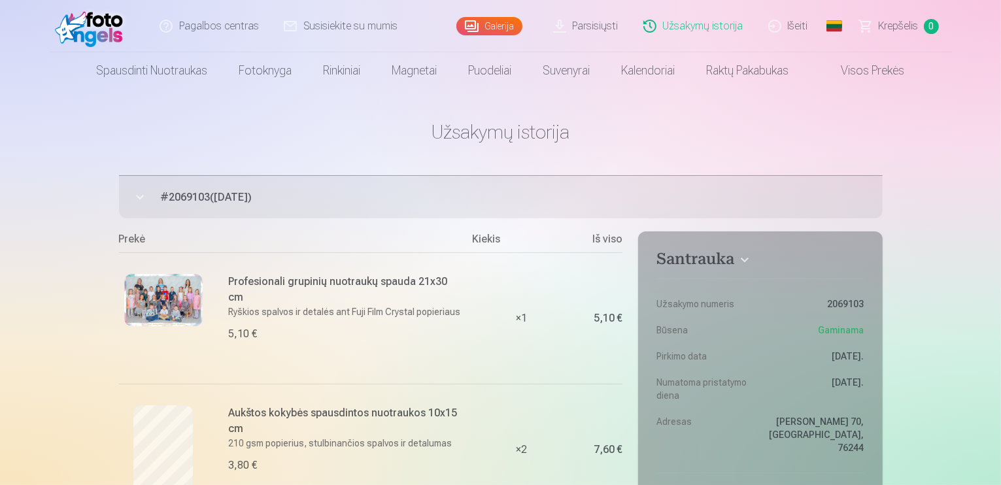
click at [890, 26] on span "Krepšelis" at bounding box center [899, 26] width 40 height 16
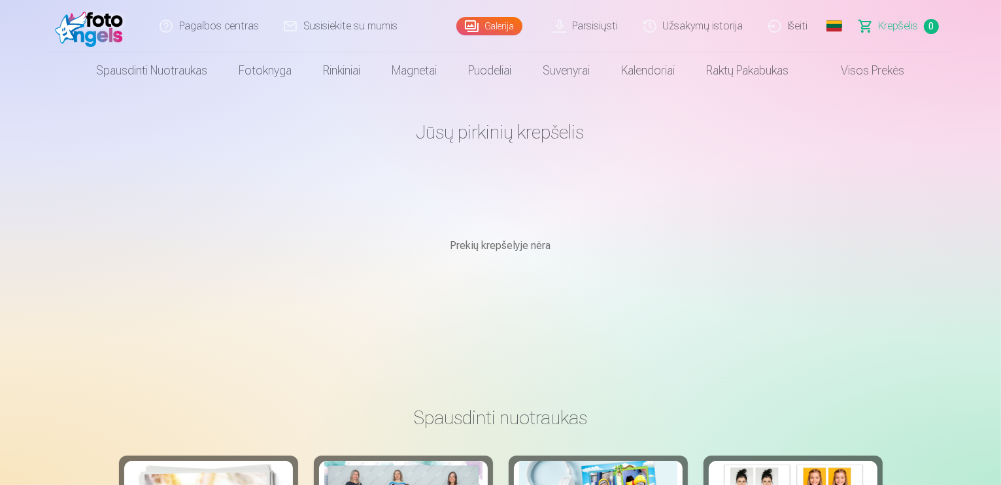
click at [707, 26] on link "Užsakymų istorija" at bounding box center [694, 26] width 125 height 52
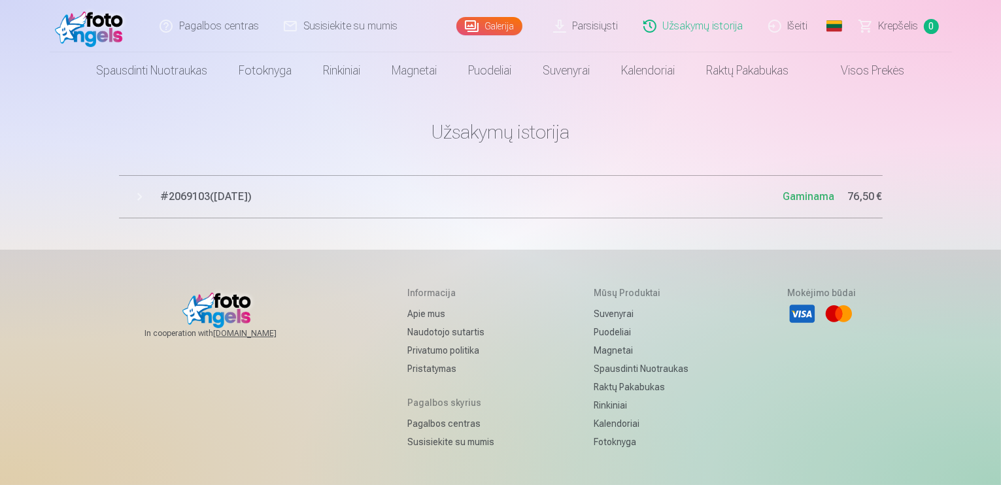
click at [805, 29] on link "Išeiti" at bounding box center [789, 26] width 65 height 52
click at [837, 314] on li "Mastercard" at bounding box center [839, 314] width 29 height 29
click at [803, 316] on li "Visa" at bounding box center [802, 314] width 29 height 29
click at [856, 315] on div "In cooperation with izzipix.com Informacija Apie mus Naudotojo sutartis Privatu…" at bounding box center [501, 417] width 785 height 262
click at [828, 315] on li "Mastercard" at bounding box center [839, 314] width 29 height 29
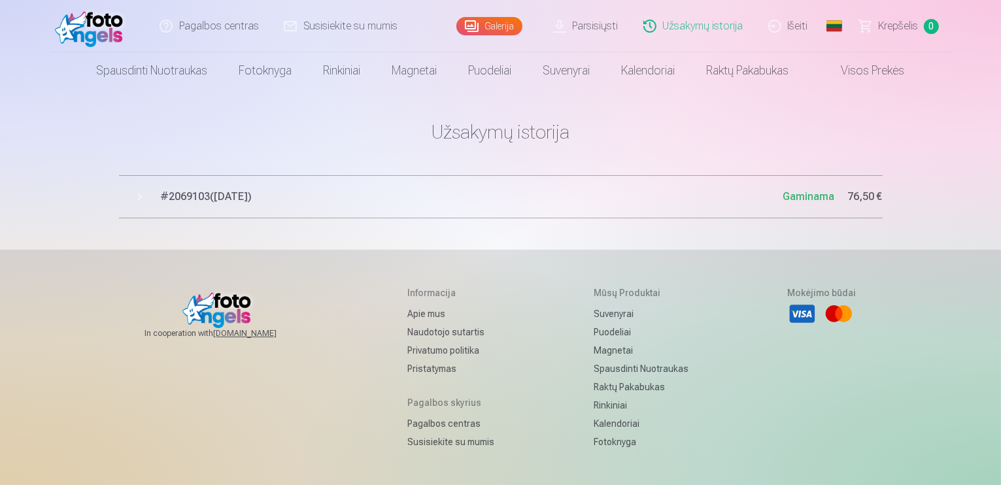
drag, startPoint x: 827, startPoint y: 315, endPoint x: 834, endPoint y: 313, distance: 7.5
click at [827, 314] on li "Mastercard" at bounding box center [839, 314] width 29 height 29
click at [834, 313] on li "Mastercard" at bounding box center [839, 314] width 29 height 29
click at [827, 311] on li "Mastercard" at bounding box center [839, 314] width 29 height 29
click at [832, 310] on li "Mastercard" at bounding box center [839, 314] width 29 height 29
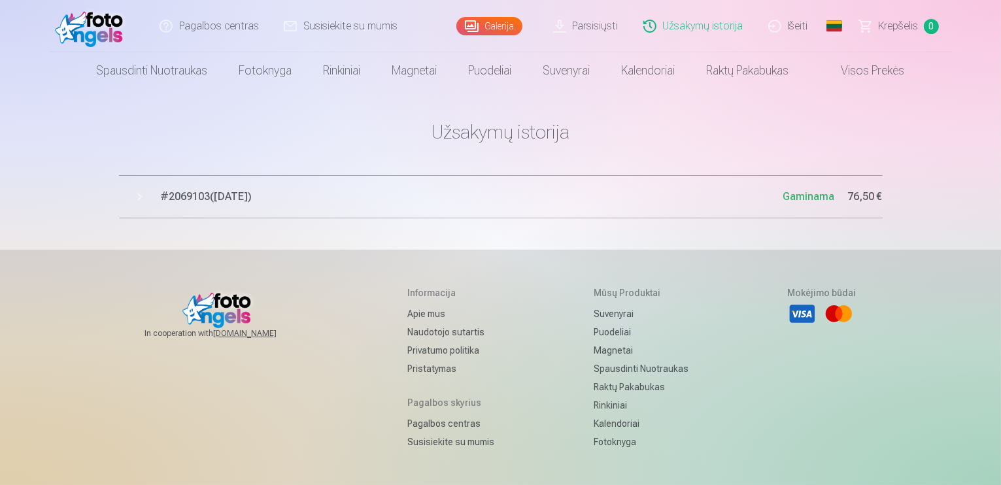
click at [829, 309] on li "Mastercard" at bounding box center [839, 314] width 29 height 29
click at [785, 27] on link "Išeiti" at bounding box center [789, 26] width 65 height 52
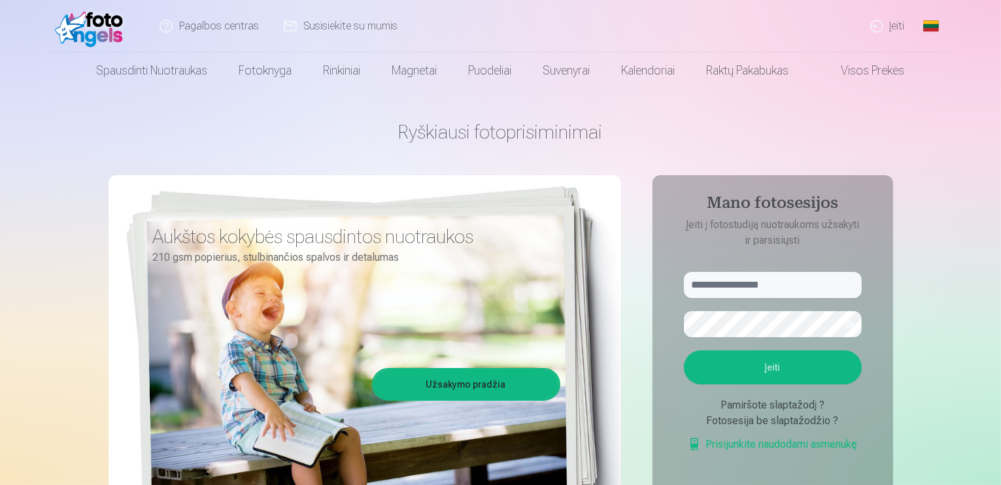
drag, startPoint x: 827, startPoint y: 90, endPoint x: 828, endPoint y: 96, distance: 6.6
click at [828, 96] on div "Ryškiausi fotoprisiminimai Aukštos kokybės spausdintos nuotraukos 210 gsm popie…" at bounding box center [501, 327] width 785 height 477
drag, startPoint x: 828, startPoint y: 96, endPoint x: 845, endPoint y: 98, distance: 17.1
